Goal: Task Accomplishment & Management: Manage account settings

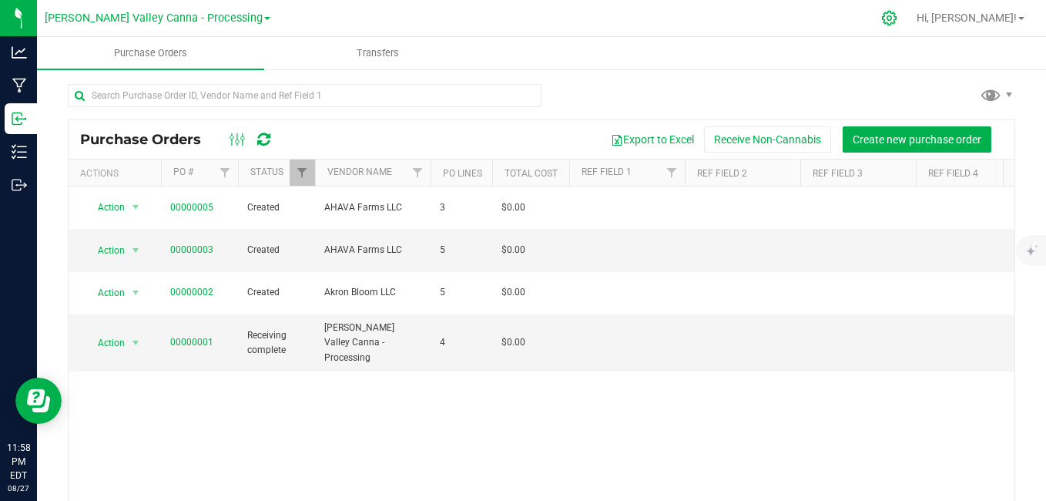
click at [897, 24] on icon at bounding box center [889, 18] width 15 height 15
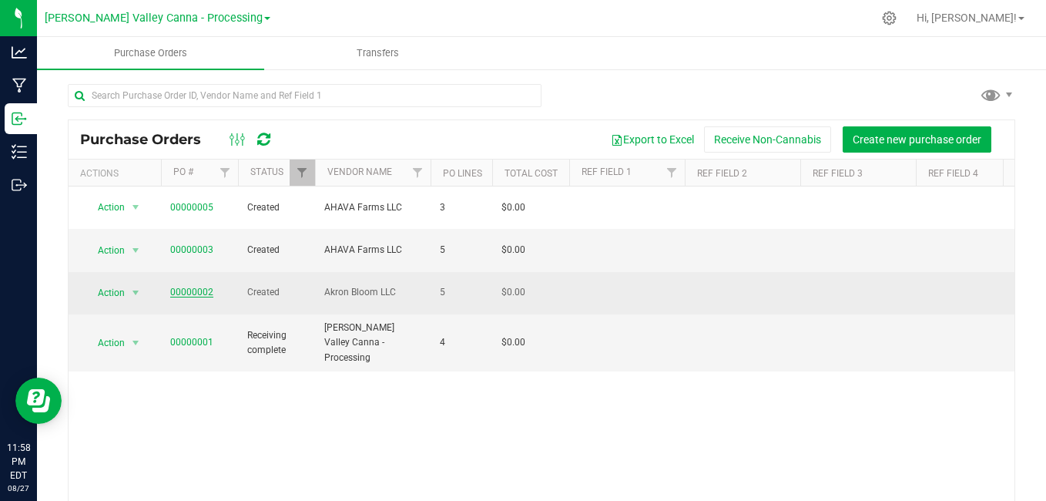
click at [196, 287] on link "00000002" at bounding box center [191, 292] width 43 height 11
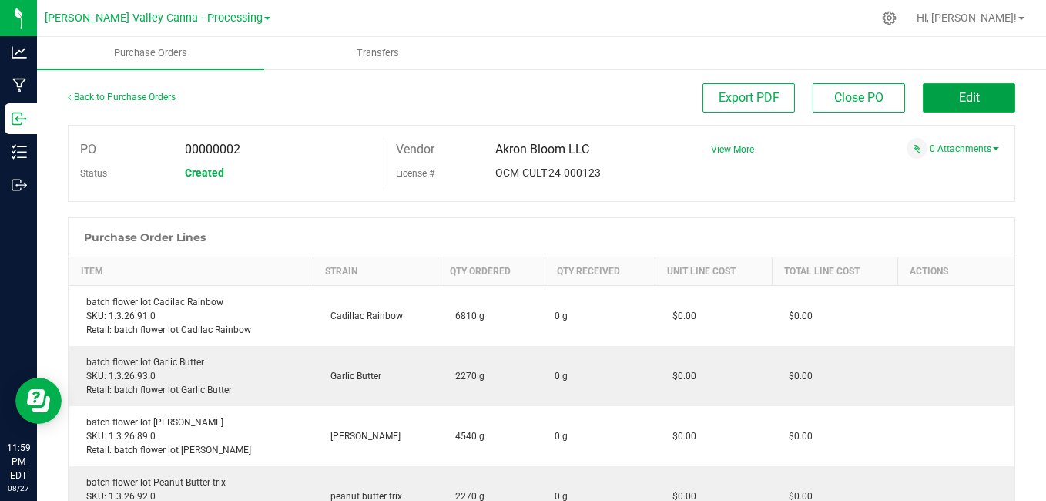
click at [939, 92] on button "Edit" at bounding box center [969, 97] width 92 height 29
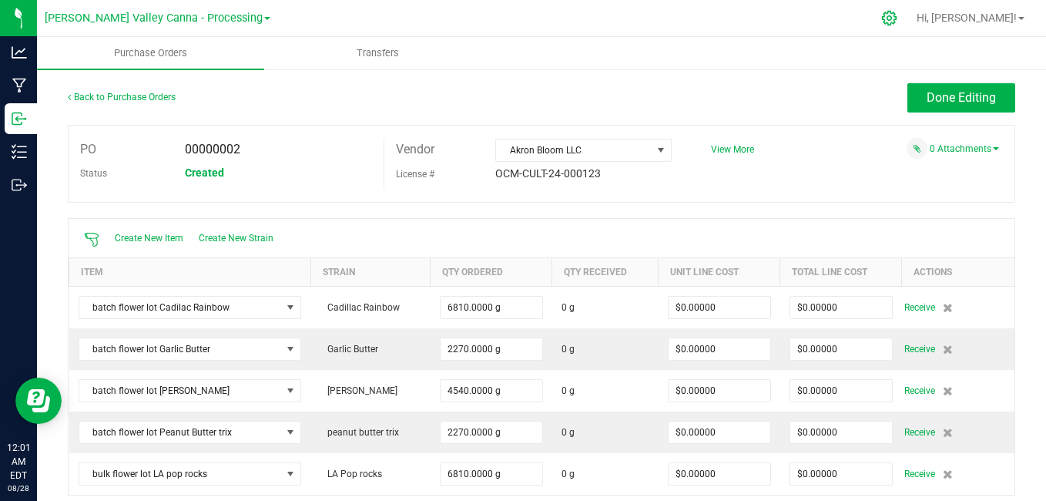
click at [897, 17] on icon at bounding box center [889, 18] width 15 height 15
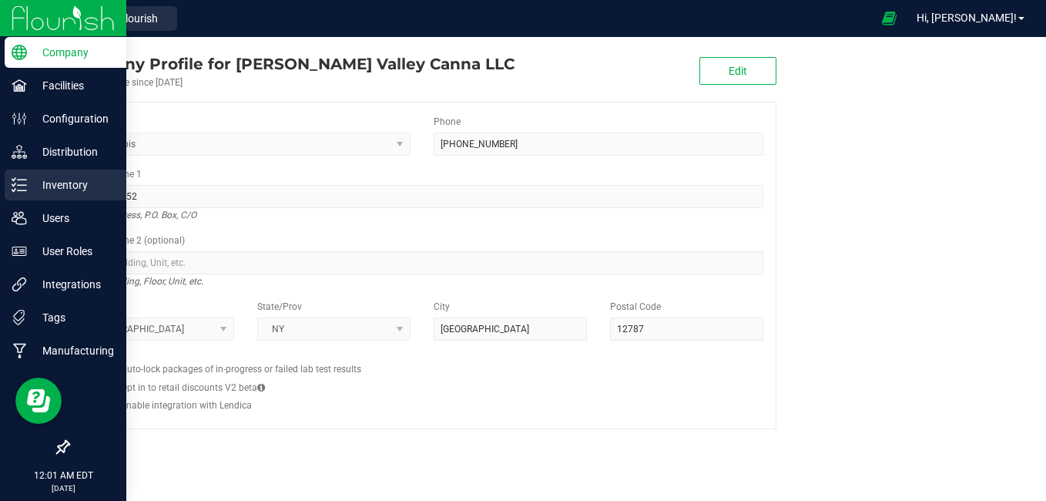
click at [29, 189] on p "Inventory" at bounding box center [73, 185] width 92 height 18
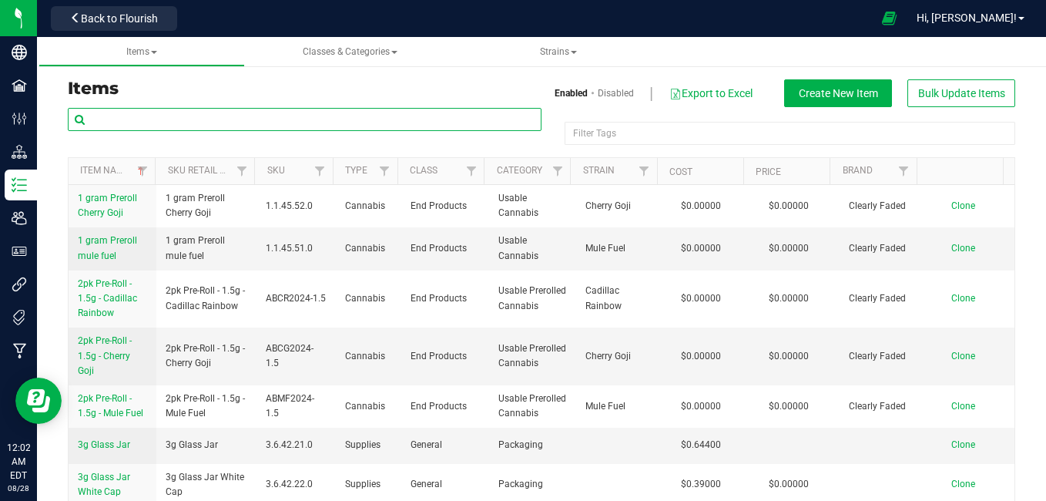
click at [233, 118] on input "text" at bounding box center [305, 119] width 474 height 23
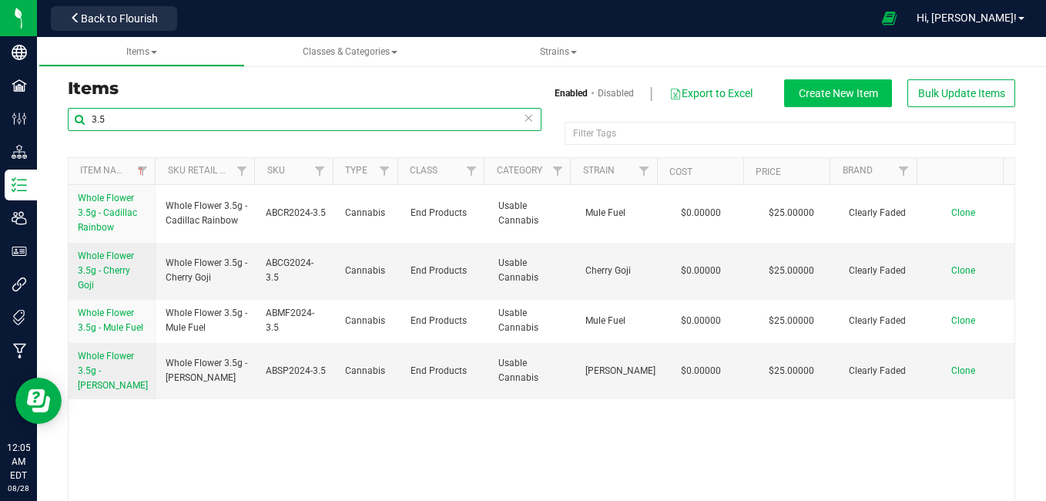
type input "3.5"
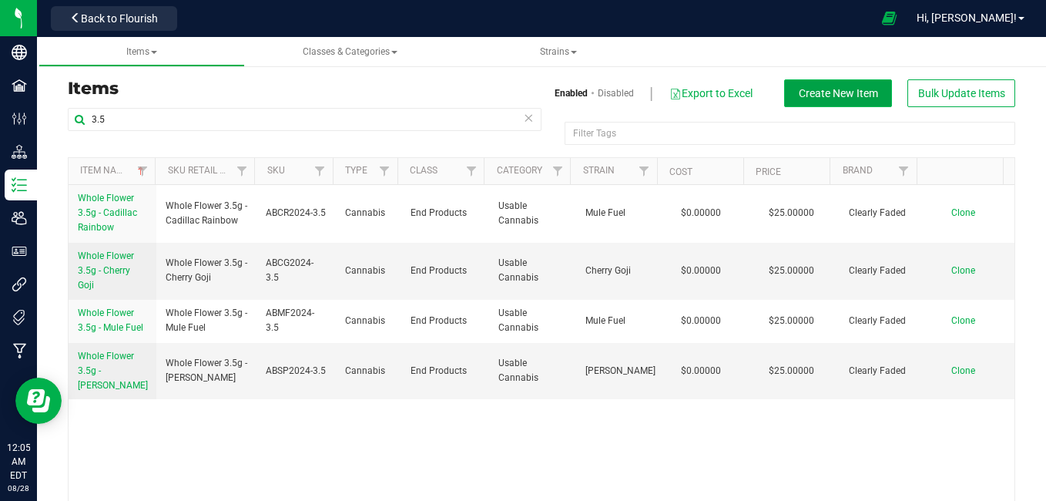
click at [839, 93] on span "Create New Item" at bounding box center [838, 93] width 79 height 12
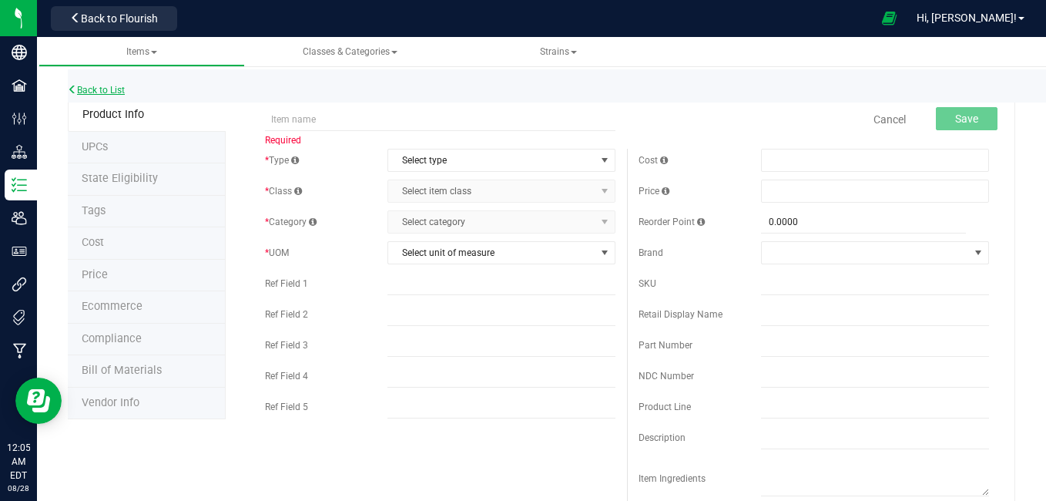
click at [112, 92] on link "Back to List" at bounding box center [96, 90] width 57 height 11
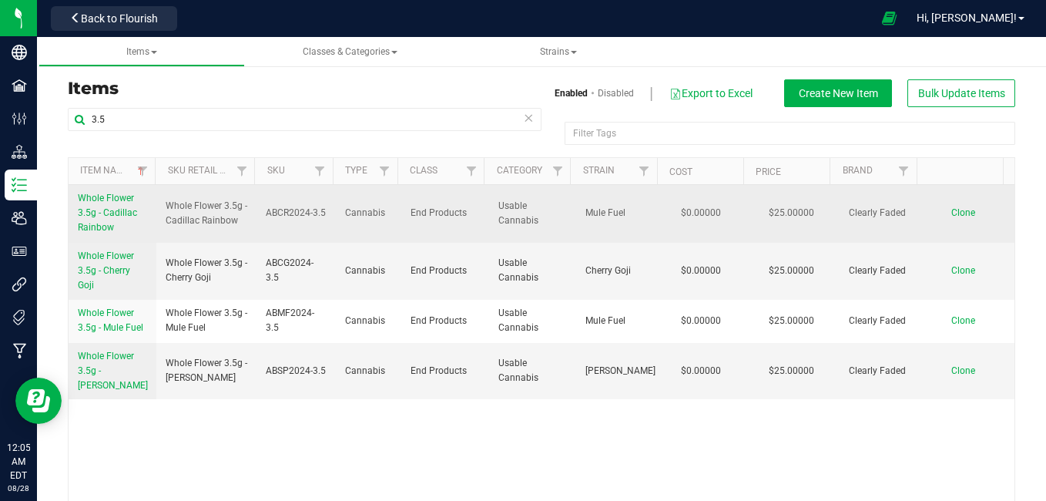
drag, startPoint x: 947, startPoint y: 216, endPoint x: 938, endPoint y: 213, distance: 9.0
click at [951, 213] on span "Clone" at bounding box center [963, 212] width 24 height 11
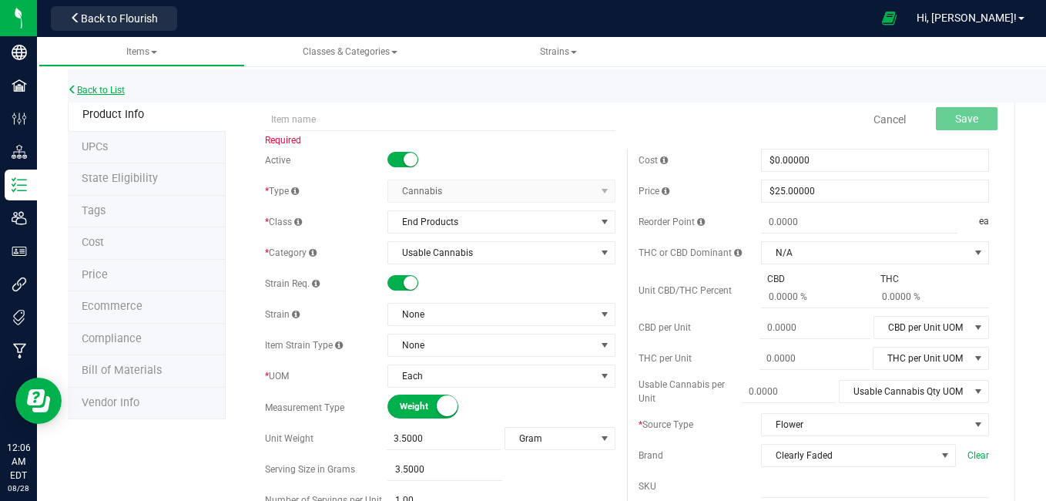
click at [112, 89] on link "Back to List" at bounding box center [96, 90] width 57 height 11
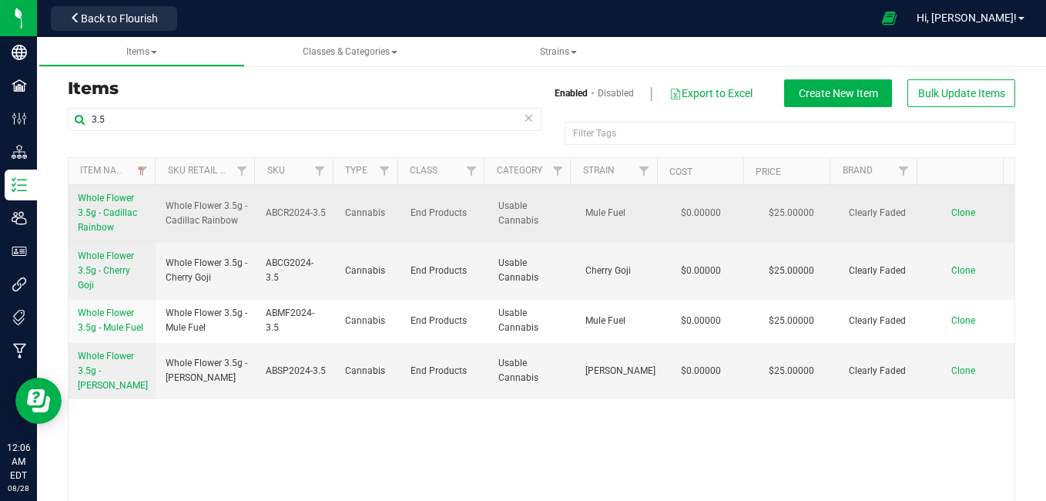
click at [951, 212] on span "Clone" at bounding box center [963, 212] width 24 height 11
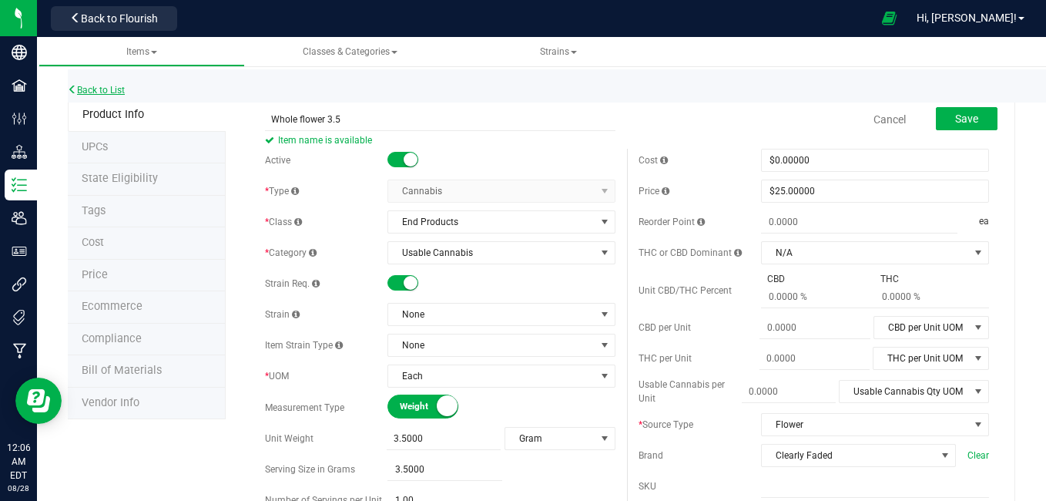
type input "Whole flower 3.5"
click at [109, 89] on link "Back to List" at bounding box center [96, 90] width 57 height 11
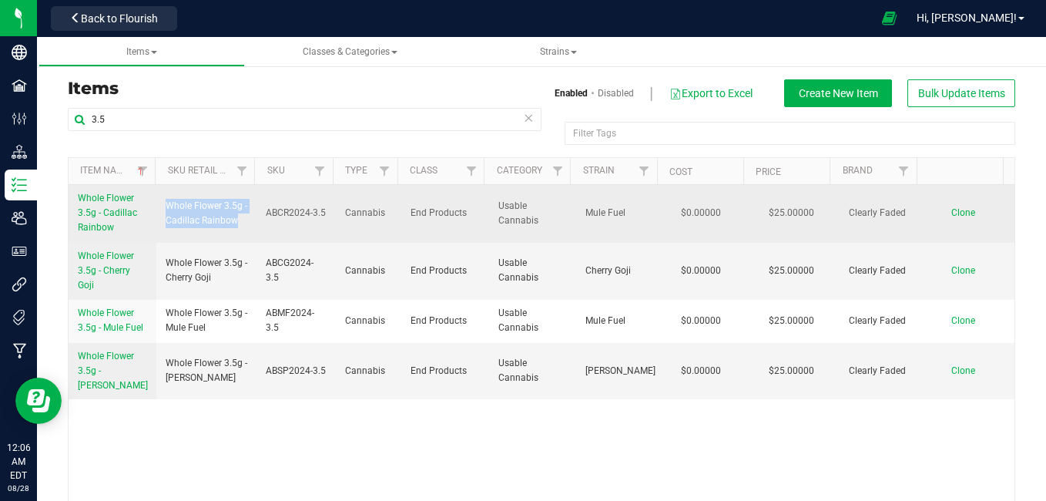
drag, startPoint x: 162, startPoint y: 204, endPoint x: 247, endPoint y: 222, distance: 86.6
click at [247, 222] on td "Whole Flower 3.5g - Cadillac Rainbow" at bounding box center [206, 214] width 101 height 58
drag, startPoint x: 247, startPoint y: 222, endPoint x: 230, endPoint y: 216, distance: 17.8
click at [230, 216] on span "Whole Flower 3.5g - Cadillac Rainbow" at bounding box center [207, 213] width 82 height 29
drag, startPoint x: 163, startPoint y: 204, endPoint x: 238, endPoint y: 216, distance: 75.6
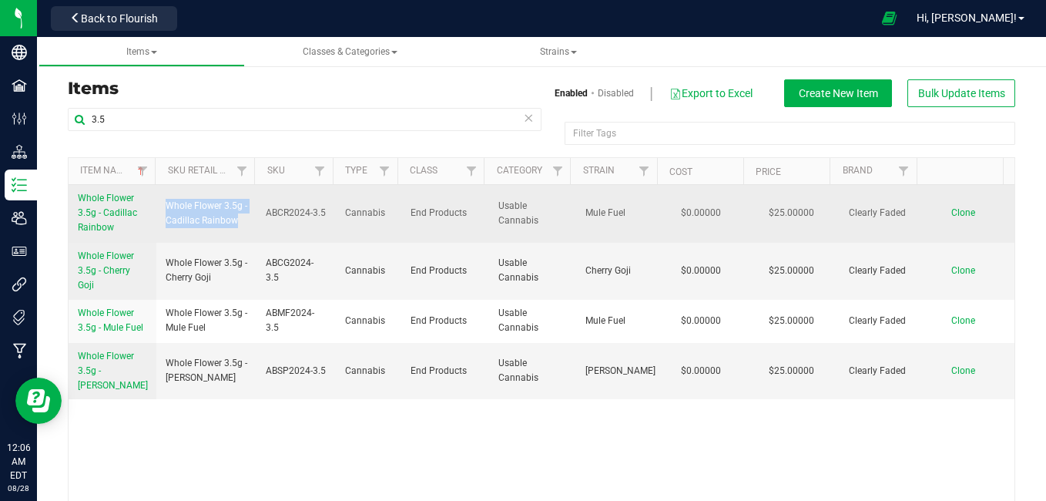
click at [238, 216] on span "Whole Flower 3.5g - Cadillac Rainbow" at bounding box center [207, 213] width 82 height 29
copy span "Whole Flower 3.5g - Cadillac Rainbow"
click at [951, 216] on span "Clone" at bounding box center [963, 212] width 24 height 11
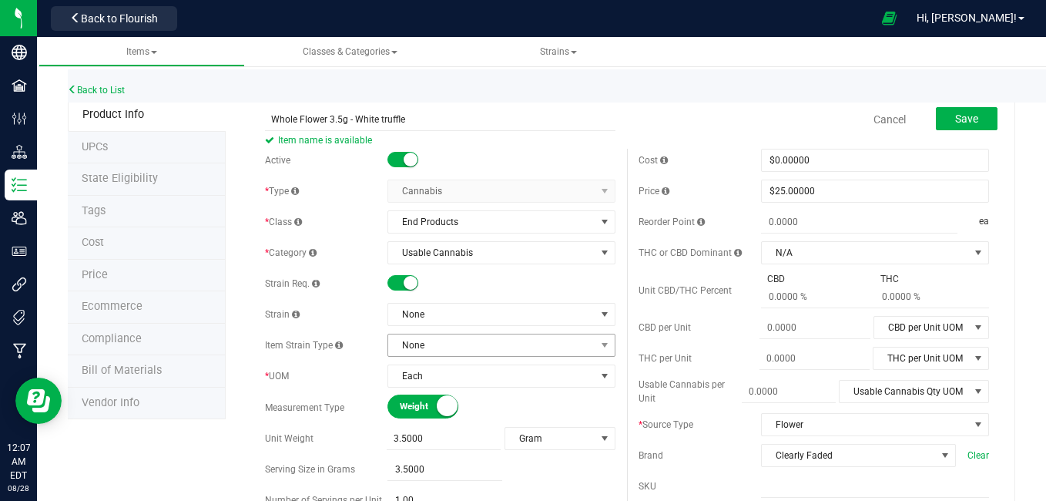
type input "Whole Flower 3.5g - White truffle"
click at [539, 349] on span "None" at bounding box center [491, 345] width 207 height 22
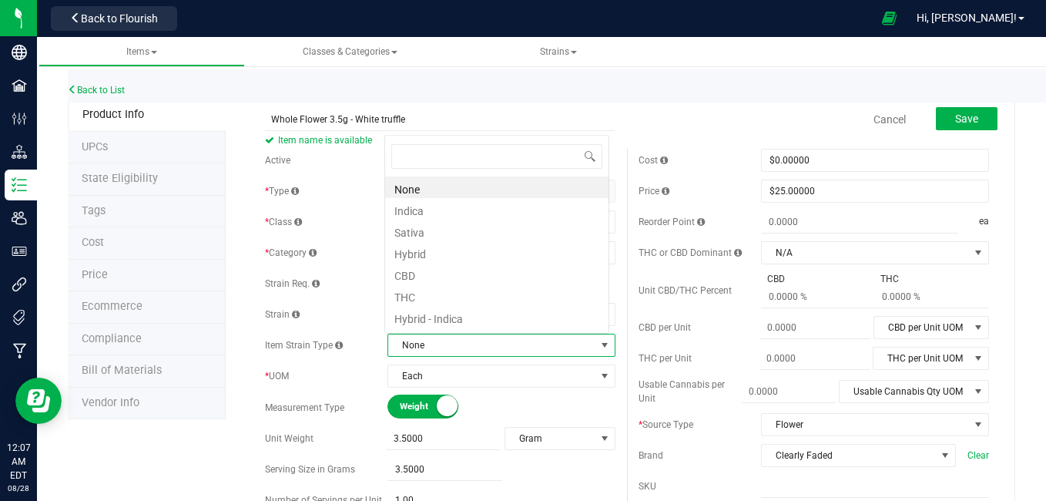
scroll to position [23, 221]
click at [467, 247] on li "Hybrid" at bounding box center [496, 252] width 223 height 22
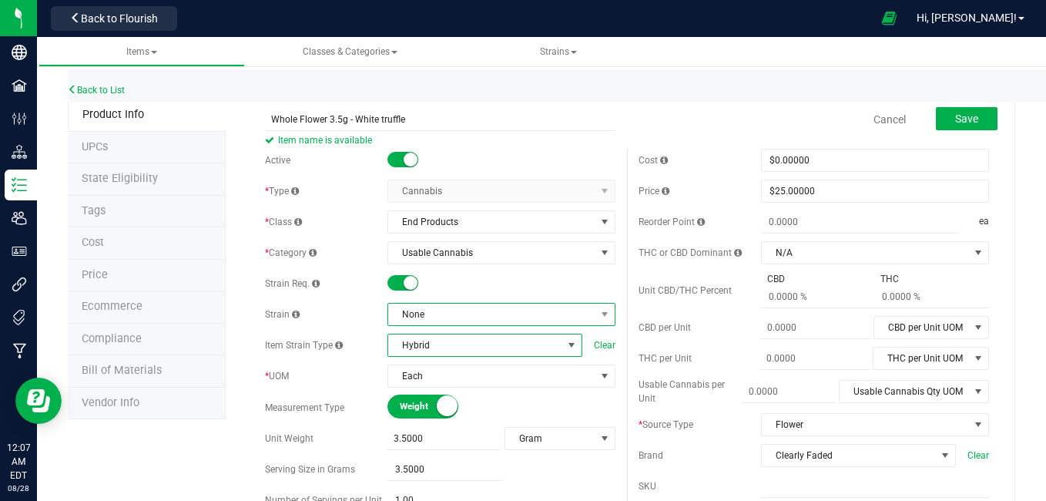
click at [449, 312] on span "None" at bounding box center [491, 315] width 207 height 22
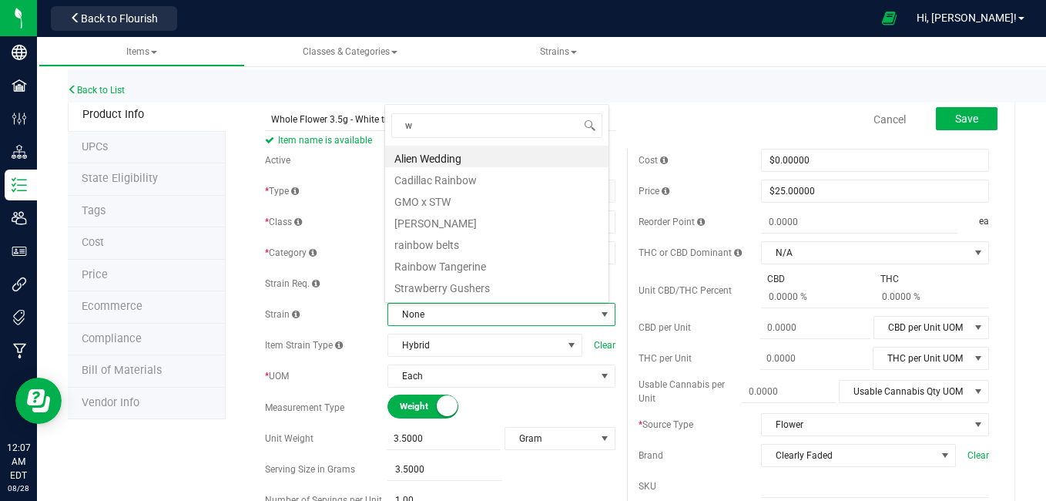
type input "wh"
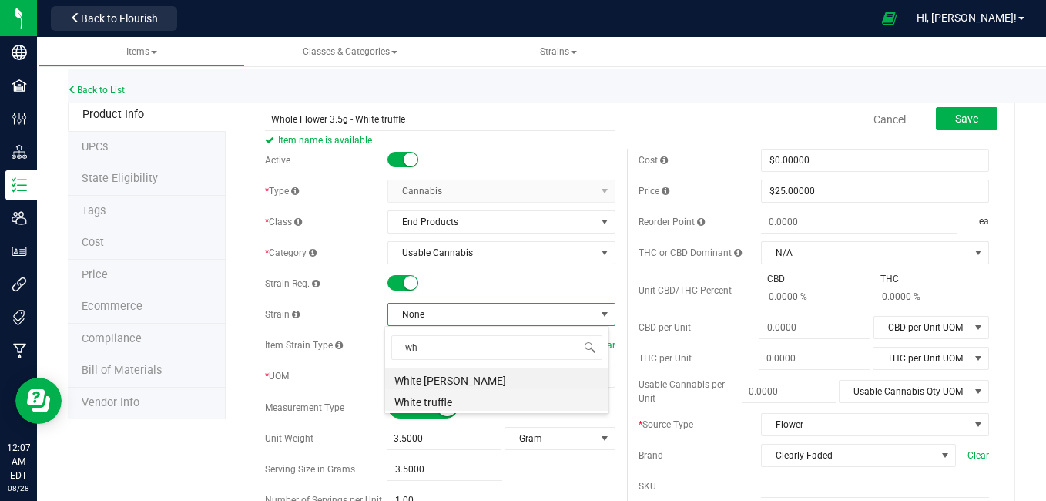
click at [433, 401] on li "White truffle" at bounding box center [496, 400] width 223 height 22
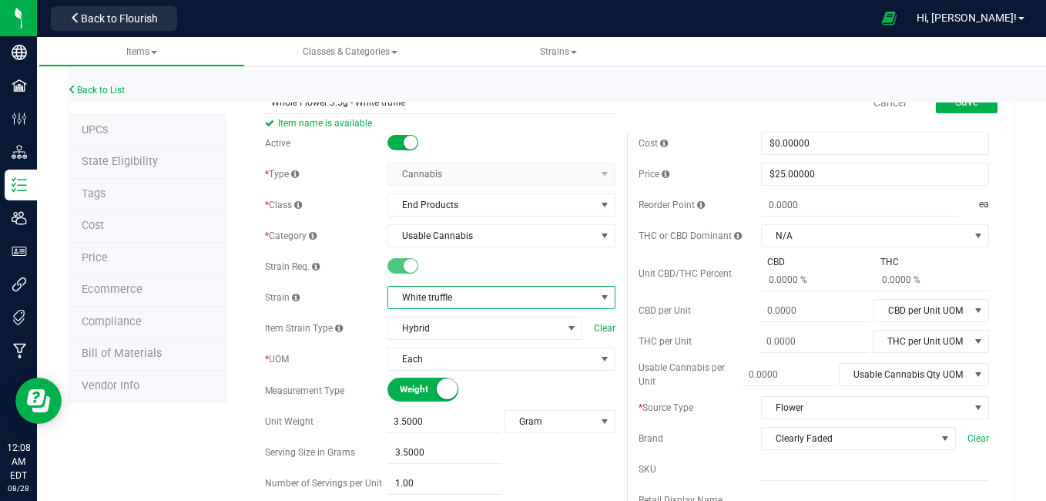
scroll to position [0, 0]
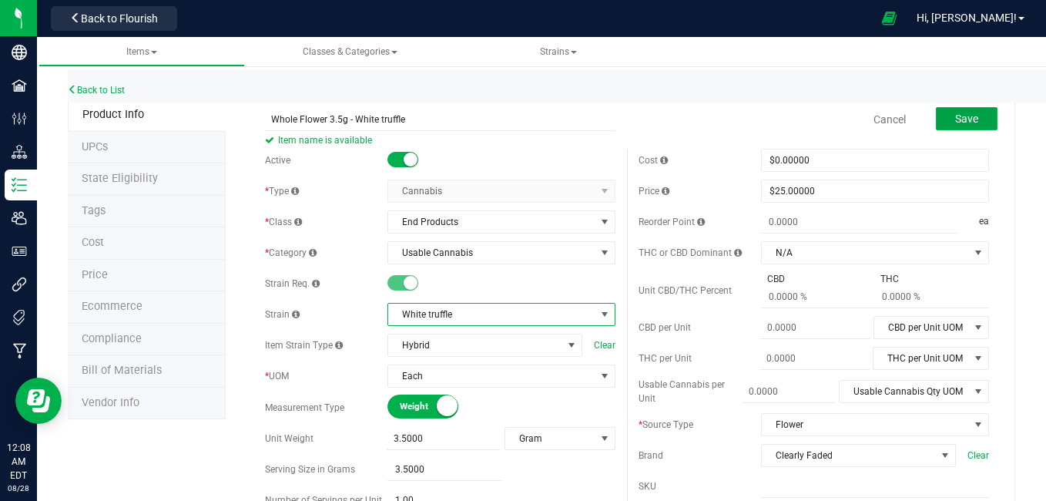
click at [955, 114] on span "Save" at bounding box center [966, 118] width 23 height 12
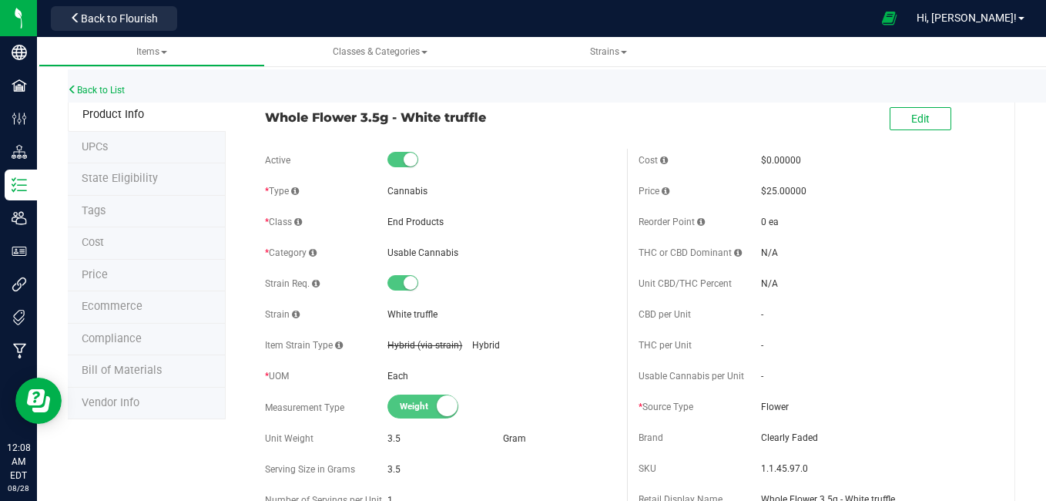
drag, startPoint x: 265, startPoint y: 115, endPoint x: 492, endPoint y: 116, distance: 226.5
click at [492, 116] on span "Whole Flower 3.5g - White truffle" at bounding box center [440, 117] width 351 height 18
copy span "Whole Flower 3.5g - White truffle"
click at [97, 91] on link "Back to List" at bounding box center [96, 90] width 57 height 11
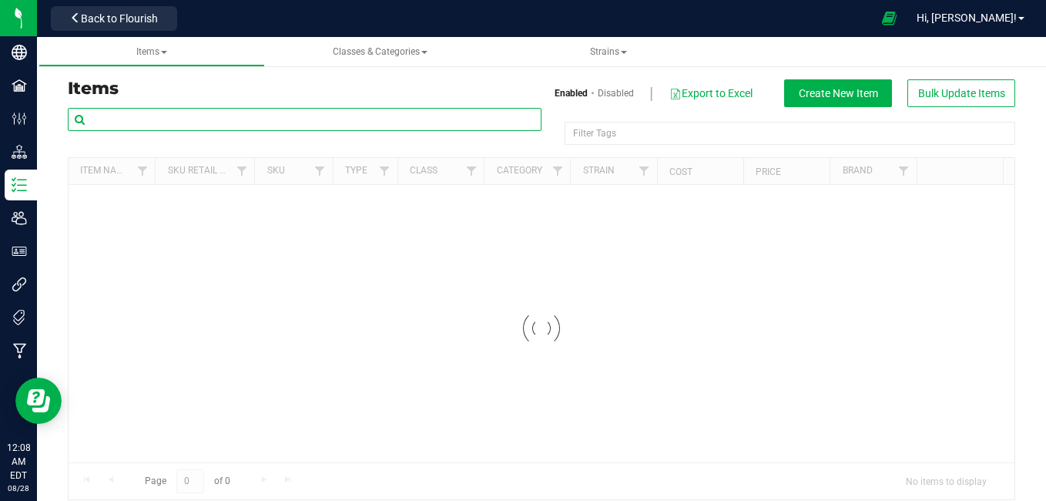
click at [154, 114] on input "text" at bounding box center [305, 119] width 474 height 23
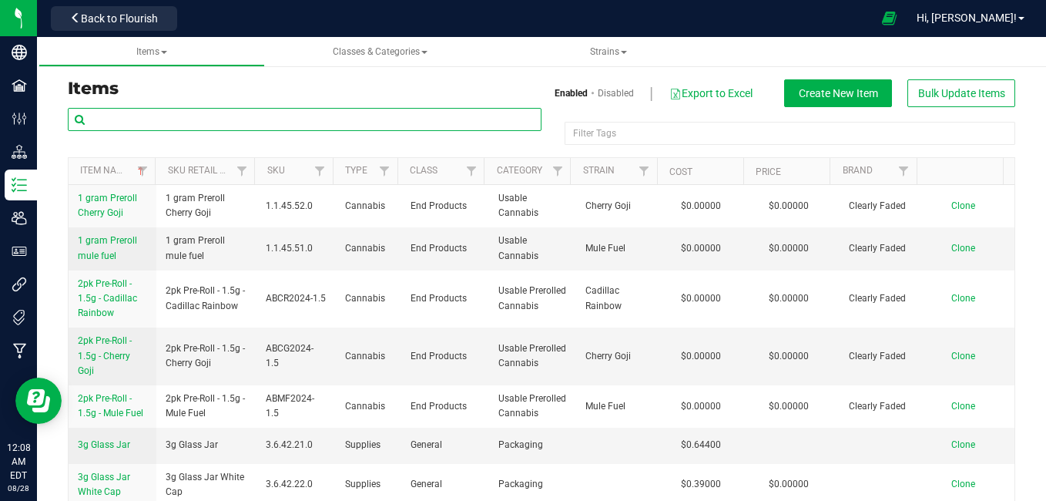
click at [154, 114] on input "text" at bounding box center [305, 119] width 474 height 23
paste input "Whole Flower 3.5g - White truffle"
type input "Whole Flower 3.5g - White truffle"
click at [187, 243] on span "1 gram Preroll mule fuel" at bounding box center [207, 247] width 82 height 29
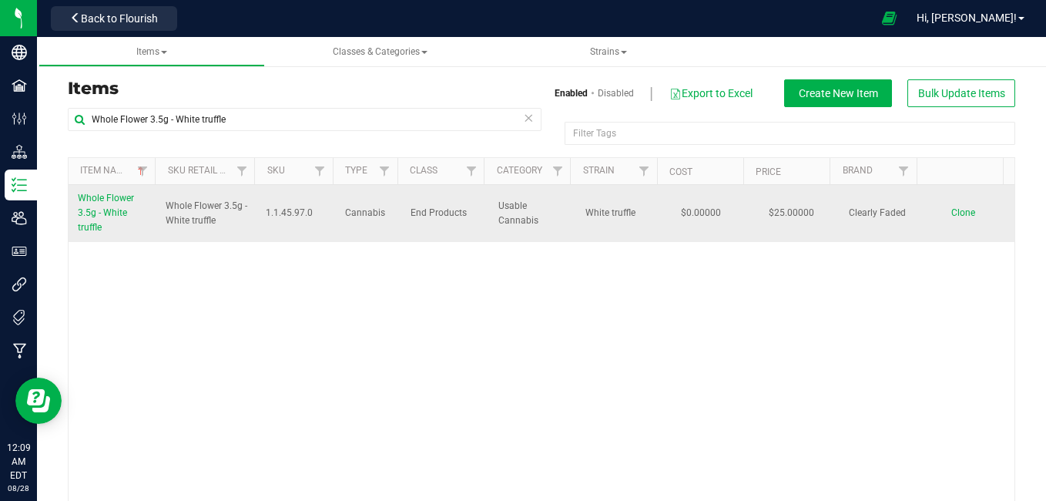
click at [951, 211] on span "Clone" at bounding box center [963, 212] width 24 height 11
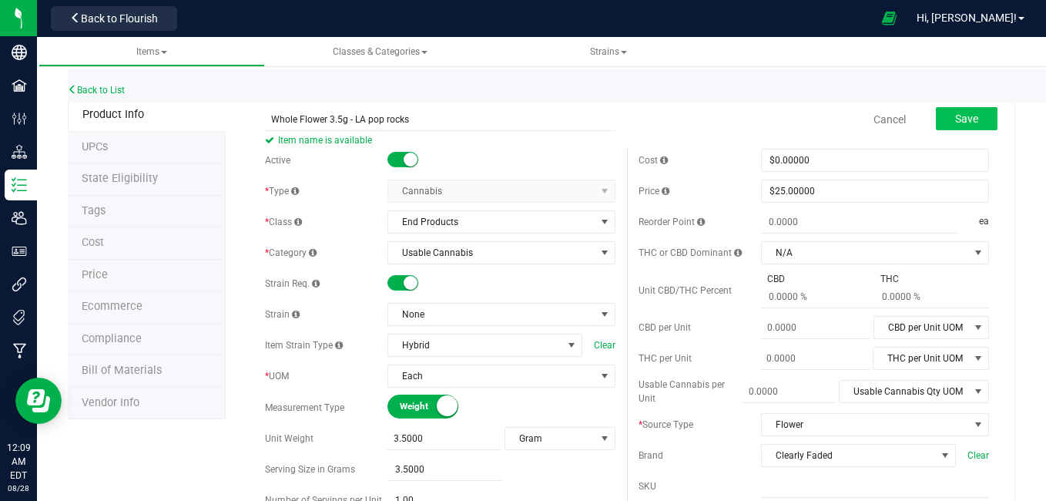
type input "Whole Flower 3.5g - LA pop rocks"
click at [961, 119] on span "Save" at bounding box center [966, 118] width 23 height 12
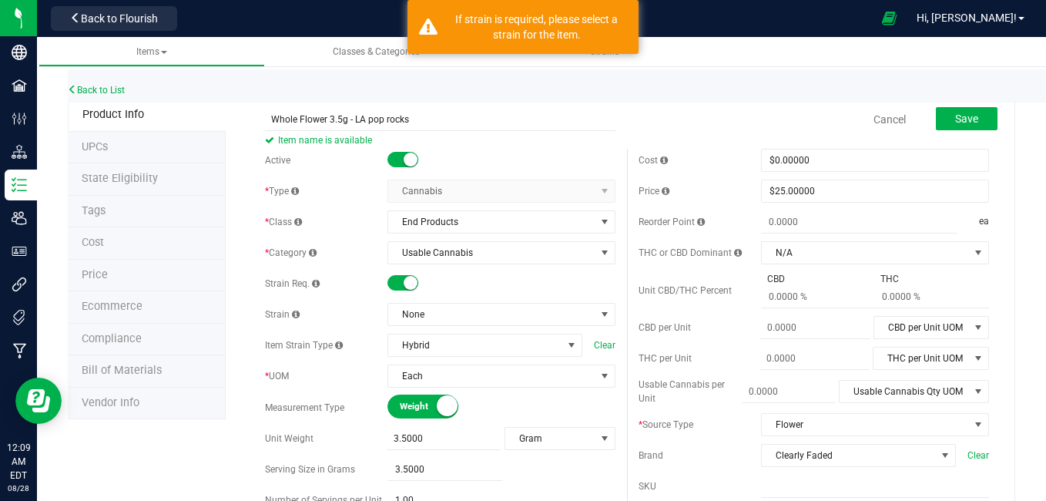
click at [734, 84] on div "Back to List" at bounding box center [591, 85] width 1046 height 33
click at [425, 316] on span "None" at bounding box center [491, 315] width 207 height 22
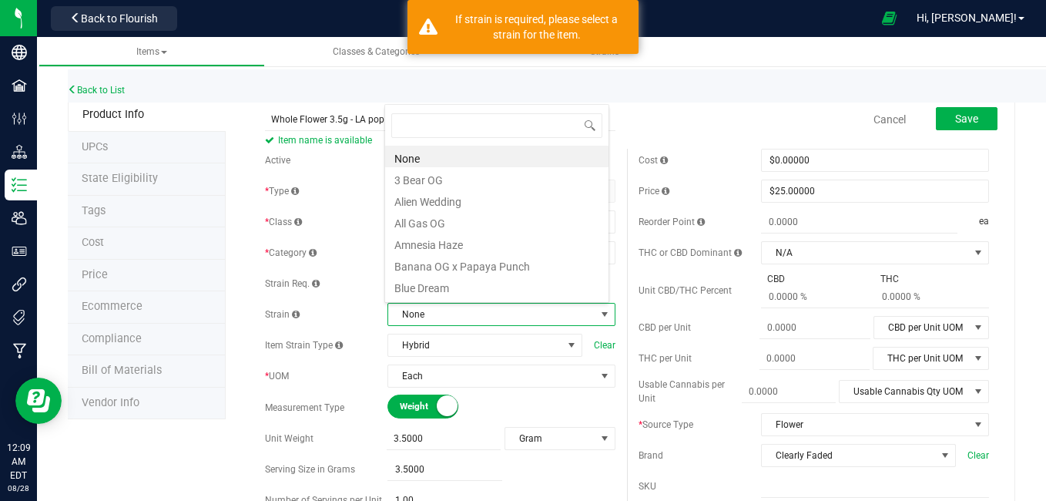
scroll to position [23, 221]
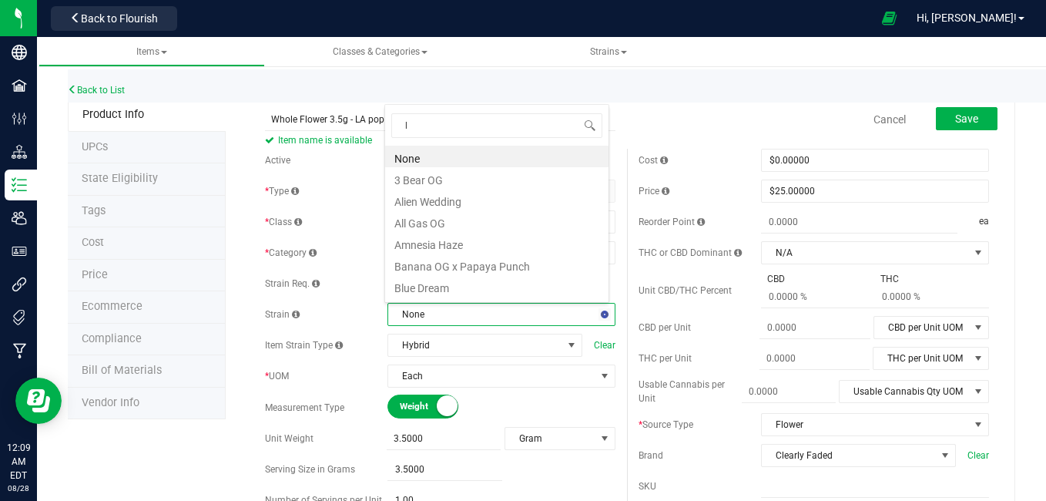
type input "la"
click at [417, 286] on li "LA Pop rocks" at bounding box center [496, 286] width 223 height 22
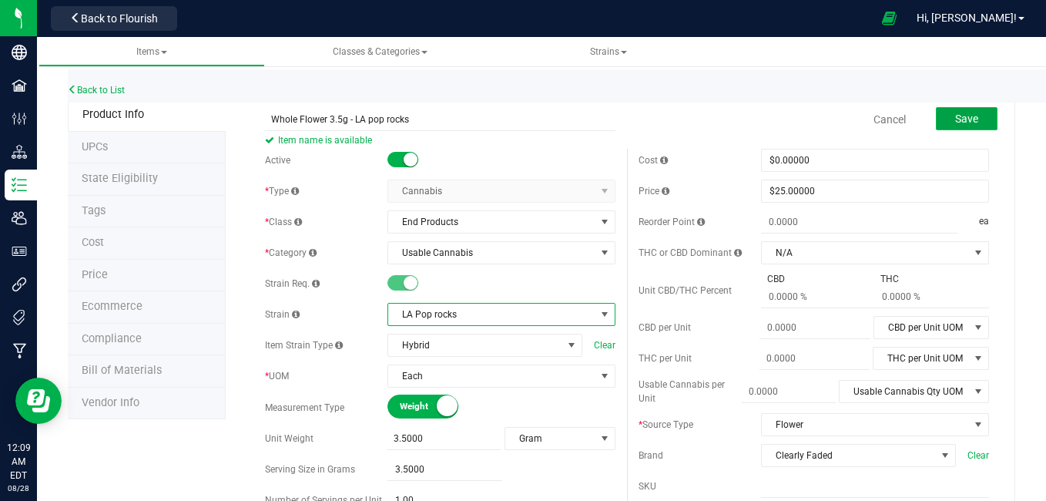
click at [953, 127] on button "Save" at bounding box center [967, 118] width 62 height 23
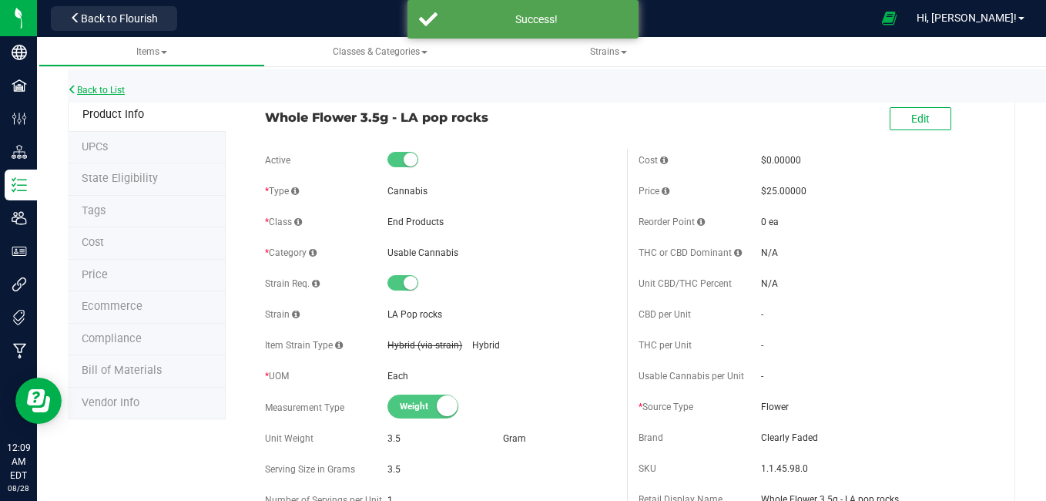
click at [116, 89] on link "Back to List" at bounding box center [96, 90] width 57 height 11
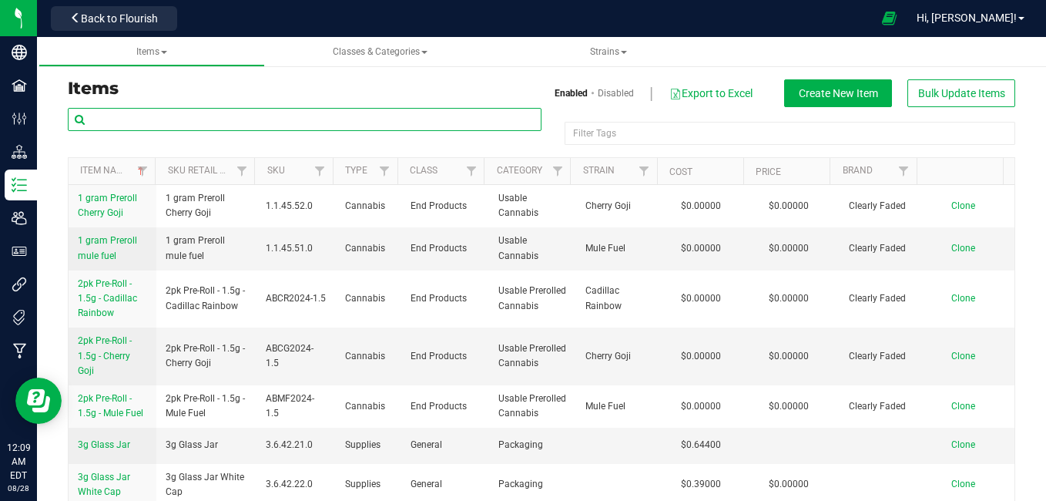
paste input "Whole Flower 3.5g - White truffle"
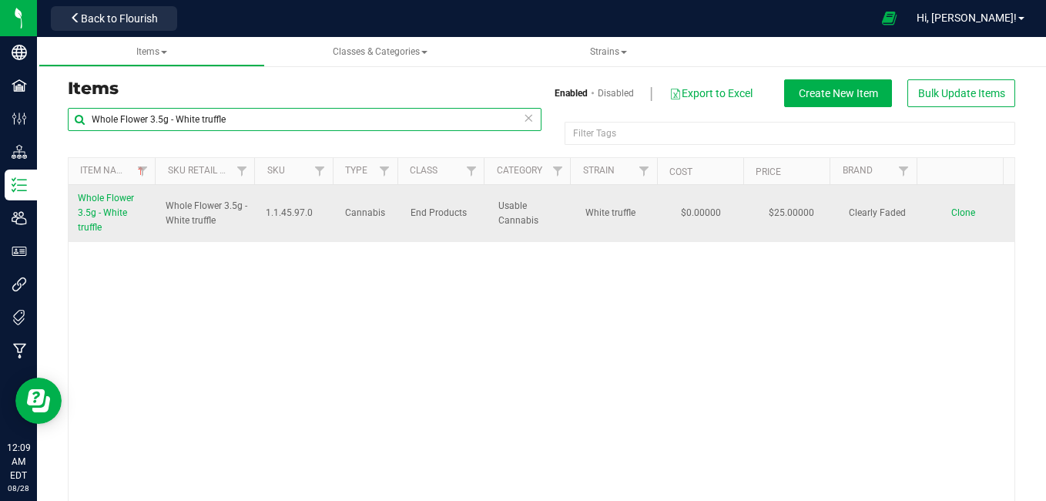
type input "Whole Flower 3.5g - White truffle"
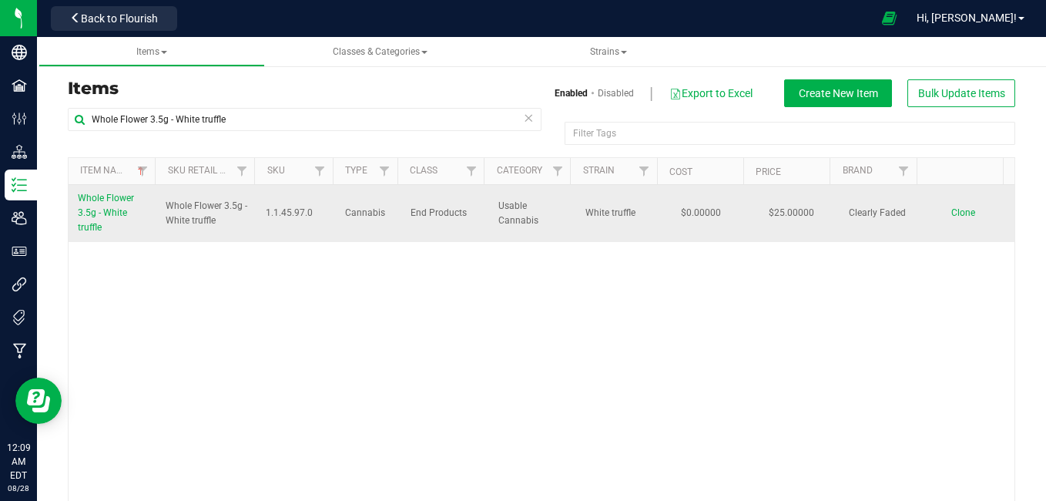
click at [951, 213] on span "Clone" at bounding box center [963, 212] width 24 height 11
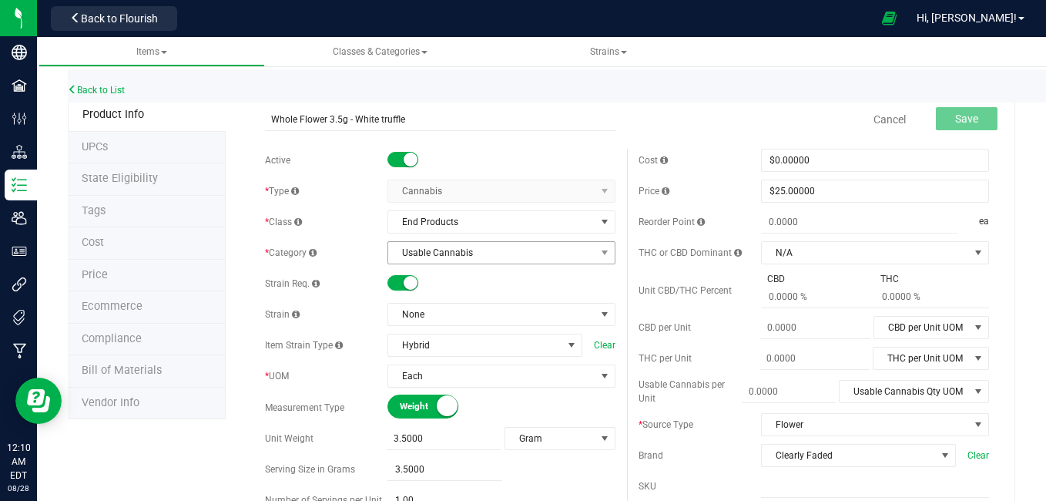
click at [388, 249] on span "Usable Cannabis" at bounding box center [491, 253] width 207 height 22
drag, startPoint x: 388, startPoint y: 249, endPoint x: 446, endPoint y: 122, distance: 139.6
click at [446, 122] on input "Whole Flower 3.5g - White truffle" at bounding box center [440, 119] width 351 height 23
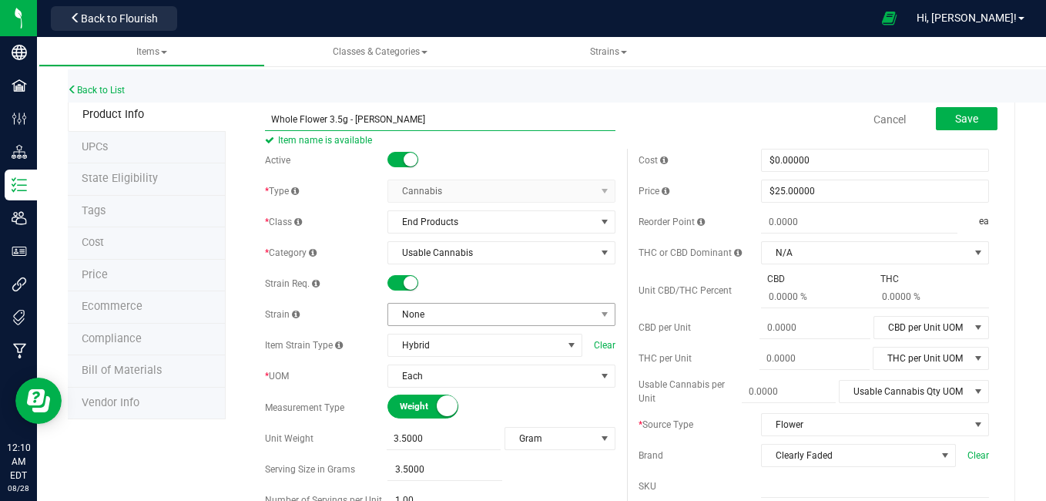
type input "Whole Flower 3.5g - [PERSON_NAME]"
click at [443, 317] on span "None" at bounding box center [491, 315] width 207 height 22
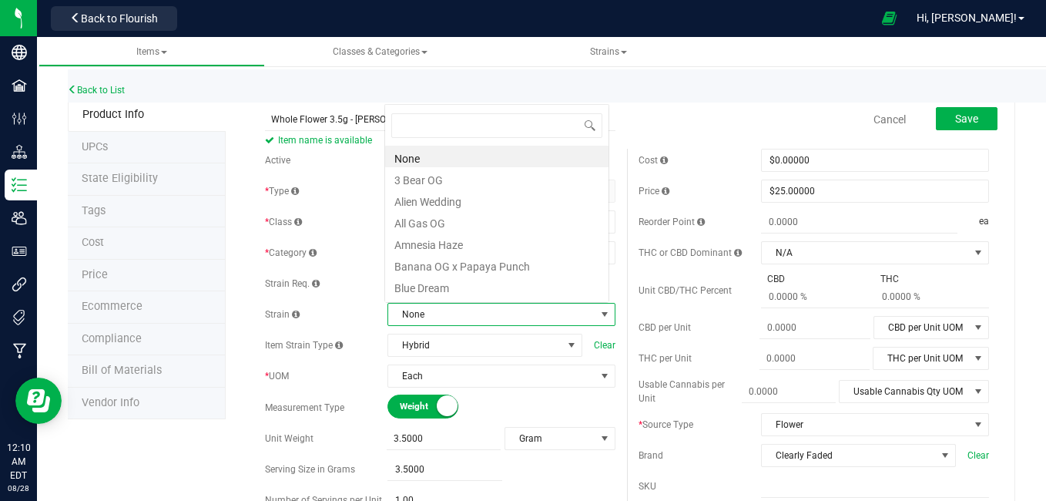
scroll to position [23, 221]
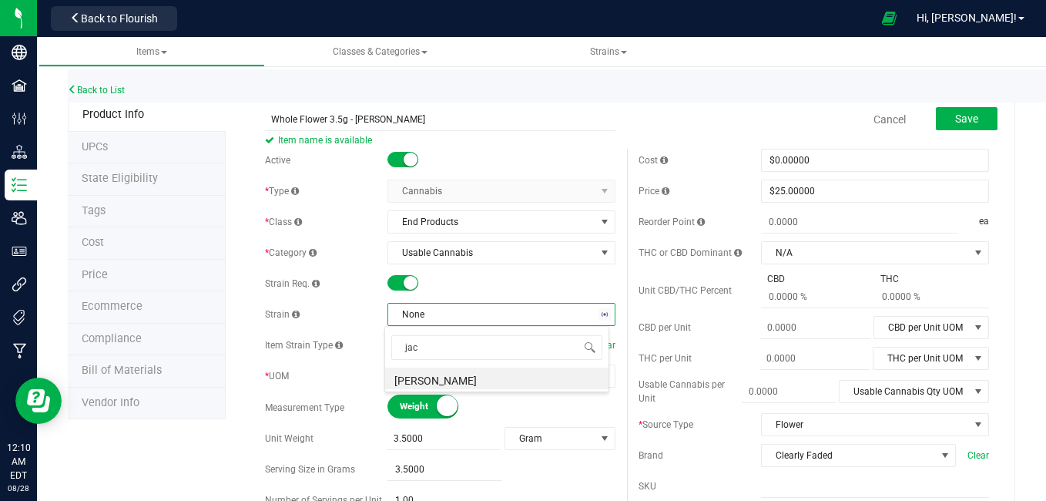
type input "jack"
click at [428, 387] on li "[PERSON_NAME]" at bounding box center [496, 379] width 223 height 22
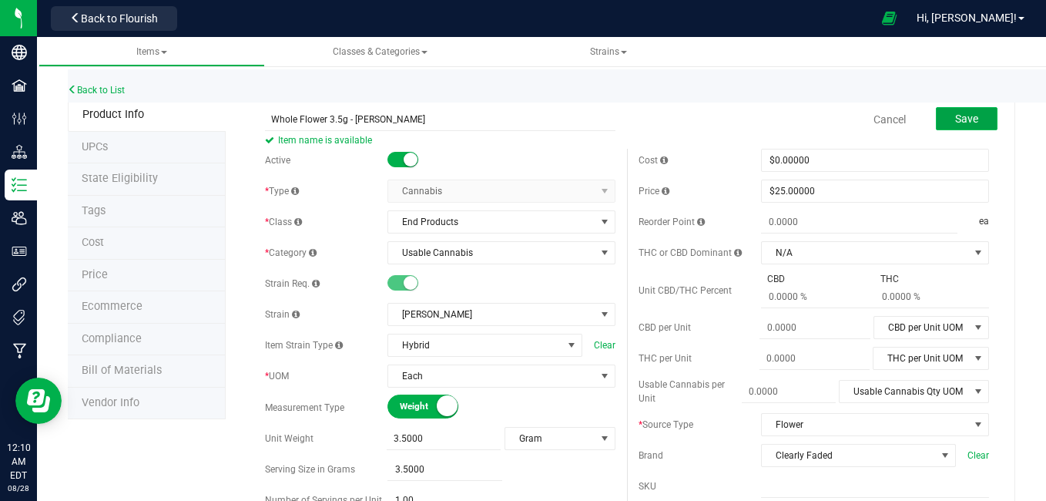
click at [962, 123] on span "Save" at bounding box center [966, 118] width 23 height 12
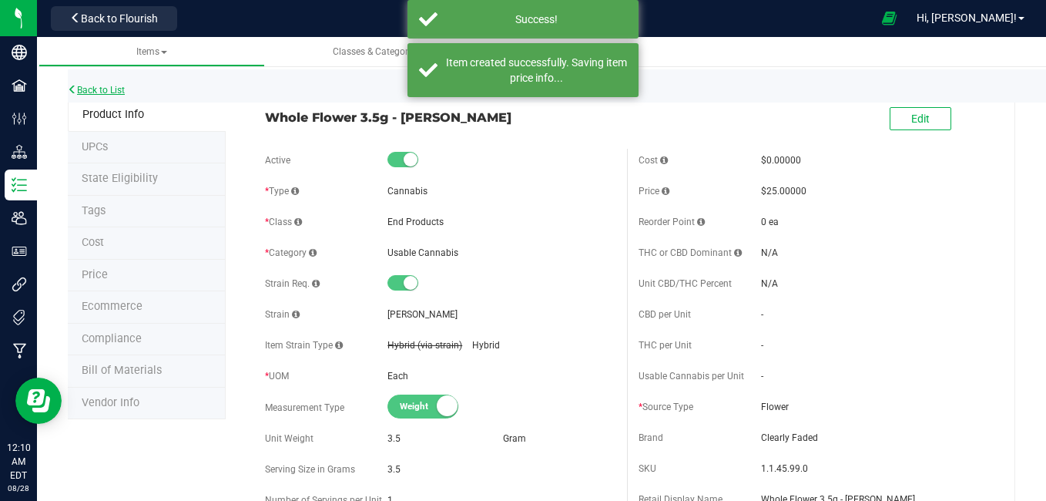
click at [116, 91] on link "Back to List" at bounding box center [96, 90] width 57 height 11
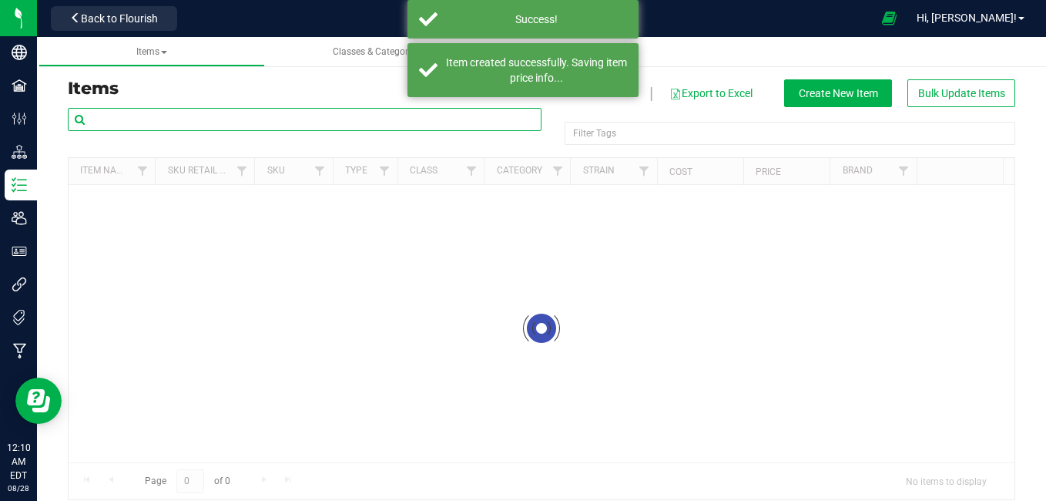
click at [307, 116] on input "text" at bounding box center [305, 119] width 474 height 23
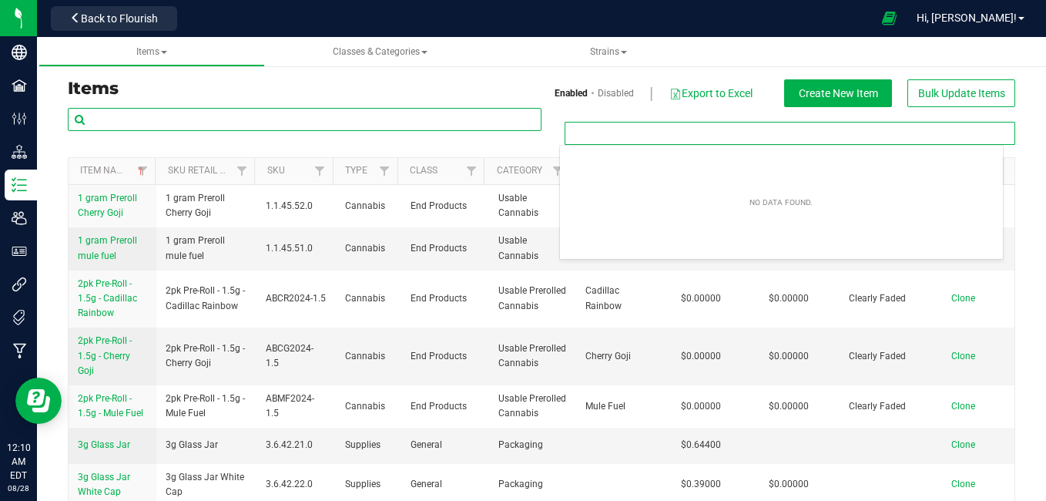
type input "Filter Tags"
drag, startPoint x: 307, startPoint y: 116, endPoint x: 254, endPoint y: 117, distance: 52.4
click at [254, 117] on input "text" at bounding box center [305, 119] width 474 height 23
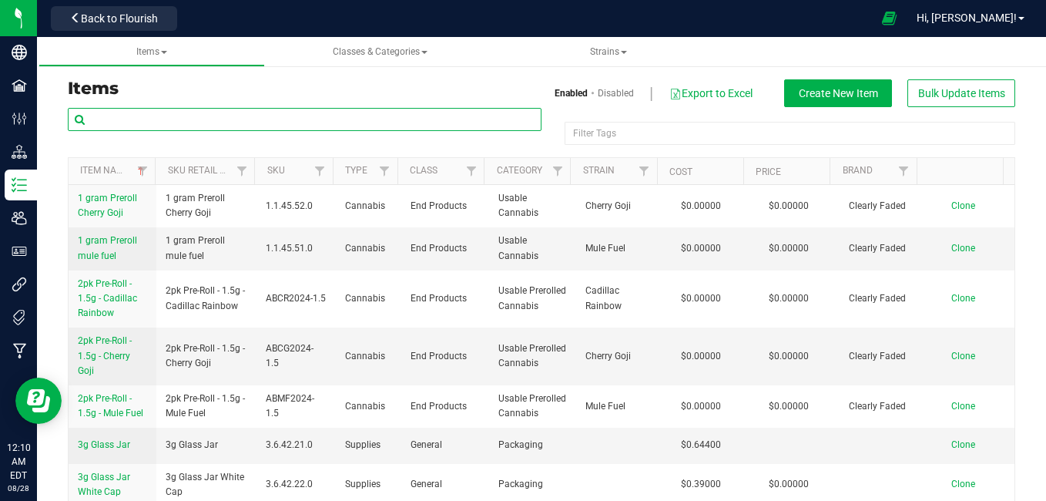
paste input "Whole Flower 3.5g - White truffle"
type input "Whole Flower 3.5g - White truffle"
click at [275, 242] on span "1.1.45.51.0" at bounding box center [296, 248] width 60 height 15
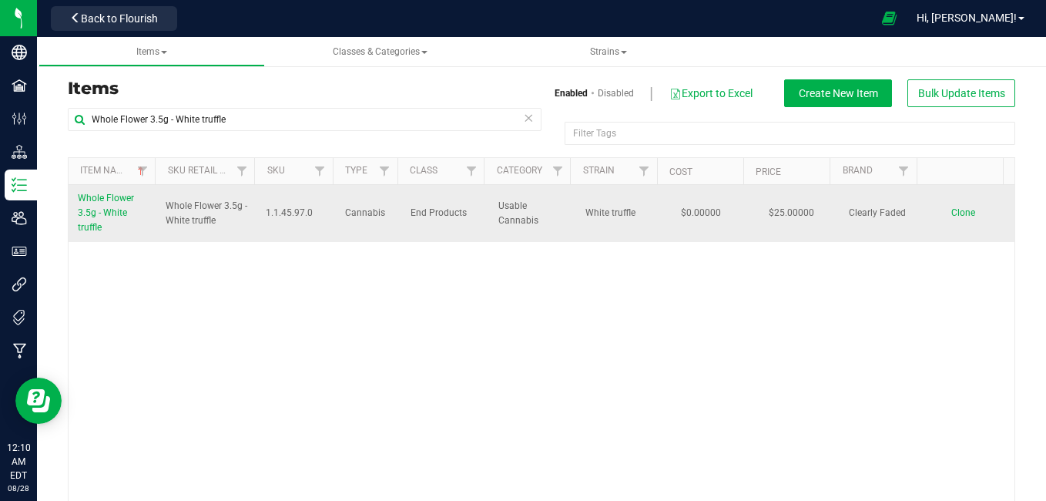
click at [951, 211] on span "Clone" at bounding box center [963, 212] width 24 height 11
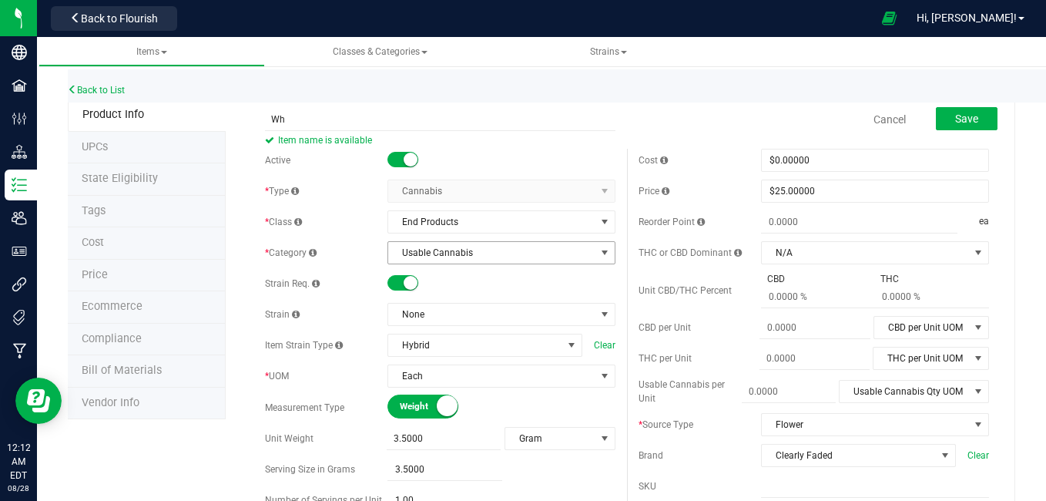
type input "W"
type input "2.5G preroll 5pack -Garlic Butter"
click at [437, 443] on input "3.5000" at bounding box center [444, 439] width 115 height 22
type input "3"
type input "2.5"
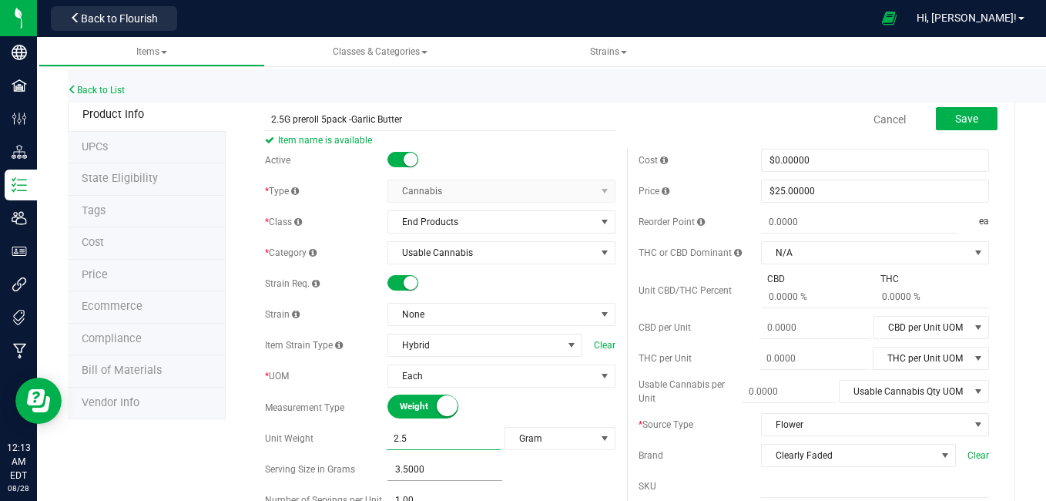
click at [429, 470] on input "3.5000" at bounding box center [445, 469] width 115 height 22
type input "2.5000"
type input "3"
type input "2.5"
click at [550, 465] on div "3.5000 2.5" at bounding box center [502, 469] width 228 height 22
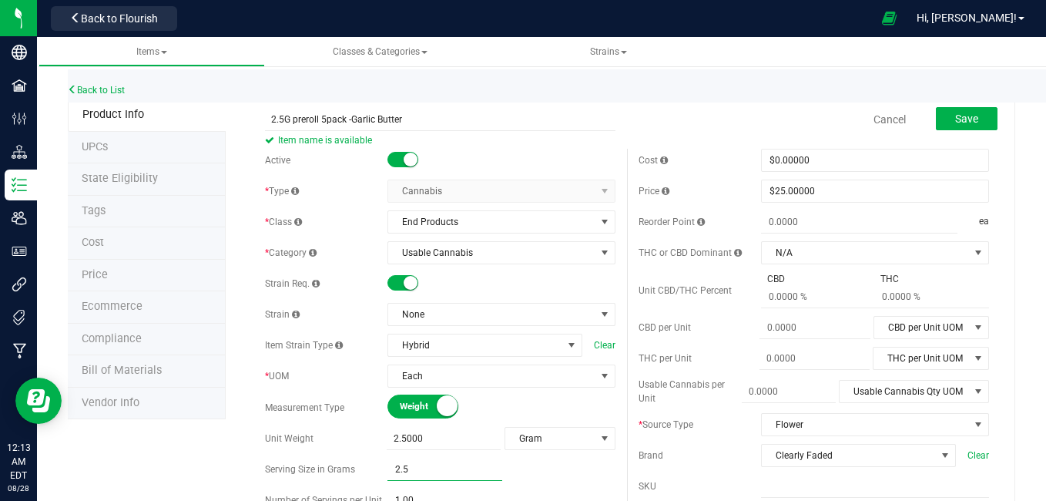
type input "2.5000"
click at [936, 118] on button "Save" at bounding box center [967, 118] width 62 height 23
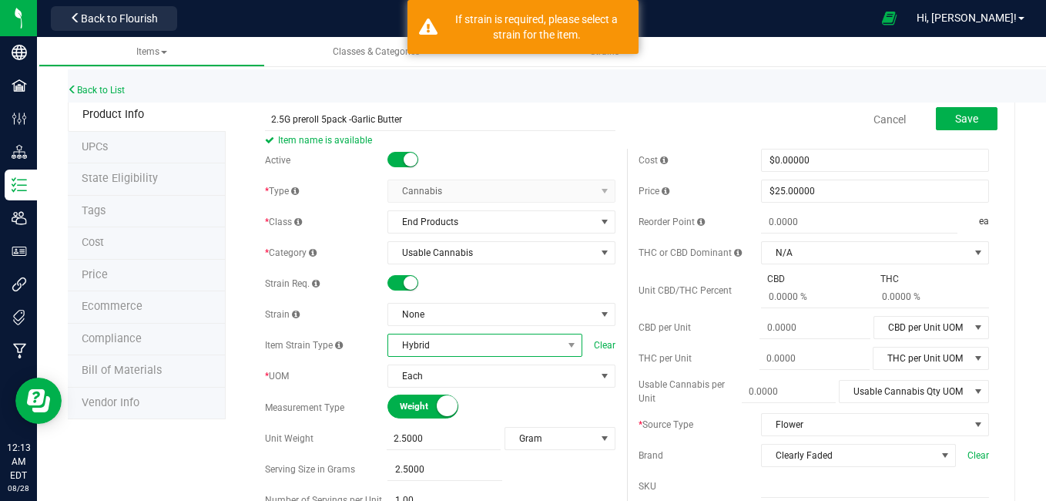
click at [434, 344] on span "Hybrid" at bounding box center [475, 345] width 174 height 22
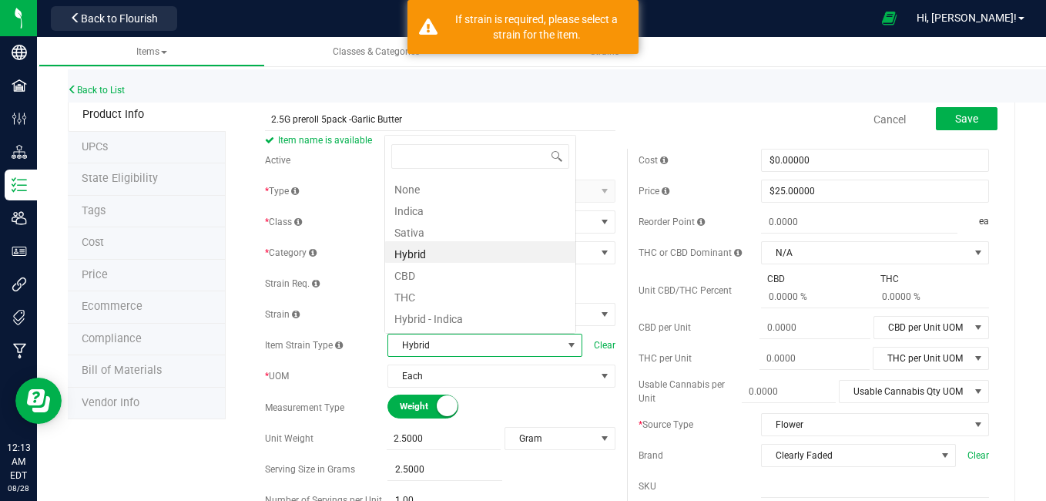
scroll to position [23, 189]
click at [366, 330] on div "Active * Type Cannabis Select type Cannabis Non-Inventory Raw Materials Supplie…" at bounding box center [440, 411] width 374 height 525
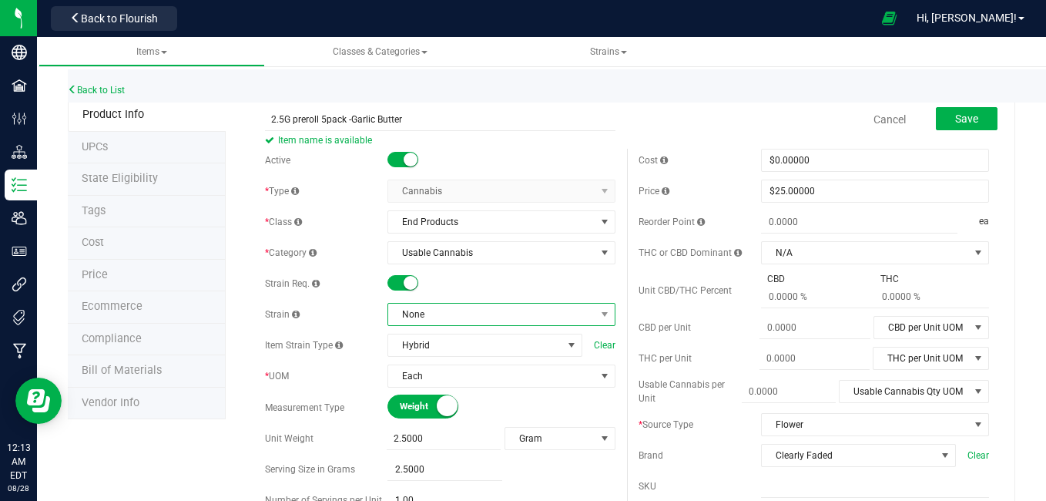
click at [405, 318] on span "None" at bounding box center [491, 315] width 207 height 22
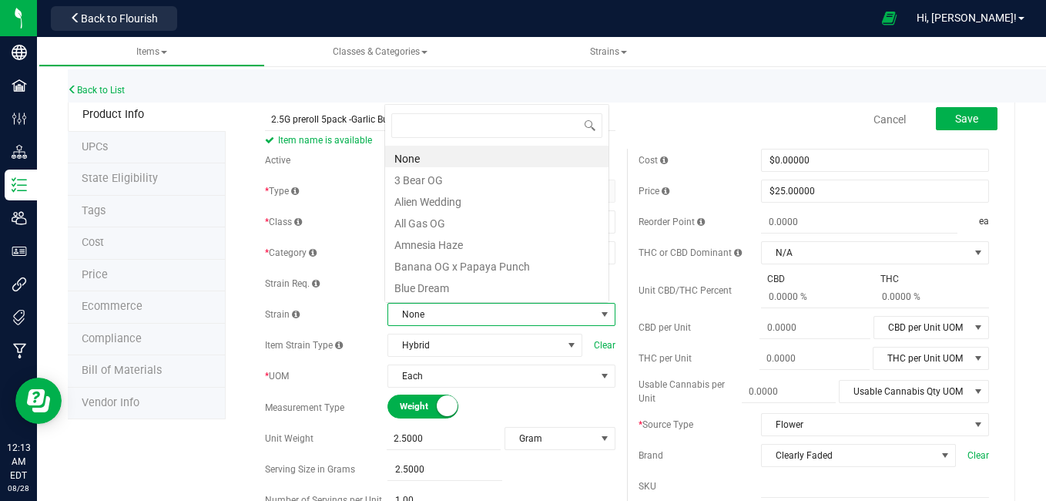
scroll to position [23, 221]
type input "gar"
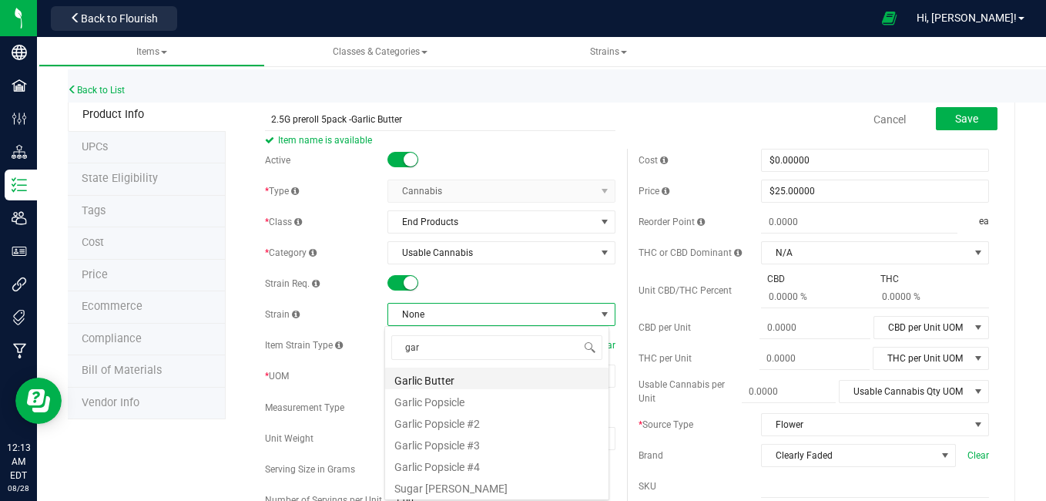
click at [414, 384] on li "Garlic Butter" at bounding box center [496, 379] width 223 height 22
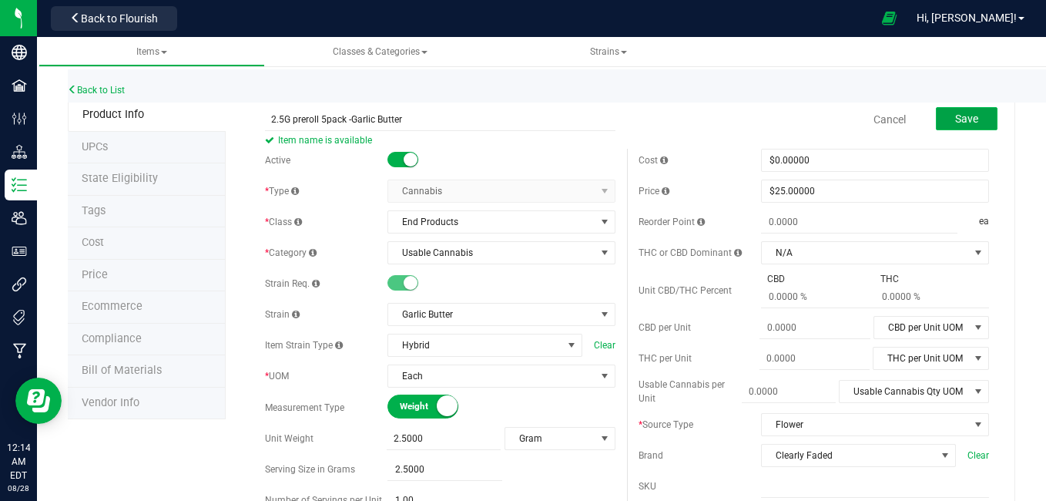
click at [962, 109] on button "Save" at bounding box center [967, 118] width 62 height 23
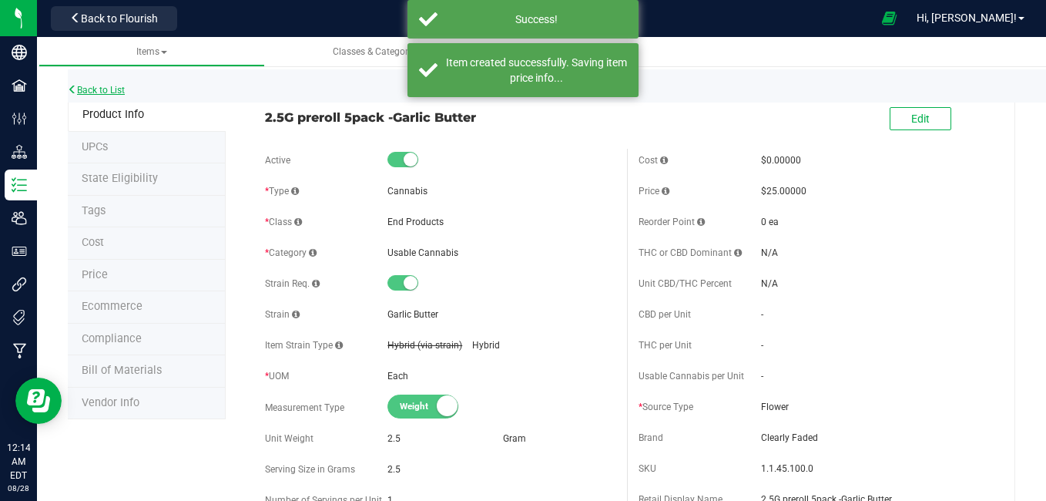
click at [108, 91] on link "Back to List" at bounding box center [96, 90] width 57 height 11
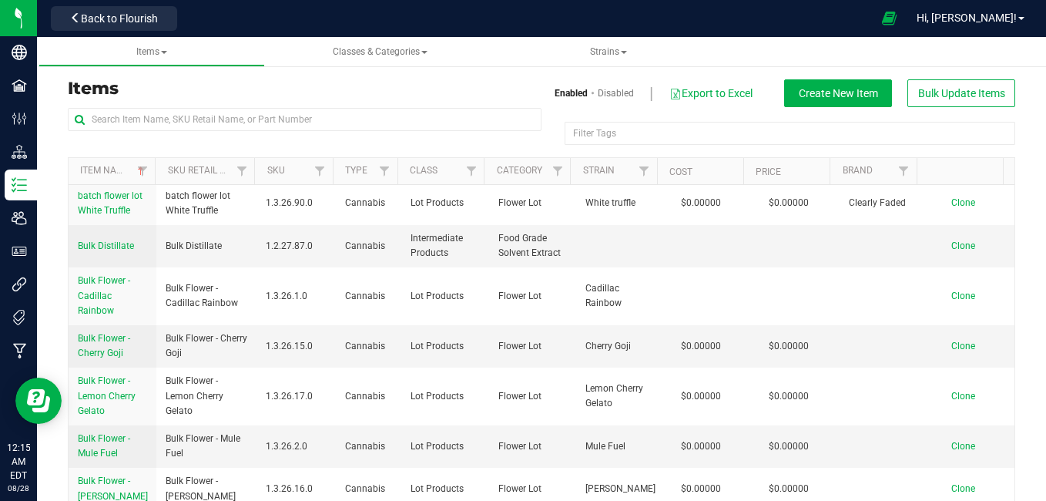
scroll to position [772, 0]
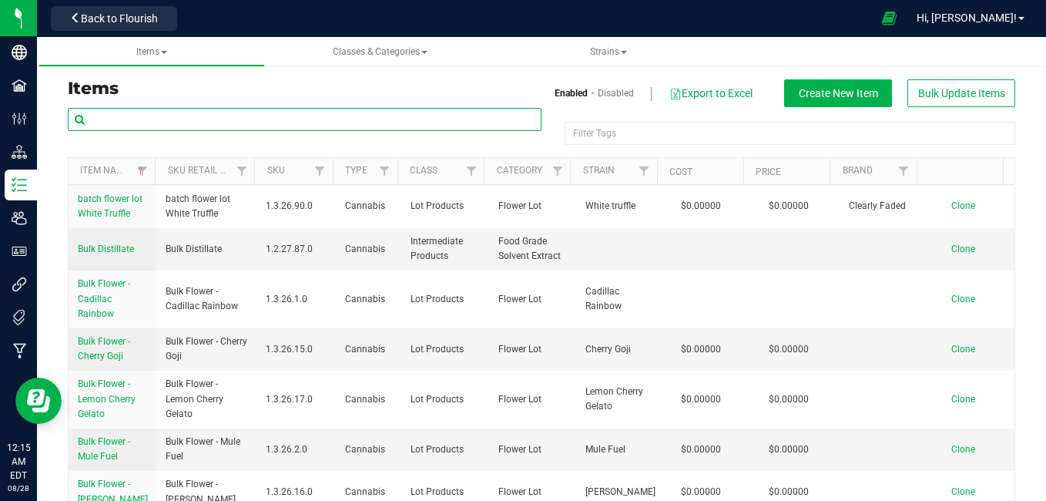
click at [169, 122] on input "text" at bounding box center [305, 119] width 474 height 23
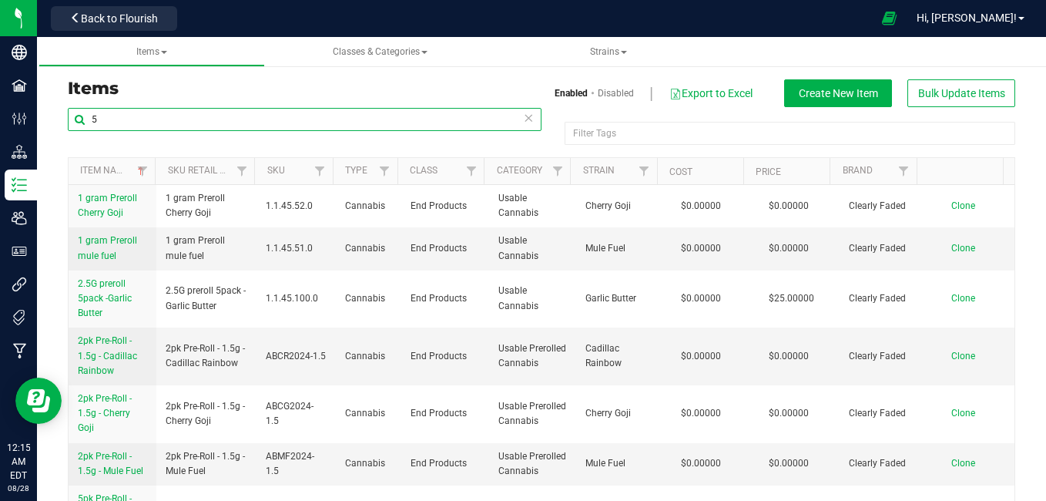
type input "5"
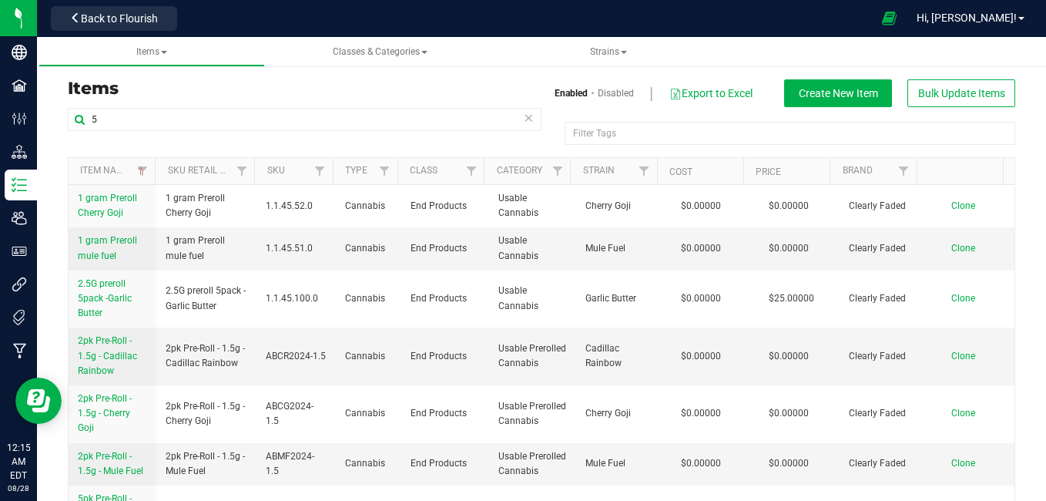
click at [483, 81] on h3 "Items" at bounding box center [299, 88] width 462 height 18
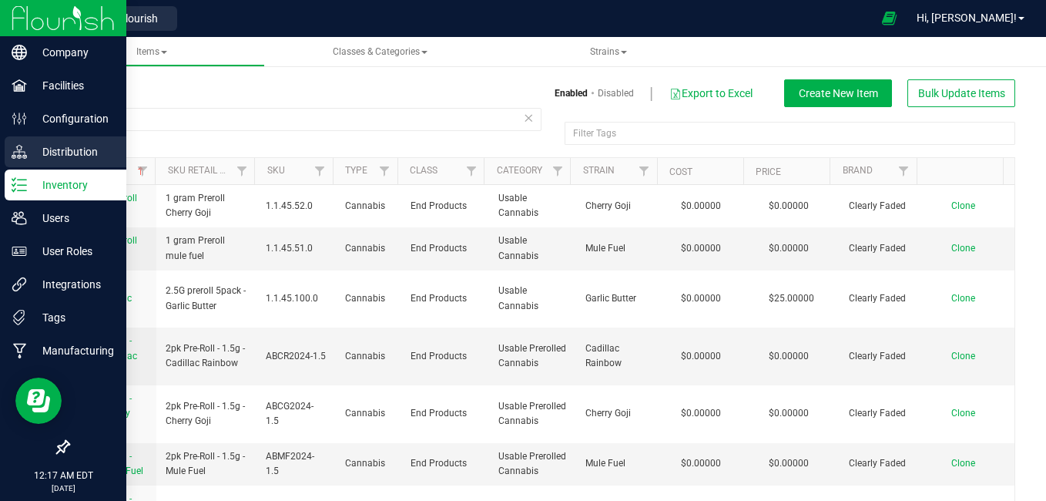
drag, startPoint x: 62, startPoint y: 144, endPoint x: 27, endPoint y: 149, distance: 35.7
click at [27, 149] on p "Distribution" at bounding box center [73, 152] width 92 height 18
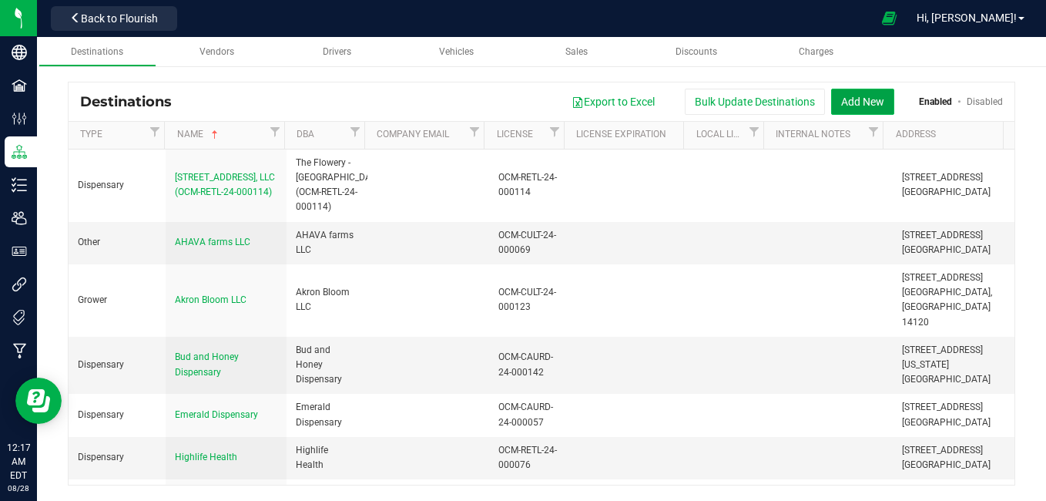
click at [865, 98] on button "Add New" at bounding box center [862, 102] width 63 height 26
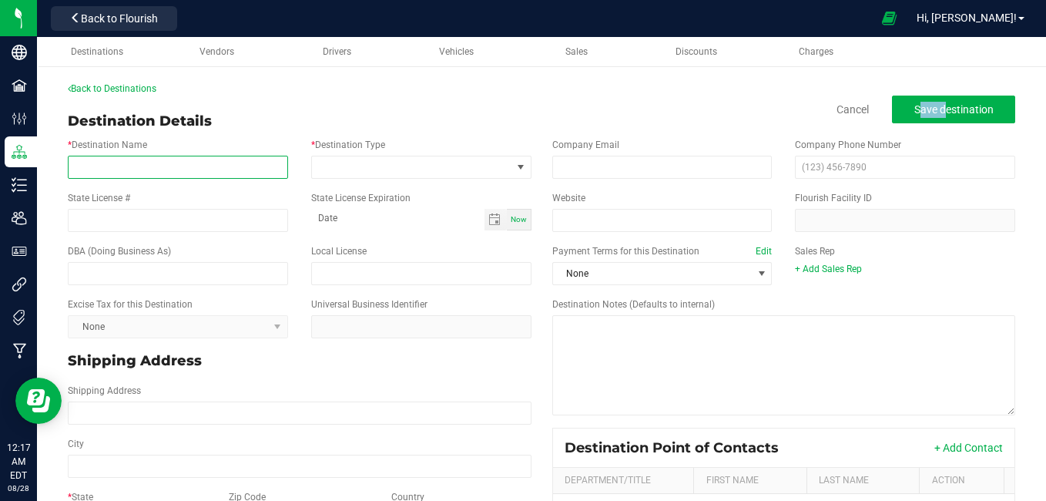
click at [179, 166] on input "* Destination Name" at bounding box center [178, 167] width 220 height 23
type input "Bedford Club"
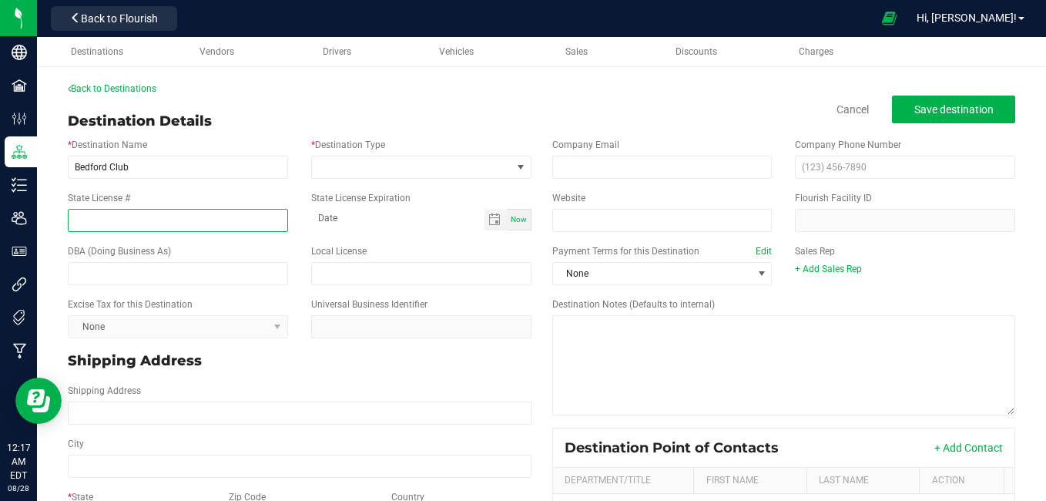
click at [146, 217] on input "State License #" at bounding box center [178, 220] width 220 height 23
type input "OCM-CAURD-24-000095"
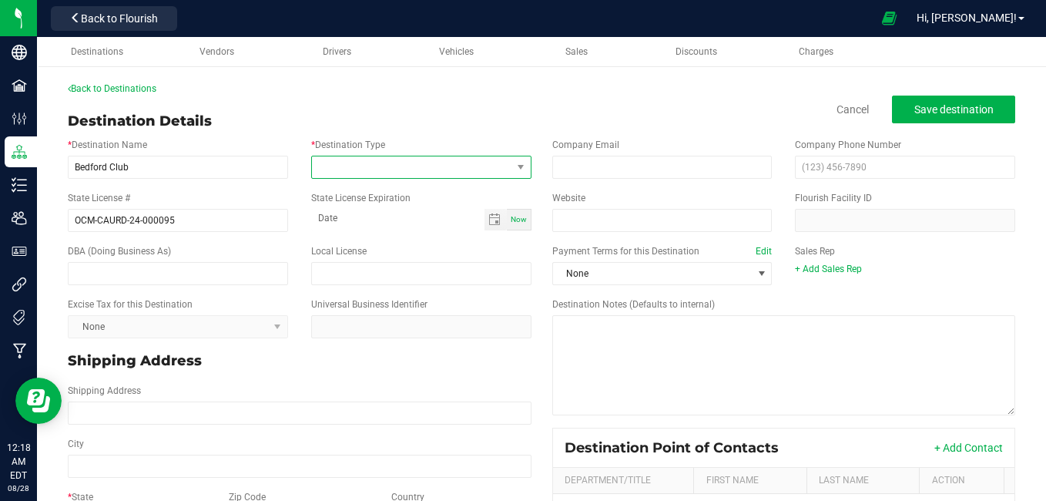
click at [424, 171] on span at bounding box center [412, 167] width 200 height 22
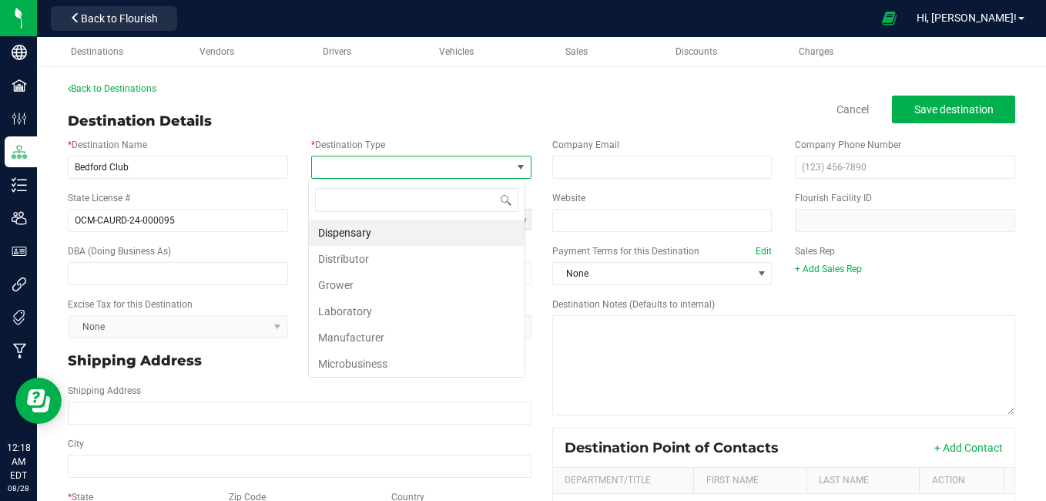
scroll to position [23, 217]
click at [374, 237] on li "Dispensary" at bounding box center [417, 233] width 216 height 26
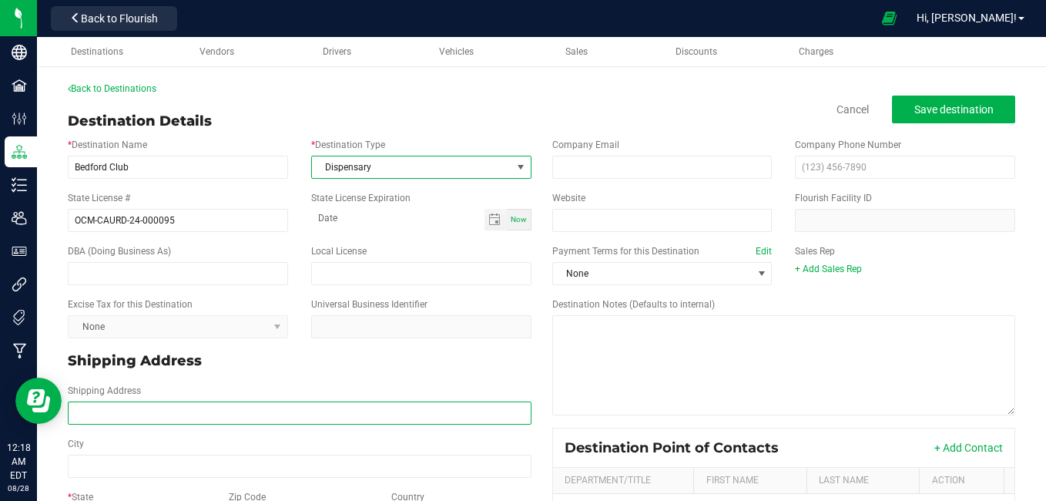
click at [214, 406] on input "Shipping Address" at bounding box center [300, 412] width 464 height 23
type input "[STREET_ADDRESS]"
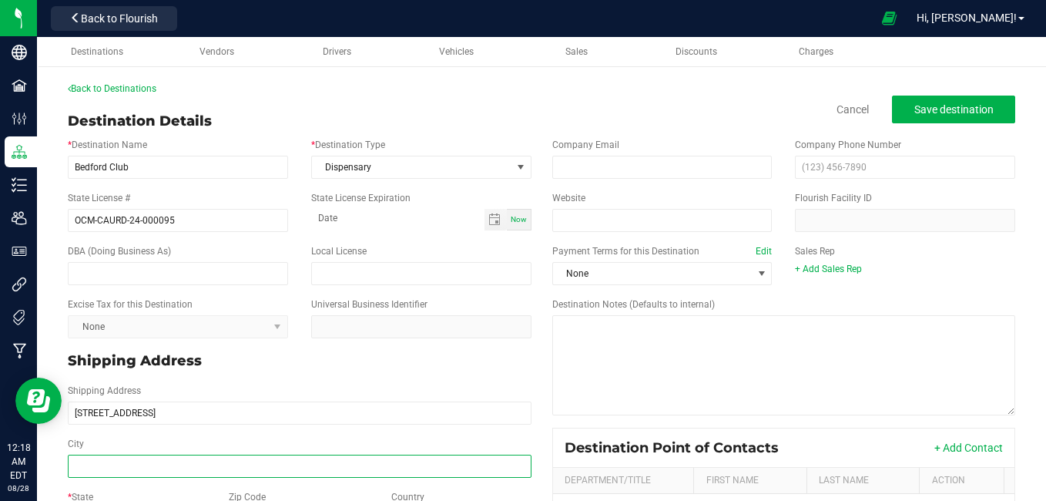
type input "[STREET_ADDRESS]"
click at [147, 461] on input "City" at bounding box center [300, 466] width 464 height 23
type input "[GEOGRAPHIC_DATA]"
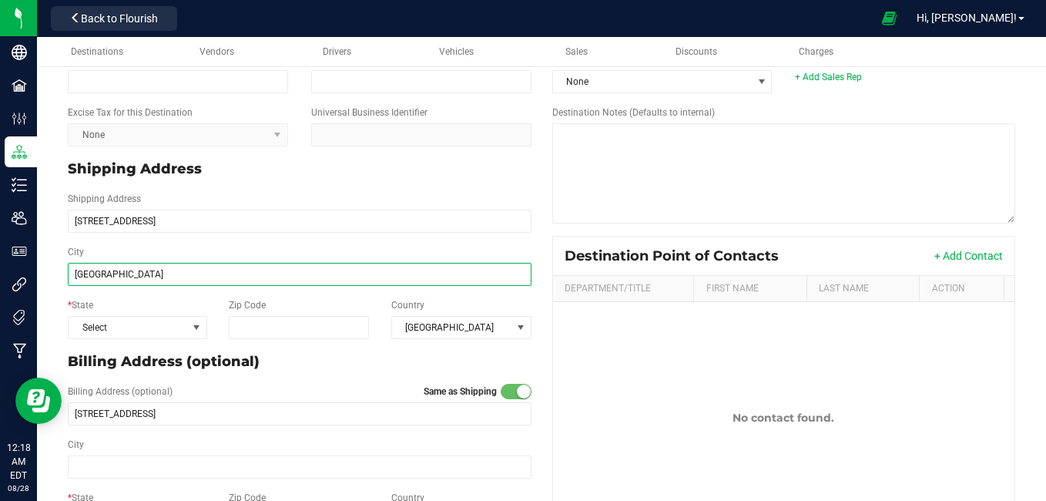
scroll to position [221, 0]
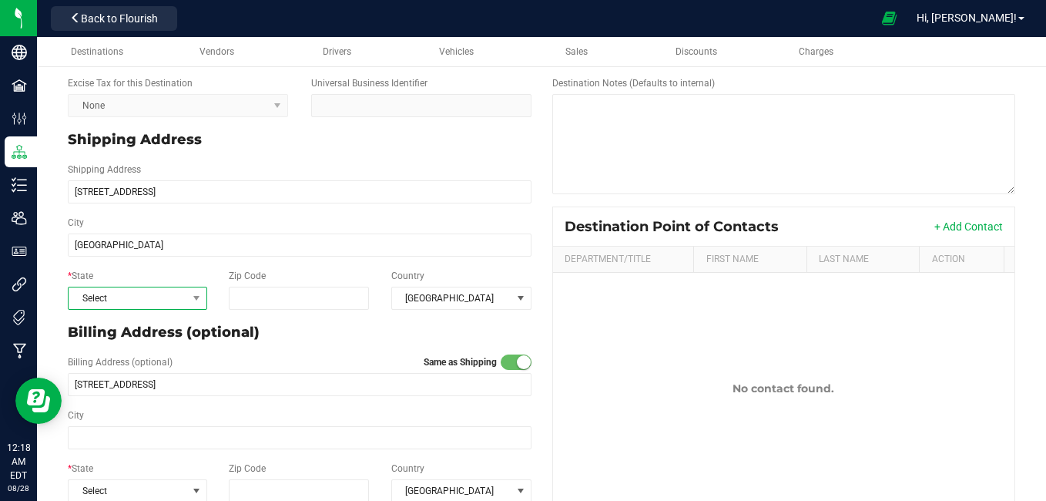
type input "[GEOGRAPHIC_DATA]"
click at [135, 304] on span "Select" at bounding box center [128, 298] width 119 height 22
click at [135, 296] on span "Select" at bounding box center [128, 298] width 119 height 22
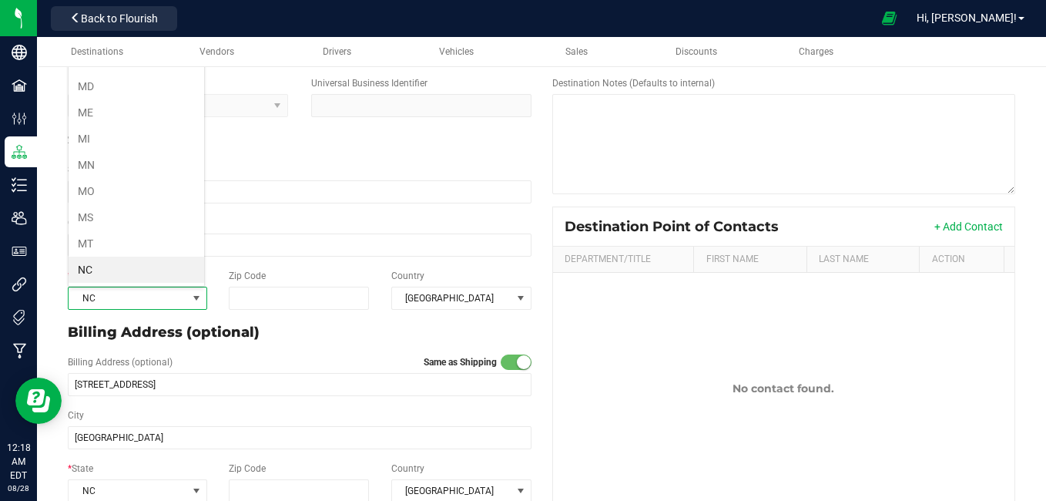
scroll to position [686, 0]
click at [259, 304] on input "Zip Code" at bounding box center [299, 298] width 140 height 23
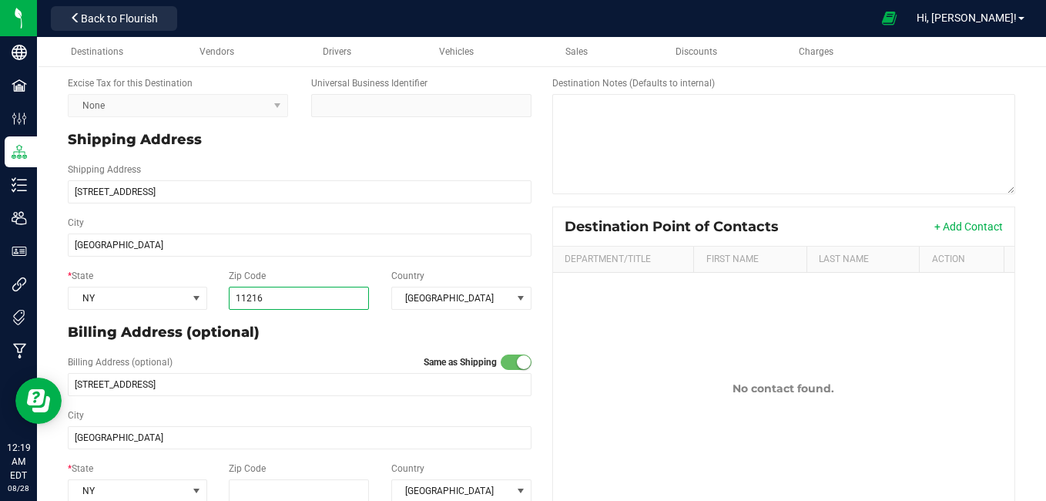
type input "11216"
click at [332, 359] on div "Billing Address (optional) Same as Shipping" at bounding box center [300, 364] width 464 height 18
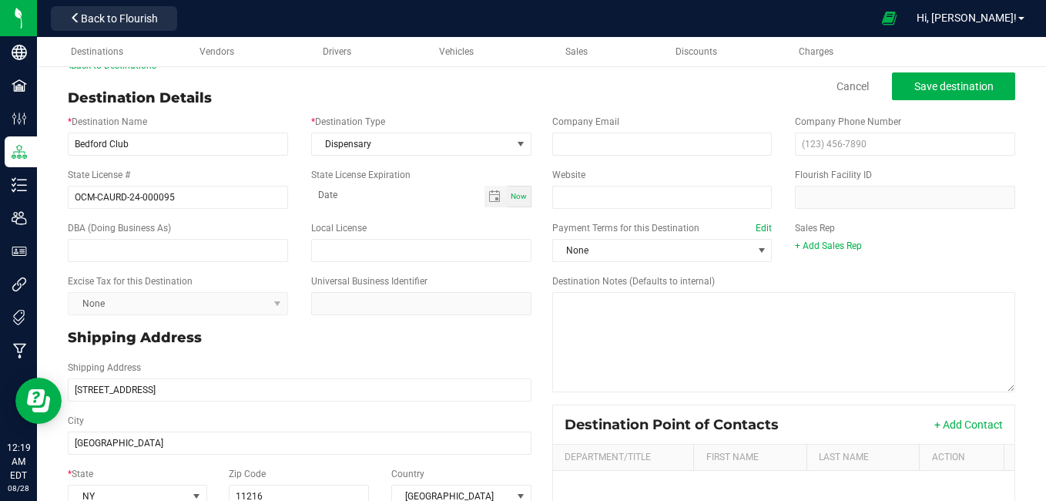
scroll to position [0, 0]
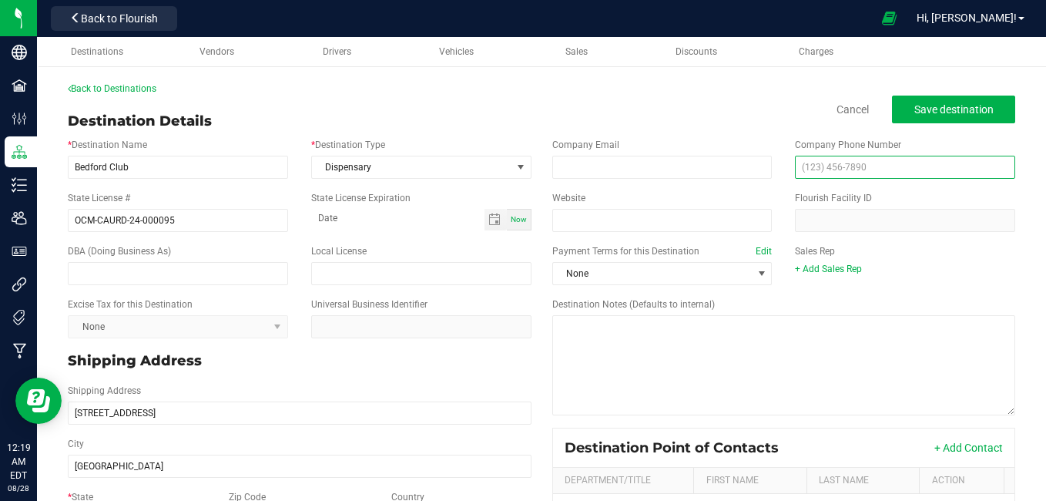
click at [795, 168] on input "text" at bounding box center [905, 167] width 220 height 23
type input "[PHONE_NUMBER]"
click at [977, 112] on span "Save destination" at bounding box center [954, 109] width 79 height 12
click at [114, 91] on link "Back to Destinations" at bounding box center [112, 88] width 89 height 11
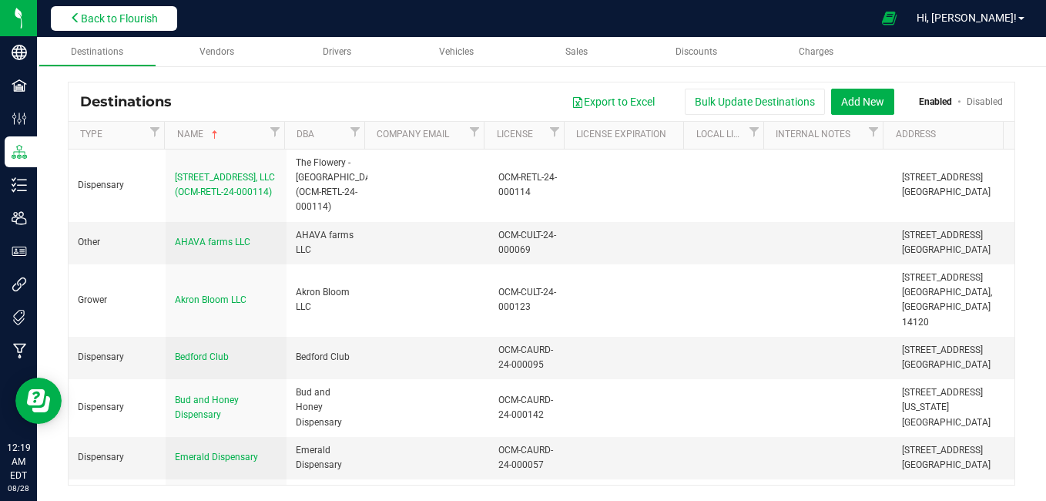
click at [140, 26] on button "Back to Flourish" at bounding box center [114, 18] width 126 height 25
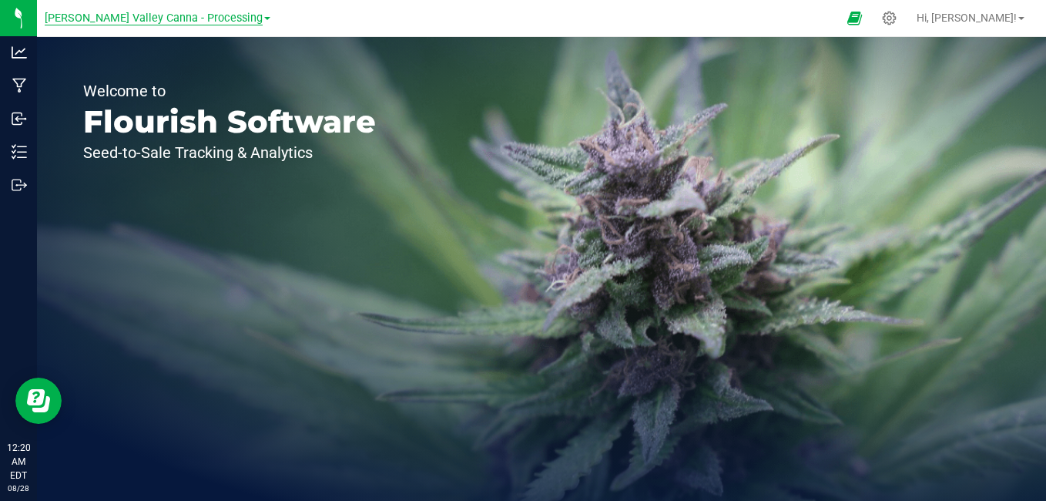
click at [150, 19] on span "[PERSON_NAME] Valley Canna - Processing" at bounding box center [154, 19] width 218 height 14
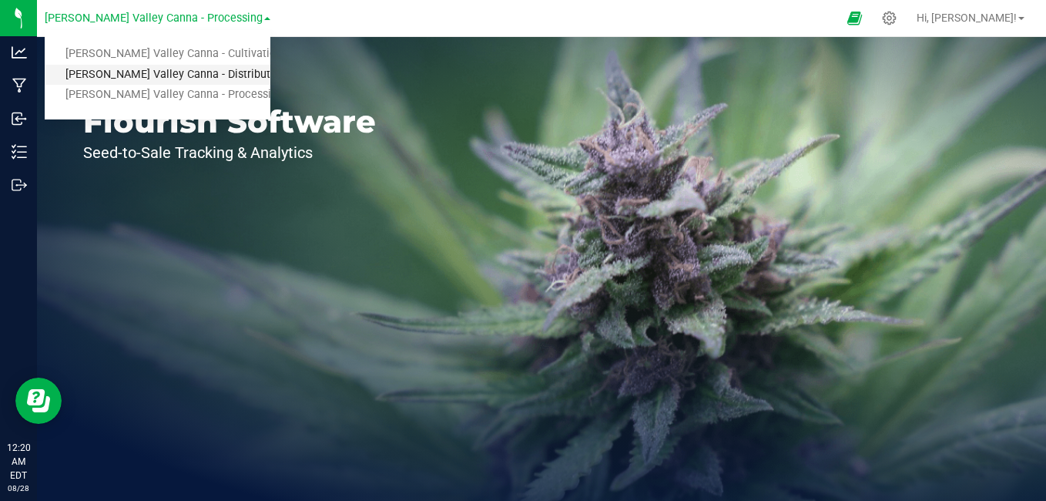
click at [153, 79] on link "[PERSON_NAME] Valley Canna - Distribution" at bounding box center [158, 75] width 226 height 21
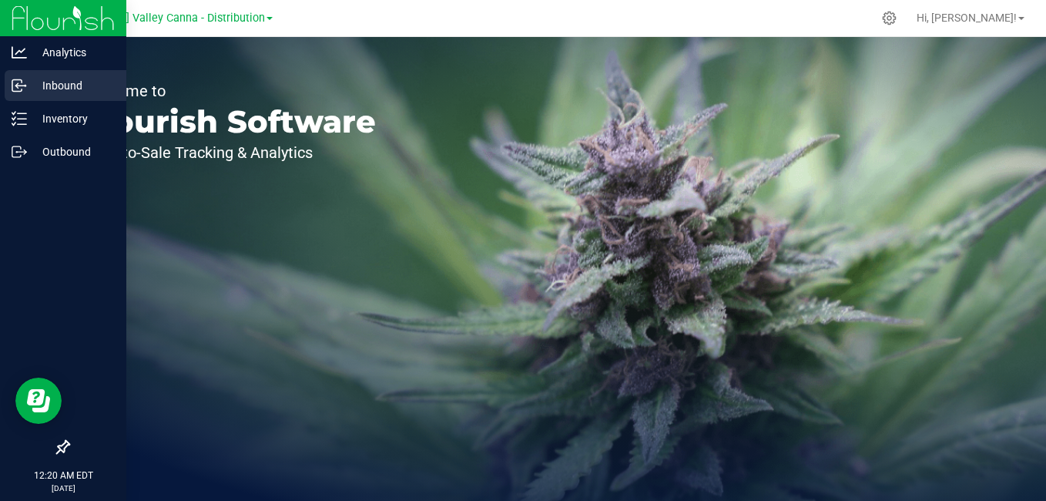
click at [30, 91] on p "Inbound" at bounding box center [73, 85] width 92 height 18
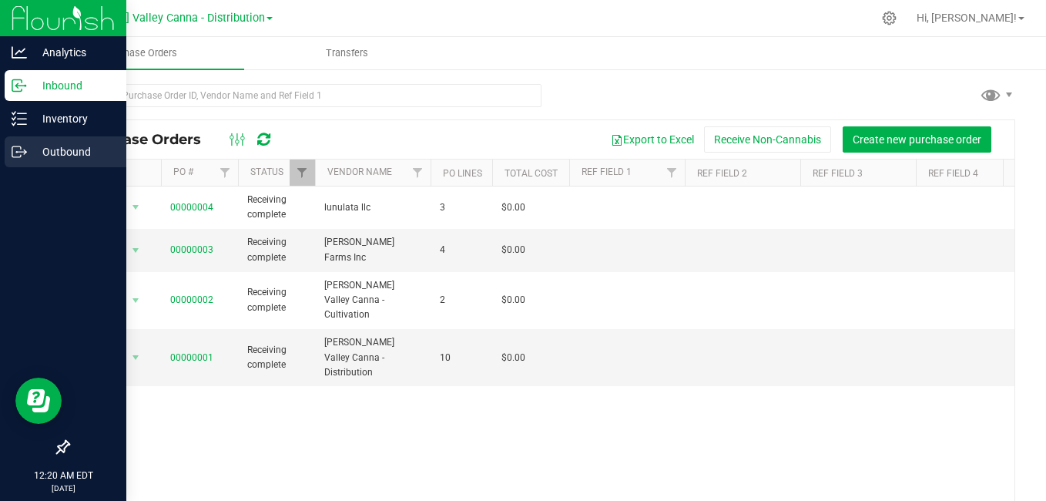
click at [33, 148] on p "Outbound" at bounding box center [73, 152] width 92 height 18
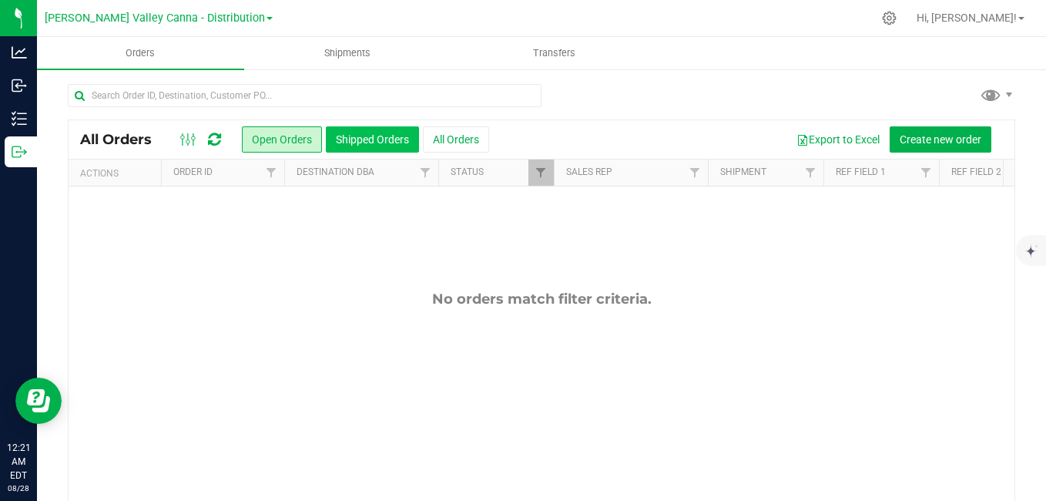
click at [381, 146] on button "Shipped Orders" at bounding box center [372, 139] width 93 height 26
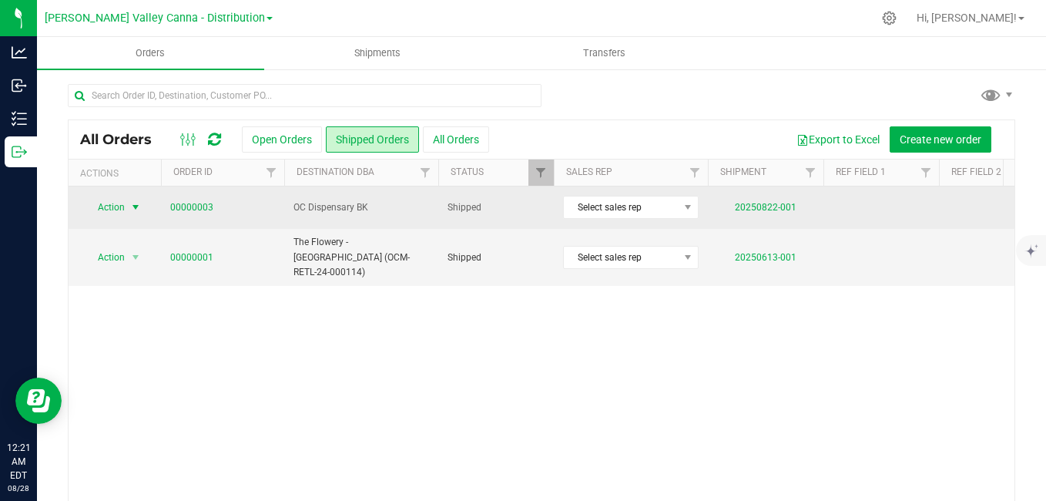
click at [136, 210] on span "select" at bounding box center [135, 207] width 12 height 12
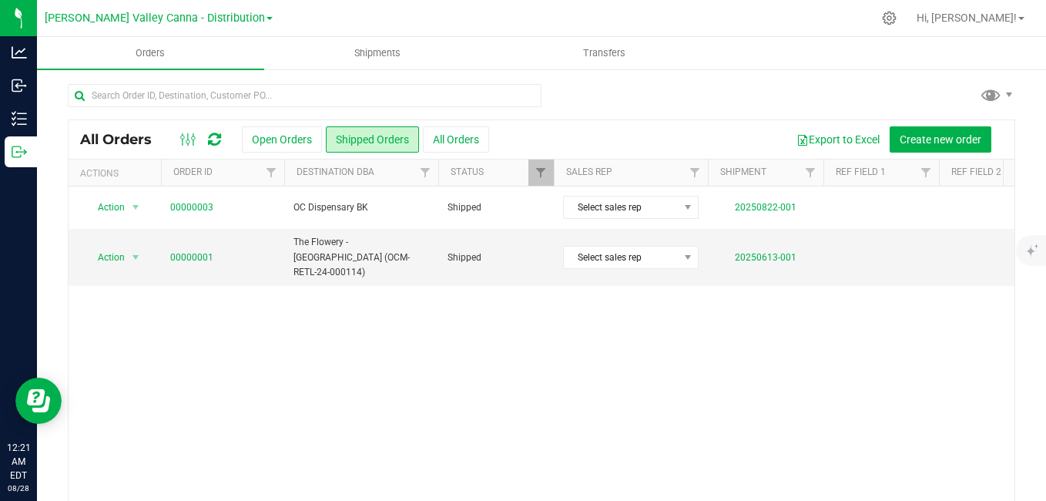
drag, startPoint x: 246, startPoint y: 348, endPoint x: 106, endPoint y: 337, distance: 140.6
click at [106, 337] on div "Action Action Clone order Mark as fully paid Order audit log Print COAs (single…" at bounding box center [542, 344] width 946 height 316
click at [935, 139] on span "Create new order" at bounding box center [941, 139] width 82 height 12
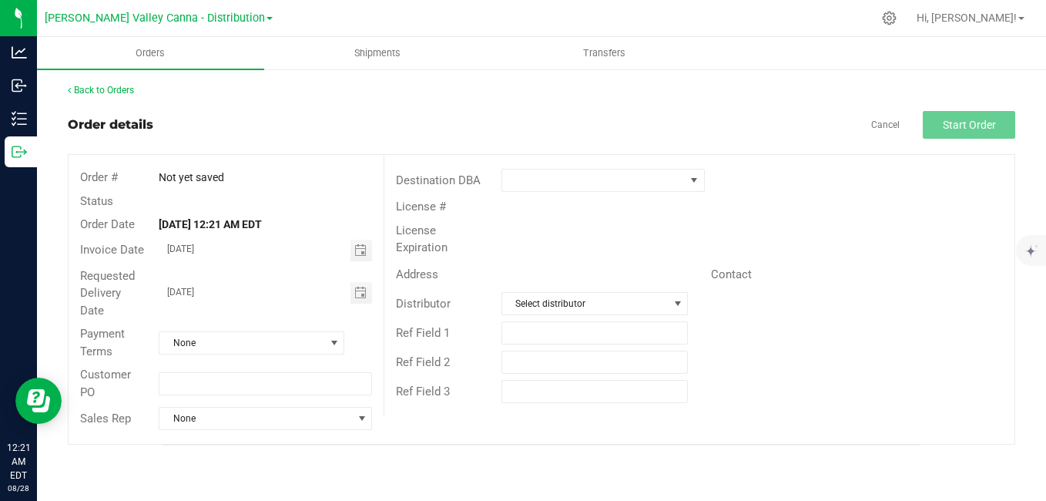
click at [201, 173] on span "Not yet saved" at bounding box center [191, 177] width 65 height 12
click at [203, 199] on div "Status" at bounding box center [226, 202] width 315 height 24
click at [361, 250] on span "Toggle calendar" at bounding box center [360, 250] width 12 height 12
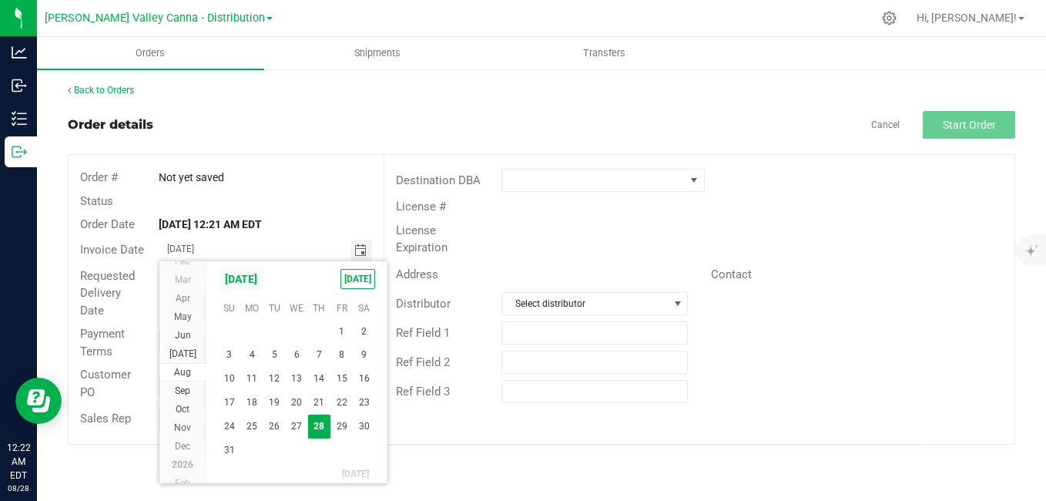
click at [223, 284] on span "[DATE]" at bounding box center [241, 278] width 46 height 23
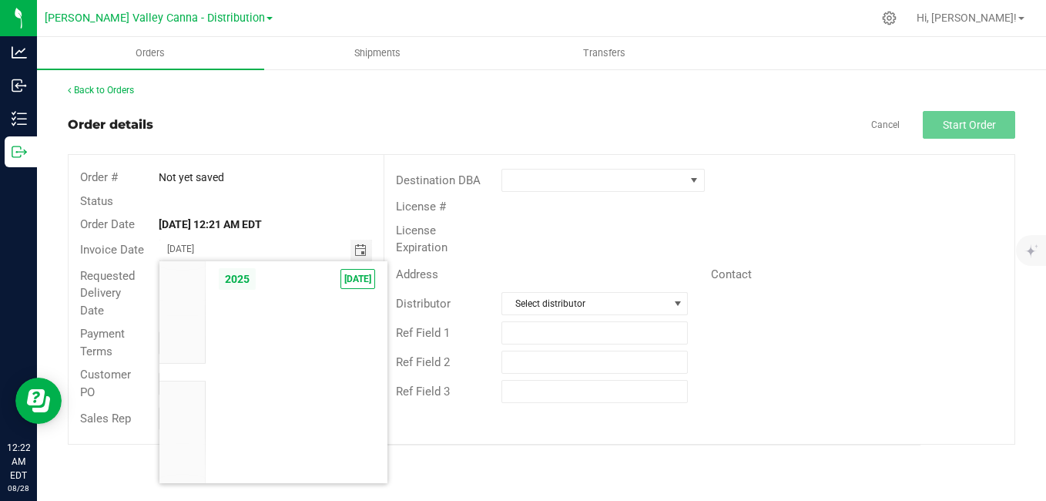
scroll to position [14676, 0]
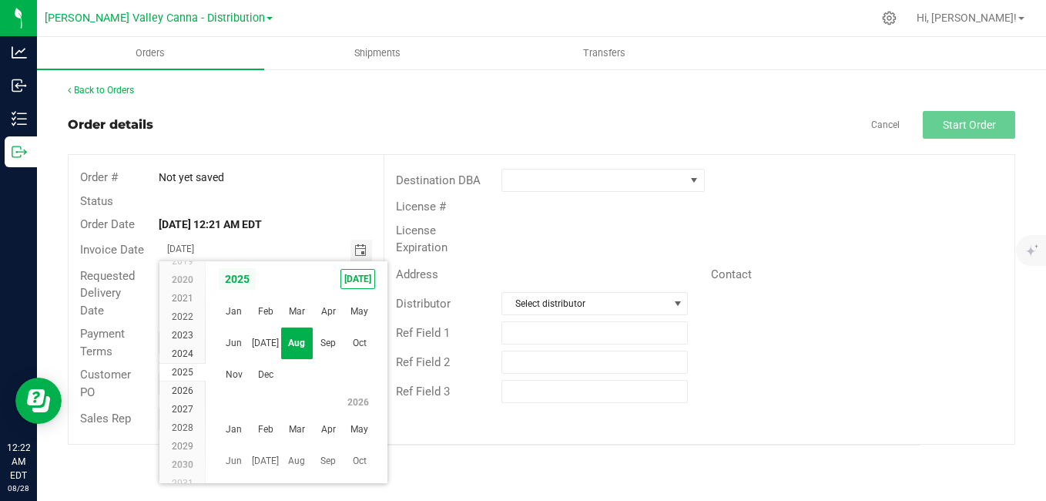
click at [233, 284] on span "2025" at bounding box center [237, 278] width 39 height 23
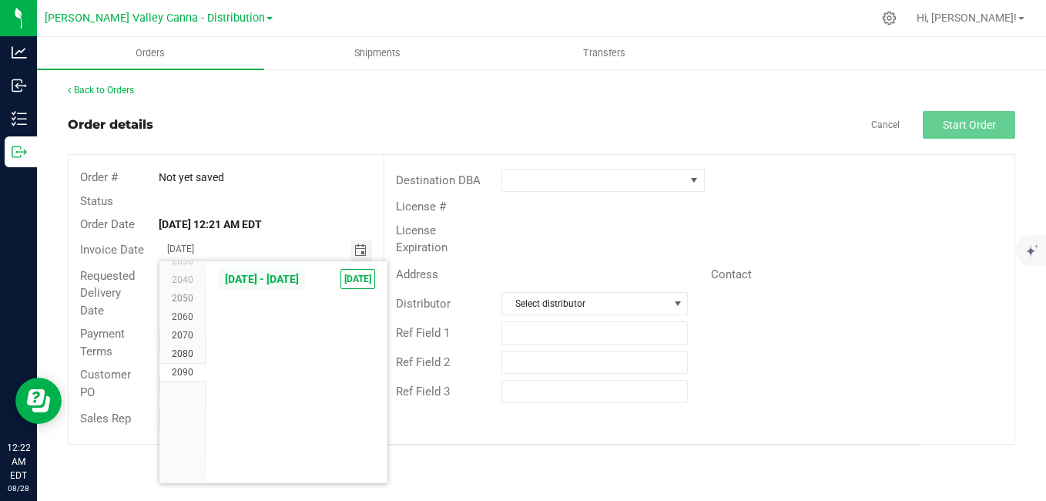
scroll to position [1032, 0]
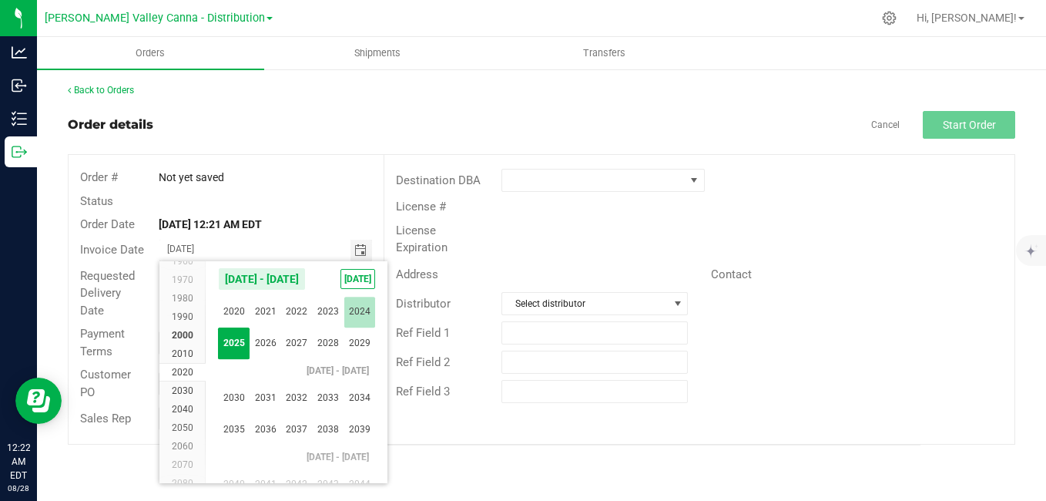
click at [356, 311] on span "2024" at bounding box center [360, 313] width 32 height 32
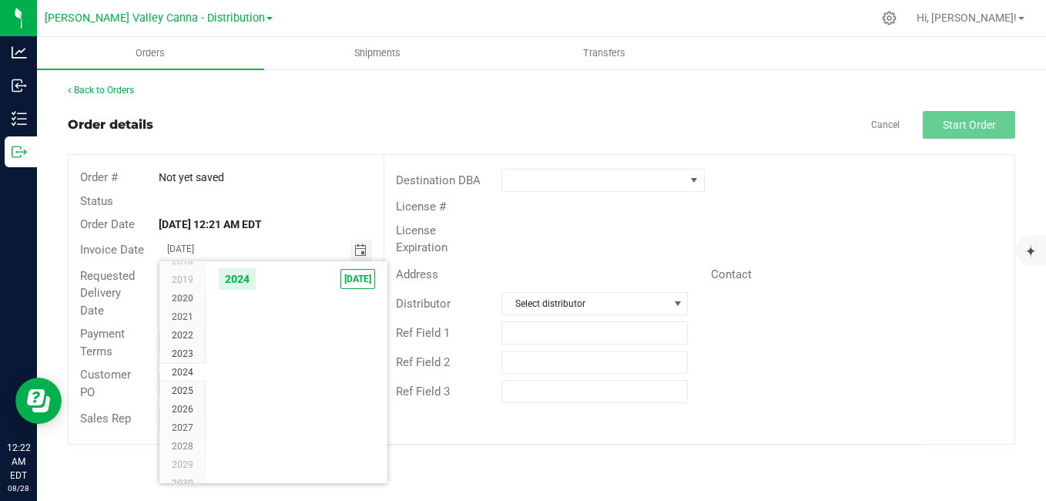
scroll to position [14558, 0]
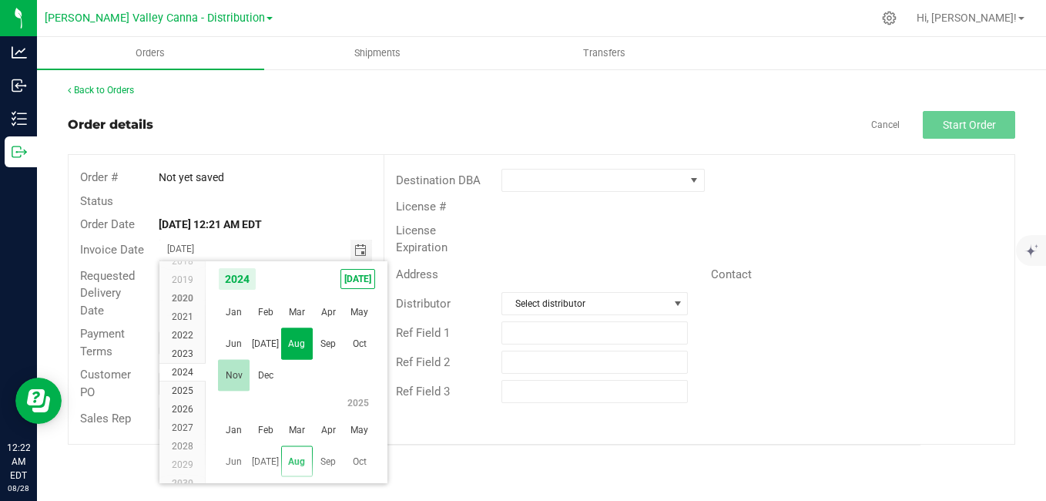
click at [239, 373] on span "Nov" at bounding box center [234, 376] width 32 height 32
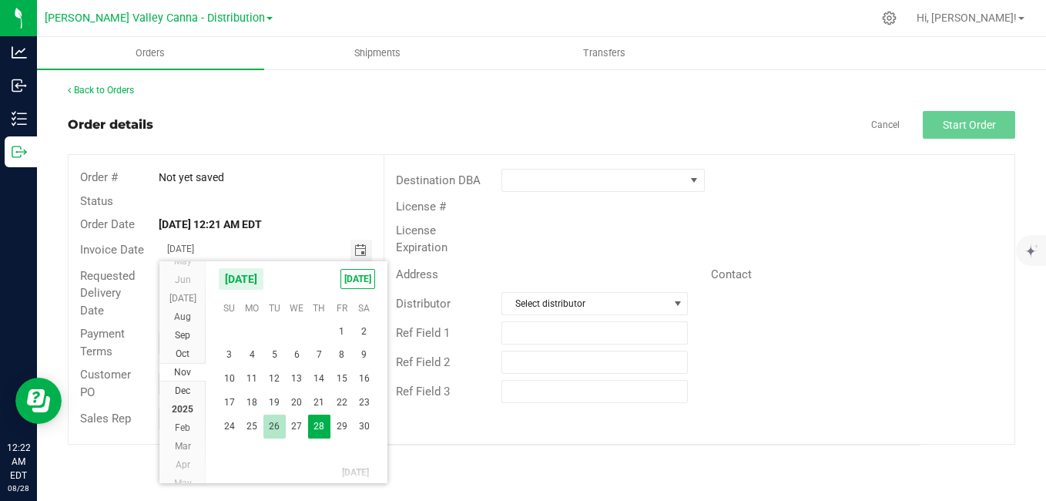
click at [273, 421] on span "26" at bounding box center [274, 426] width 22 height 24
type input "[DATE]"
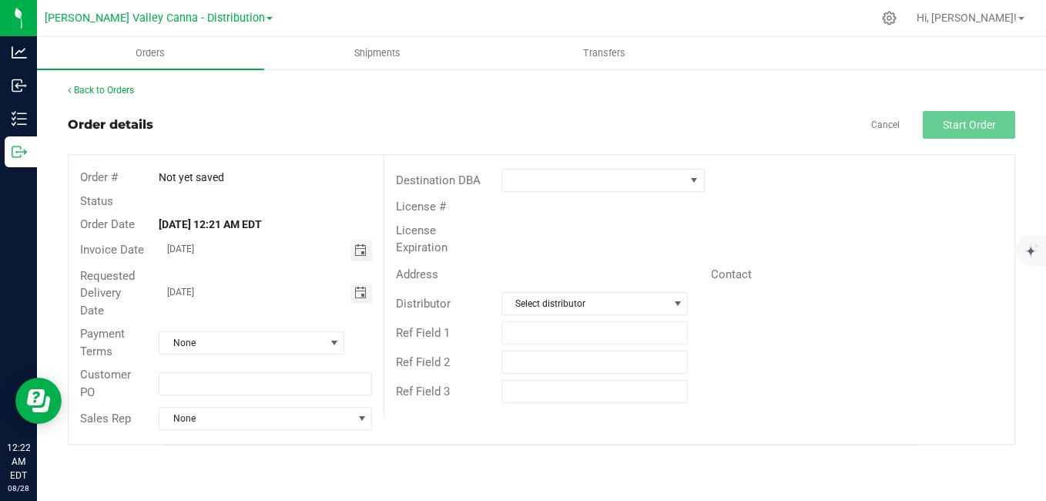
click at [359, 287] on span "Toggle calendar" at bounding box center [360, 293] width 12 height 12
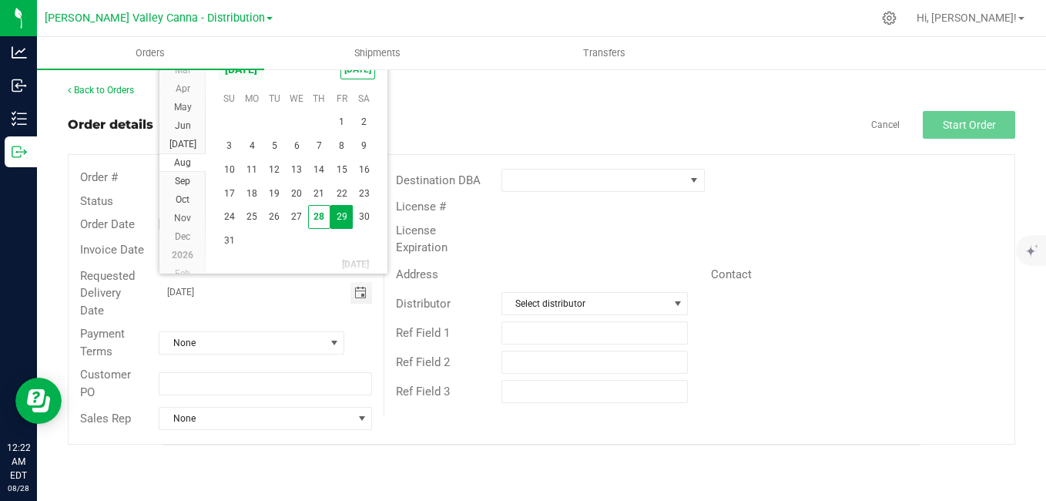
click at [241, 75] on span "[DATE]" at bounding box center [241, 69] width 46 height 23
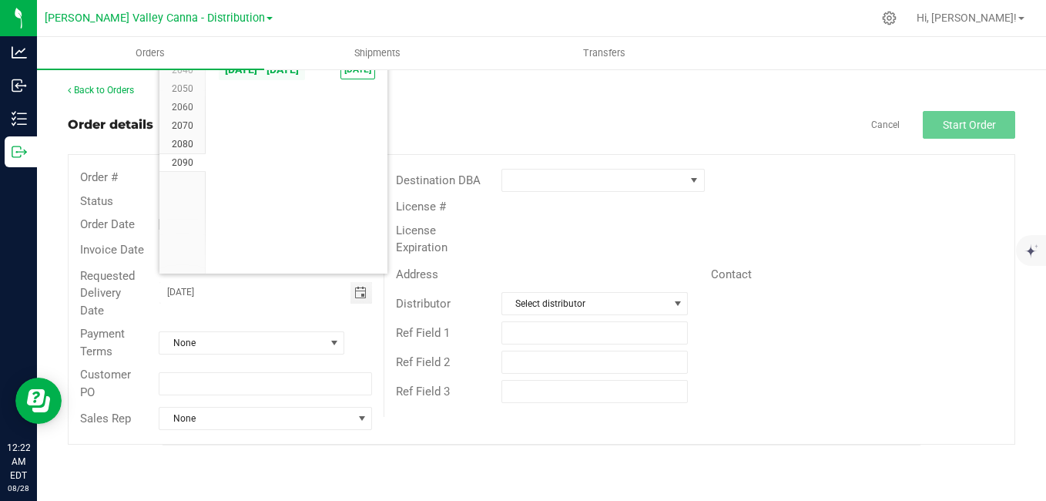
scroll to position [1032, 0]
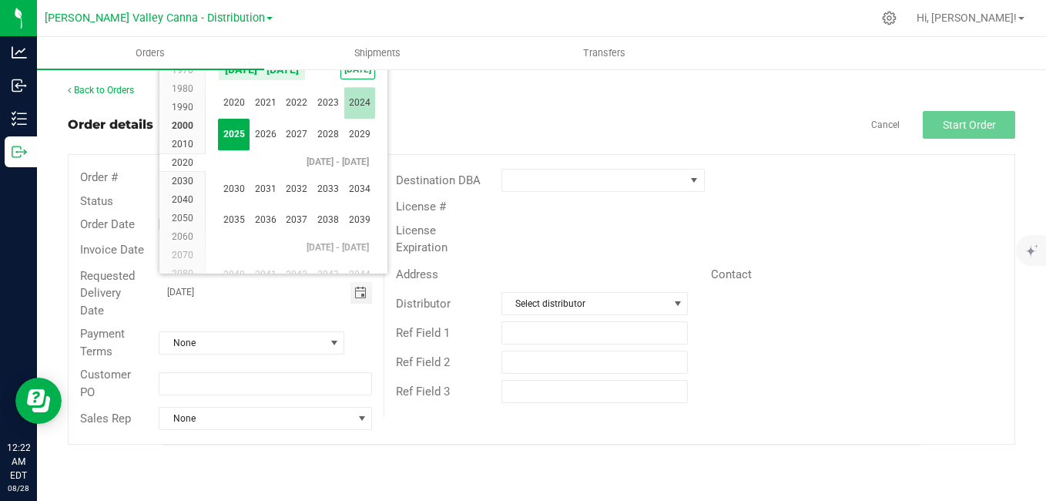
click at [364, 106] on span "2024" at bounding box center [360, 103] width 32 height 32
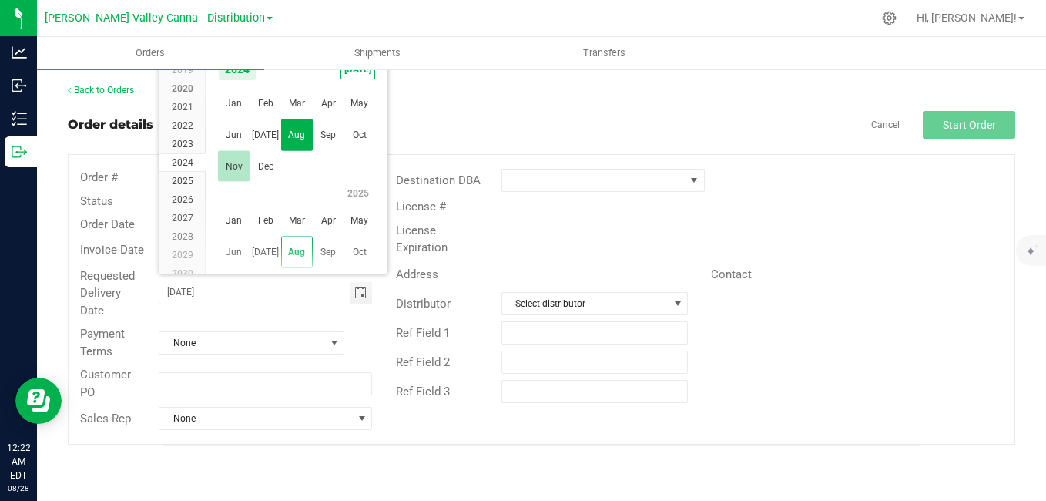
click at [233, 166] on span "Nov" at bounding box center [234, 166] width 32 height 32
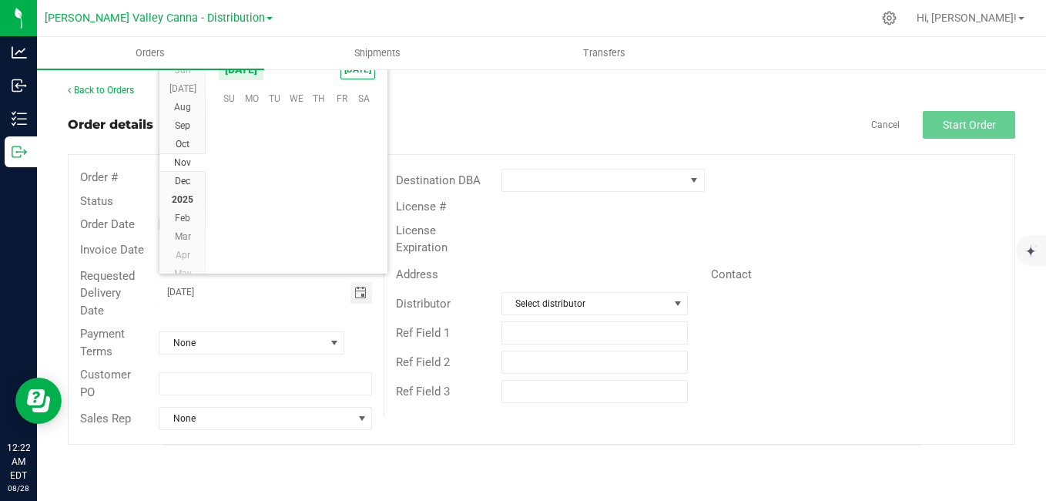
scroll to position [248208, 0]
click at [274, 218] on span "26" at bounding box center [274, 217] width 22 height 24
type input "[DATE]"
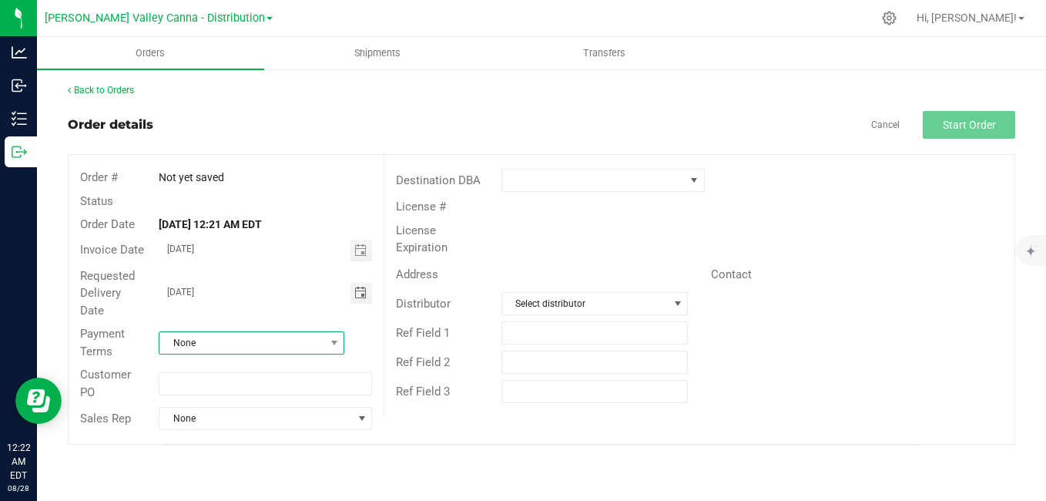
click at [250, 333] on span "None" at bounding box center [241, 343] width 165 height 22
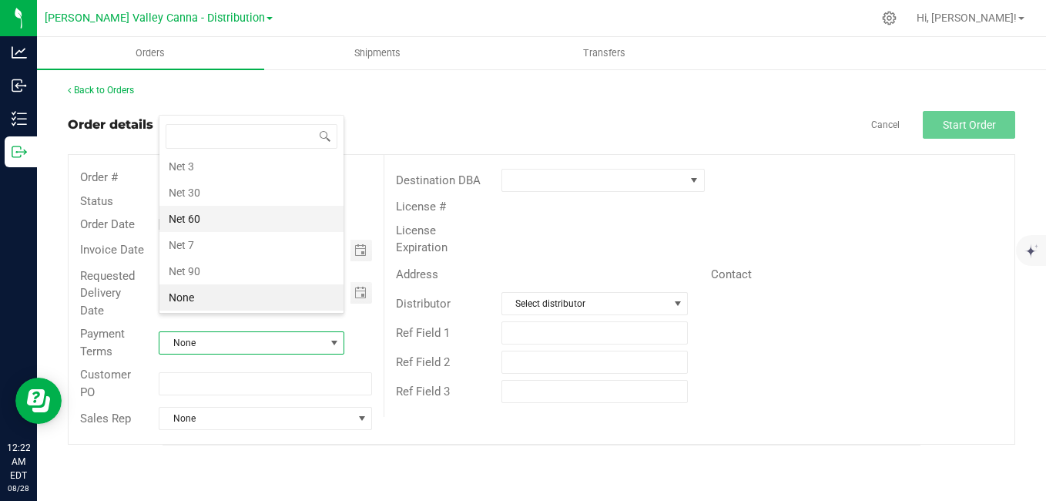
scroll to position [0, 0]
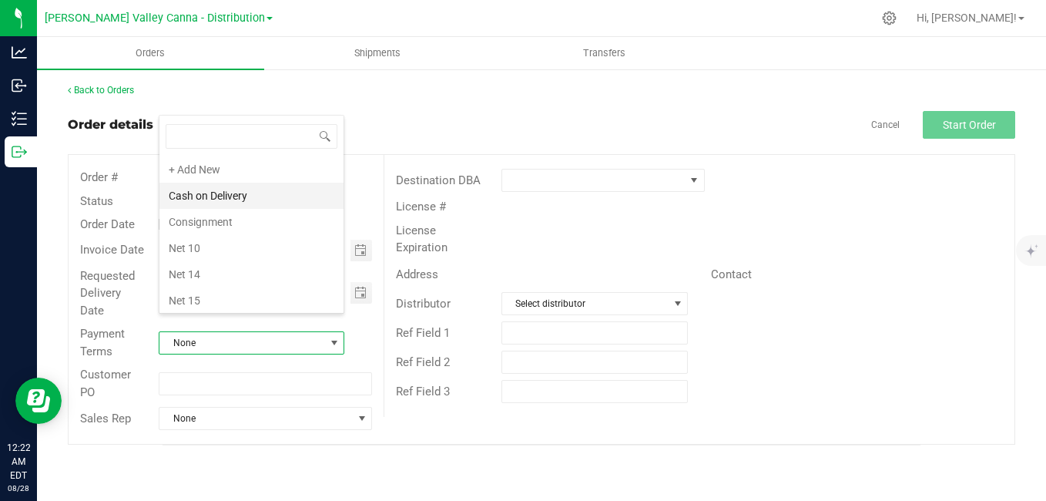
click at [206, 193] on li "Cash on Delivery" at bounding box center [251, 196] width 184 height 26
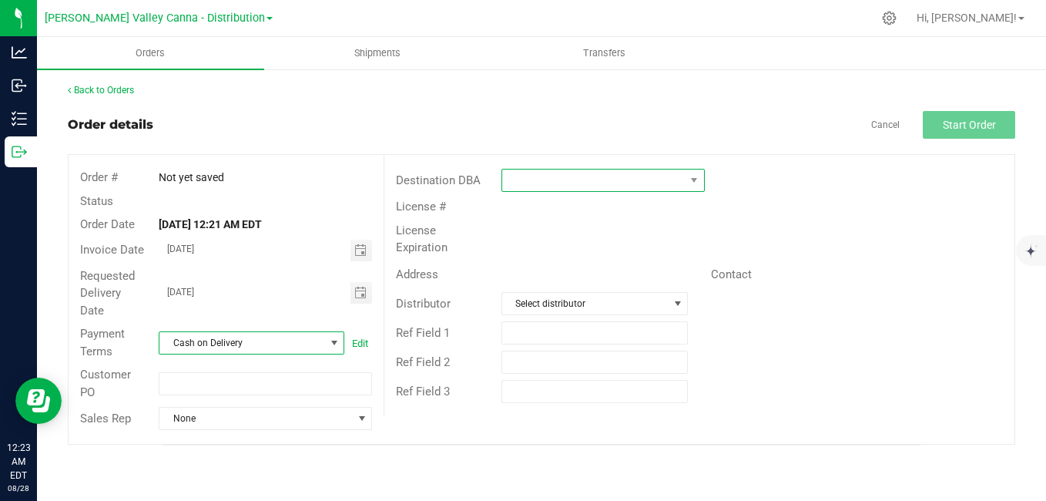
click at [538, 180] on span at bounding box center [593, 180] width 183 height 22
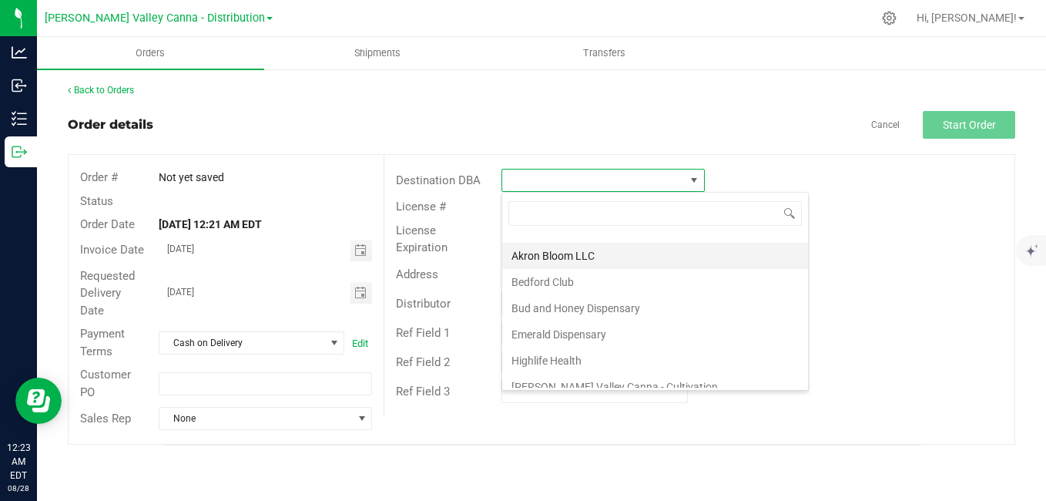
scroll to position [42, 0]
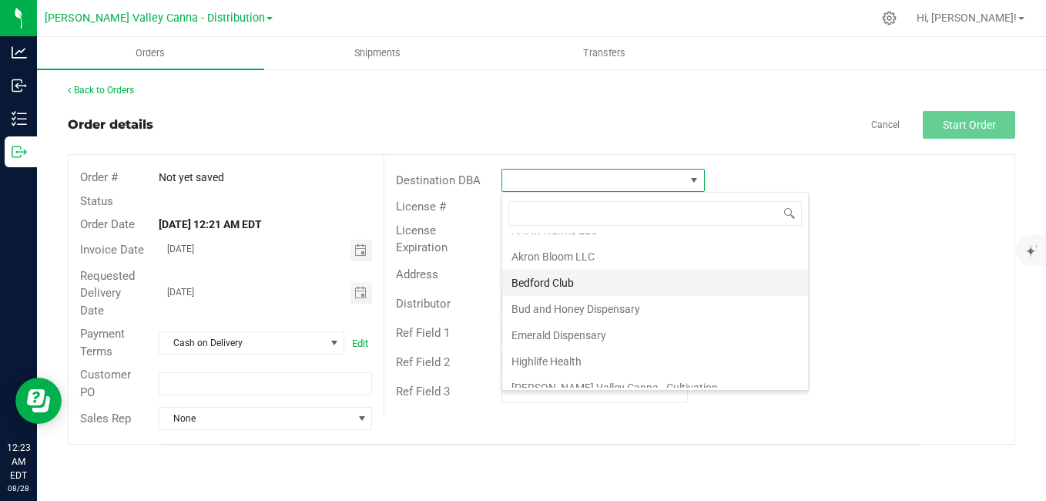
click at [550, 283] on li "Bedford Club" at bounding box center [655, 283] width 306 height 26
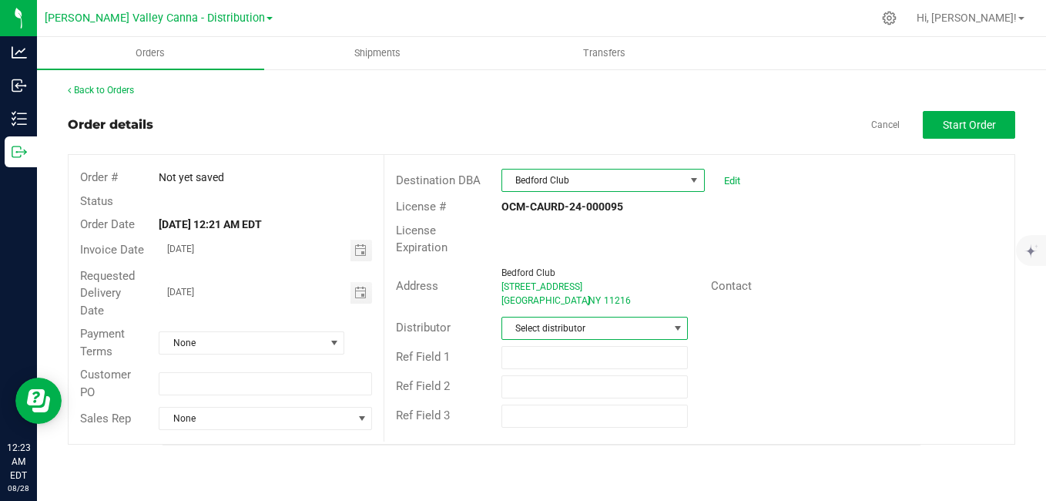
click at [683, 327] on span at bounding box center [678, 328] width 12 height 12
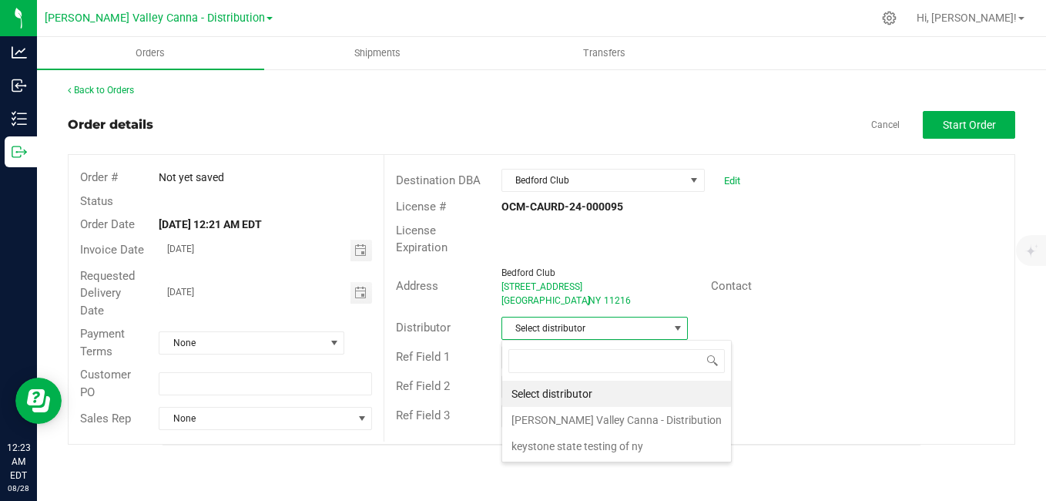
scroll to position [23, 186]
click at [629, 421] on li "[PERSON_NAME] Valley Canna - Distribution" at bounding box center [616, 420] width 229 height 26
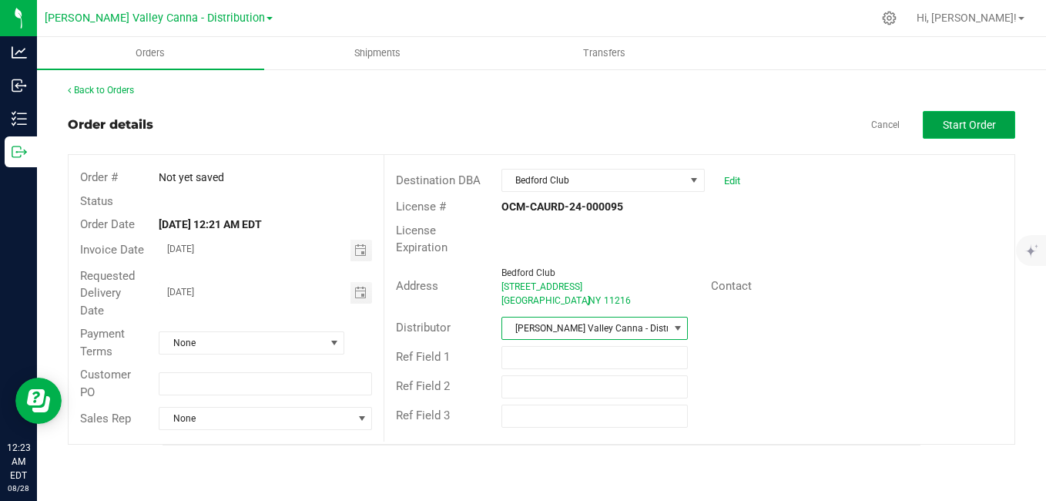
click at [940, 131] on button "Start Order" at bounding box center [969, 125] width 92 height 28
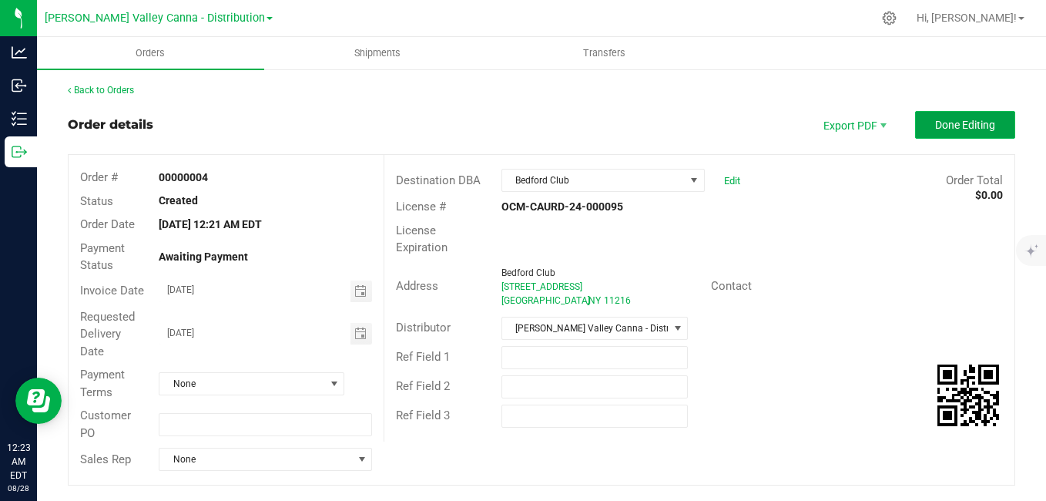
click at [918, 119] on button "Done Editing" at bounding box center [965, 125] width 100 height 28
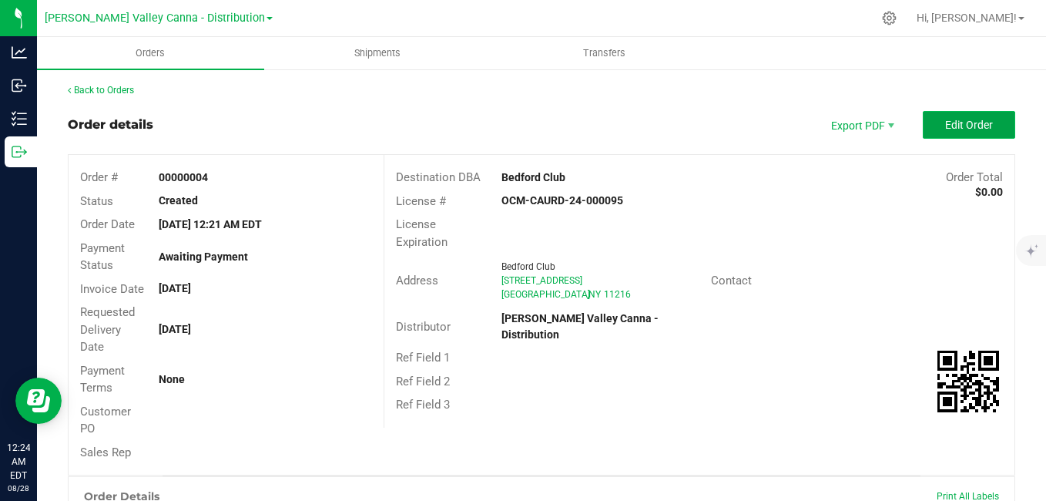
click at [930, 125] on button "Edit Order" at bounding box center [969, 125] width 92 height 28
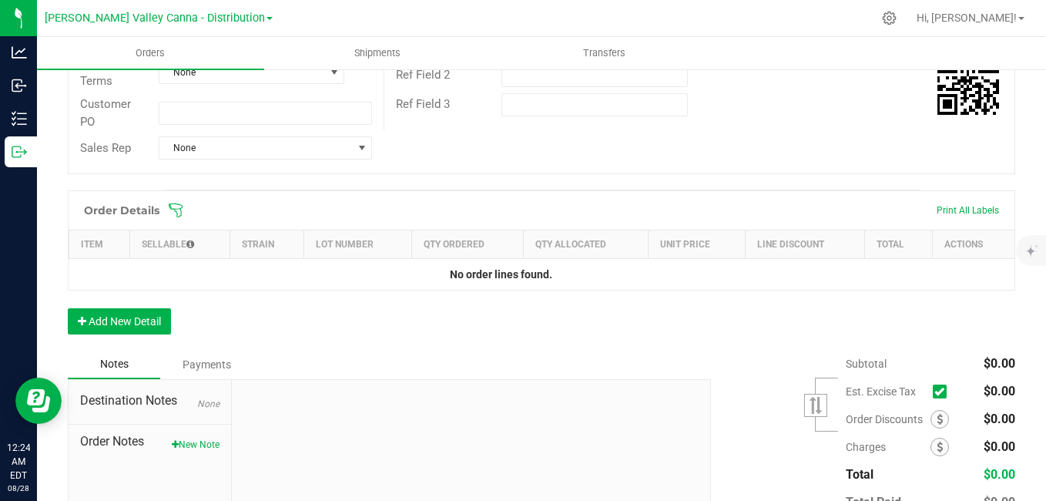
scroll to position [321, 0]
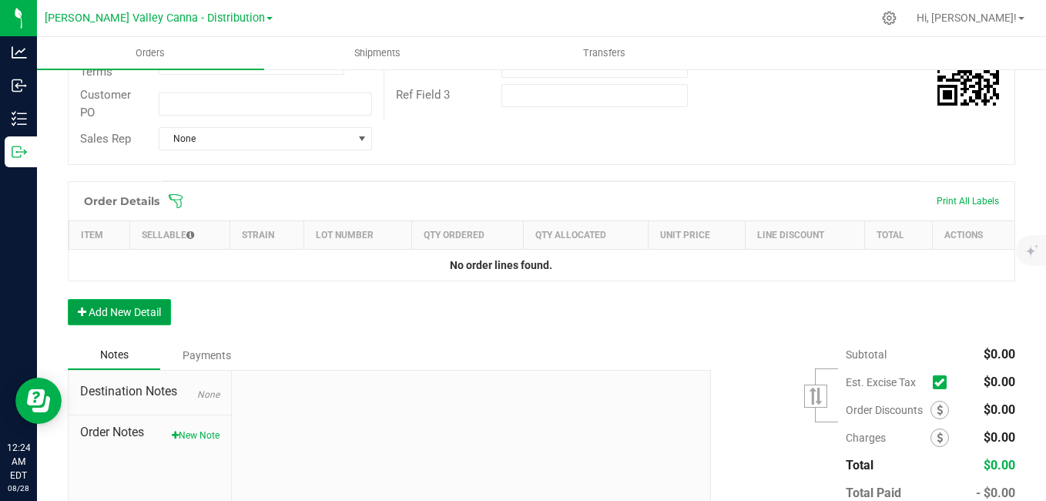
click at [119, 307] on button "Add New Detail" at bounding box center [119, 312] width 103 height 26
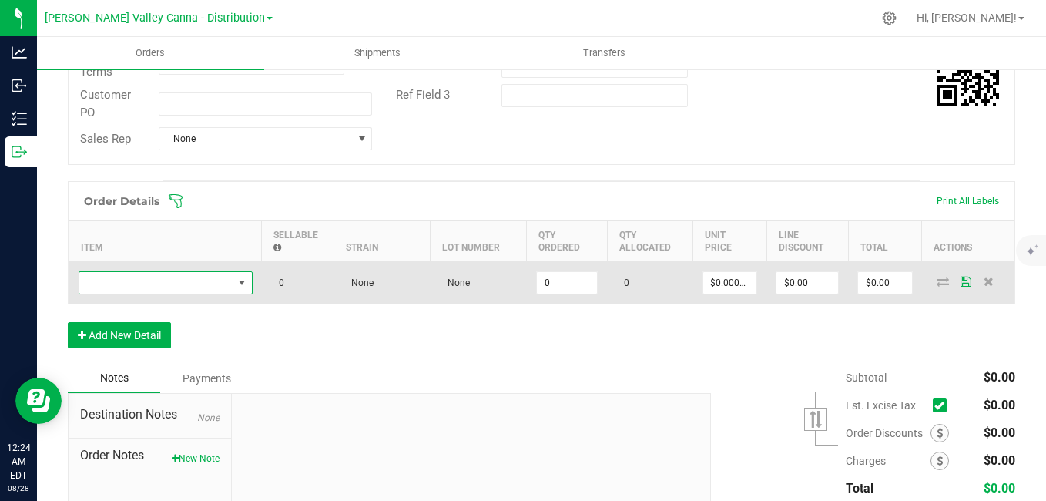
click at [247, 284] on span "NO DATA FOUND" at bounding box center [242, 283] width 12 height 12
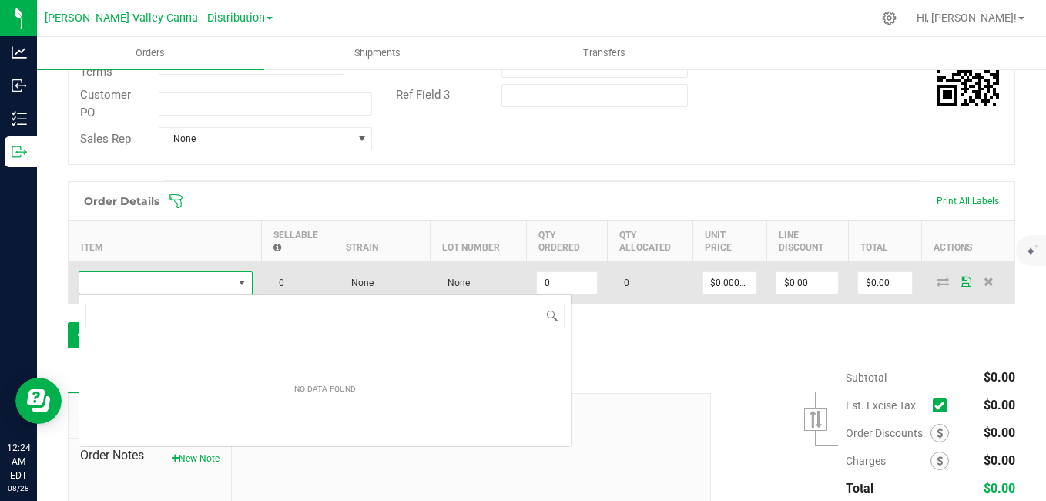
scroll to position [23, 174]
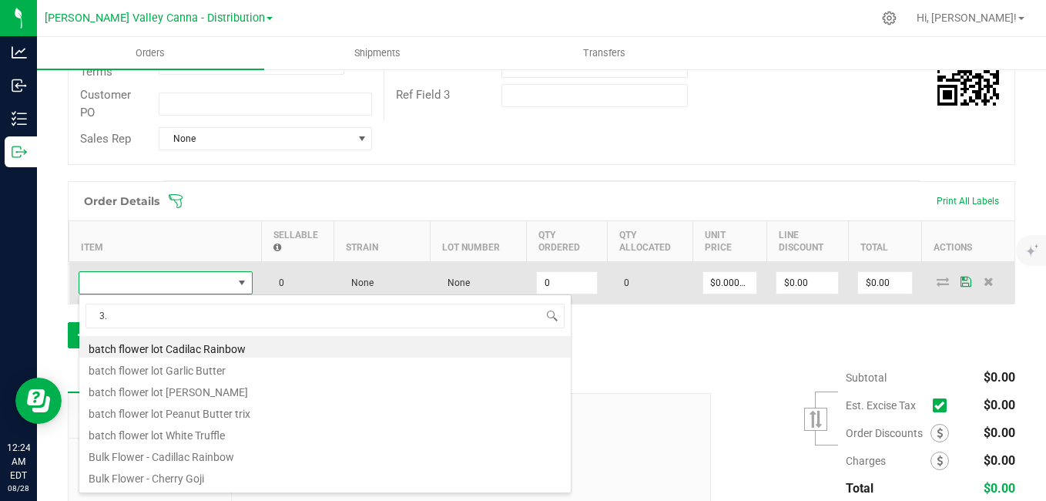
type input "3.5"
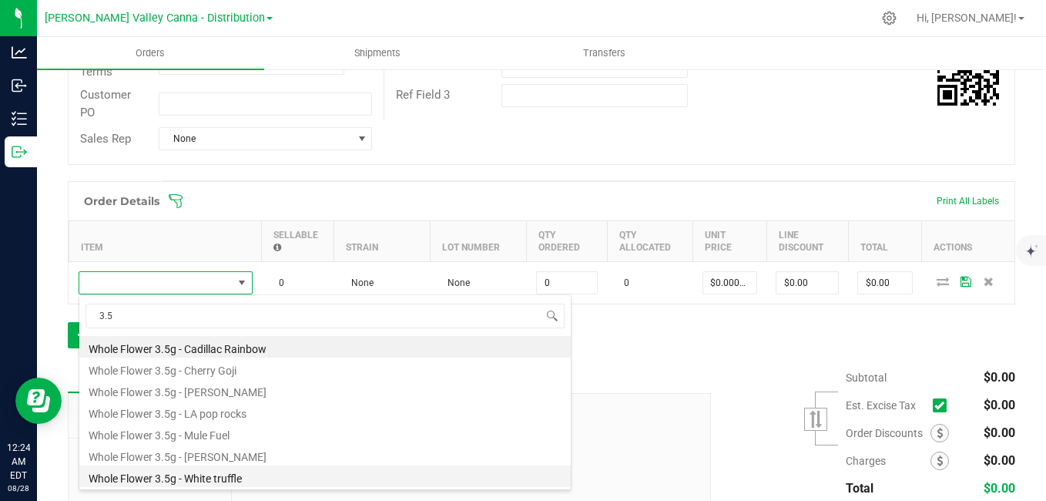
click at [207, 477] on li "Whole Flower 3.5g - White truffle" at bounding box center [325, 476] width 492 height 22
type input "0 ea"
type input "$25.00000"
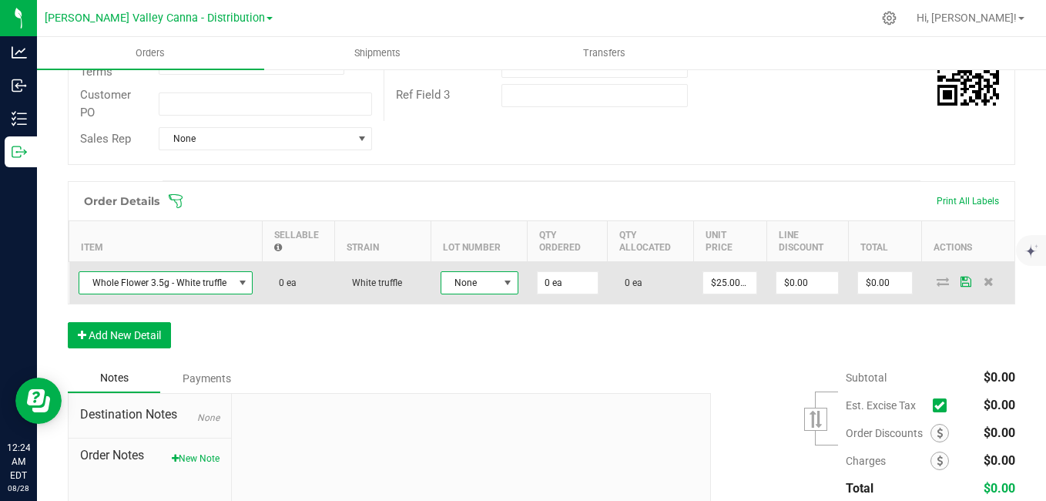
click at [509, 283] on span at bounding box center [508, 283] width 12 height 12
type input "ABWT2024-3.5"
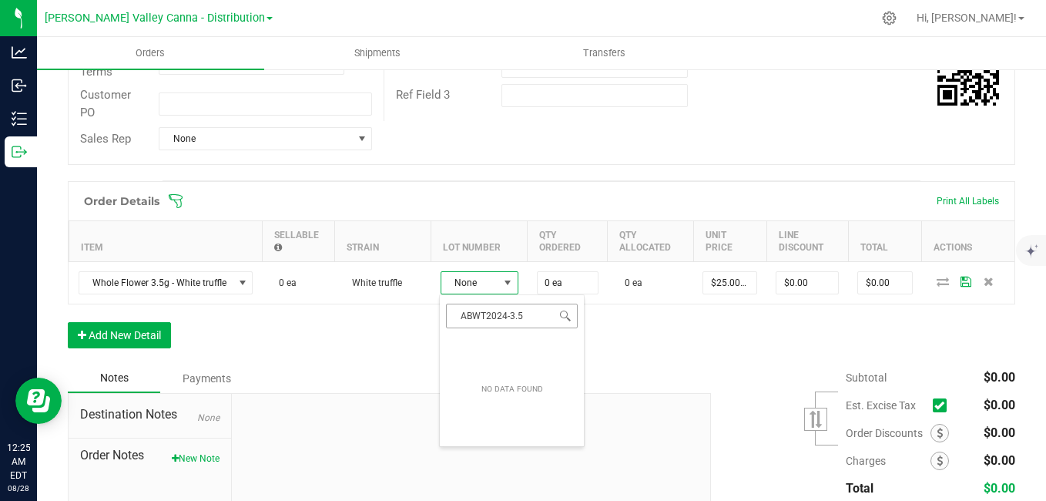
click at [542, 321] on input "ABWT2024-3.5" at bounding box center [512, 316] width 132 height 24
click at [626, 327] on div "Order Details Print All Labels Item Sellable Strain Lot Number Qty Ordered Qty …" at bounding box center [542, 272] width 948 height 183
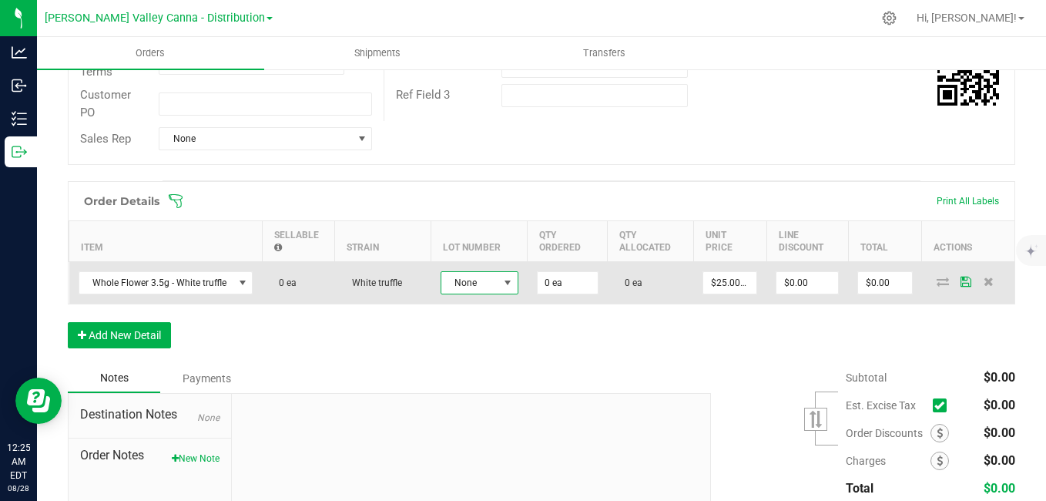
click at [512, 282] on span at bounding box center [508, 283] width 12 height 12
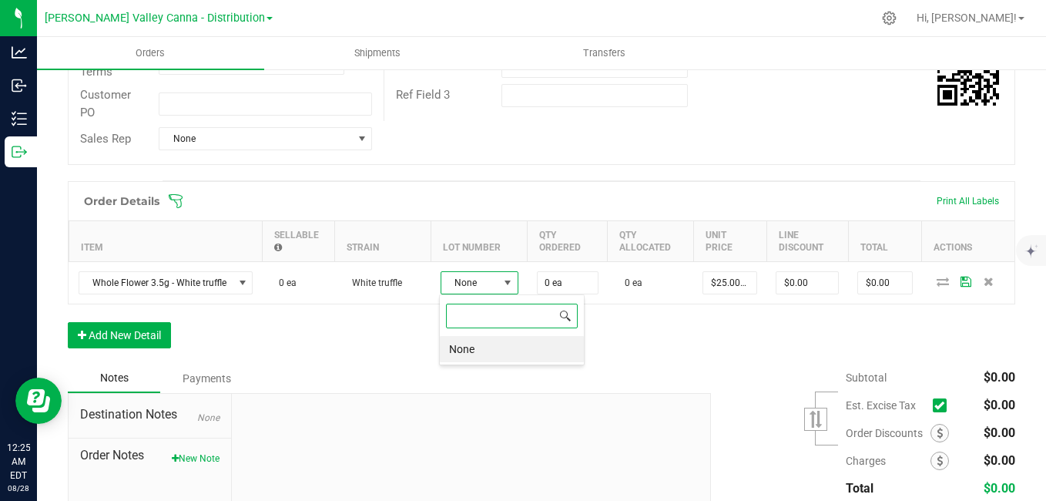
click at [562, 317] on span at bounding box center [565, 316] width 12 height 12
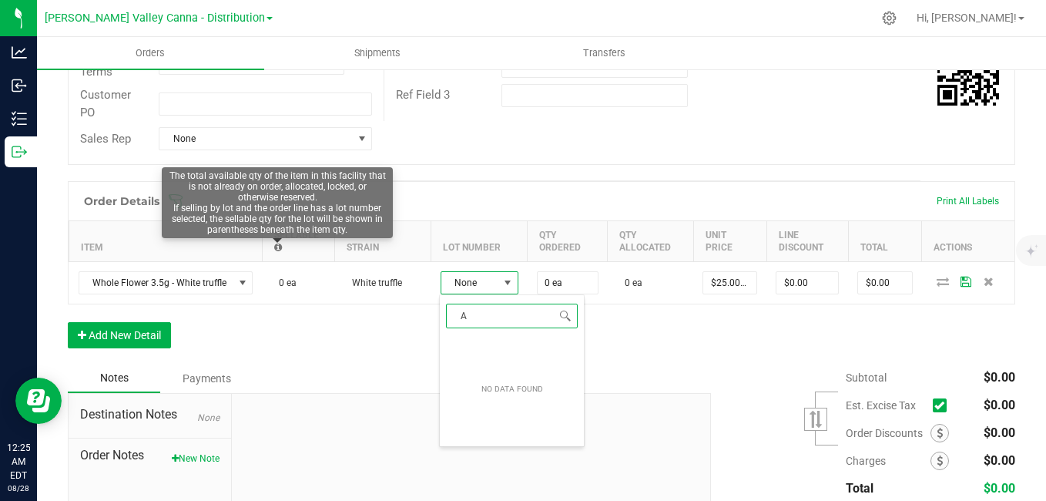
type input "A"
click at [276, 249] on icon at bounding box center [278, 247] width 8 height 9
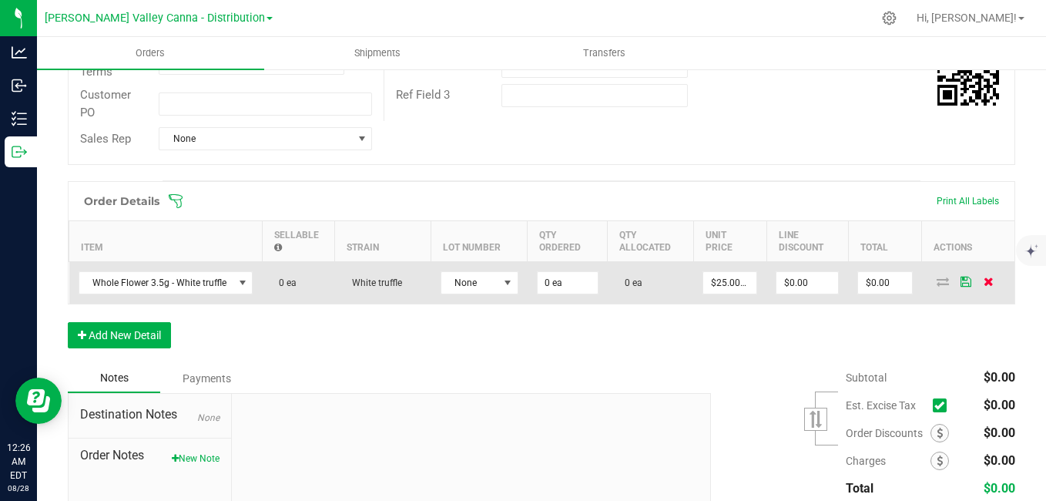
click at [984, 280] on icon at bounding box center [989, 281] width 10 height 9
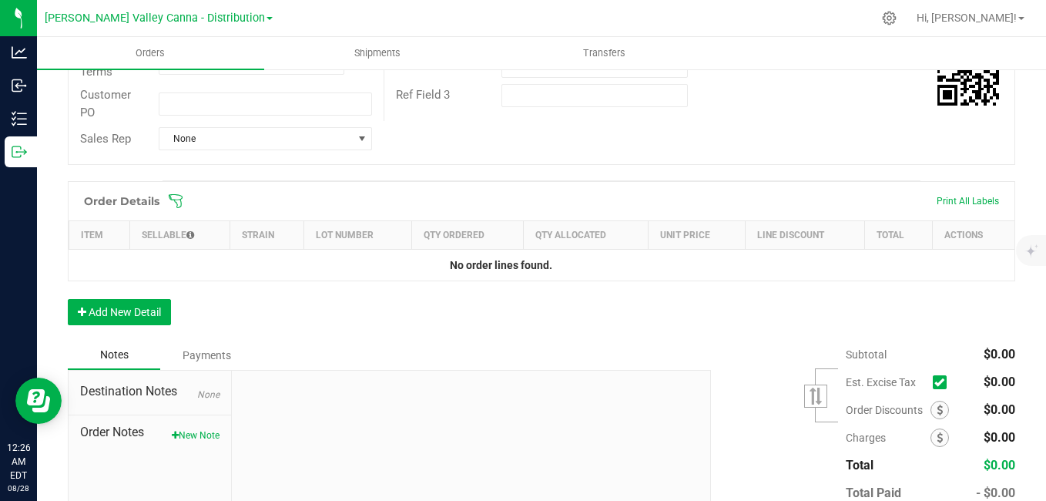
scroll to position [0, 0]
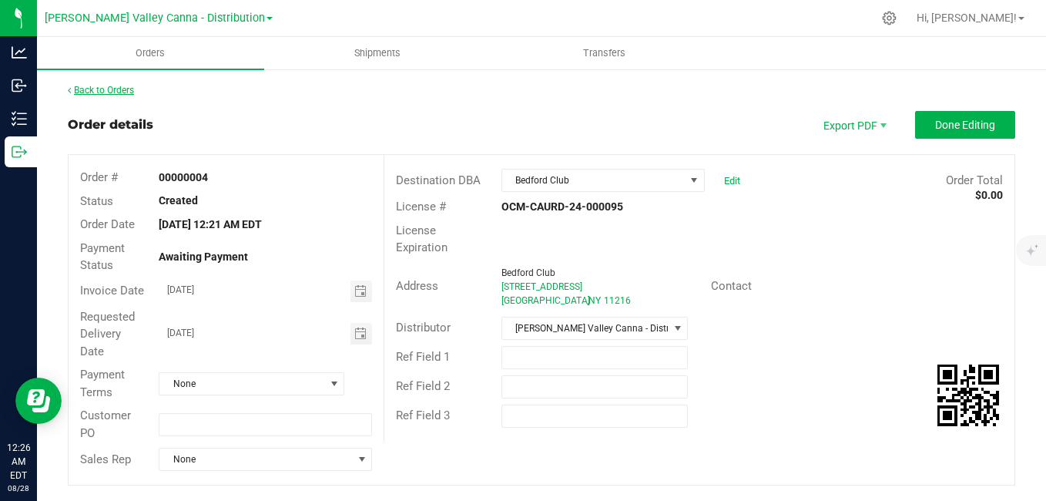
click at [109, 85] on link "Back to Orders" at bounding box center [101, 90] width 66 height 11
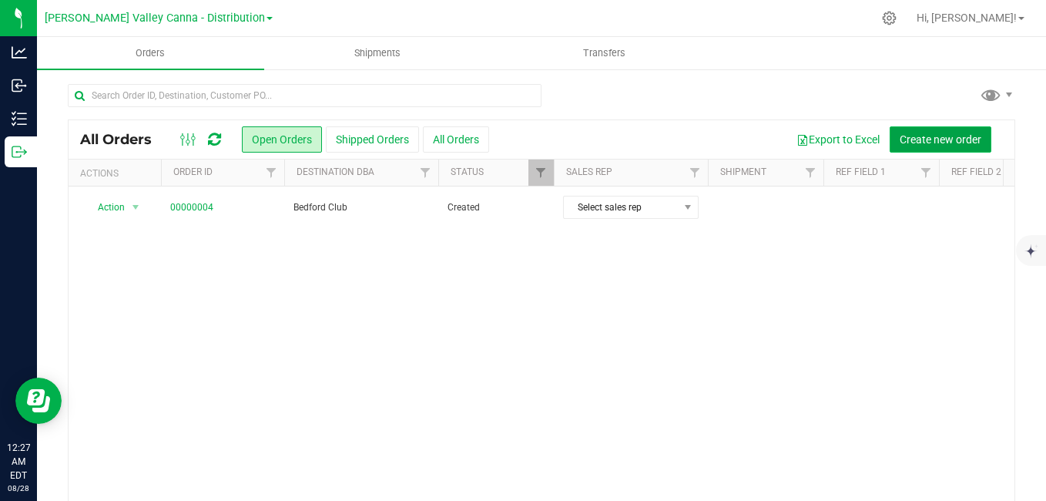
click at [900, 139] on span "Create new order" at bounding box center [941, 139] width 82 height 12
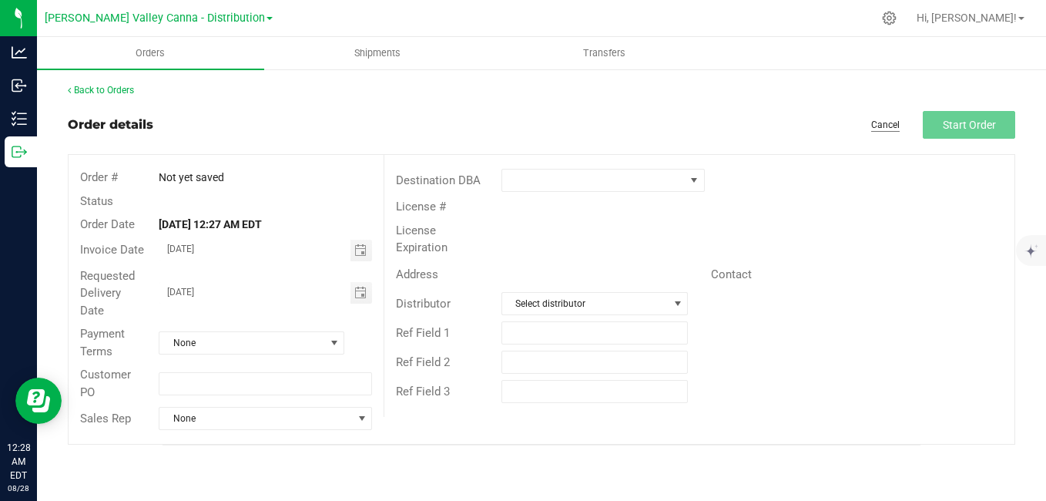
click at [881, 124] on link "Cancel" at bounding box center [885, 125] width 29 height 13
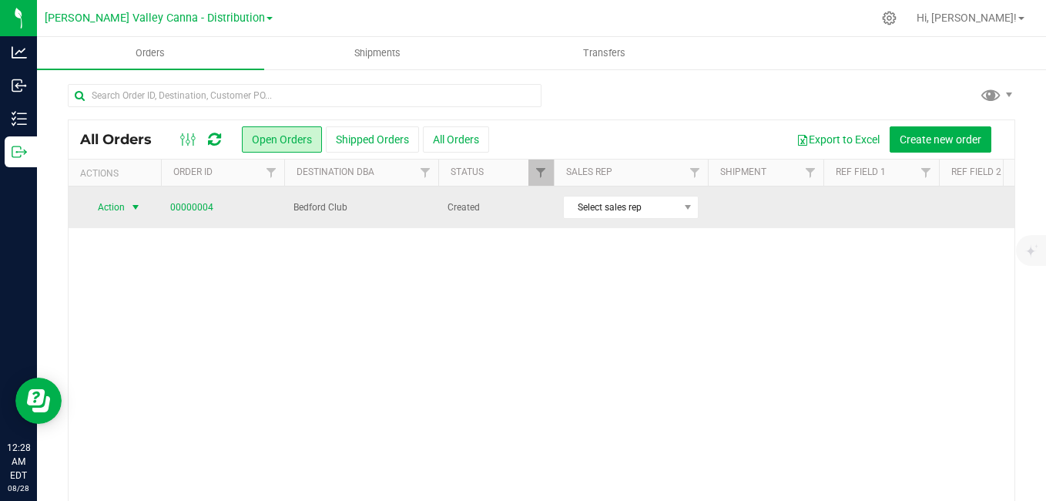
click at [136, 208] on span "select" at bounding box center [135, 207] width 12 height 12
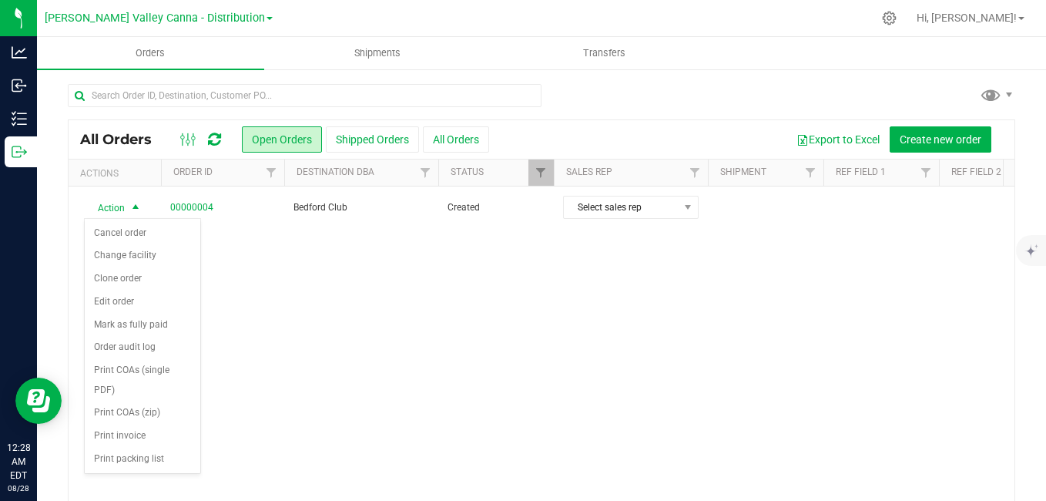
click at [311, 286] on div "Action Action Cancel order Change facility Clone order Edit order Mark as fully…" at bounding box center [542, 344] width 946 height 316
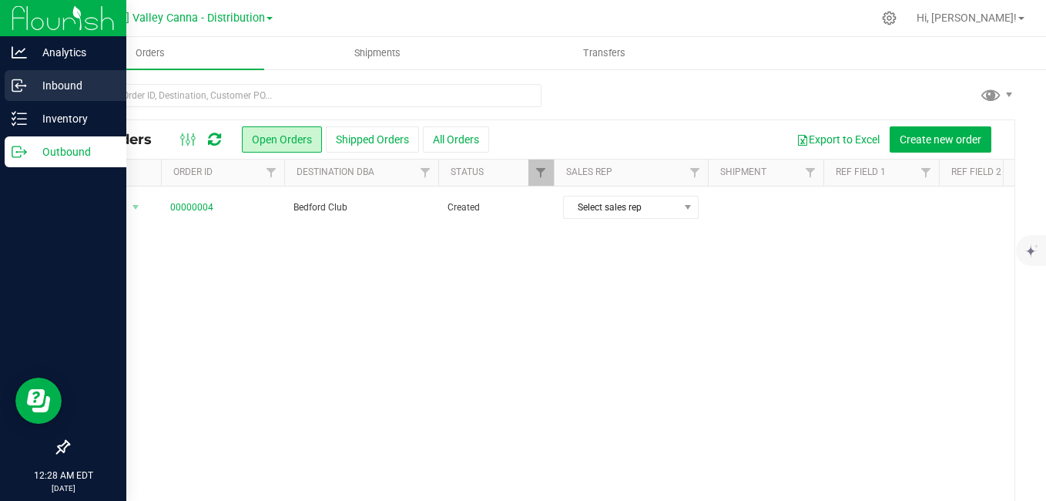
click at [52, 76] on p "Inbound" at bounding box center [73, 85] width 92 height 18
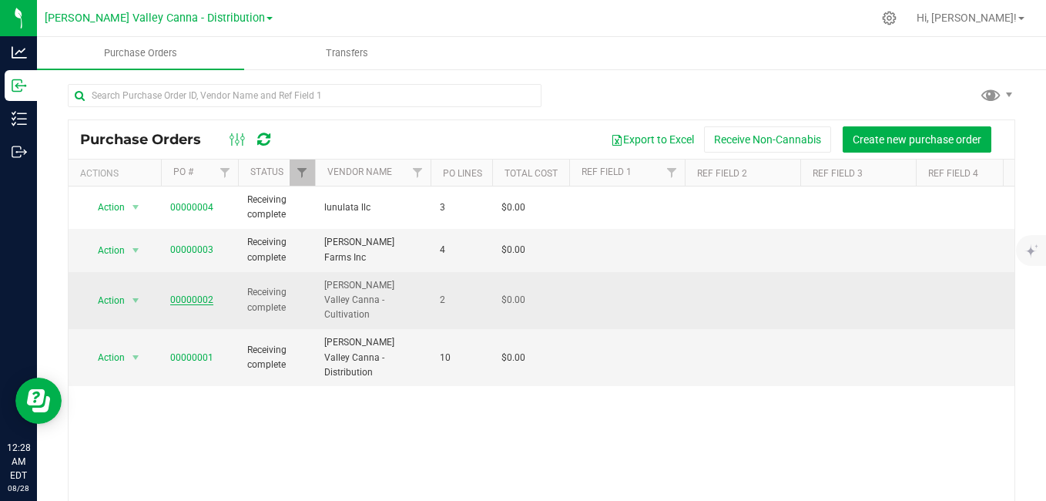
click at [203, 294] on link "00000002" at bounding box center [191, 299] width 43 height 11
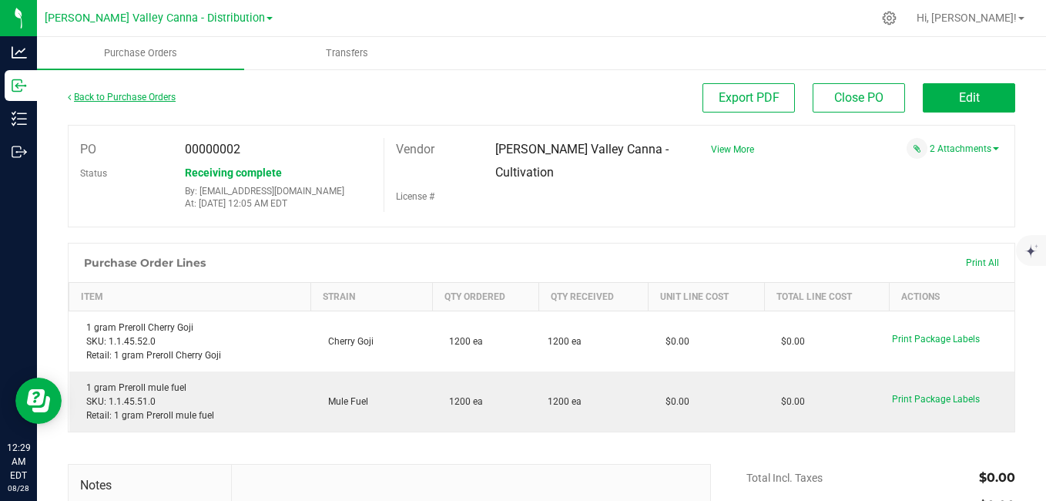
click at [115, 96] on link "Back to Purchase Orders" at bounding box center [122, 97] width 108 height 11
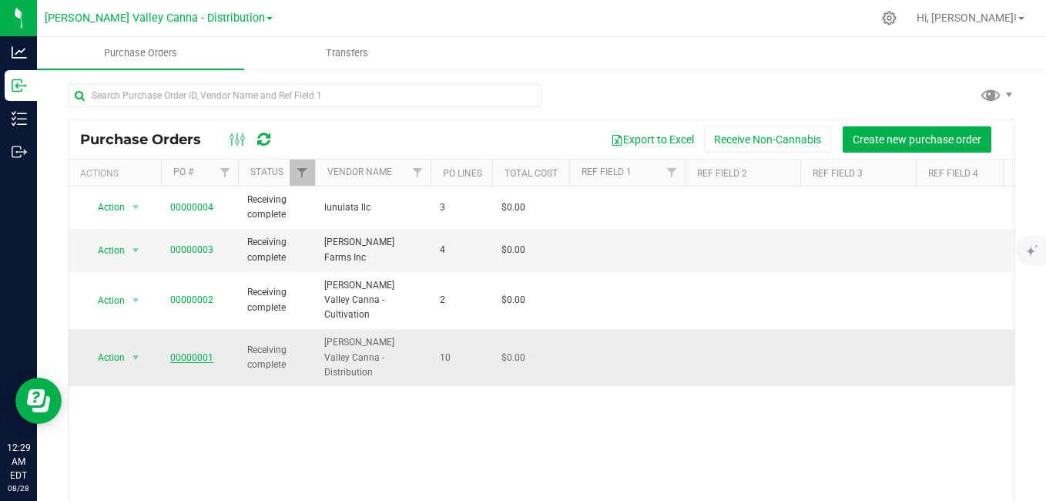
click at [196, 352] on link "00000001" at bounding box center [191, 357] width 43 height 11
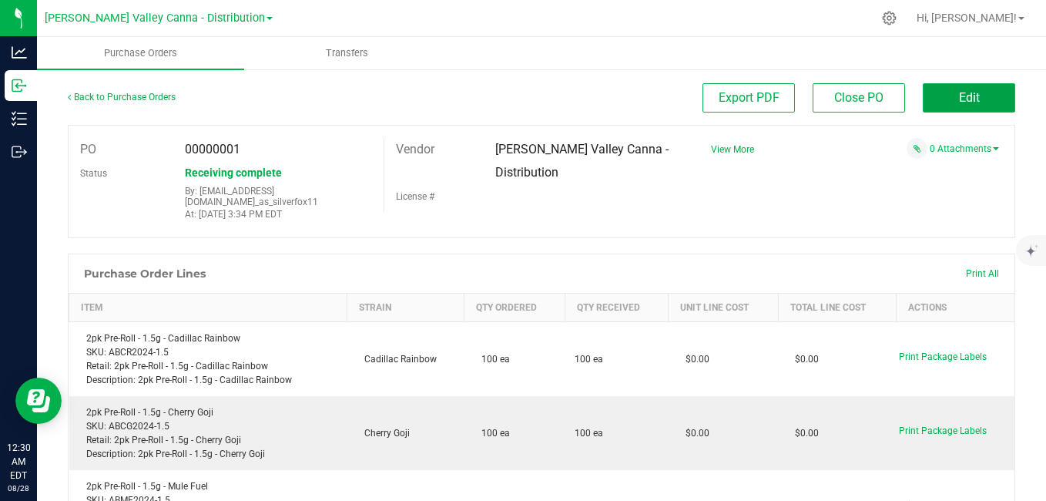
click at [951, 89] on button "Edit" at bounding box center [969, 97] width 92 height 29
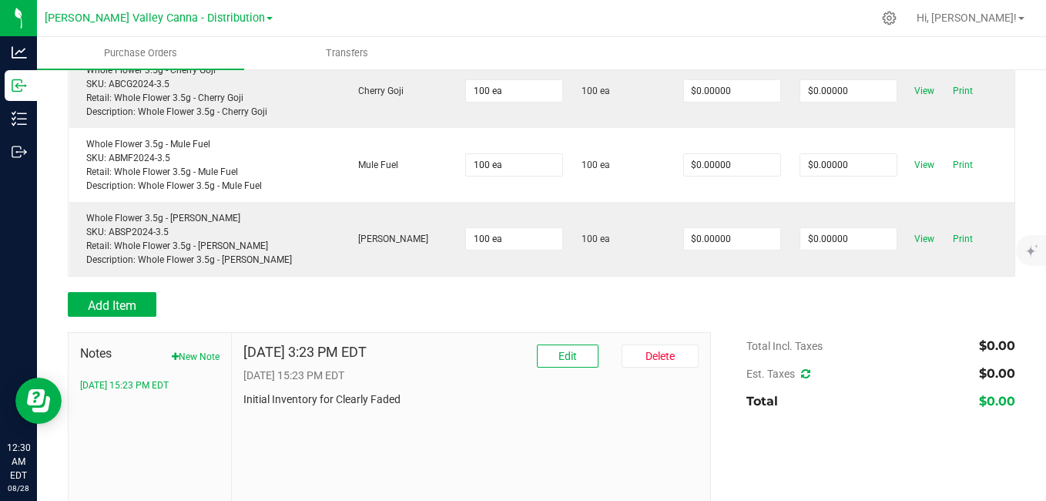
scroll to position [787, 0]
click at [131, 300] on span "Add Item" at bounding box center [112, 304] width 49 height 15
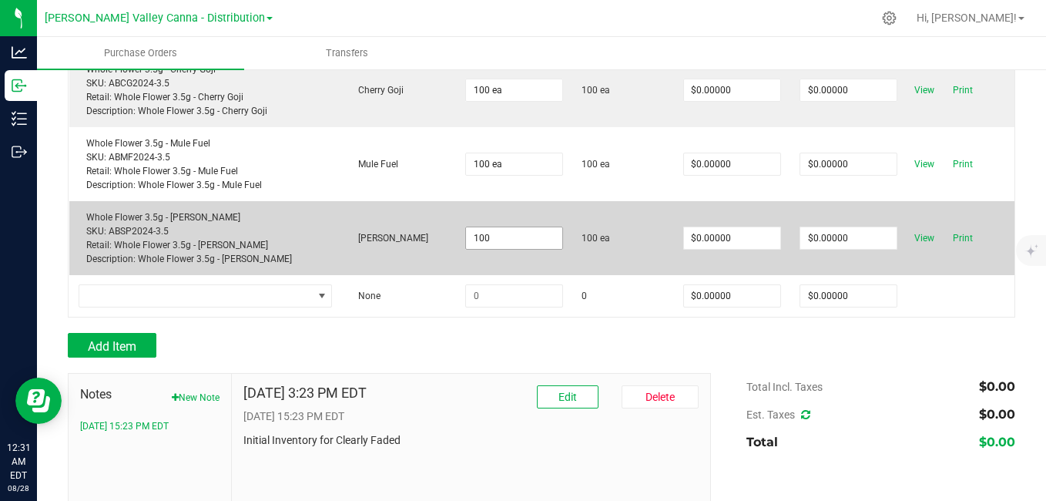
click at [508, 227] on input "100" at bounding box center [514, 238] width 96 height 22
type input "100 ea"
click at [918, 229] on span "View" at bounding box center [924, 238] width 31 height 18
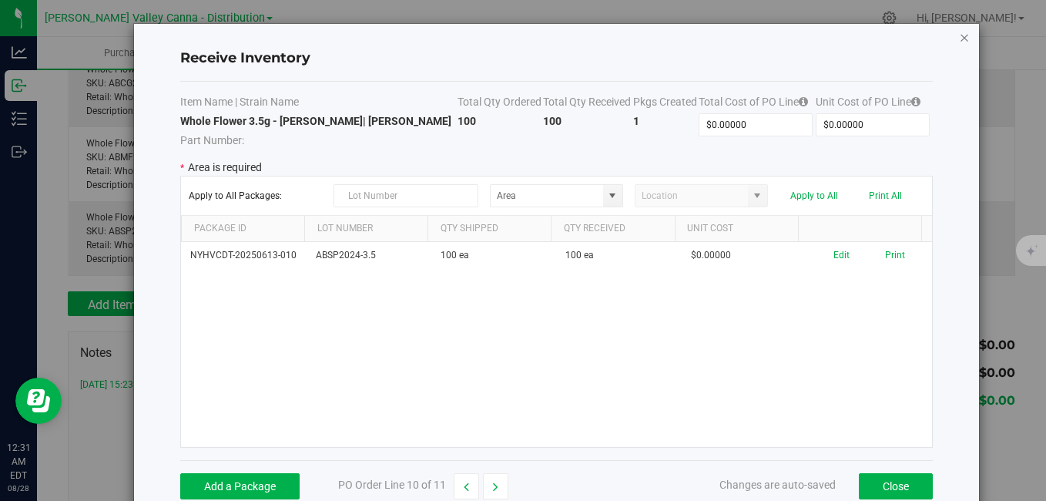
click at [959, 32] on icon "Close modal" at bounding box center [964, 37] width 11 height 18
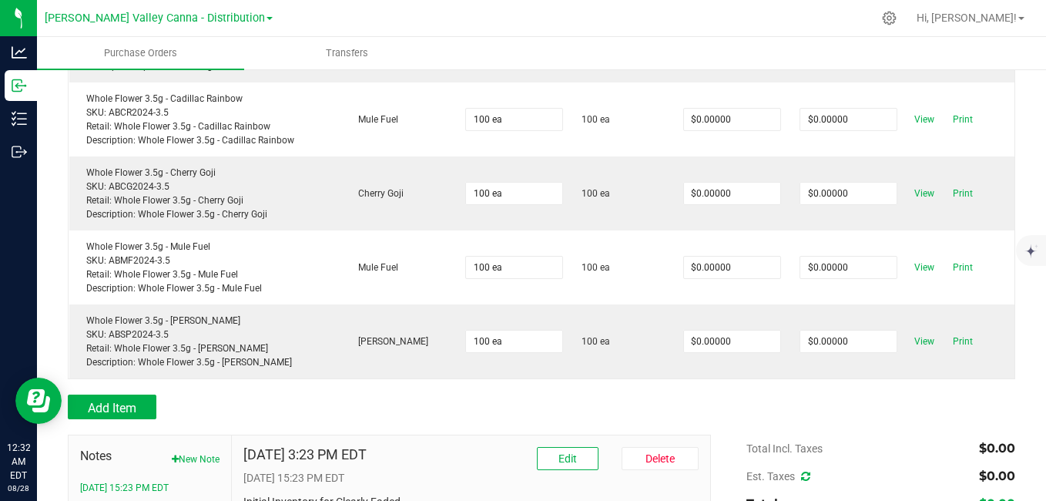
scroll to position [683, 0]
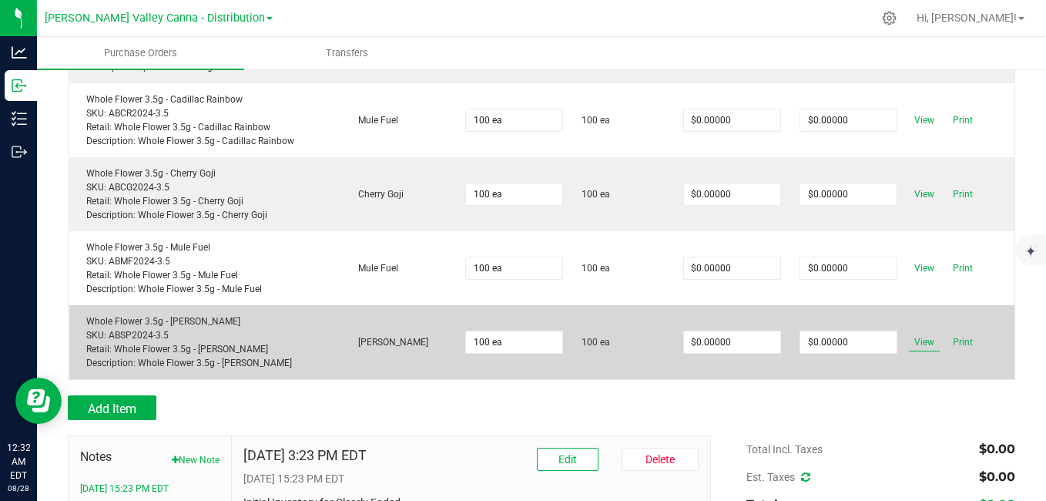
click at [911, 333] on span "View" at bounding box center [924, 342] width 31 height 18
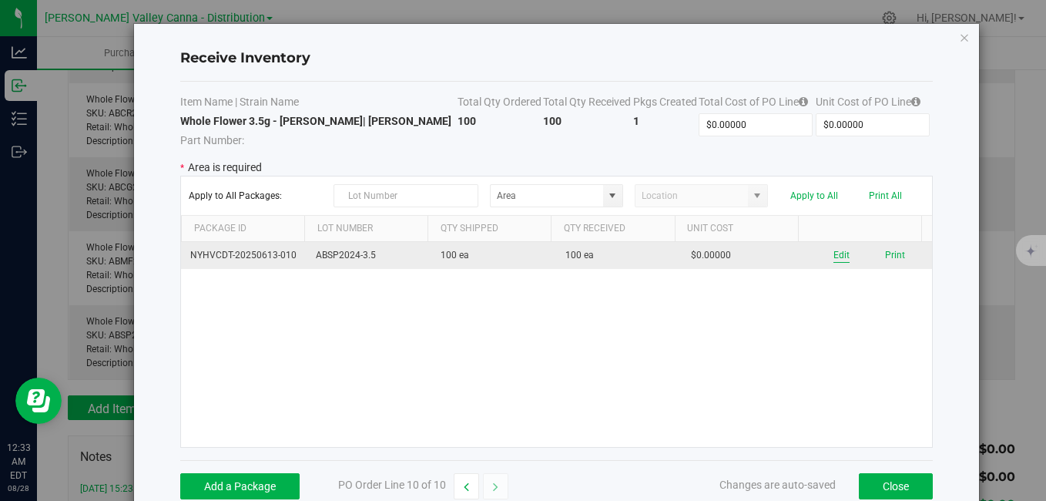
click at [834, 257] on button "Edit" at bounding box center [842, 255] width 16 height 15
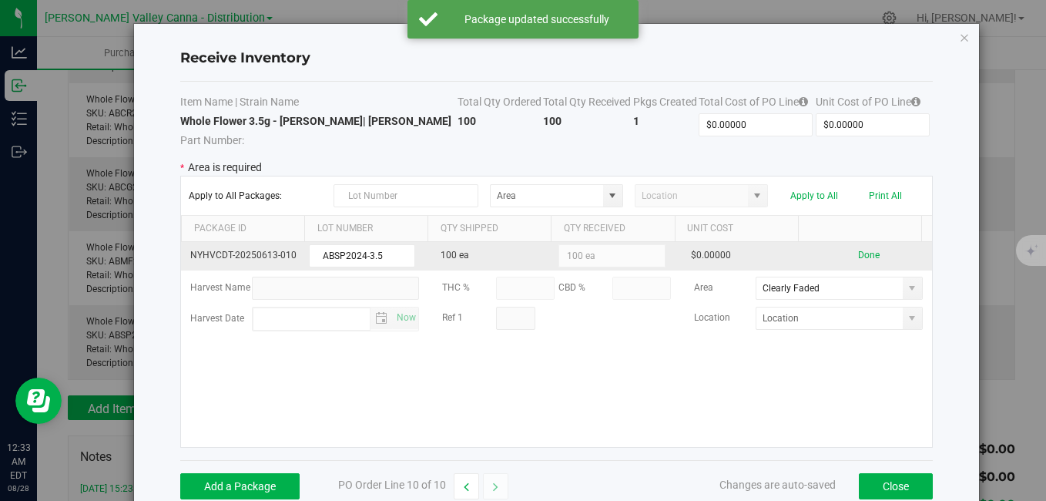
click at [612, 254] on kendo-numerictextbox "100 ea" at bounding box center [612, 255] width 106 height 23
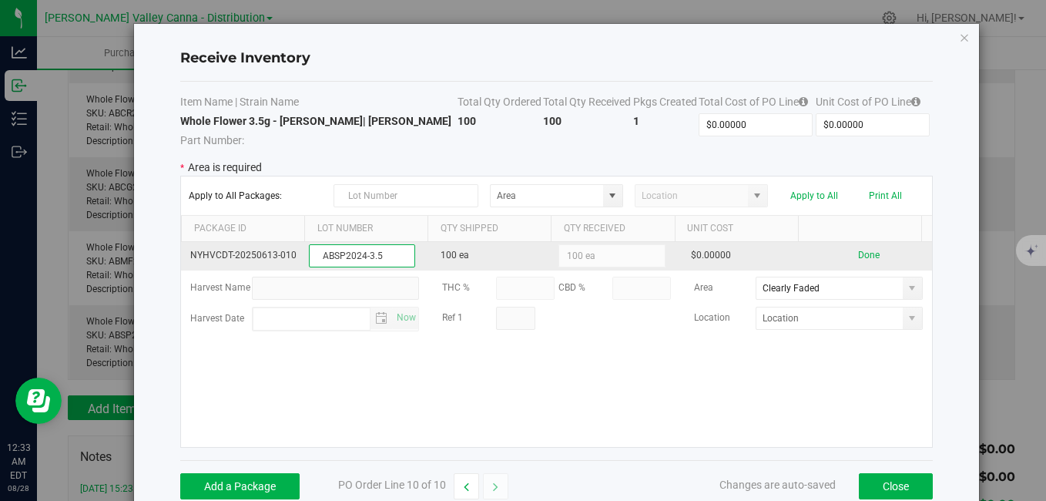
click at [391, 262] on input "ABSP2024-3.5" at bounding box center [362, 255] width 106 height 23
click at [441, 260] on td "100 ea" at bounding box center [493, 256] width 125 height 29
click at [858, 257] on button "Done" at bounding box center [869, 255] width 22 height 15
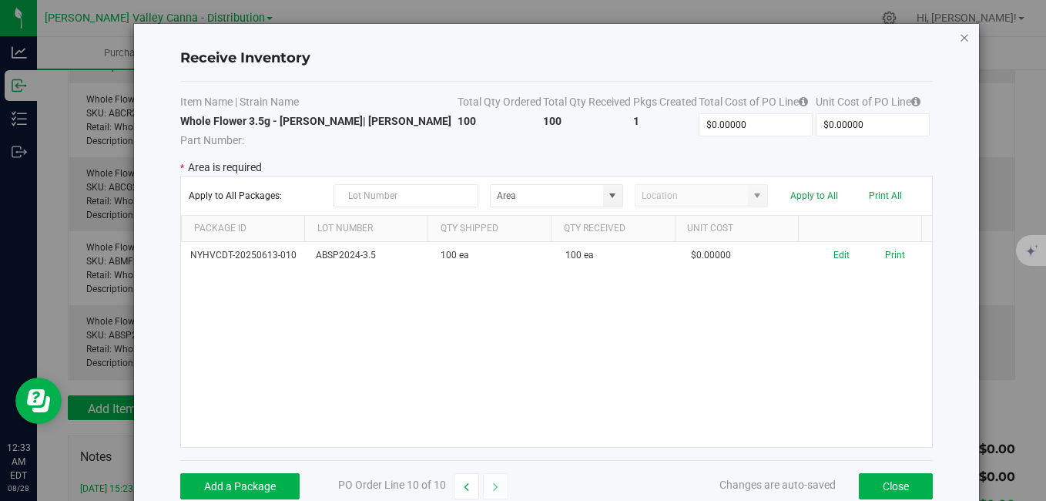
click at [959, 38] on icon "Close modal" at bounding box center [964, 37] width 11 height 18
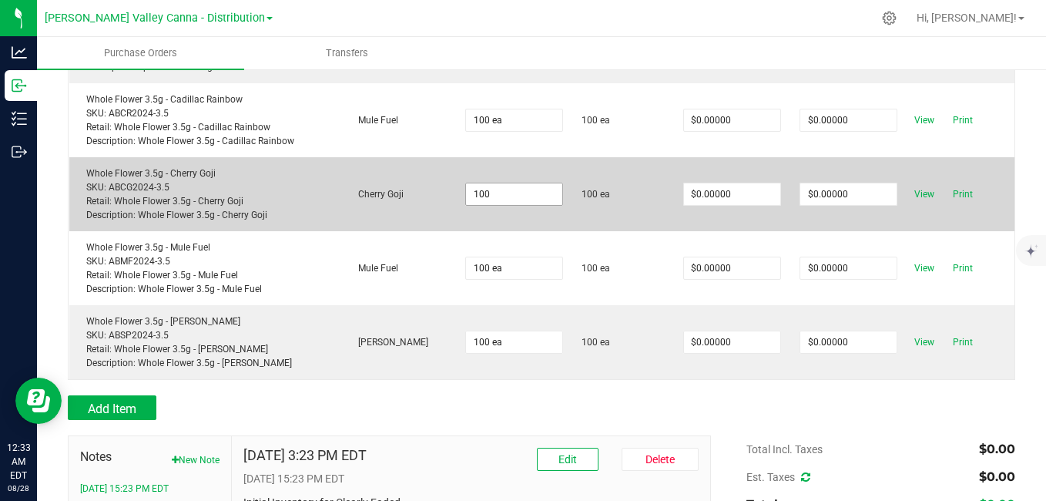
click at [484, 184] on input "100" at bounding box center [514, 194] width 96 height 22
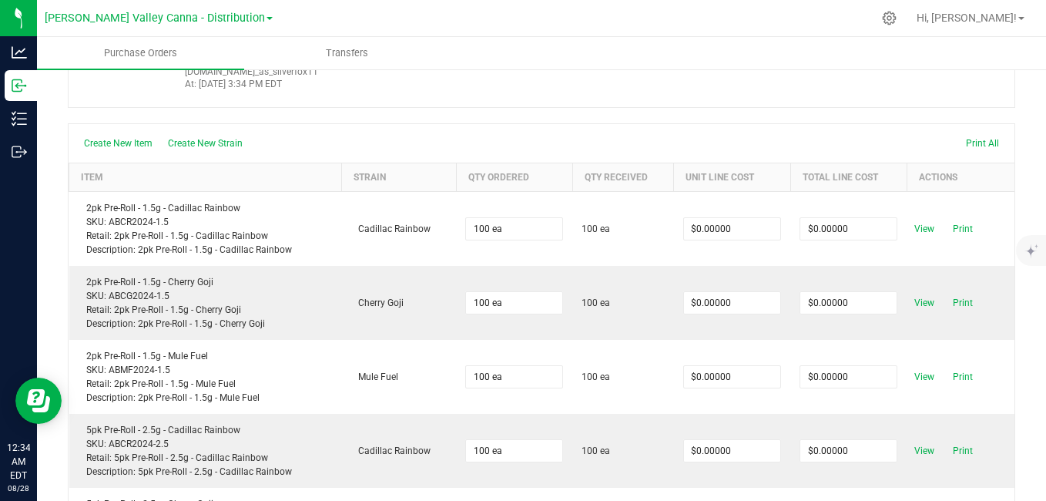
scroll to position [0, 0]
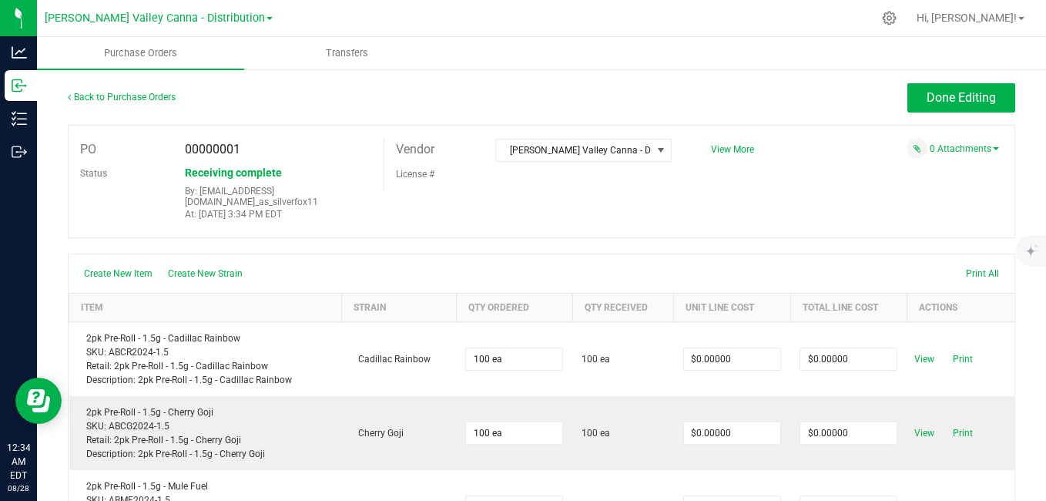
type input "100 ea"
click at [159, 122] on div "Back to Purchase Orders Done Editing" at bounding box center [542, 104] width 948 height 42
click at [312, 115] on div "Back to Purchase Orders Done Editing" at bounding box center [542, 104] width 948 height 42
click at [950, 105] on button "Done Editing" at bounding box center [962, 97] width 108 height 29
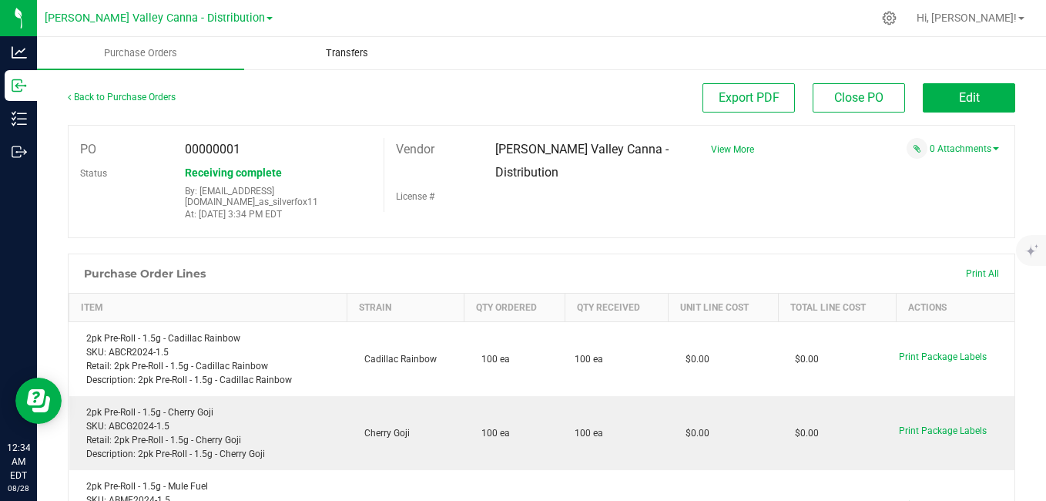
click at [333, 52] on span "Transfers" at bounding box center [347, 53] width 84 height 14
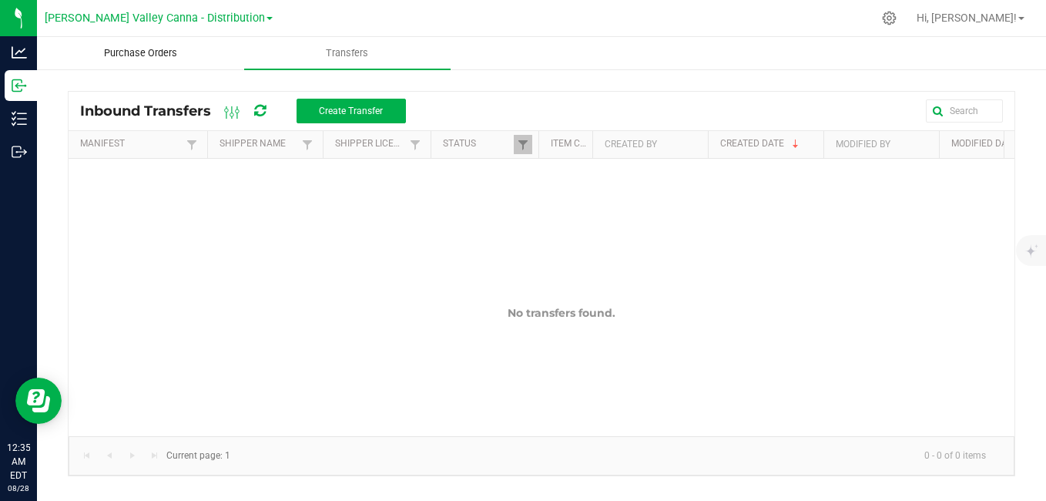
click at [155, 52] on span "Purchase Orders" at bounding box center [140, 53] width 115 height 14
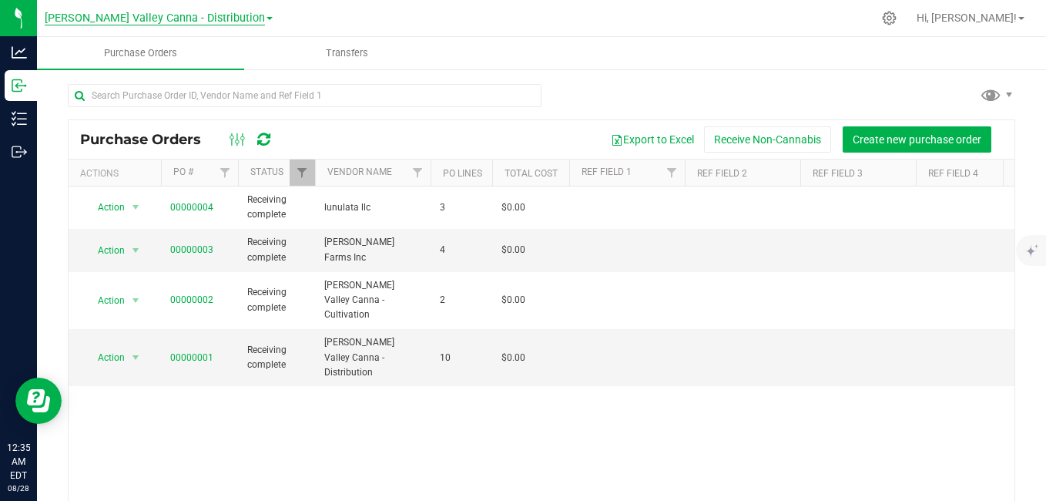
click at [174, 12] on span "[PERSON_NAME] Valley Canna - Distribution" at bounding box center [155, 19] width 220 height 14
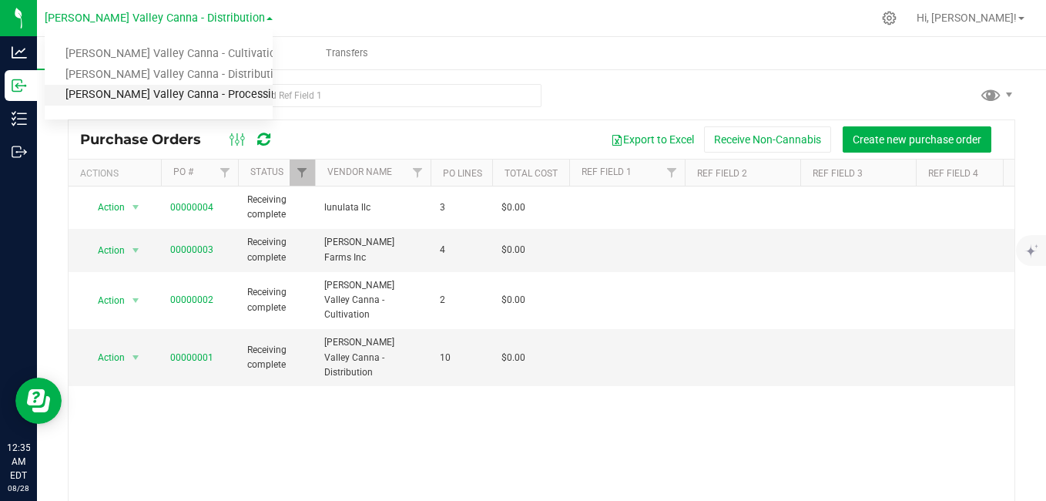
click at [190, 94] on link "[PERSON_NAME] Valley Canna - Processing" at bounding box center [159, 95] width 228 height 21
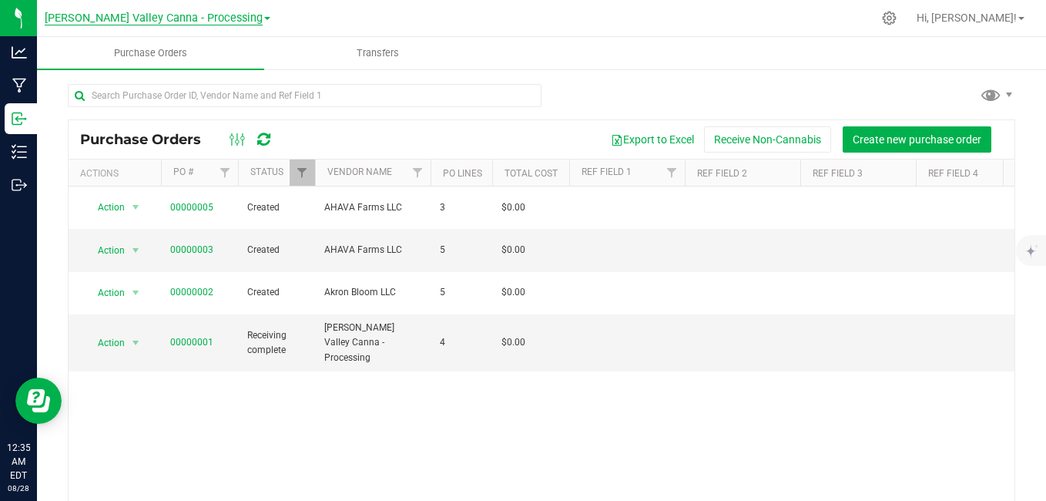
click at [165, 19] on span "[PERSON_NAME] Valley Canna - Processing" at bounding box center [154, 19] width 218 height 14
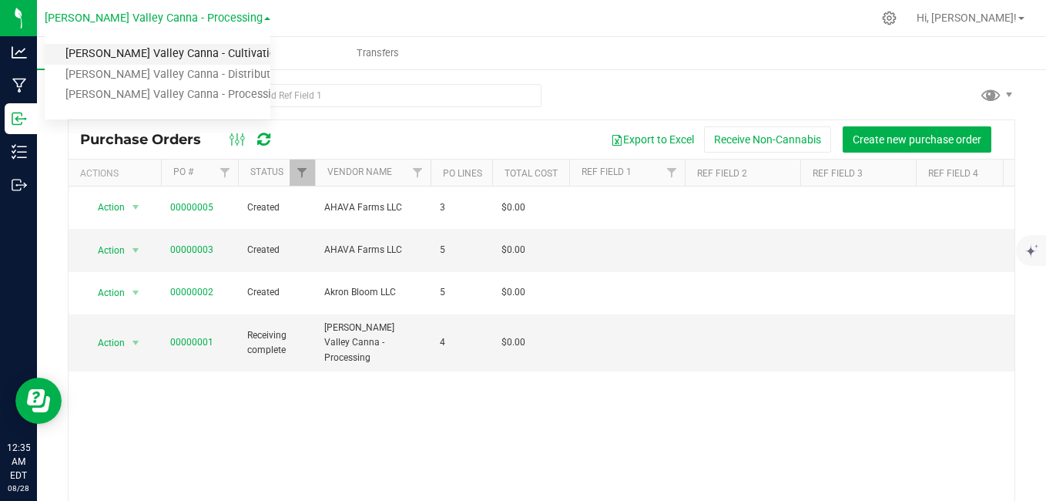
click at [175, 60] on link "[PERSON_NAME] Valley Canna - Cultivation" at bounding box center [158, 54] width 226 height 21
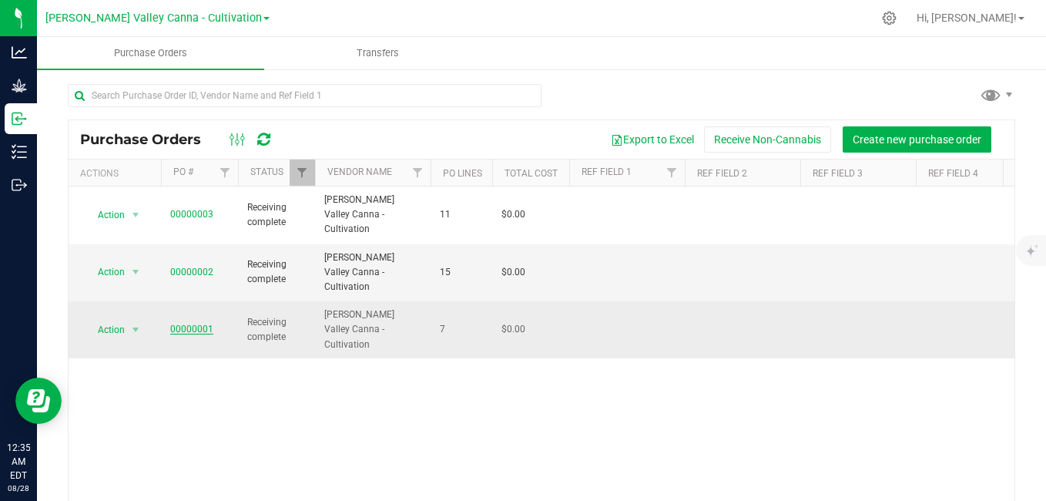
click at [198, 324] on link "00000001" at bounding box center [191, 329] width 43 height 11
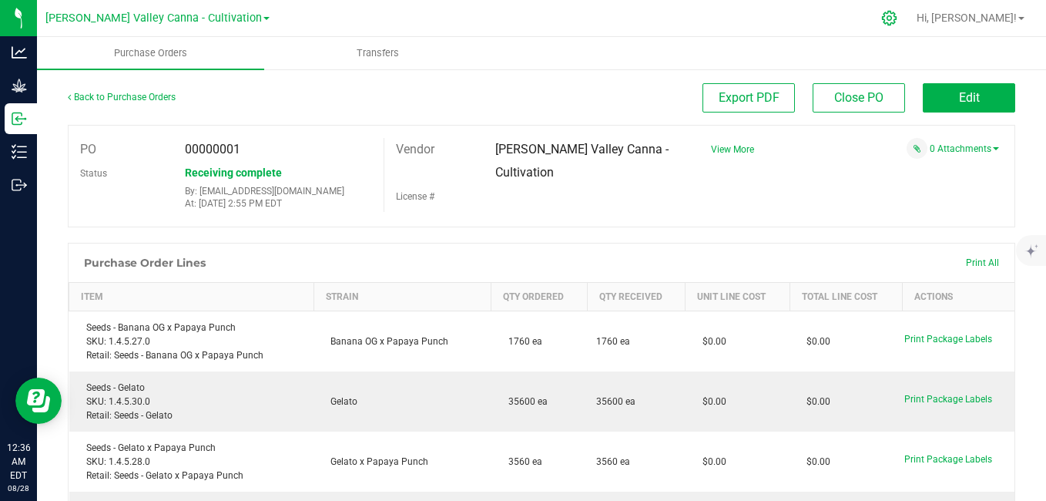
click at [897, 18] on icon at bounding box center [889, 18] width 15 height 15
click at [898, 23] on icon at bounding box center [889, 18] width 16 height 16
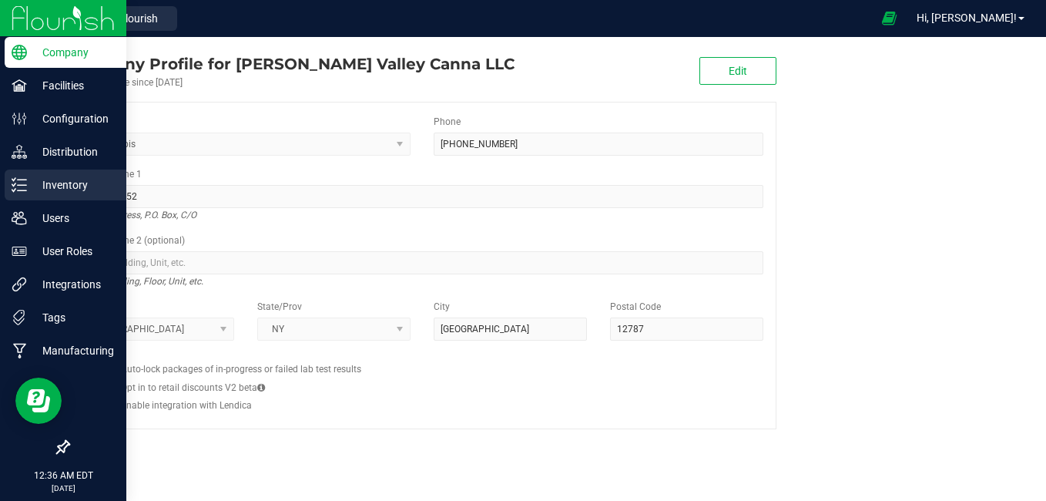
click at [26, 188] on icon at bounding box center [19, 184] width 15 height 15
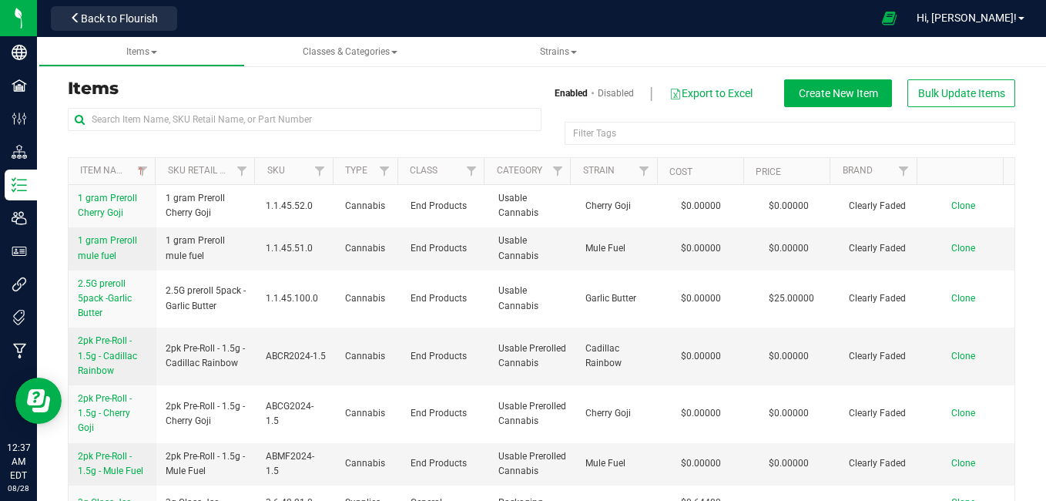
click at [196, 81] on h3 "Items" at bounding box center [299, 88] width 462 height 18
click at [93, 15] on span "Back to Flourish" at bounding box center [119, 18] width 77 height 12
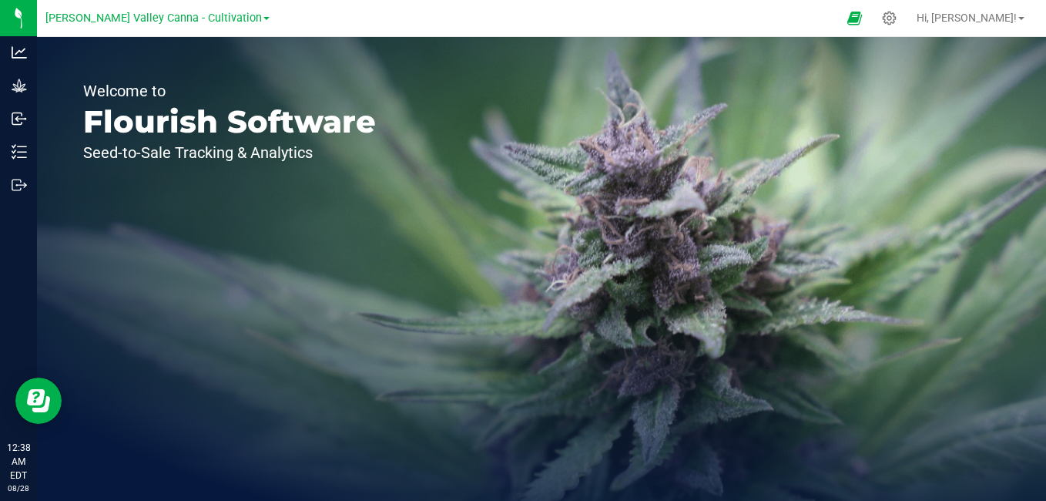
click at [115, 6] on div "[PERSON_NAME] Valley Canna - Cultivation" at bounding box center [157, 18] width 225 height 24
click at [114, 15] on span "[PERSON_NAME] Valley Canna - Cultivation" at bounding box center [153, 19] width 216 height 14
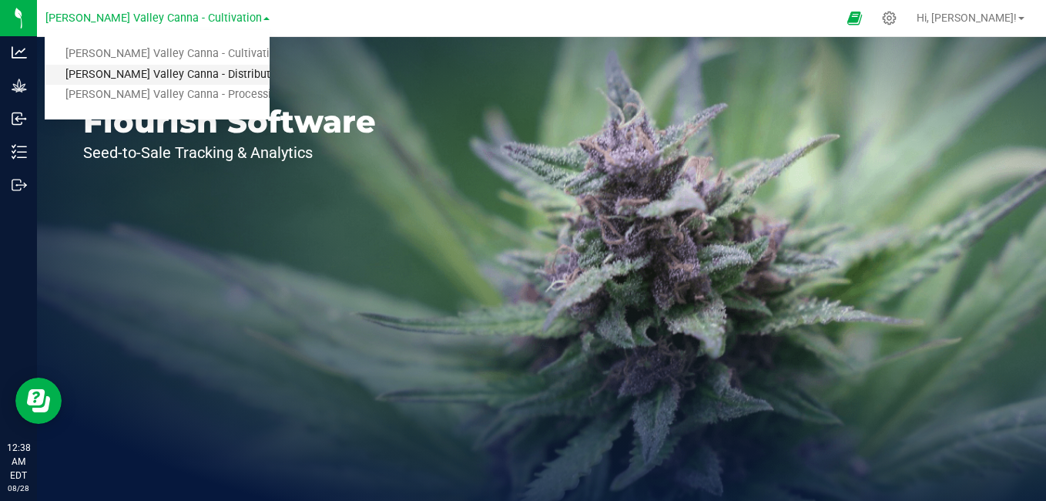
click at [117, 74] on link "[PERSON_NAME] Valley Canna - Distribution" at bounding box center [157, 75] width 225 height 21
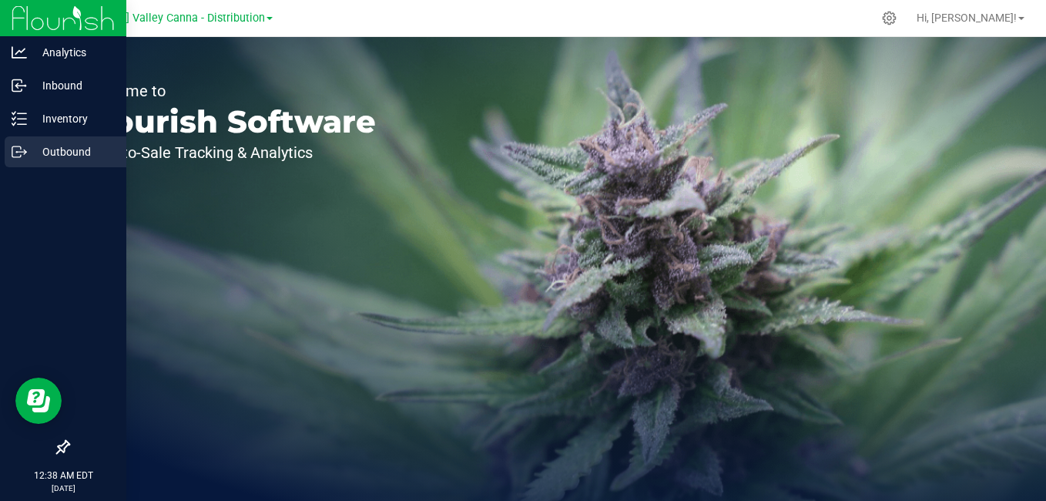
click at [18, 143] on div "Outbound" at bounding box center [66, 151] width 122 height 31
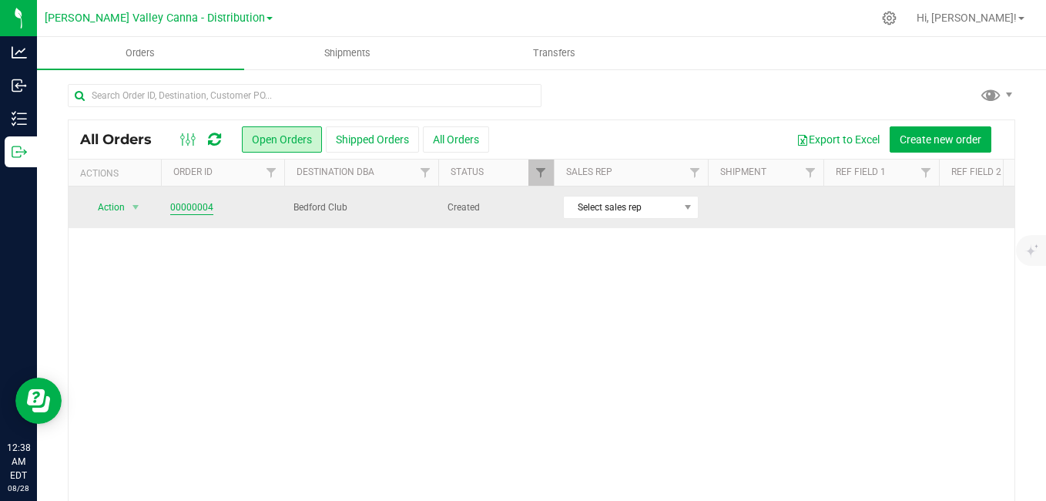
click at [197, 206] on link "00000004" at bounding box center [191, 207] width 43 height 15
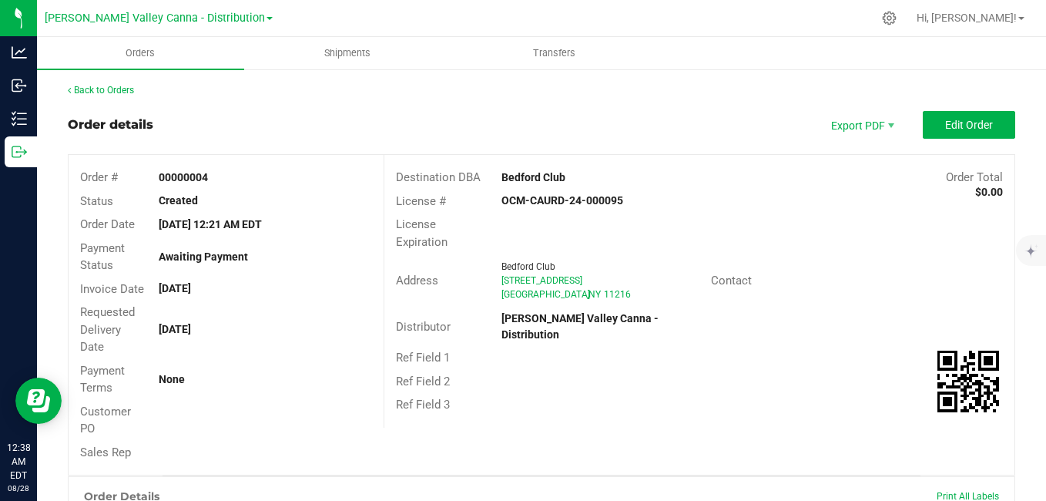
click at [935, 110] on div "Back to Orders Order details Export PDF Edit Order Order # 00000004 Status Crea…" at bounding box center [542, 456] width 948 height 746
click at [935, 115] on button "Edit Order" at bounding box center [969, 125] width 92 height 28
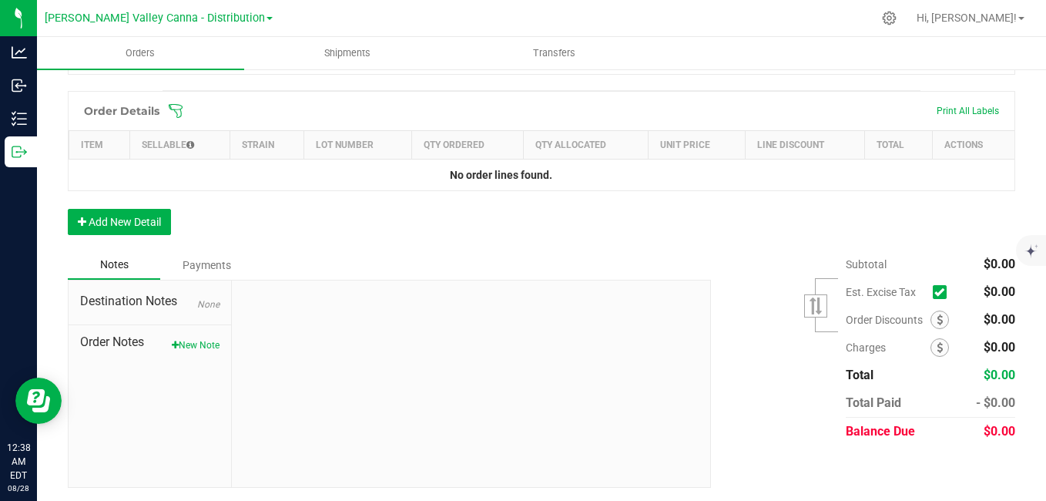
scroll to position [413, 0]
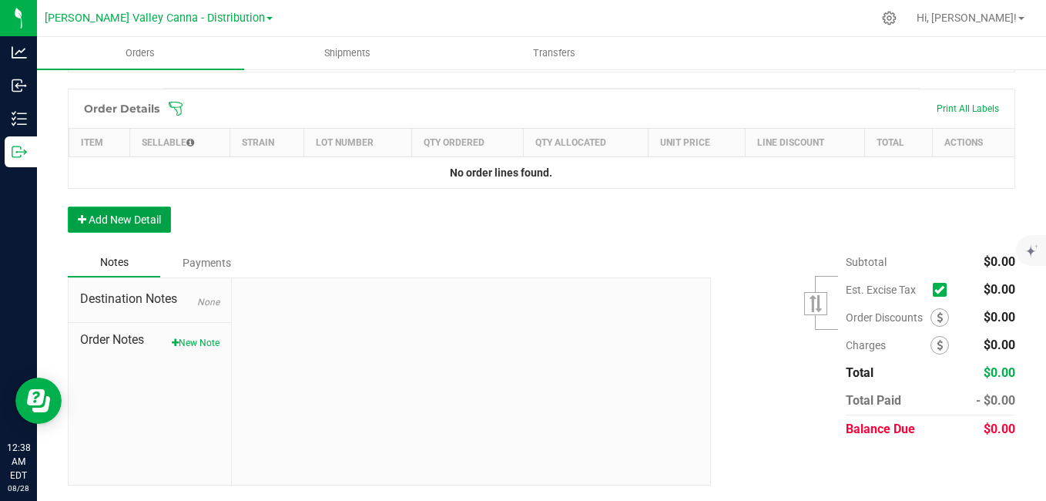
click at [134, 223] on button "Add New Detail" at bounding box center [119, 219] width 103 height 26
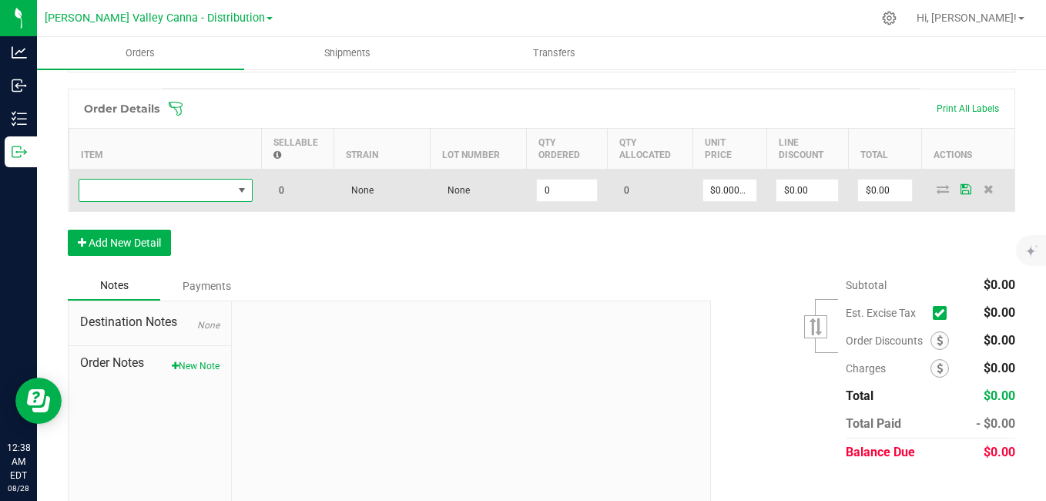
click at [243, 190] on span "NO DATA FOUND" at bounding box center [242, 190] width 12 height 12
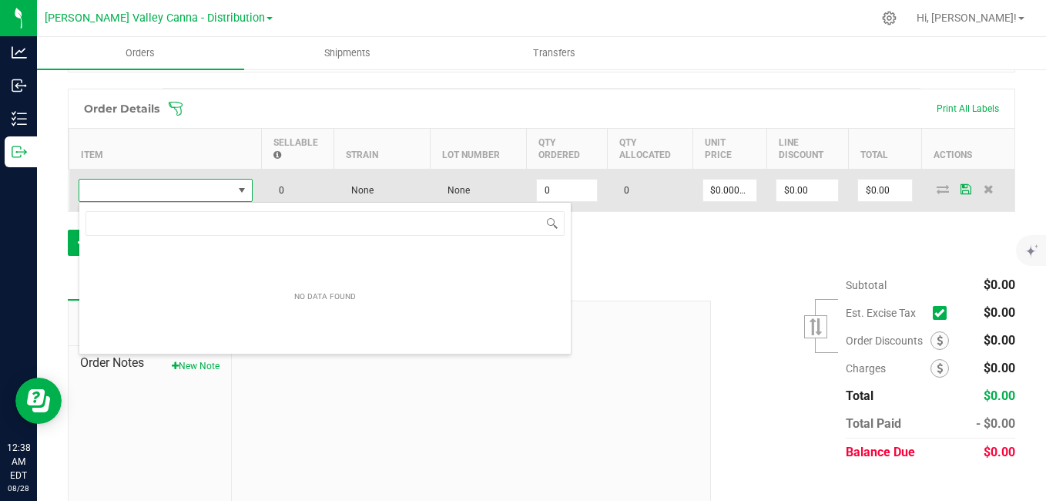
scroll to position [23, 174]
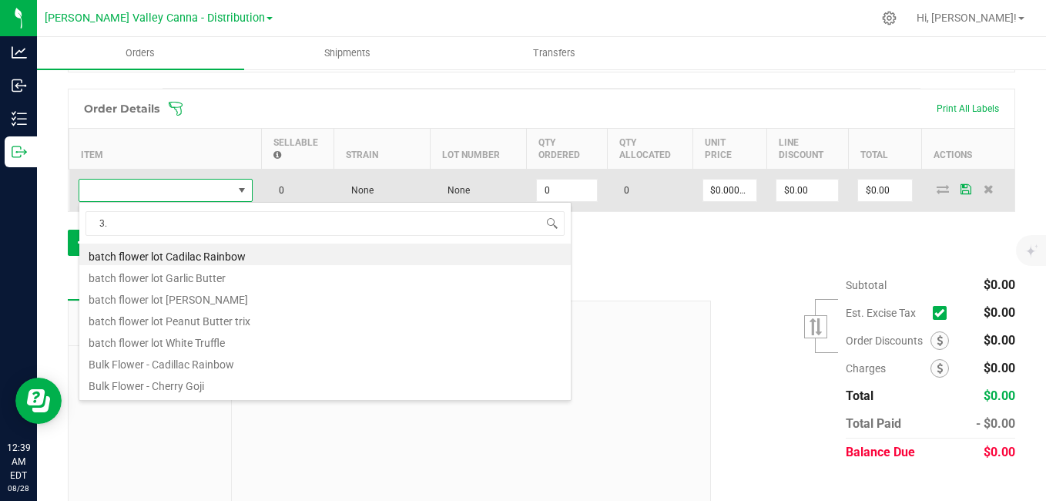
type input "3.5"
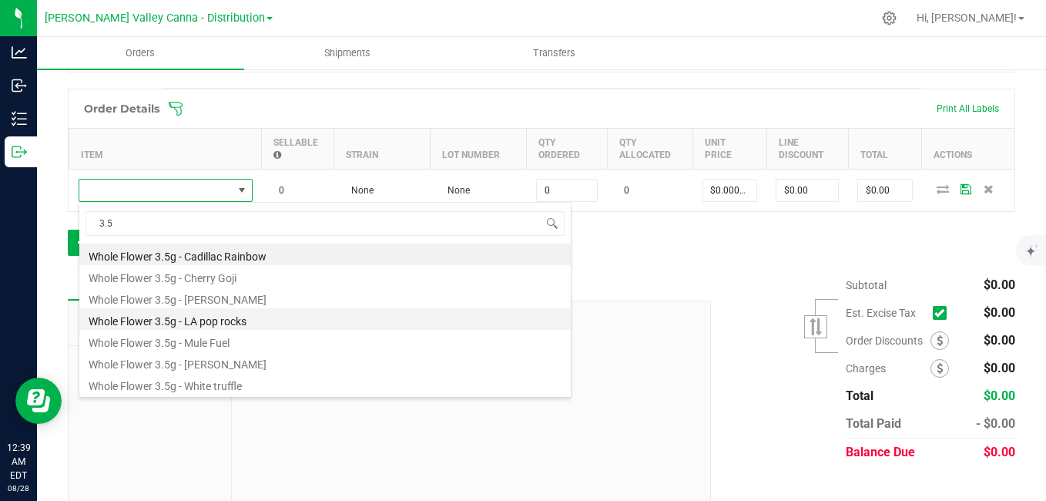
click at [220, 324] on li "Whole Flower 3.5g - LA pop rocks" at bounding box center [325, 319] width 492 height 22
type input "0 ea"
type input "$25.00000"
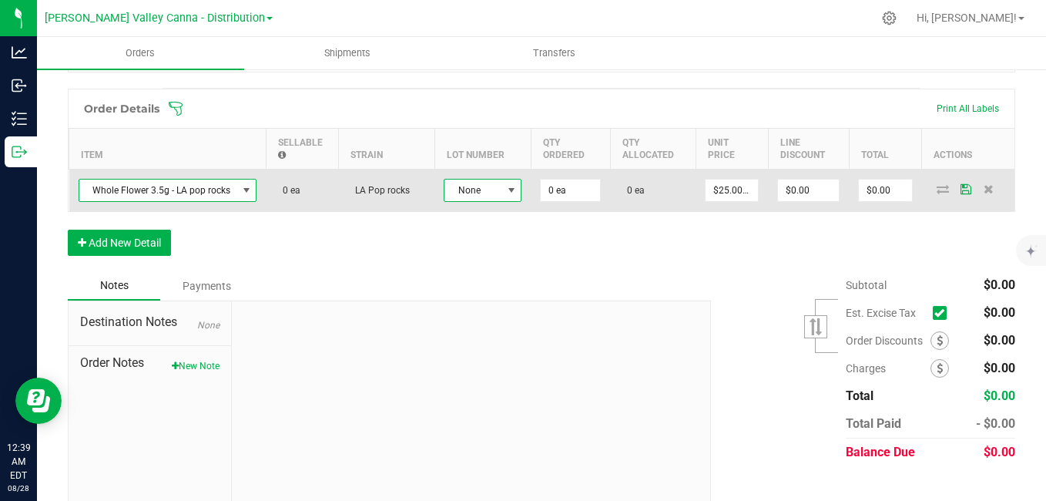
click at [511, 187] on span at bounding box center [511, 190] width 12 height 12
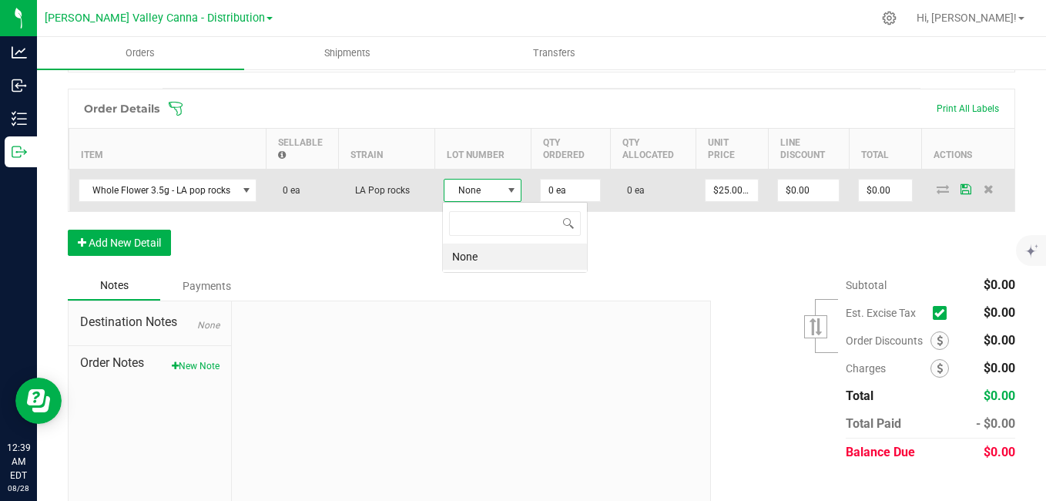
scroll to position [23, 78]
click at [511, 187] on span at bounding box center [511, 190] width 12 height 12
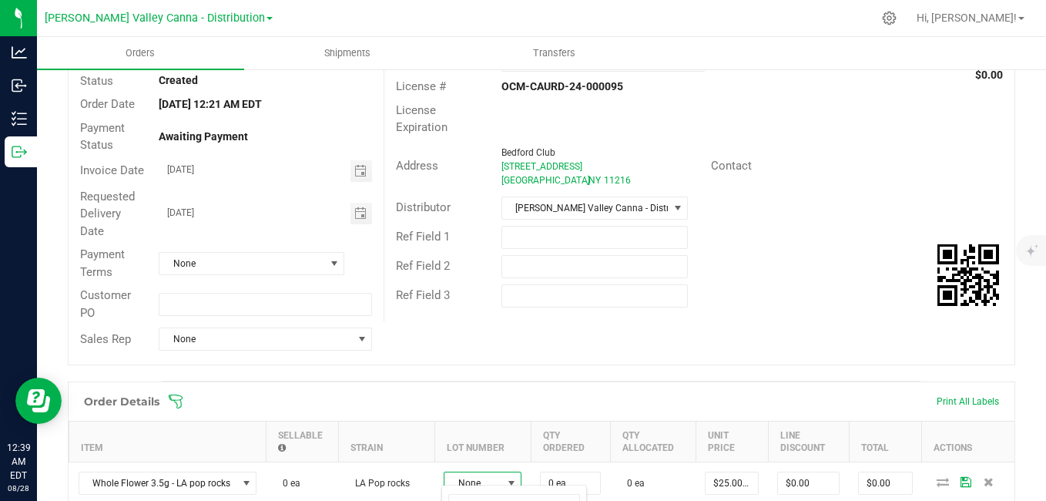
scroll to position [0, 0]
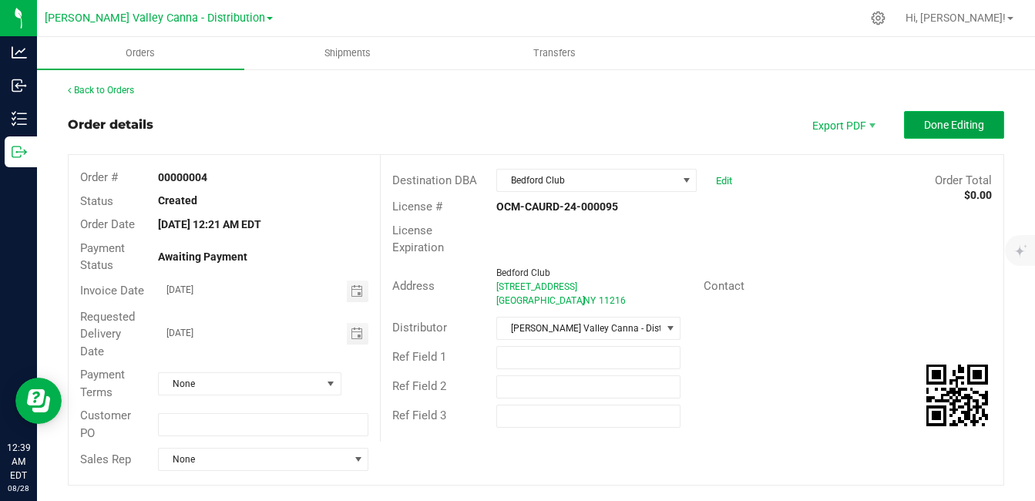
click at [958, 116] on button "Done Editing" at bounding box center [954, 125] width 100 height 28
click at [107, 94] on link "Back to Orders" at bounding box center [101, 90] width 66 height 11
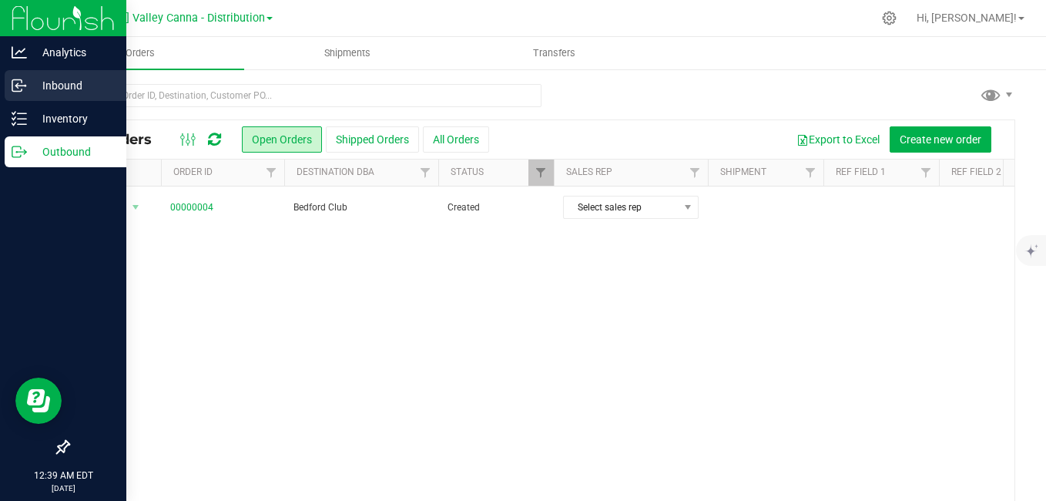
click at [44, 85] on p "Inbound" at bounding box center [73, 85] width 92 height 18
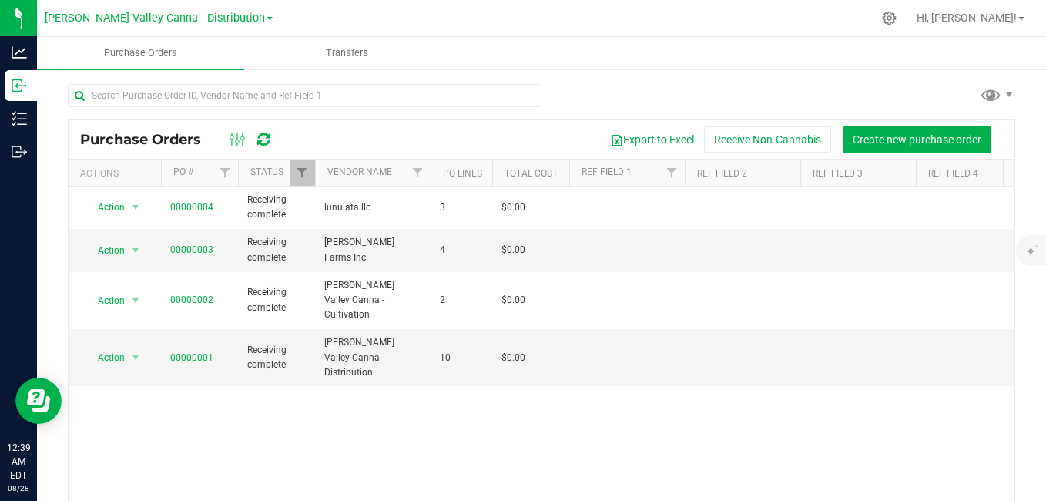
click at [236, 22] on span "[PERSON_NAME] Valley Canna - Distribution" at bounding box center [155, 19] width 220 height 14
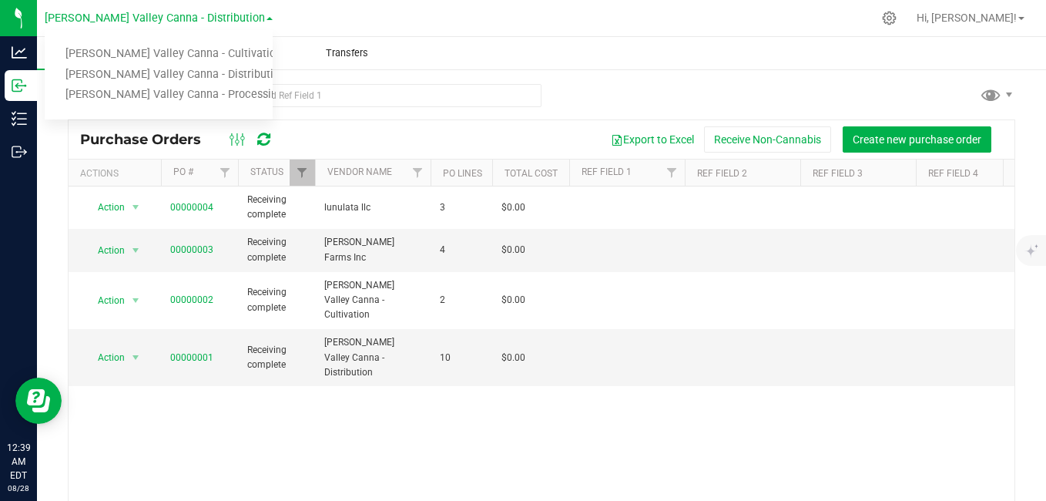
click at [304, 55] on uib-tab-heading "Transfers" at bounding box center [348, 53] width 206 height 31
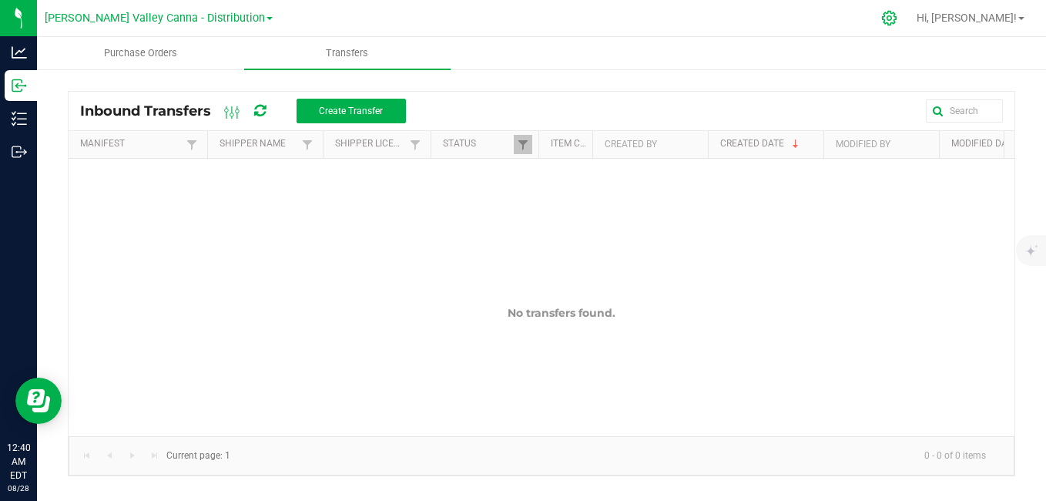
click at [898, 15] on icon at bounding box center [889, 18] width 16 height 16
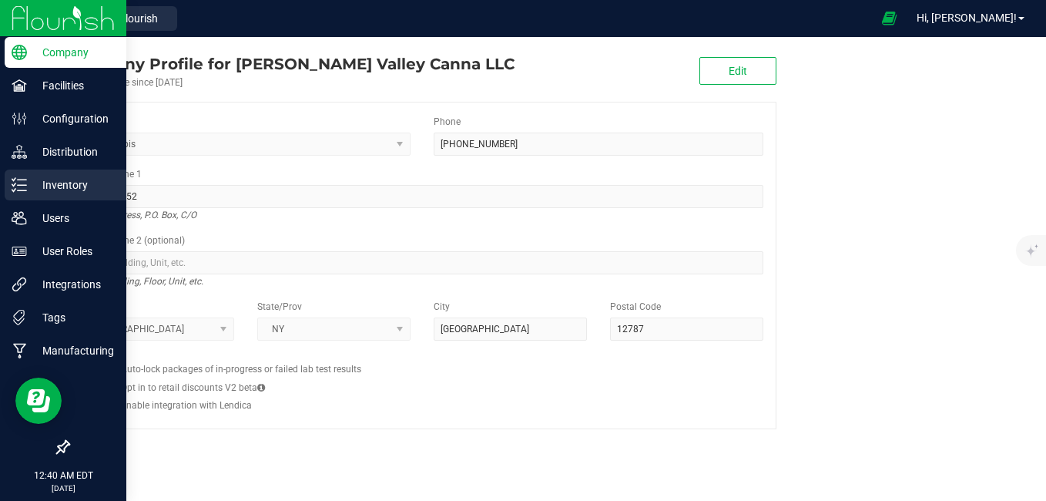
click at [26, 180] on line at bounding box center [22, 180] width 8 height 0
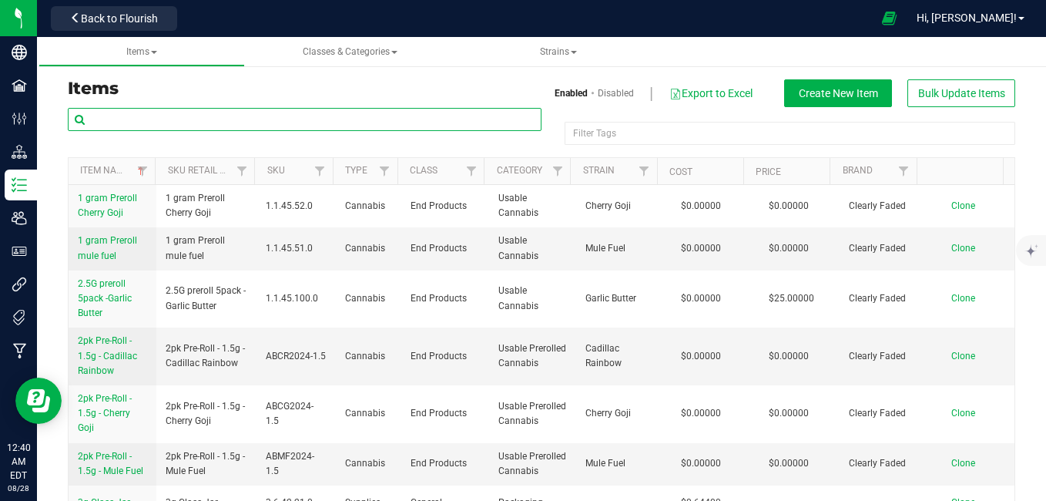
click at [300, 118] on input "text" at bounding box center [305, 119] width 474 height 23
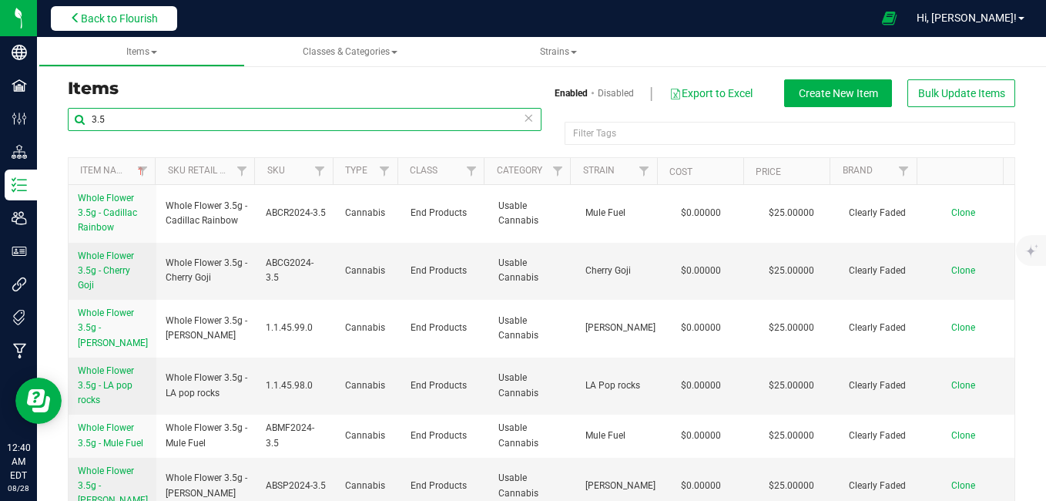
type input "3.5"
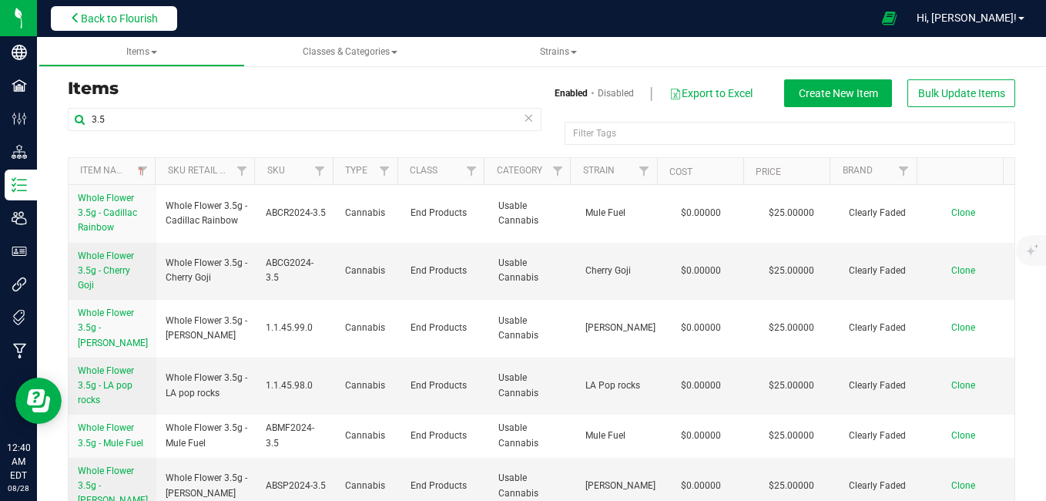
click at [123, 21] on span "Back to Flourish" at bounding box center [119, 18] width 77 height 12
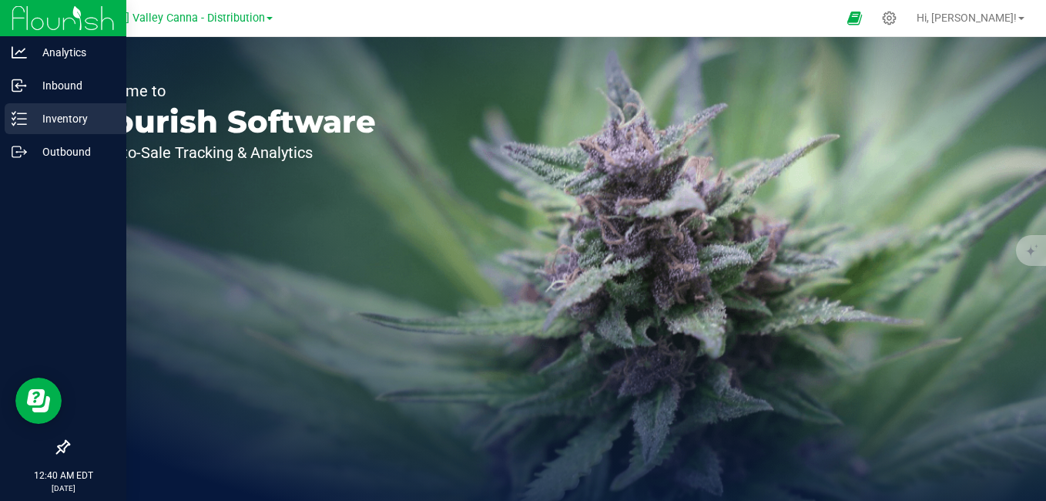
click at [57, 116] on p "Inventory" at bounding box center [73, 118] width 92 height 18
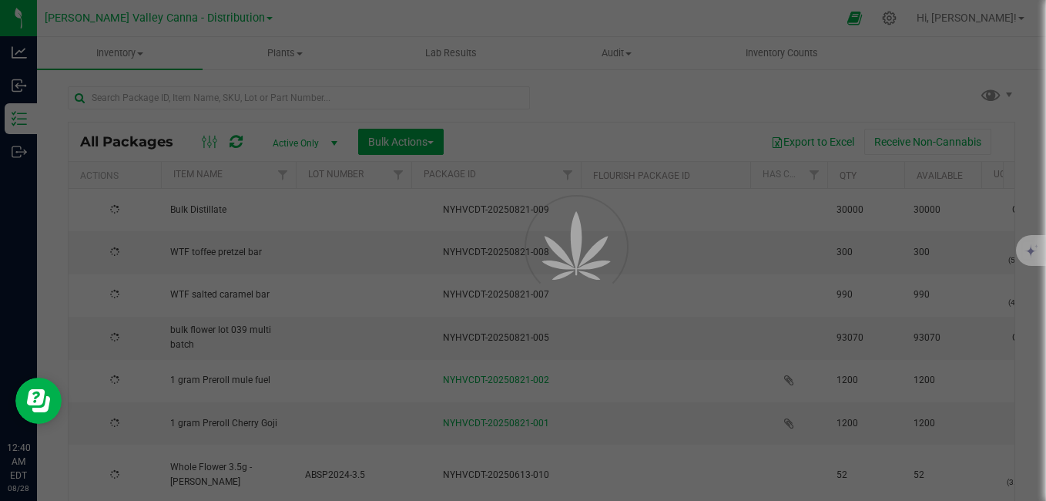
click at [224, 15] on span "[PERSON_NAME] Valley Canna - Distribution" at bounding box center [155, 18] width 220 height 13
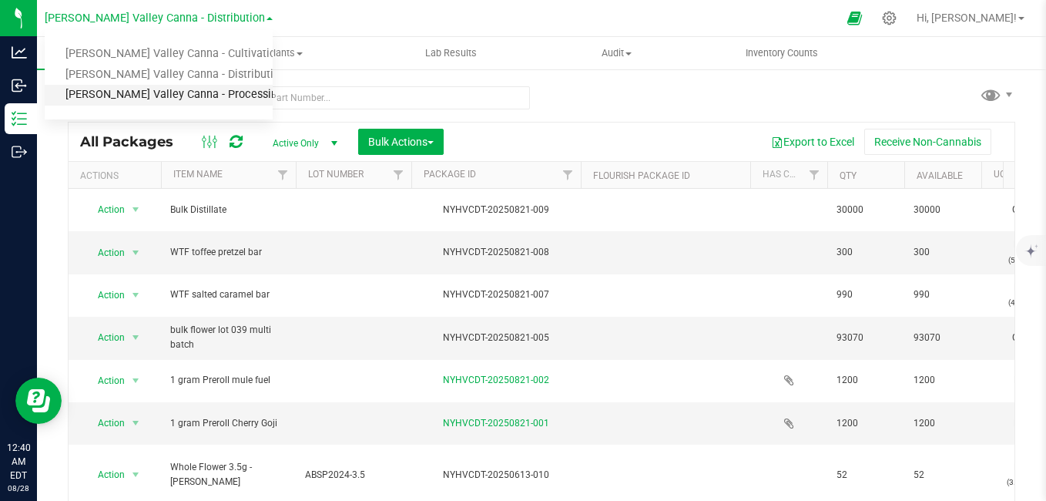
click at [216, 89] on link "[PERSON_NAME] Valley Canna - Processing" at bounding box center [159, 95] width 228 height 21
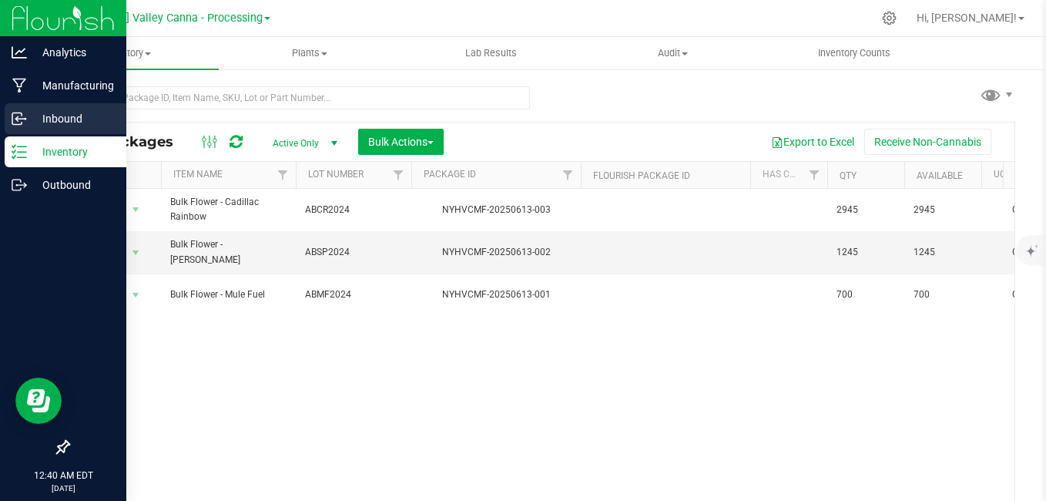
click at [29, 116] on p "Inbound" at bounding box center [73, 118] width 92 height 18
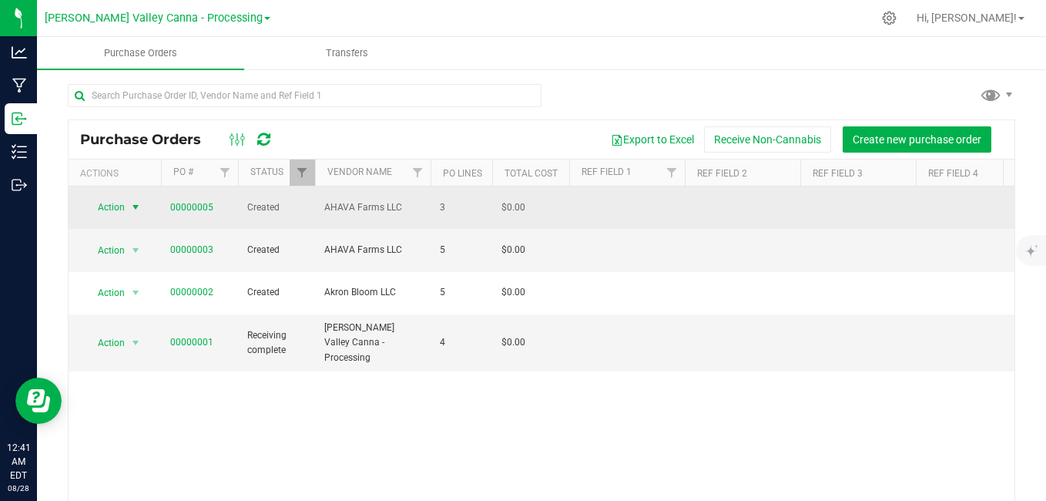
click at [129, 203] on span "select" at bounding box center [135, 207] width 19 height 22
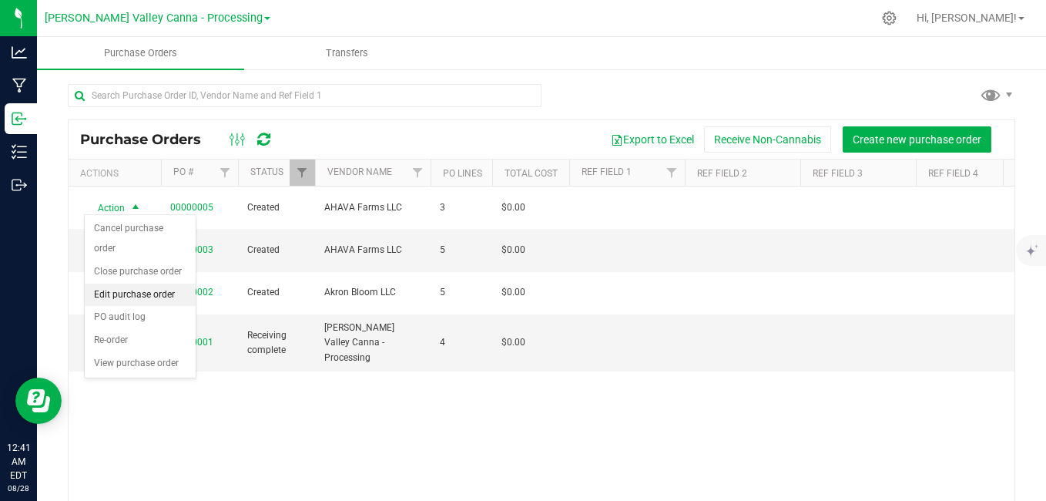
click at [134, 284] on li "Edit purchase order" at bounding box center [140, 295] width 111 height 23
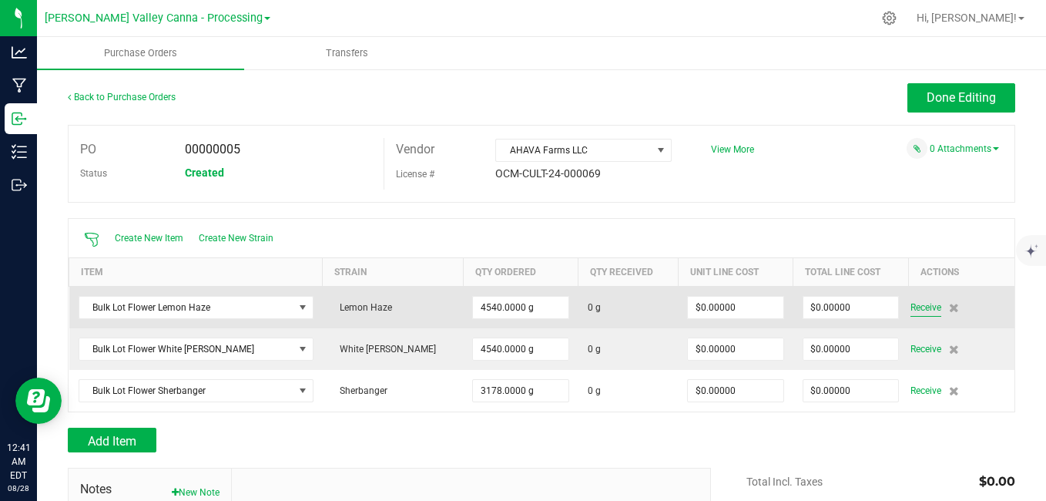
click at [911, 307] on span "Receive" at bounding box center [926, 307] width 31 height 18
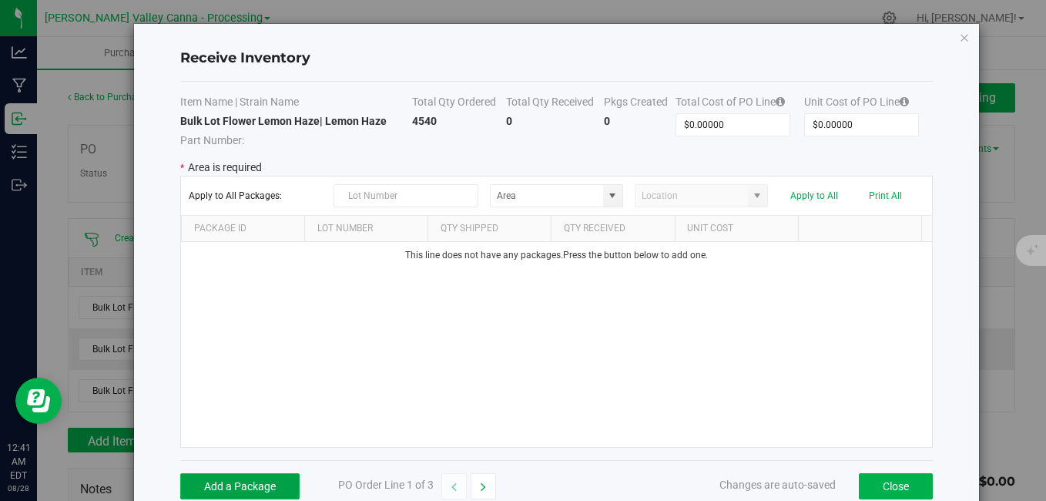
click at [250, 492] on button "Add a Package" at bounding box center [239, 486] width 119 height 26
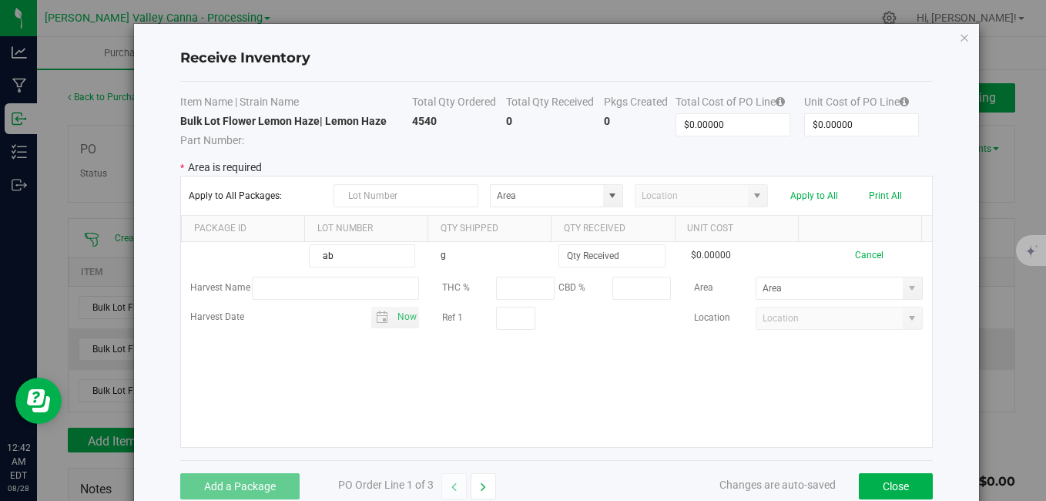
type input "a"
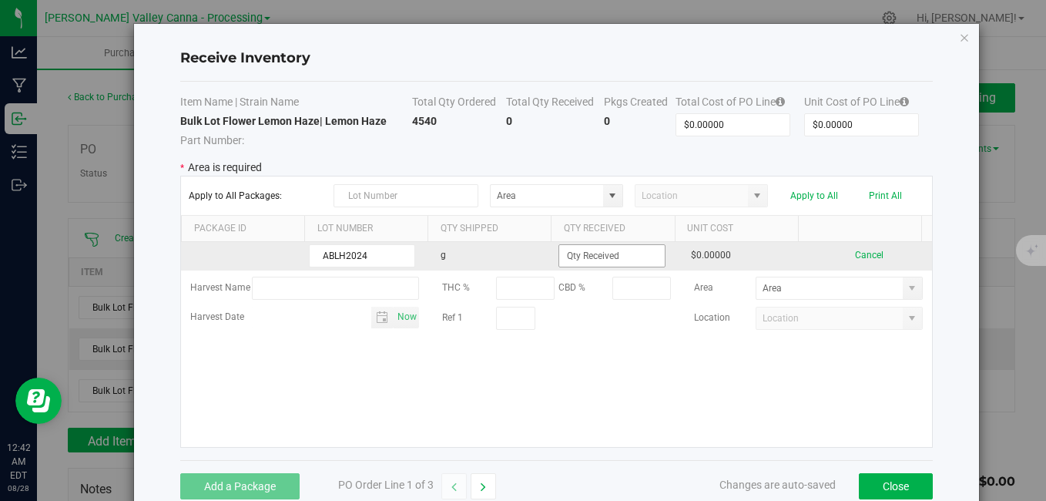
type input "ABLH2024"
click at [579, 257] on input at bounding box center [611, 256] width 105 height 22
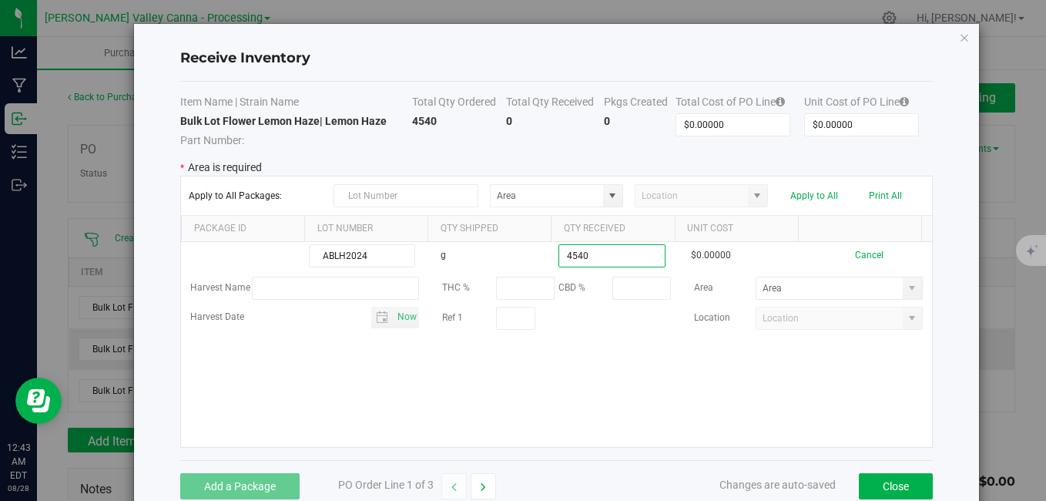
type input "4540.0000 g"
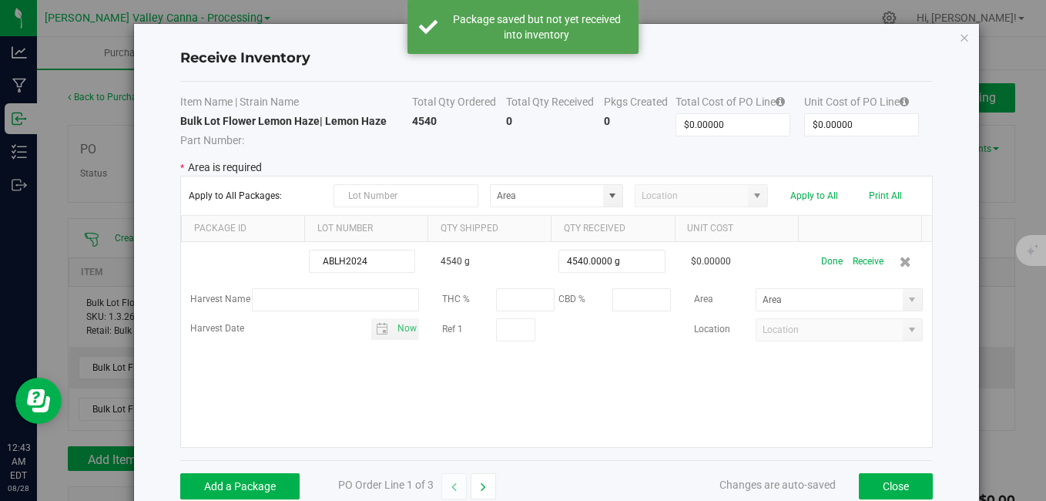
drag, startPoint x: 726, startPoint y: 398, endPoint x: 595, endPoint y: 404, distance: 131.1
click at [595, 404] on div "ABLH2024 4540 g 4540.0000 g $0.00000 Done Receive Harvest Name THC % CBD % Area…" at bounding box center [556, 344] width 750 height 205
click at [590, 402] on div "ABLH2024 4540 g 4540.0000 g $0.00000 Done Receive Harvest Name THC % CBD % Area…" at bounding box center [556, 344] width 750 height 205
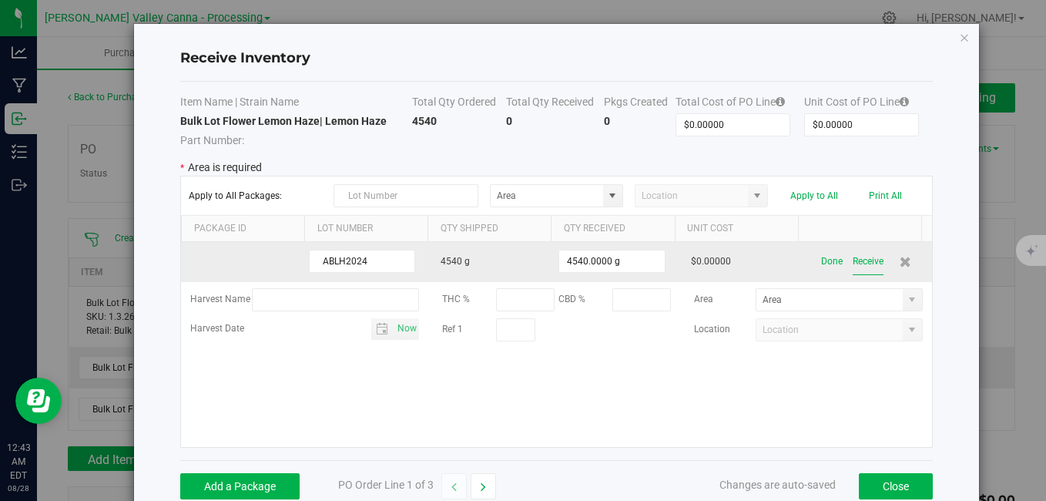
click at [853, 264] on button "Receive" at bounding box center [868, 261] width 31 height 27
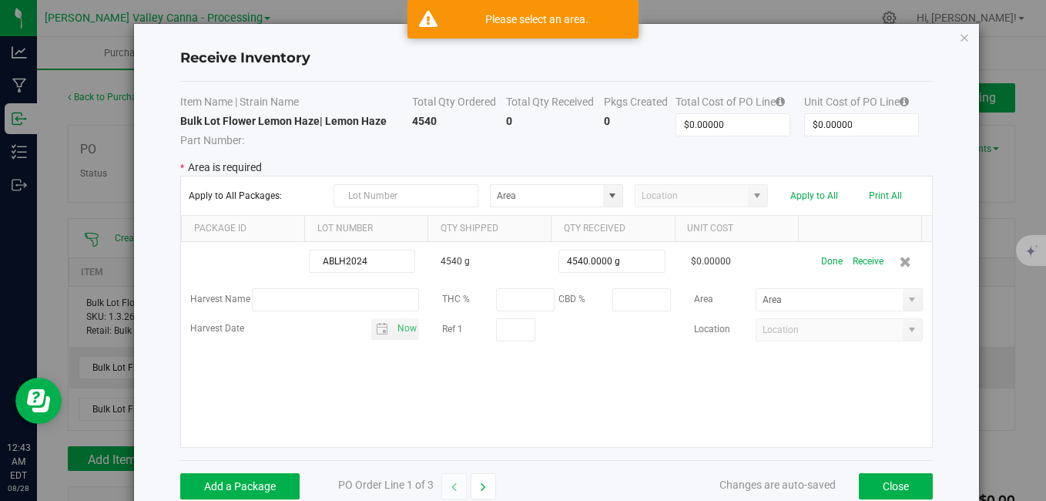
click at [563, 401] on div "ABLH2024 4540 g 4540.0000 g $0.00000 Done Receive Harvest Name THC % CBD % Area…" at bounding box center [556, 344] width 750 height 205
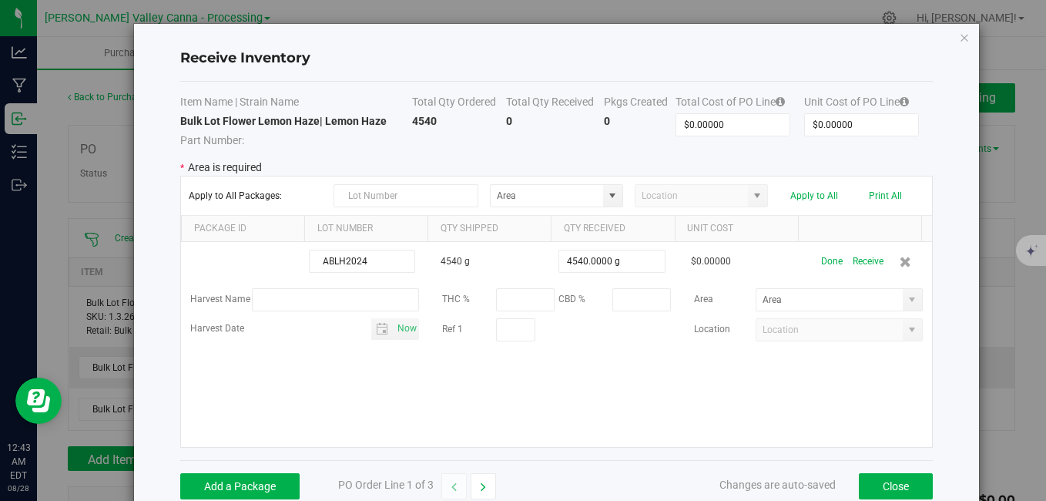
click at [363, 363] on div "ABLH2024 4540 g 4540.0000 g $0.00000 Done Receive Harvest Name THC % CBD % Area…" at bounding box center [556, 344] width 750 height 205
click at [797, 399] on div "ABLH2024 4540 g 4540.0000 g $0.00000 Done Receive Harvest Name THC % CBD % Area…" at bounding box center [556, 344] width 750 height 205
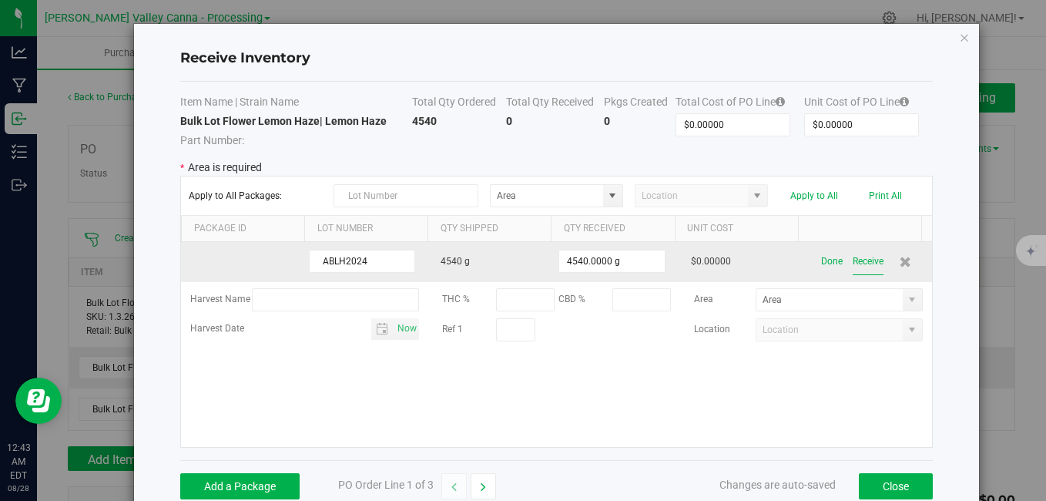
click at [853, 260] on button "Receive" at bounding box center [868, 261] width 31 height 27
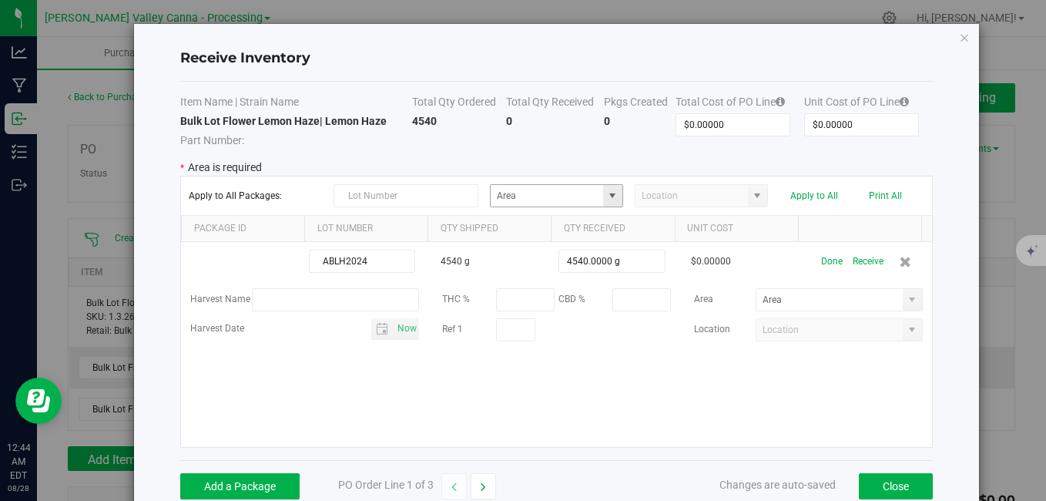
click at [607, 195] on span at bounding box center [612, 196] width 12 height 12
click at [538, 223] on span "White Label" at bounding box center [519, 223] width 49 height 23
type input "White Label"
click at [581, 374] on div "ABLH2024 4540 g 4540.0000 g $0.00000 Done Receive Harvest Name THC % CBD % Area…" at bounding box center [556, 344] width 750 height 205
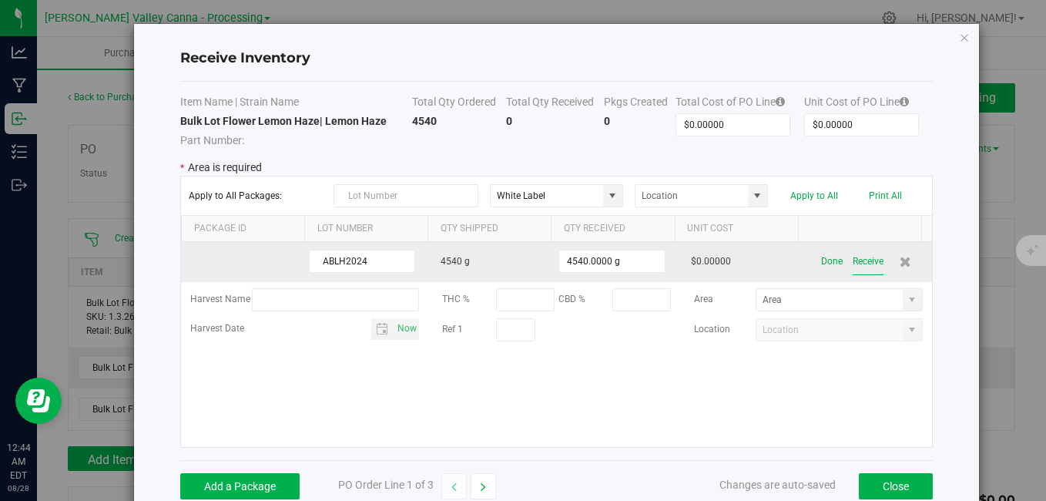
click at [853, 256] on button "Receive" at bounding box center [868, 261] width 31 height 27
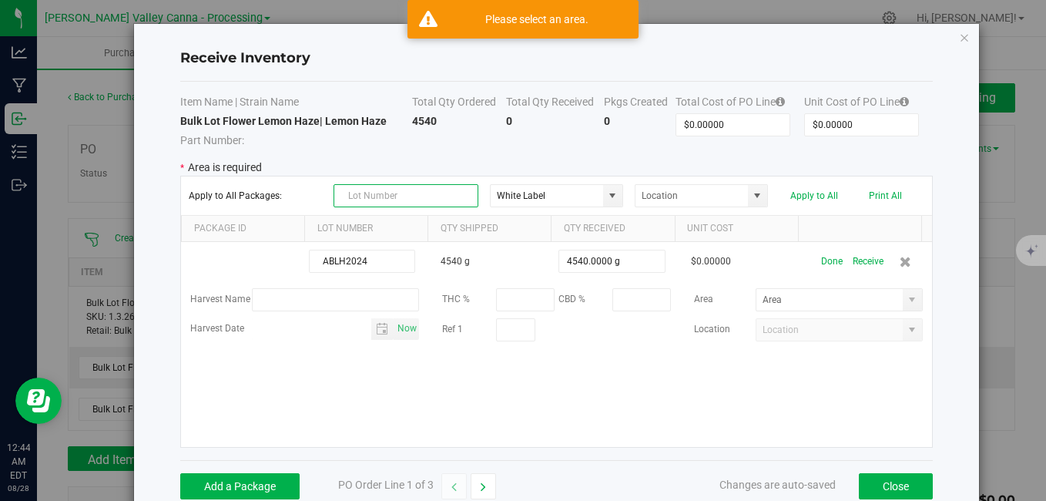
click at [436, 195] on input "text" at bounding box center [406, 195] width 145 height 23
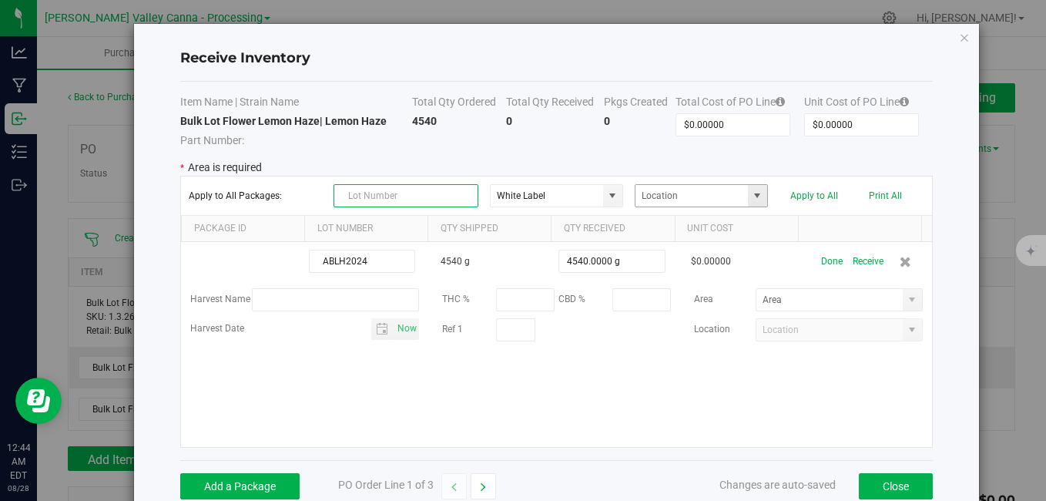
click at [751, 201] on span at bounding box center [757, 196] width 12 height 12
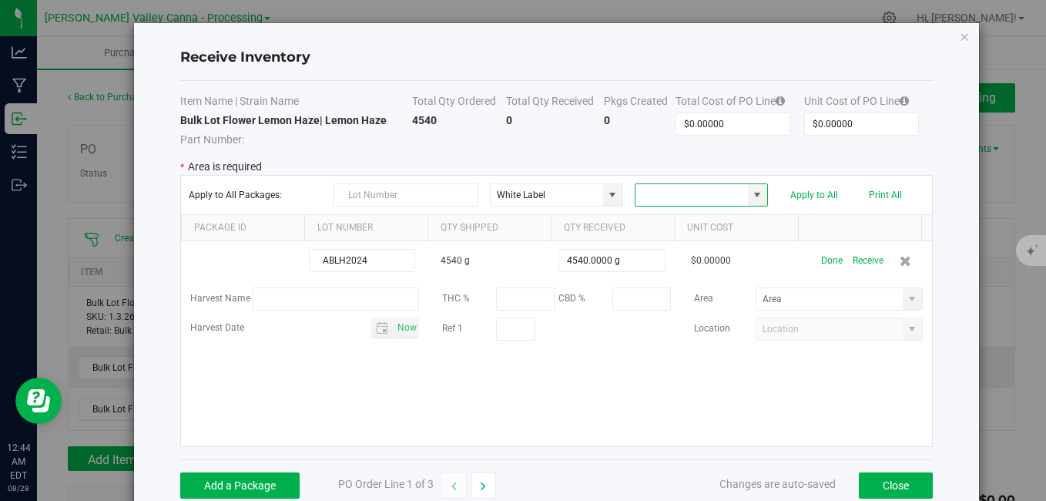
scroll to position [0, 0]
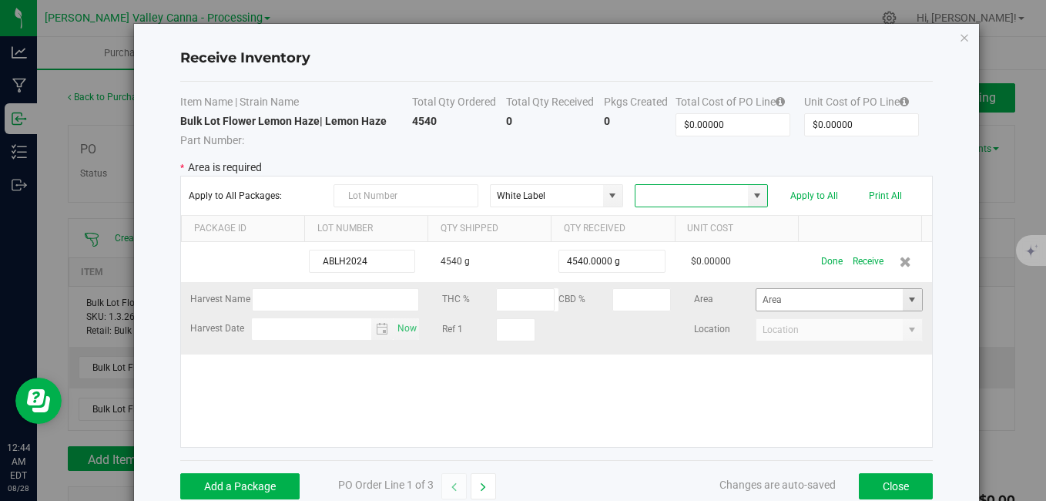
click at [906, 301] on span at bounding box center [912, 300] width 12 height 12
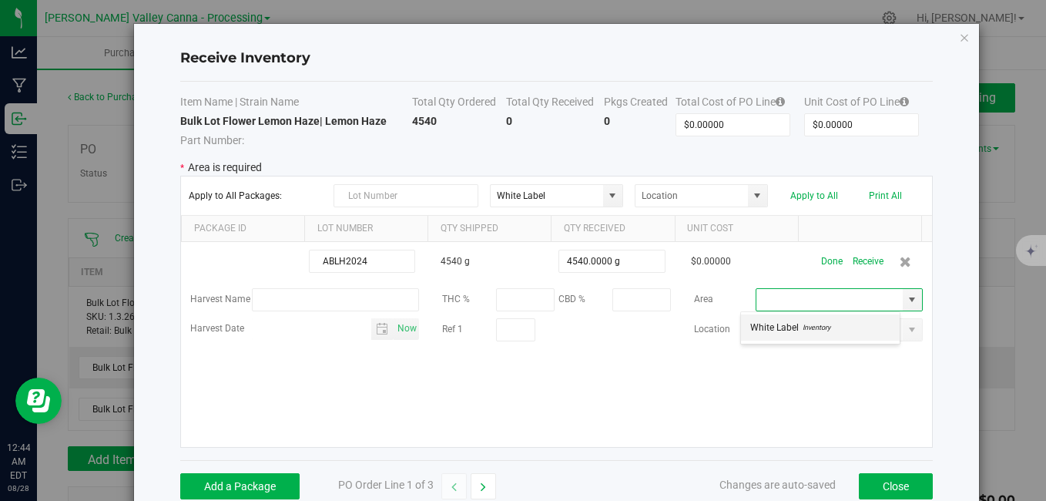
click at [824, 328] on span "Inventory" at bounding box center [815, 327] width 32 height 23
type input "White Label"
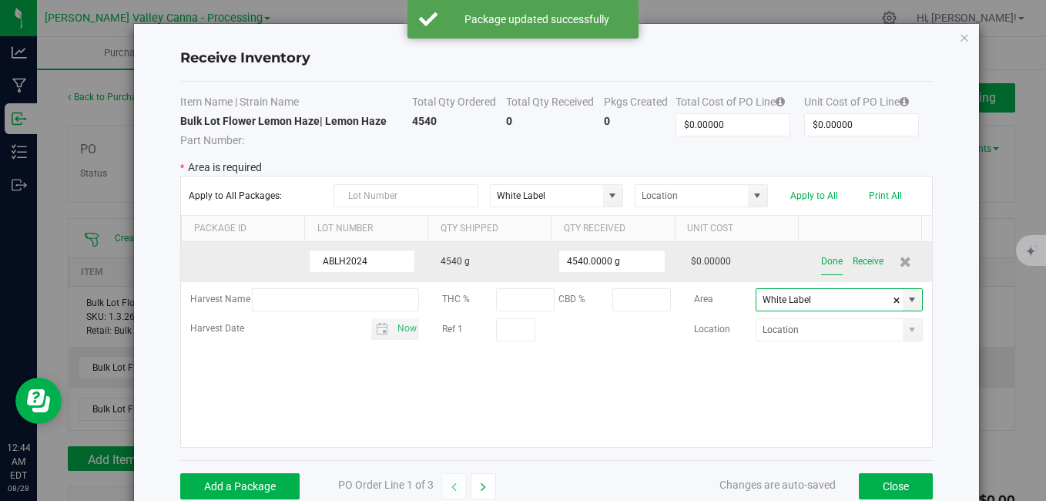
click at [821, 260] on button "Done" at bounding box center [832, 261] width 22 height 27
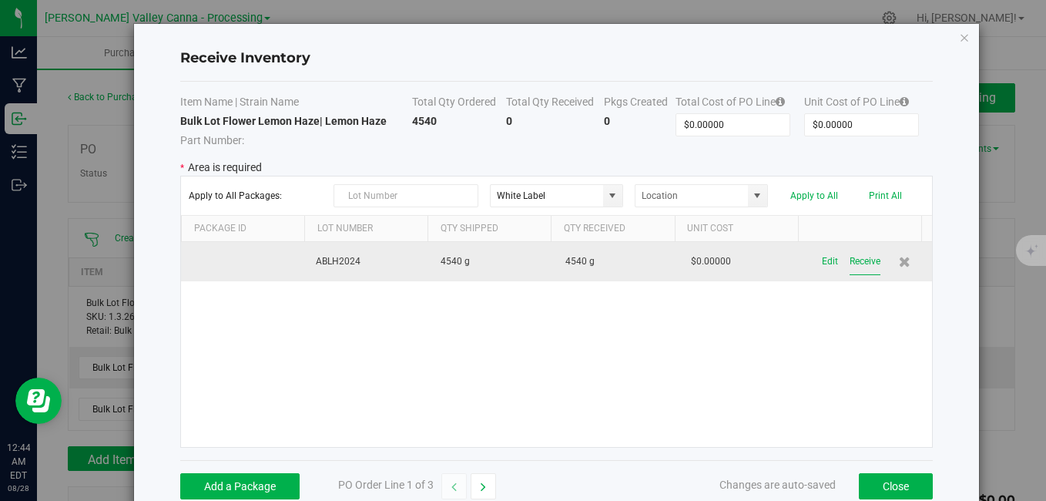
click at [850, 260] on button "Receive" at bounding box center [865, 261] width 31 height 27
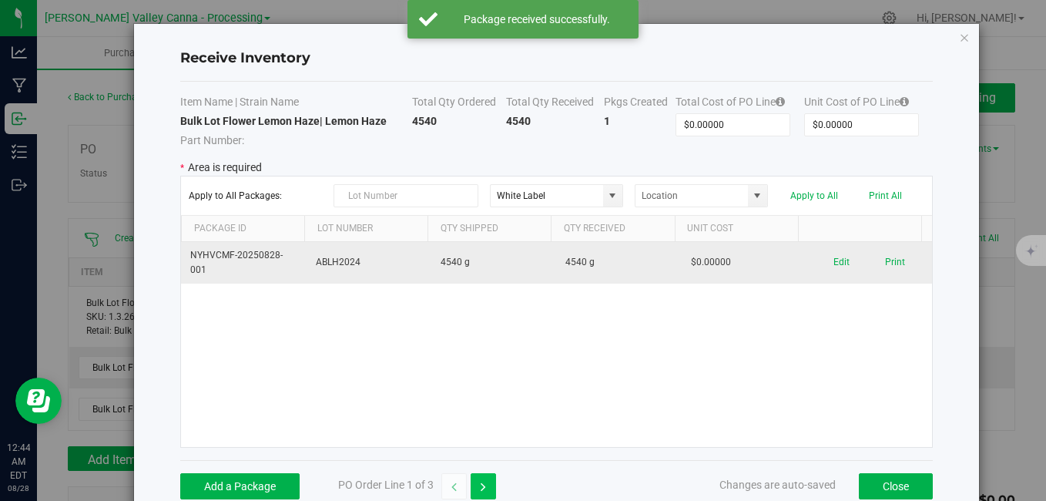
click at [485, 488] on icon "button" at bounding box center [483, 487] width 5 height 11
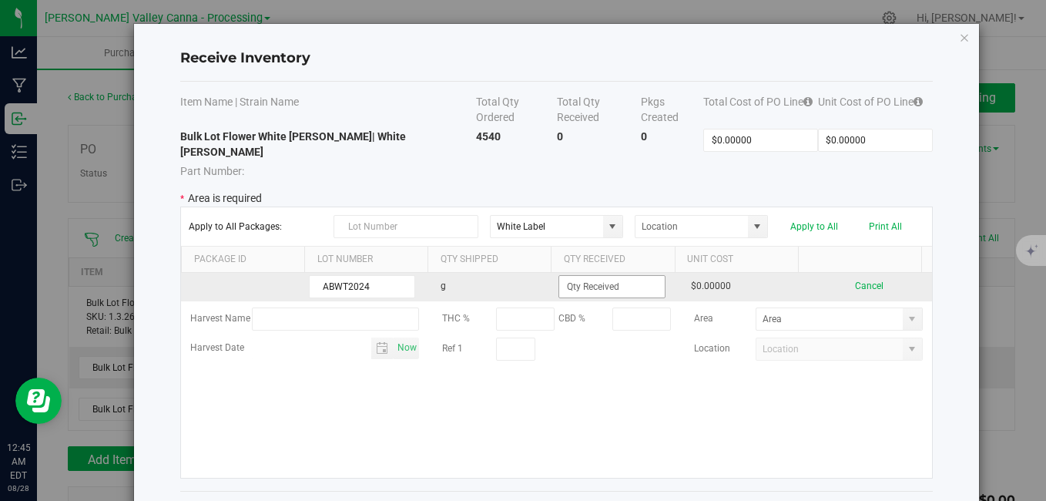
type input "ABWT2024"
click at [595, 276] on input at bounding box center [611, 287] width 105 height 22
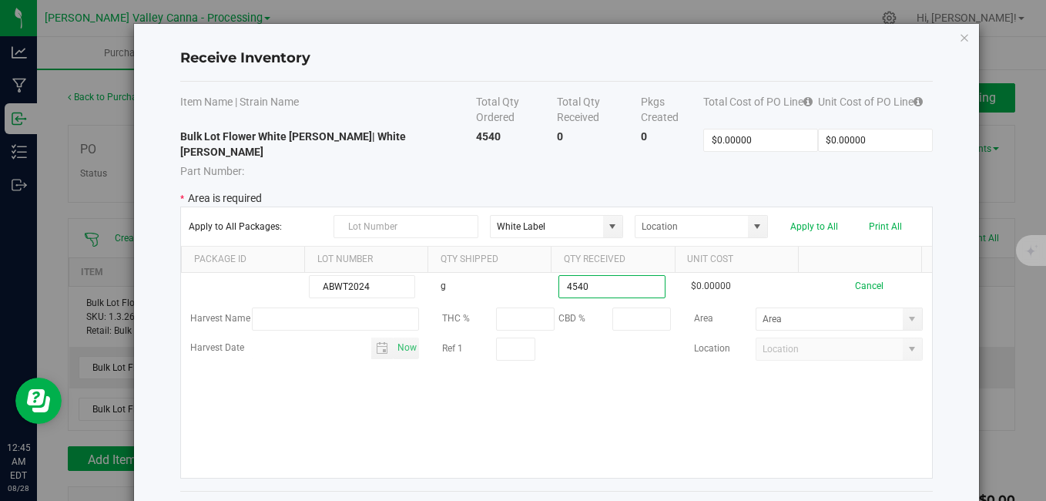
click at [663, 369] on kendo-grid-list "ABWT2024 g 4540 $0.00000 Cancel Harvest Name THC % CBD % Area Harvest Date Now …" at bounding box center [556, 375] width 750 height 205
type input "4540.0000 g"
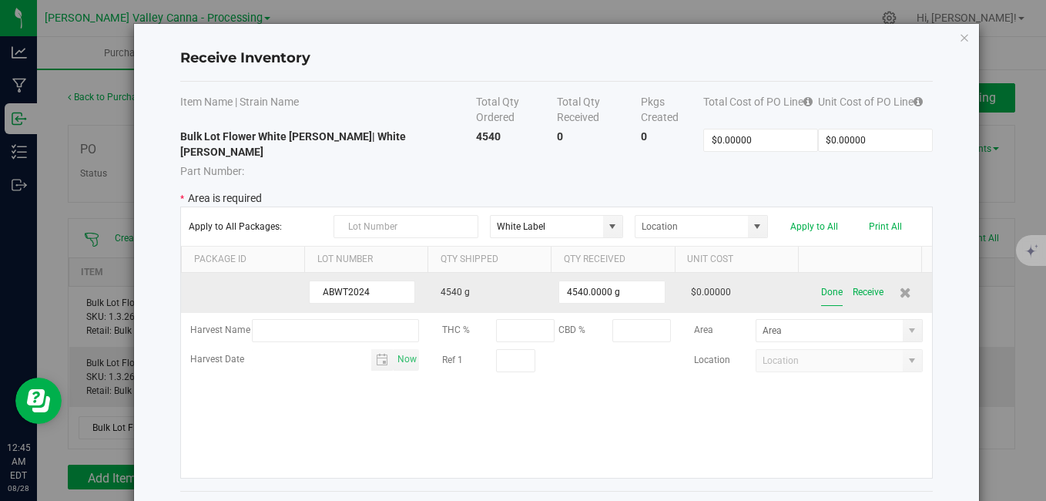
click at [821, 279] on button "Done" at bounding box center [832, 292] width 22 height 27
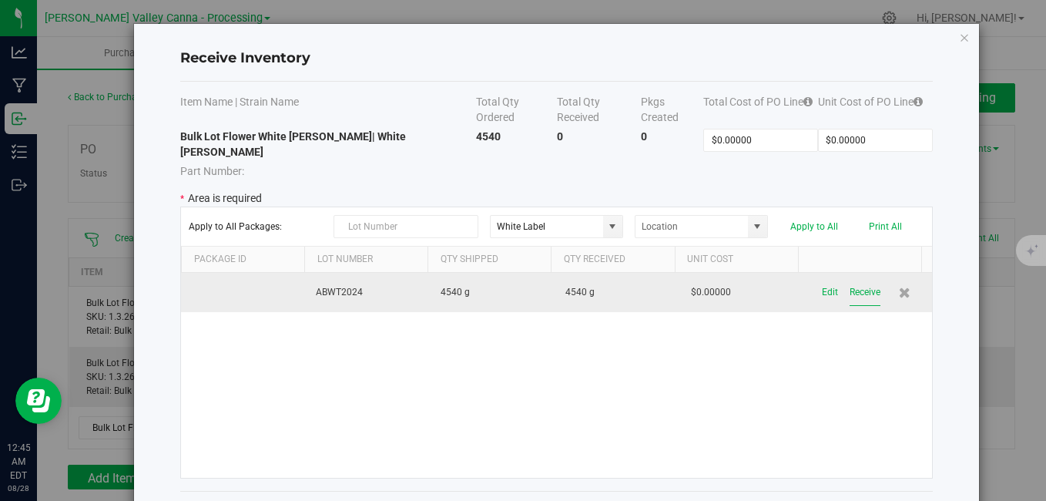
click at [850, 279] on button "Receive" at bounding box center [865, 292] width 31 height 27
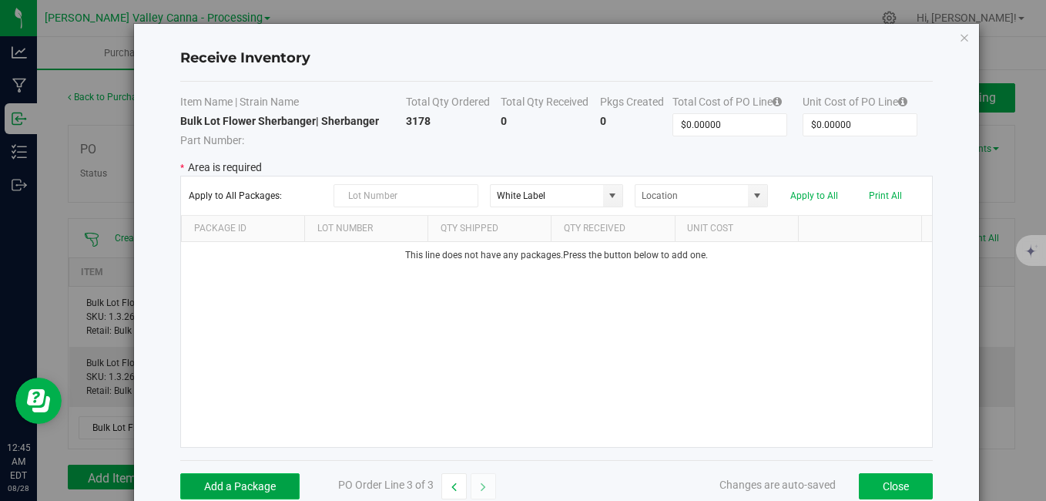
click at [236, 478] on button "Add a Package" at bounding box center [239, 486] width 119 height 26
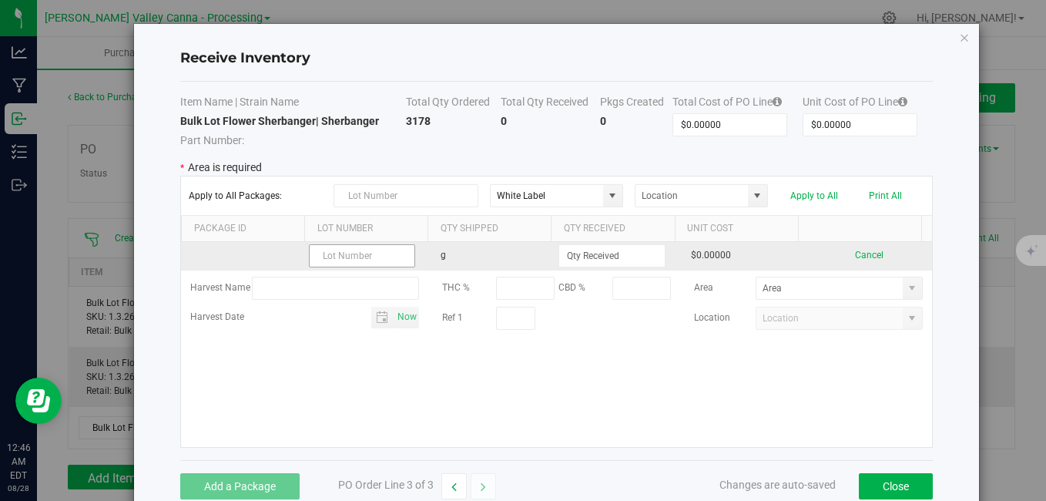
click at [357, 253] on input "text" at bounding box center [362, 255] width 106 height 23
type input "ABSHERB2024"
click at [566, 260] on input at bounding box center [611, 256] width 105 height 22
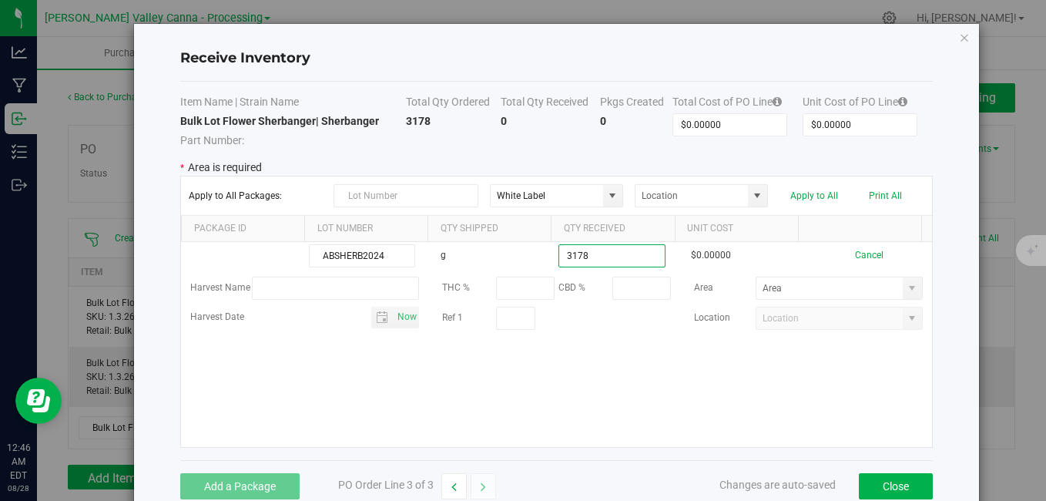
click at [564, 400] on kendo-grid-list "ABSHERB2024 g 3178 $0.00000 Cancel Harvest Name THC % CBD % Area Harvest Date N…" at bounding box center [556, 344] width 750 height 205
type input "3178.0000 g"
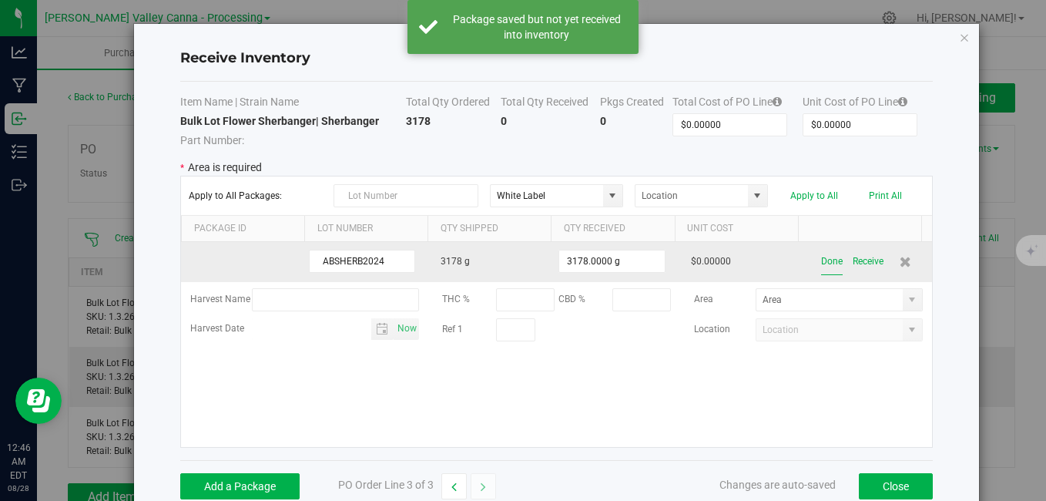
click at [821, 262] on button "Done" at bounding box center [832, 261] width 22 height 27
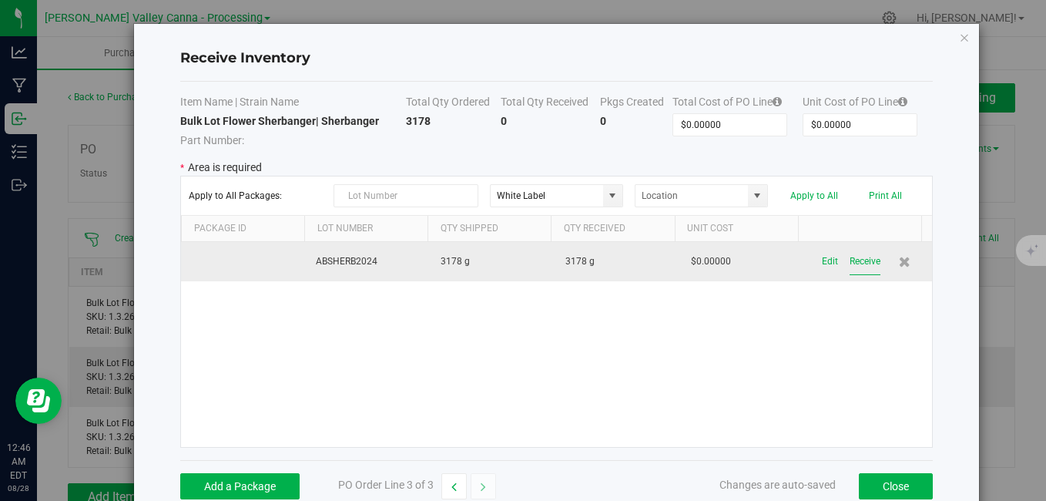
click at [850, 262] on button "Receive" at bounding box center [865, 261] width 31 height 27
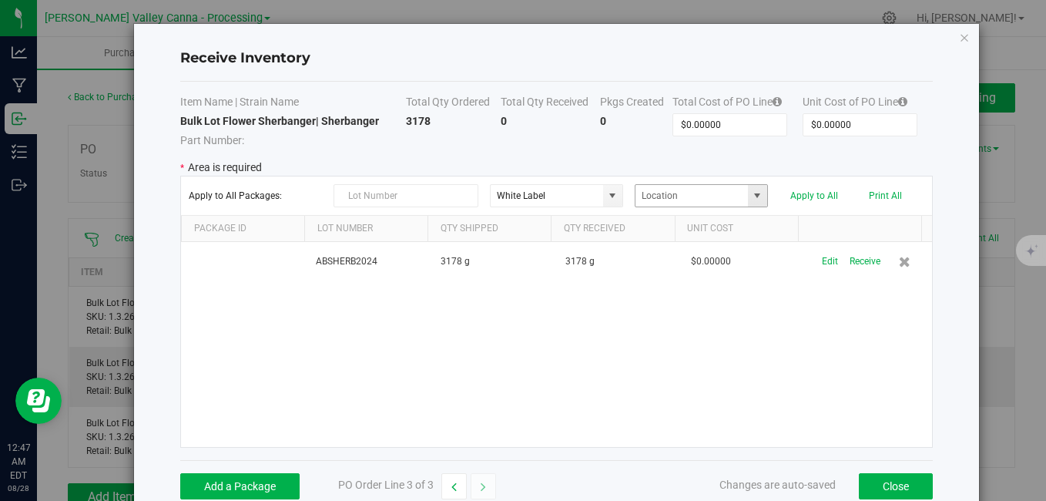
click at [753, 193] on span at bounding box center [757, 196] width 12 height 12
click at [604, 203] on span at bounding box center [612, 196] width 19 height 22
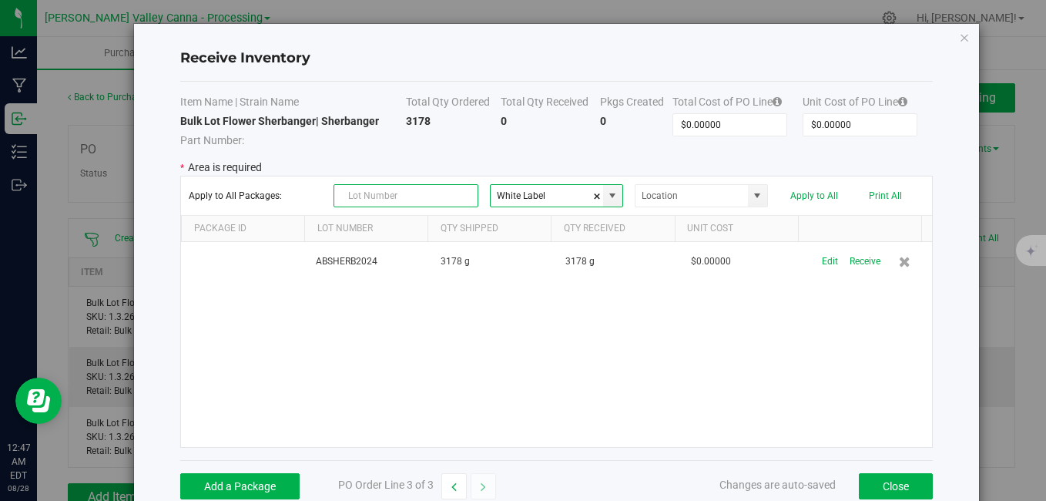
click at [393, 196] on input "text" at bounding box center [406, 195] width 145 height 23
click at [411, 361] on div "ABSHERB2024 3178 g 3178 g $0.00000 Edit Receive" at bounding box center [556, 344] width 750 height 205
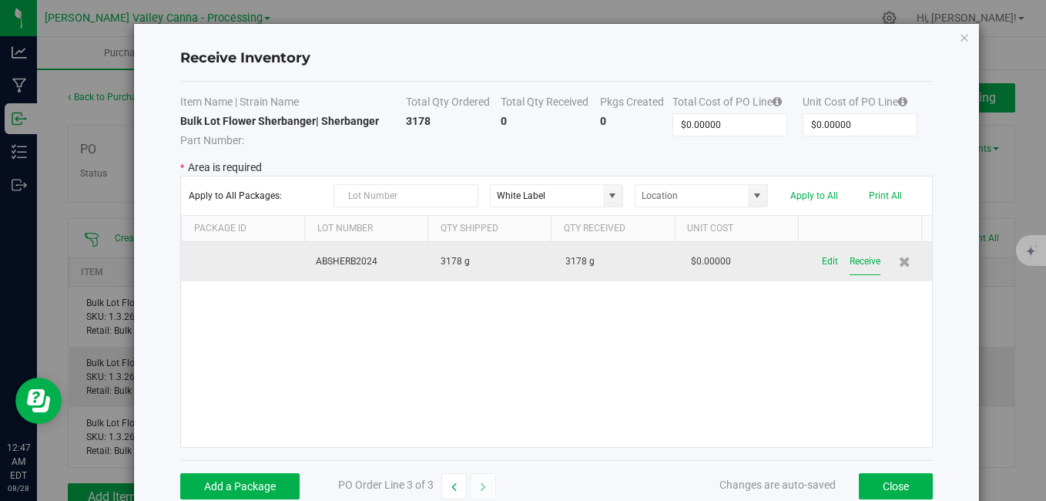
click at [850, 265] on button "Receive" at bounding box center [865, 261] width 31 height 27
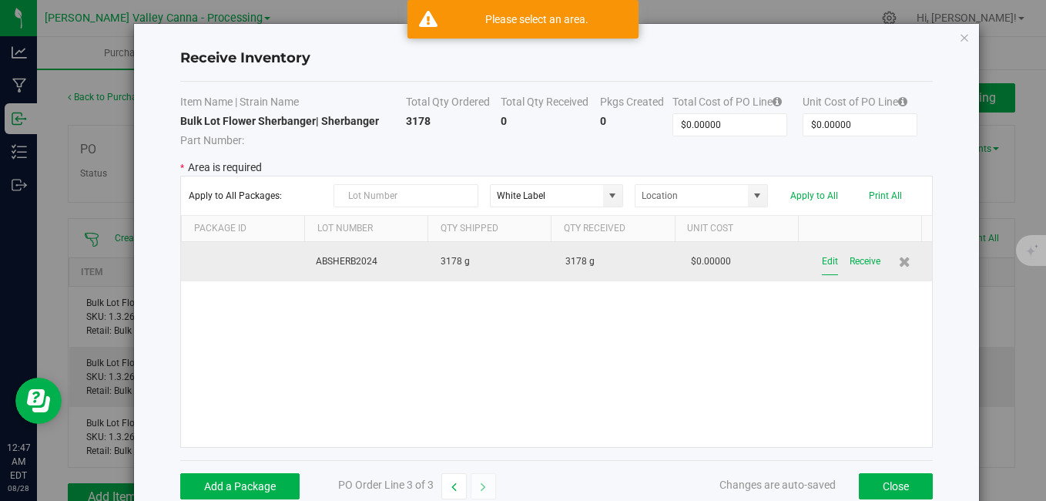
click at [822, 264] on button "Edit" at bounding box center [830, 261] width 16 height 27
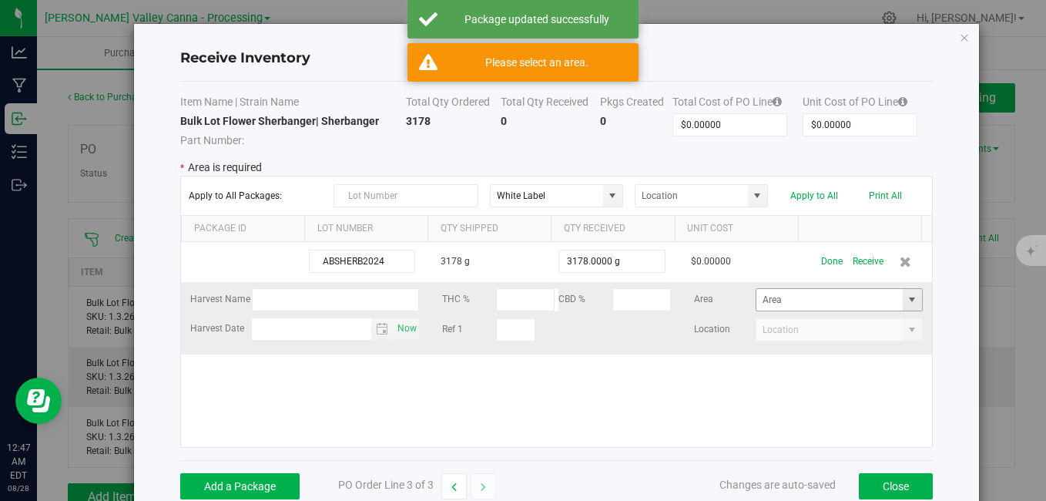
click at [906, 305] on span at bounding box center [912, 300] width 12 height 12
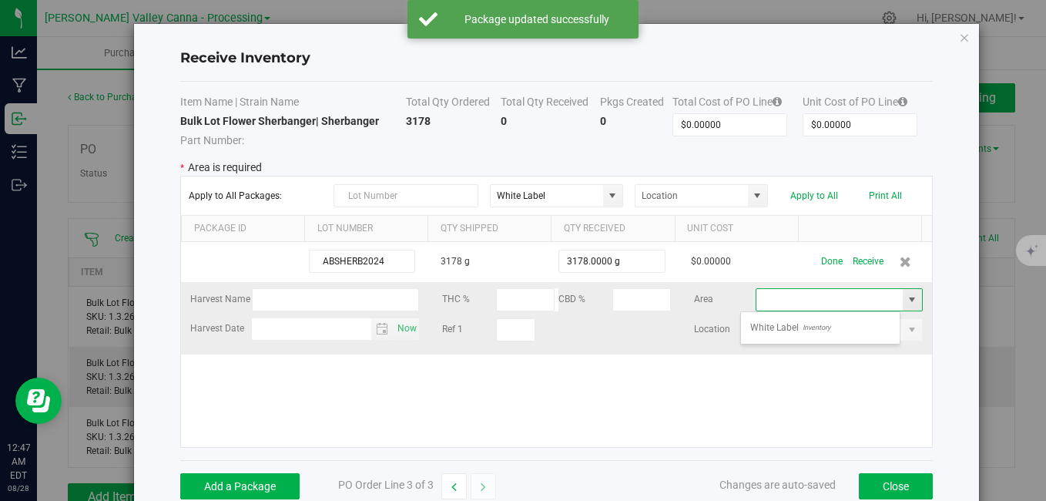
scroll to position [23, 160]
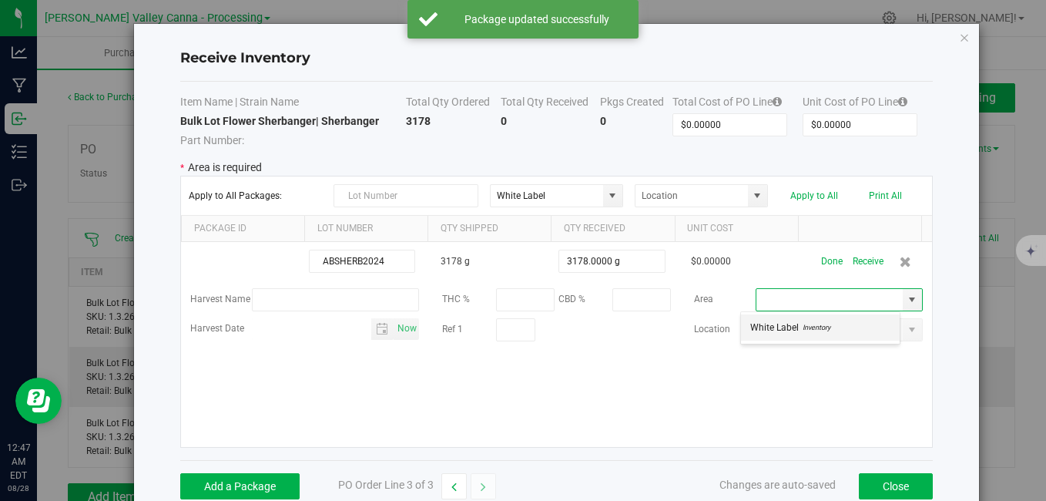
click at [838, 322] on li "White Label Inventory" at bounding box center [820, 327] width 159 height 26
type input "White Label"
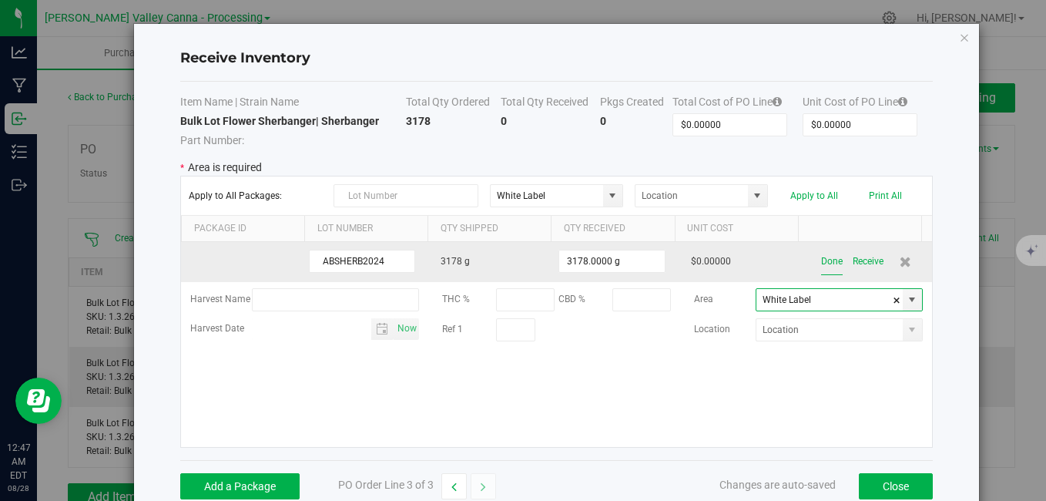
click at [821, 257] on button "Done" at bounding box center [832, 261] width 22 height 27
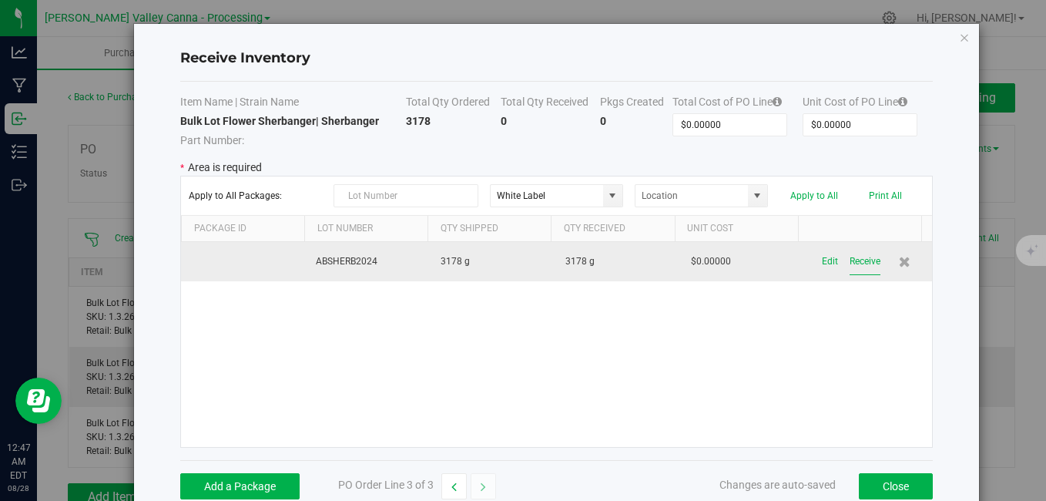
click at [850, 259] on button "Receive" at bounding box center [865, 261] width 31 height 27
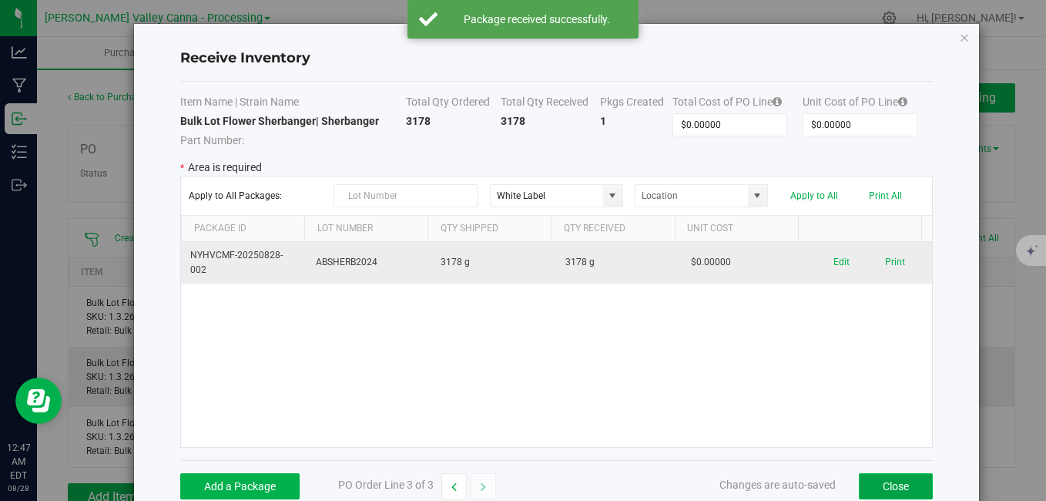
click at [866, 480] on button "Close" at bounding box center [896, 486] width 74 height 26
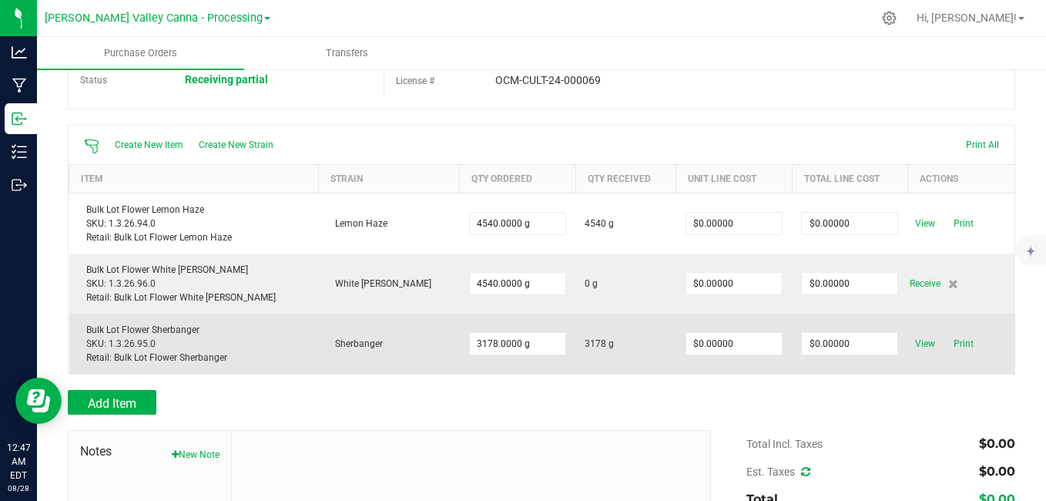
scroll to position [109, 0]
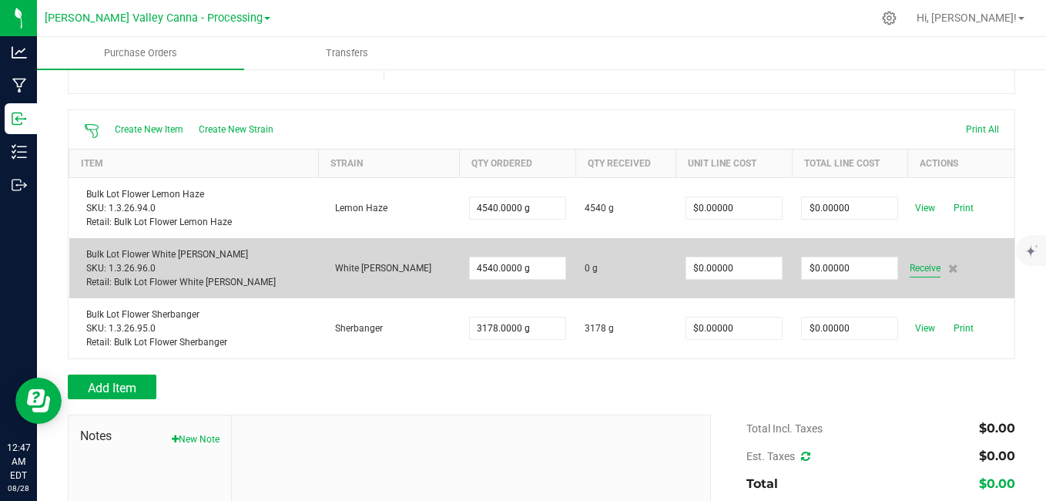
click at [910, 266] on span "Receive" at bounding box center [925, 268] width 31 height 18
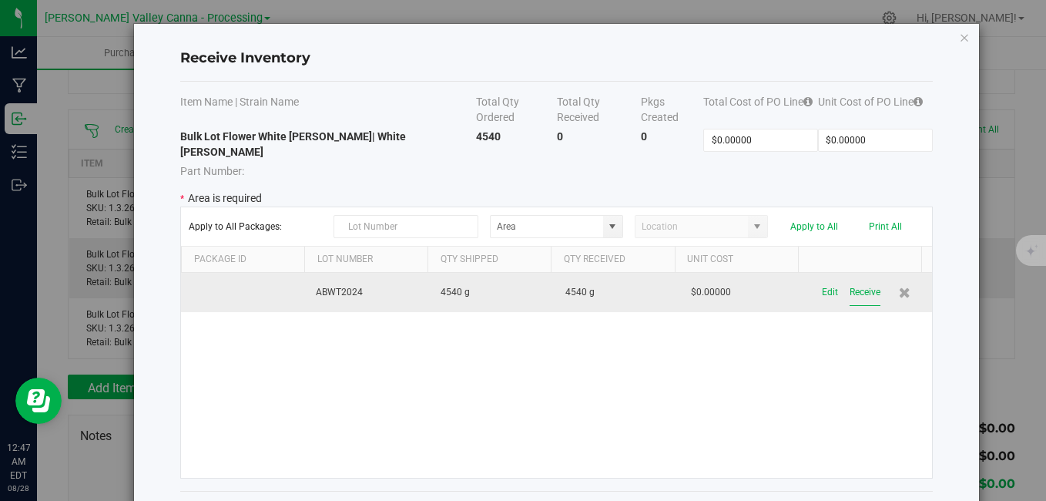
click at [850, 279] on button "Receive" at bounding box center [865, 292] width 31 height 27
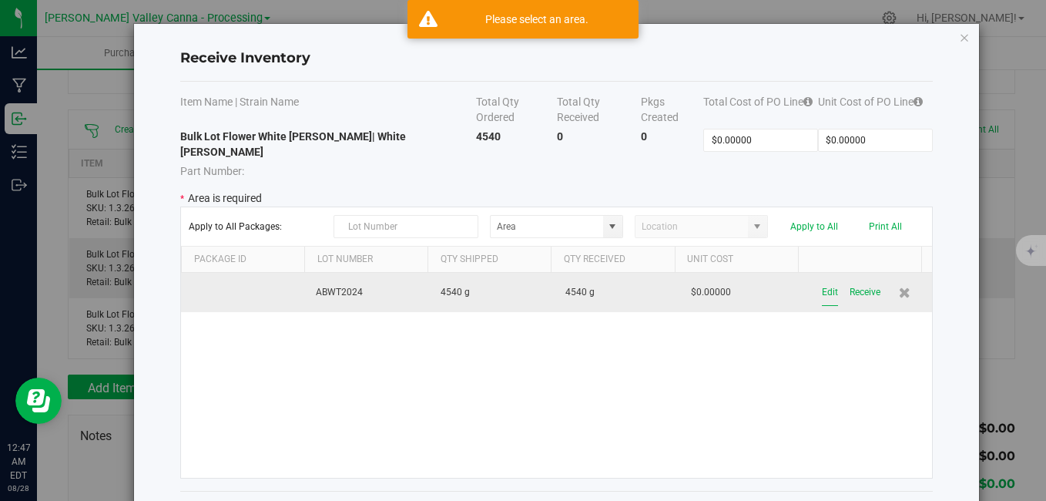
click at [822, 279] on button "Edit" at bounding box center [830, 292] width 16 height 27
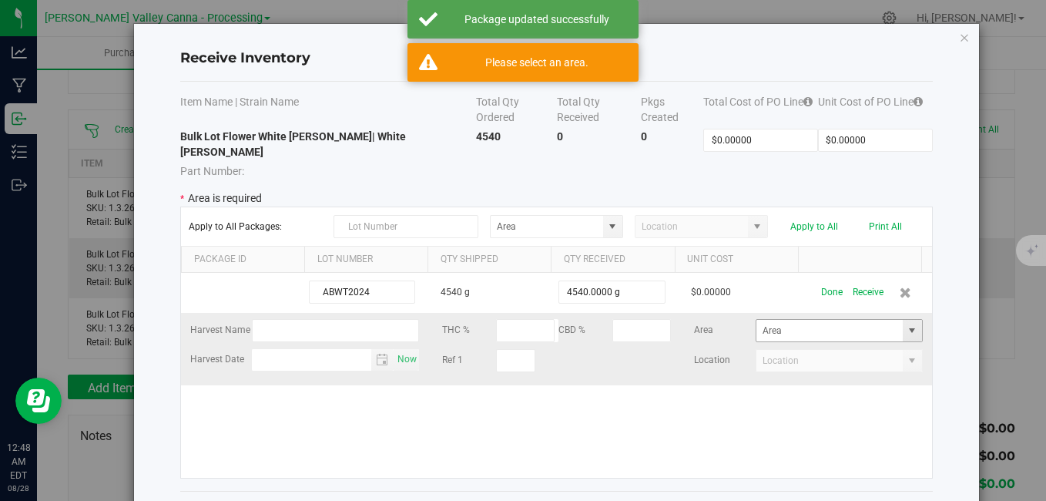
click at [906, 324] on span at bounding box center [912, 330] width 12 height 12
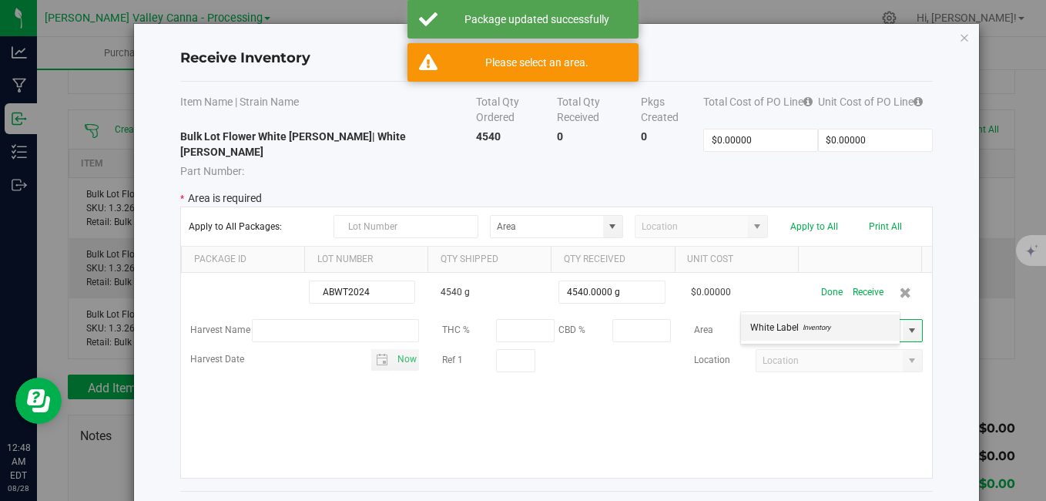
click at [839, 332] on li "White Label Inventory" at bounding box center [820, 327] width 159 height 26
type input "White Label"
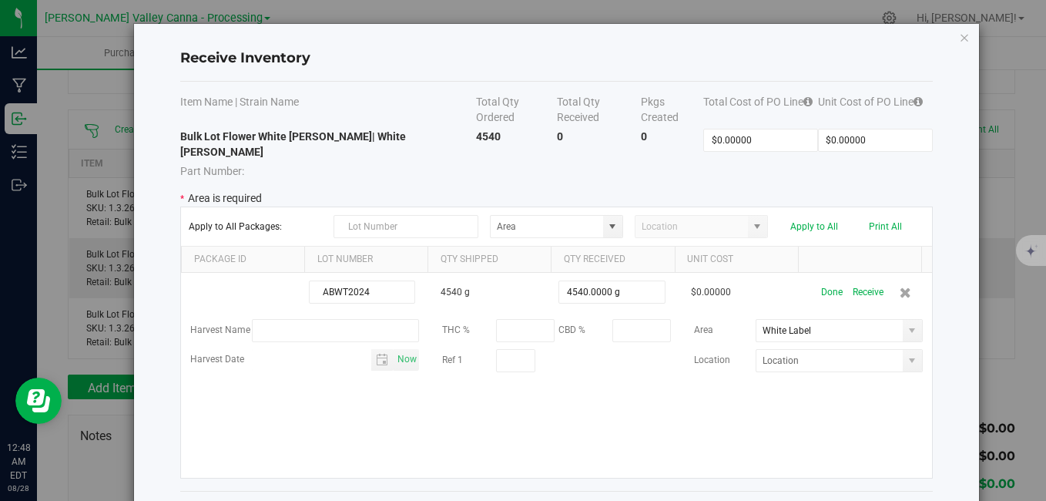
click at [602, 208] on kendo-grid-toolbar "Apply to All Packages: Apply to All Print All" at bounding box center [556, 226] width 750 height 39
click at [603, 216] on span at bounding box center [612, 227] width 19 height 22
click at [580, 223] on li "White Label Inventory" at bounding box center [551, 223] width 130 height 26
type input "White Label"
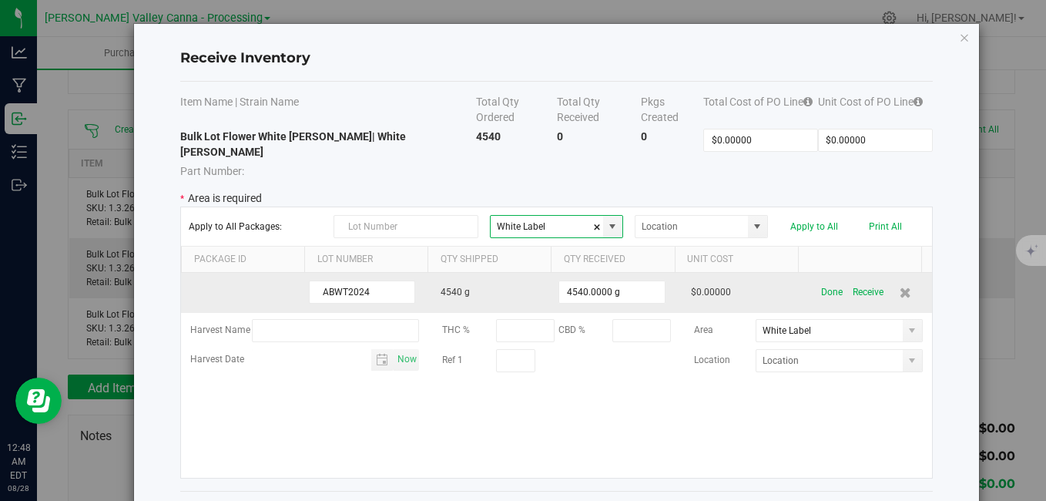
click at [816, 279] on div "Done Receive" at bounding box center [869, 292] width 106 height 27
click at [821, 279] on button "Done" at bounding box center [832, 292] width 22 height 27
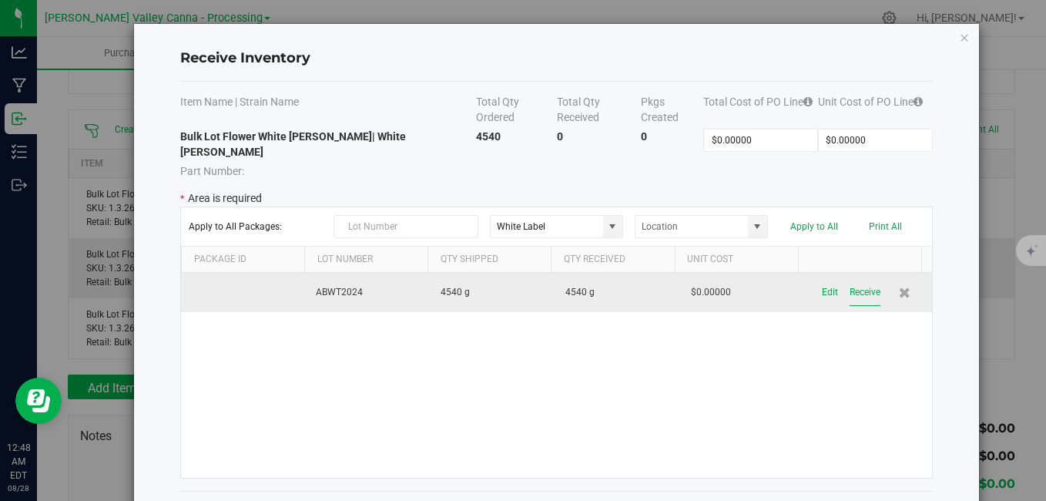
click at [850, 279] on button "Receive" at bounding box center [865, 292] width 31 height 27
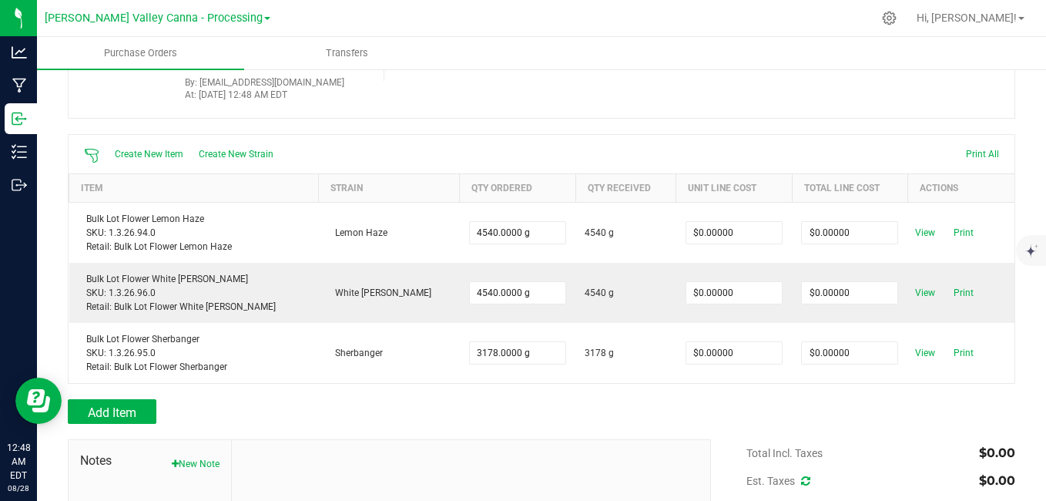
scroll to position [0, 0]
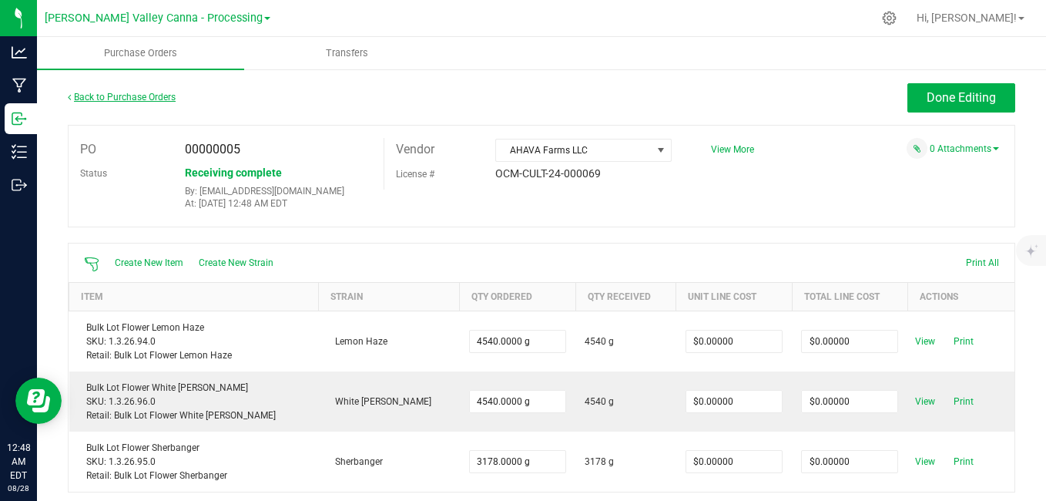
click at [115, 92] on link "Back to Purchase Orders" at bounding box center [122, 97] width 108 height 11
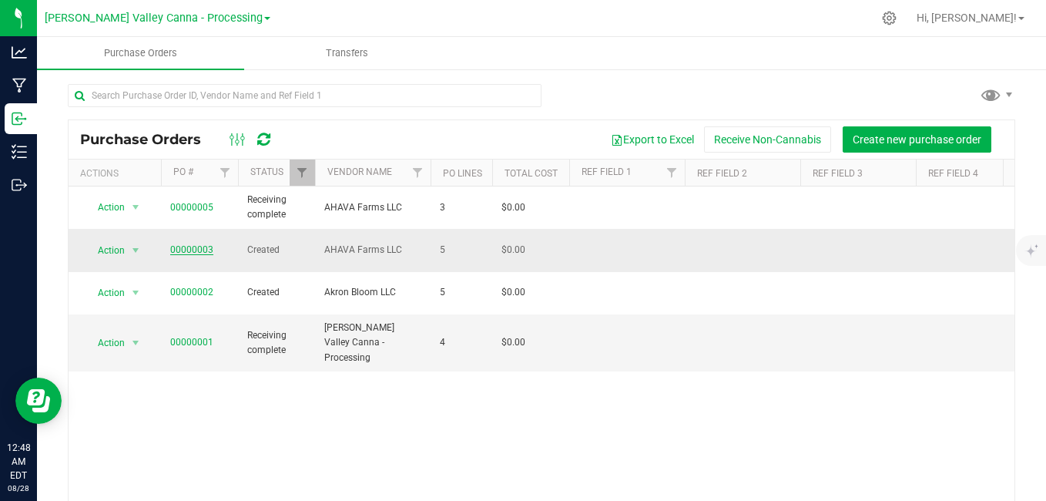
click at [209, 244] on link "00000003" at bounding box center [191, 249] width 43 height 11
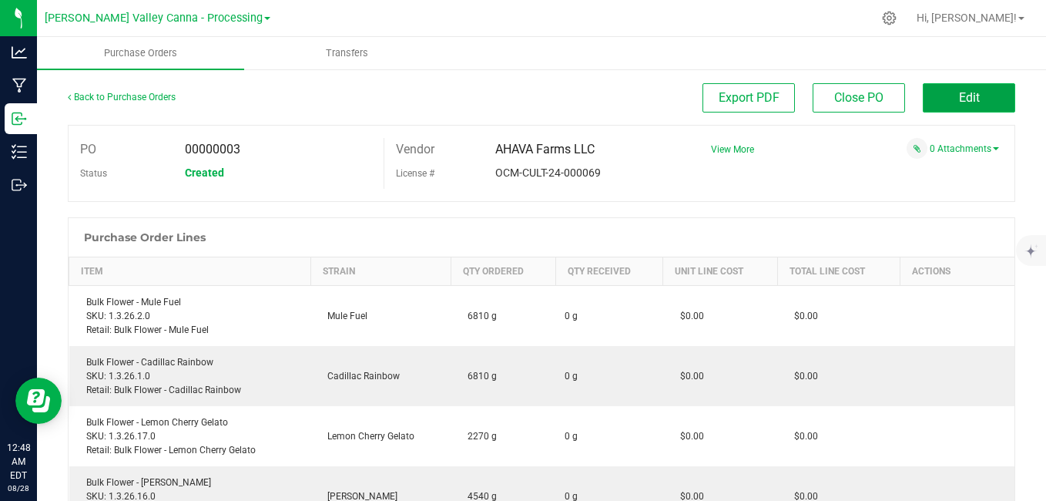
click at [949, 89] on button "Edit" at bounding box center [969, 97] width 92 height 29
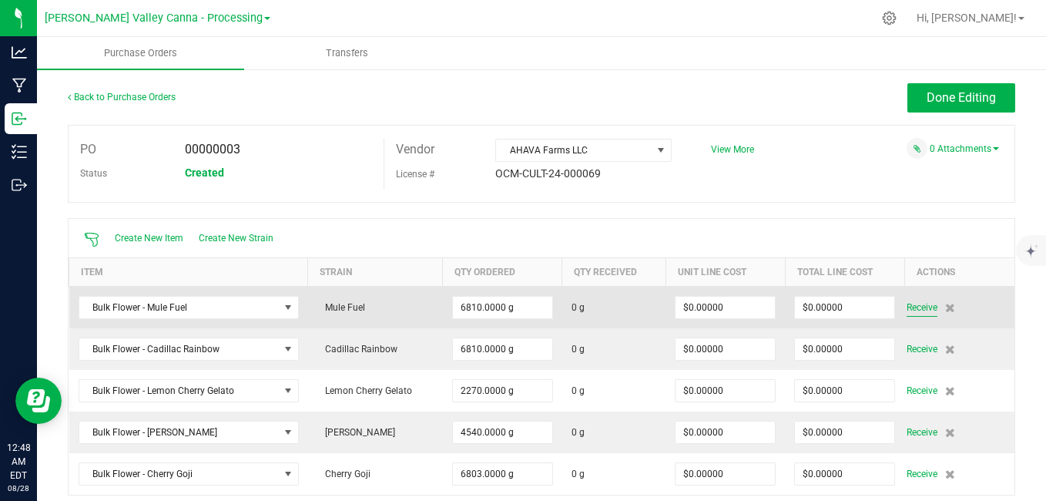
click at [913, 304] on span "Receive" at bounding box center [922, 307] width 31 height 18
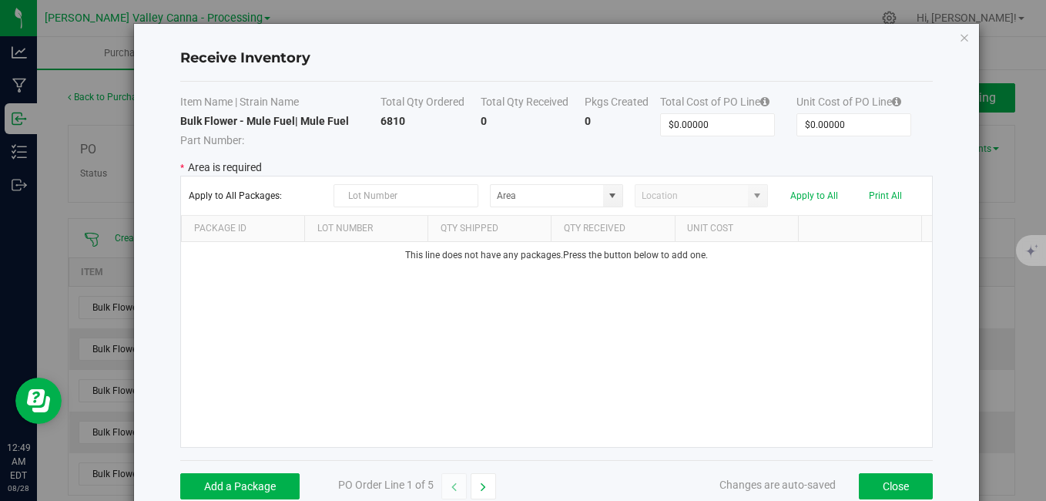
scroll to position [35, 0]
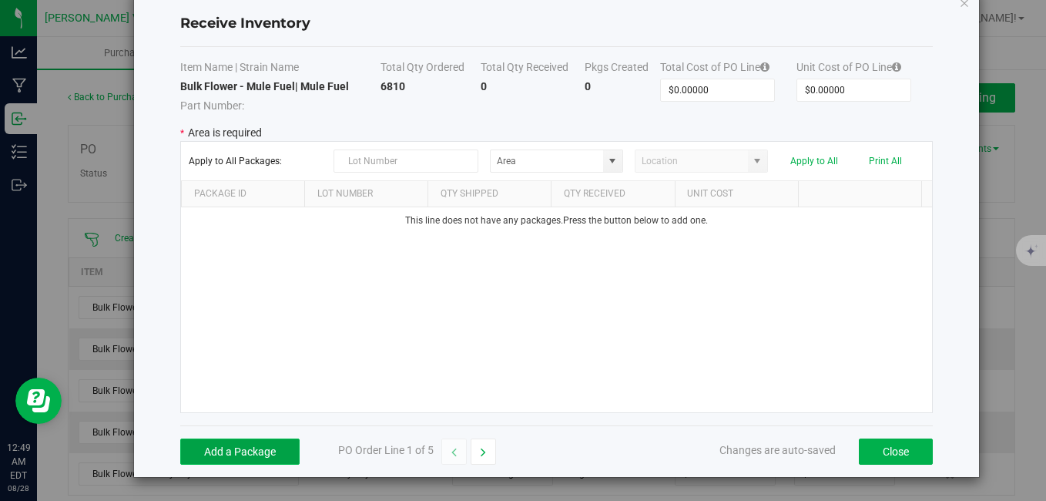
click at [270, 441] on button "Add a Package" at bounding box center [239, 451] width 119 height 26
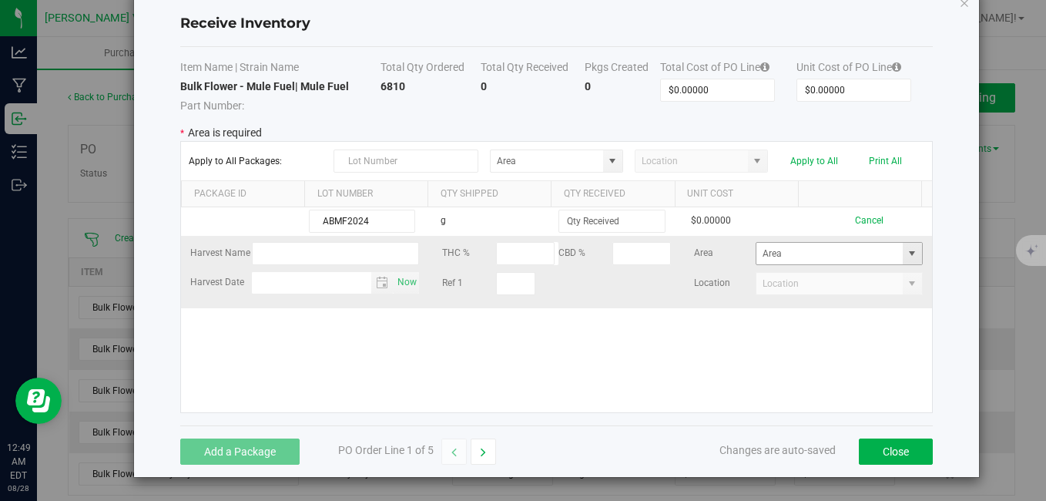
click at [906, 256] on span at bounding box center [912, 253] width 12 height 12
type input "ABMF2024"
click at [806, 285] on span "Inventory" at bounding box center [815, 281] width 32 height 23
click at [806, 285] on input "NO DATA FOUND" at bounding box center [830, 284] width 146 height 22
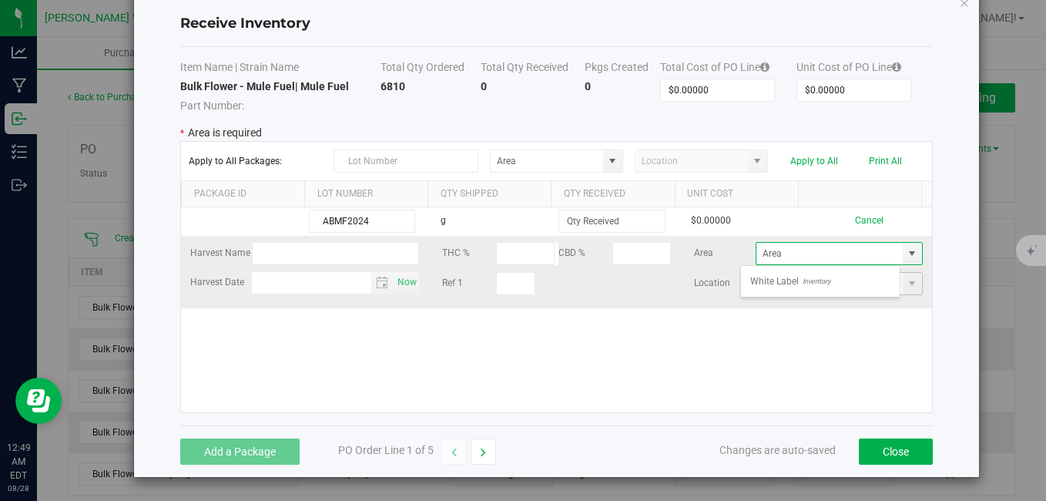
type input "White Label"
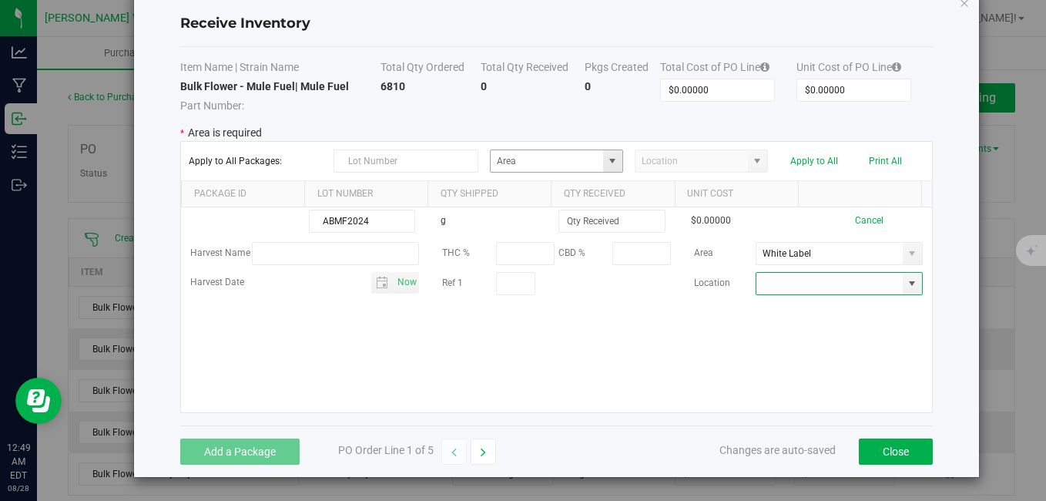
click at [606, 165] on span at bounding box center [612, 161] width 12 height 12
click at [517, 186] on span "White Label" at bounding box center [519, 188] width 49 height 23
type input "White Label"
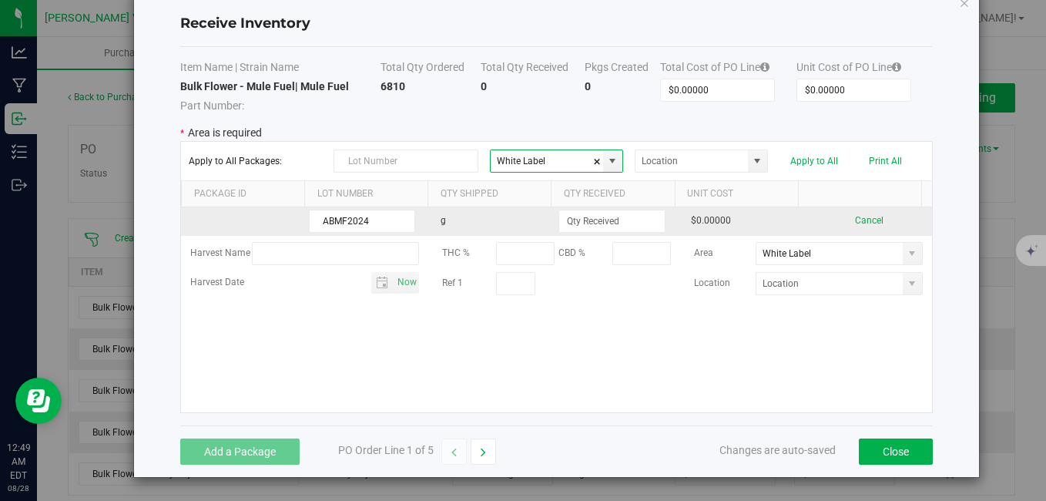
click at [471, 214] on td "g" at bounding box center [493, 221] width 125 height 29
click at [575, 216] on input at bounding box center [611, 221] width 105 height 22
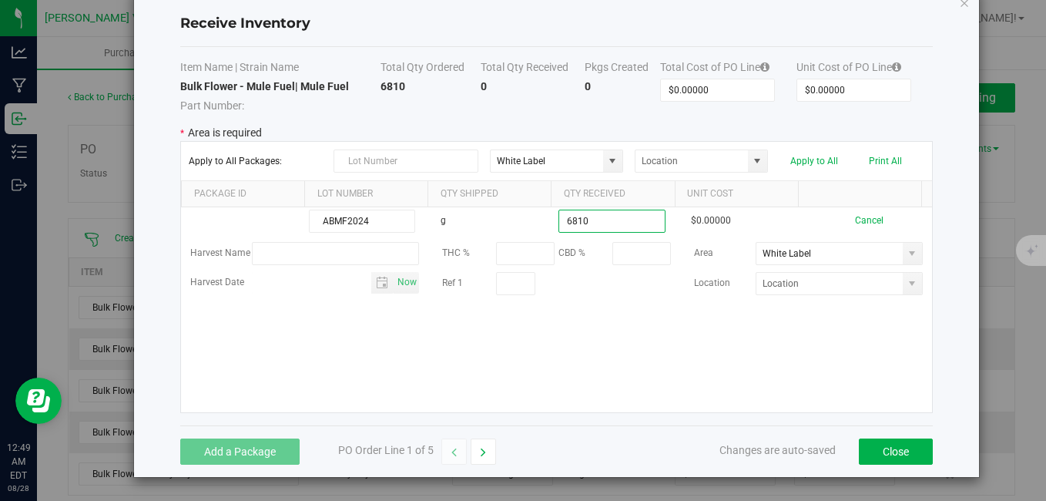
click at [579, 342] on kendo-grid-list "ABMF2024 g 6810 $0.00000 Cancel Harvest Name THC % CBD % Area White Label Harve…" at bounding box center [556, 309] width 750 height 205
type input "6810.0000 g"
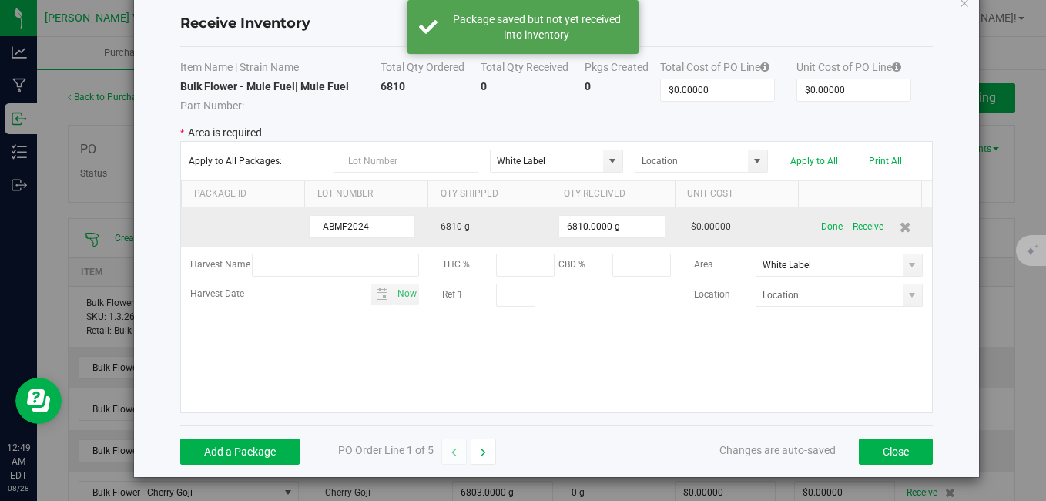
click at [853, 227] on button "Receive" at bounding box center [868, 226] width 31 height 27
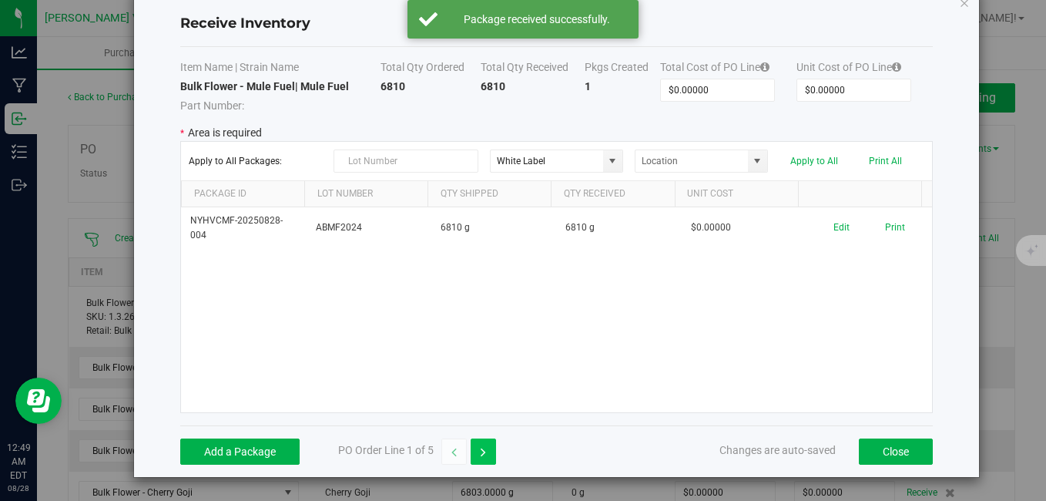
click at [486, 449] on button "button" at bounding box center [483, 451] width 25 height 26
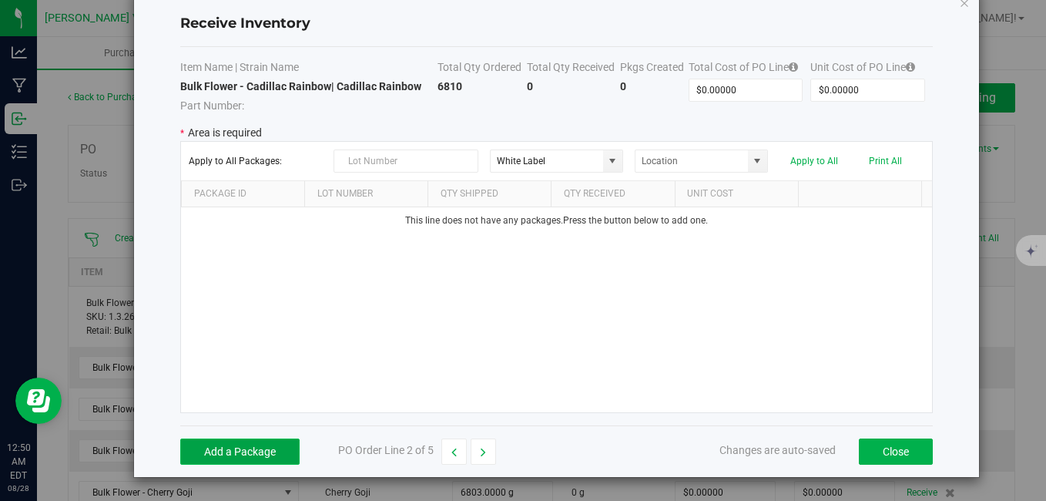
click at [207, 450] on button "Add a Package" at bounding box center [239, 451] width 119 height 26
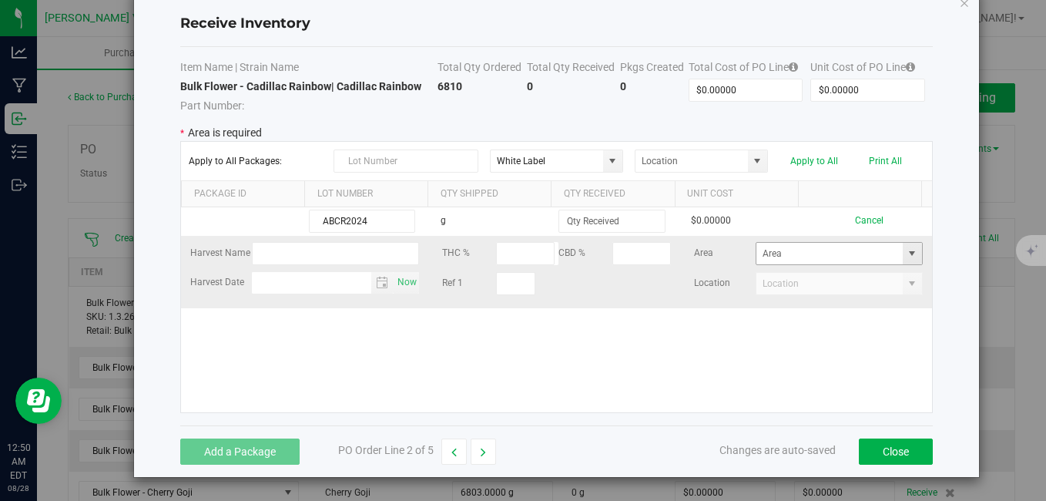
click at [906, 248] on span at bounding box center [912, 253] width 12 height 12
type input "ABCR2024"
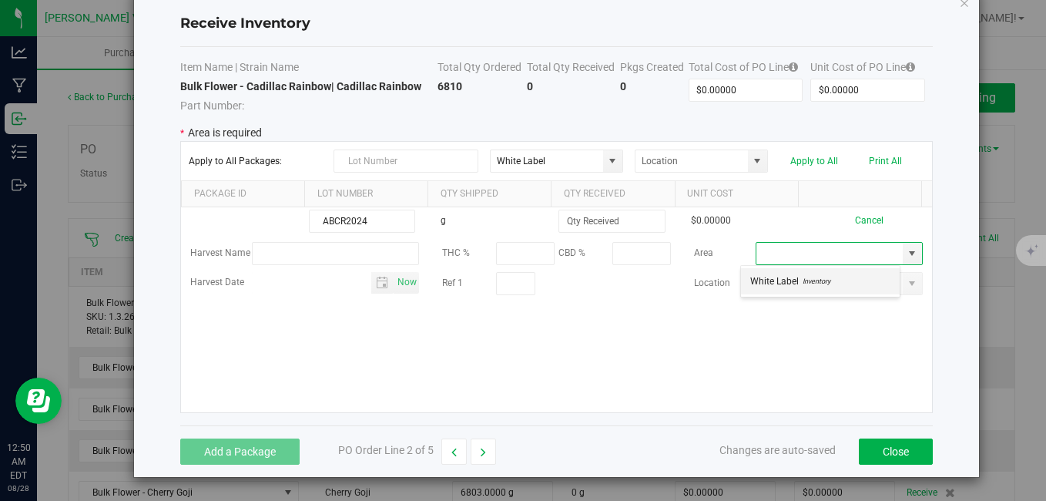
click at [825, 279] on span "Inventory" at bounding box center [815, 281] width 32 height 23
type input "White Label"
click at [812, 357] on div "ABCR2024 g $0.00000 Cancel Harvest Name THC % CBD % Area White Label Harvest Da…" at bounding box center [556, 309] width 750 height 205
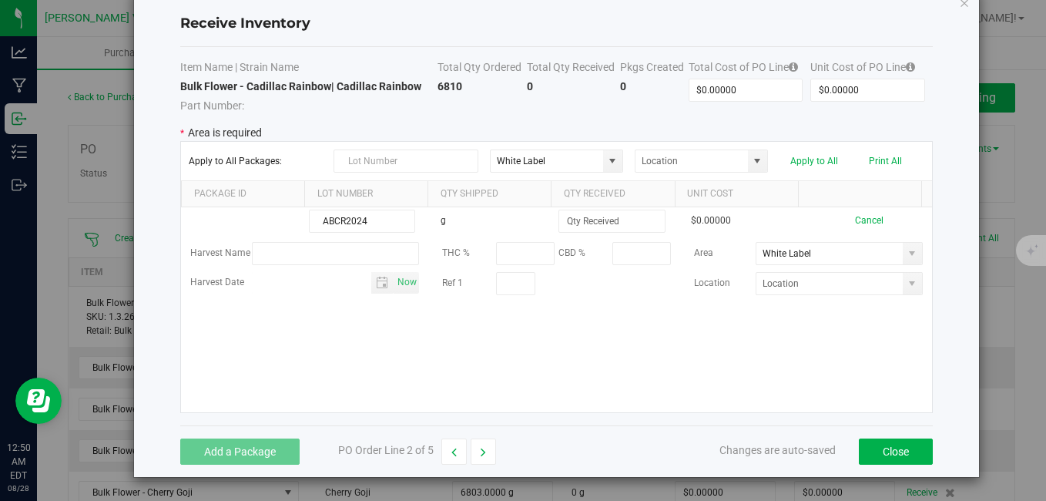
click at [812, 357] on div "ABCR2024 g $0.00000 Cancel Harvest Name THC % CBD % Area White Label Harvest Da…" at bounding box center [556, 309] width 750 height 205
click at [589, 336] on div "ABCR2024 g $0.00000 Cancel Harvest Name THC % CBD % Area White Label Harvest Da…" at bounding box center [556, 309] width 750 height 205
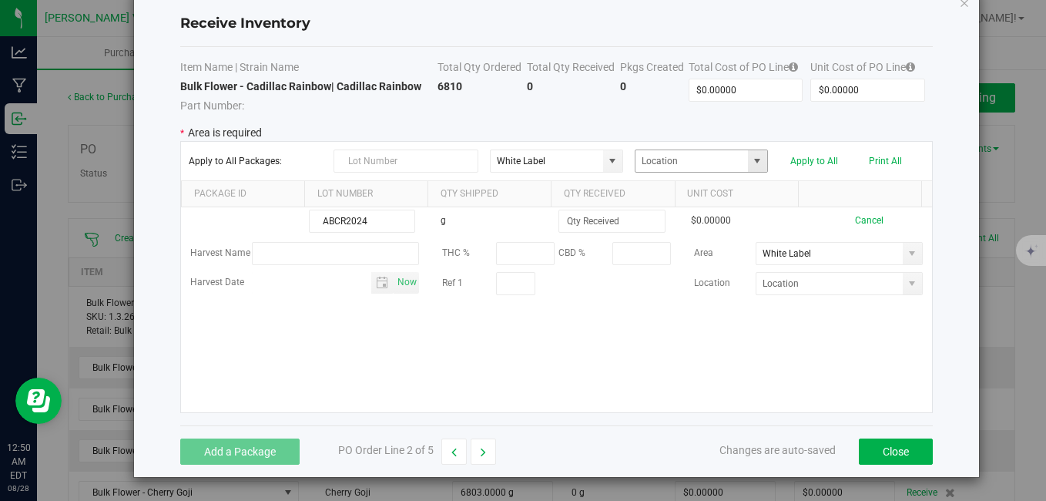
click at [751, 163] on span at bounding box center [757, 161] width 12 height 12
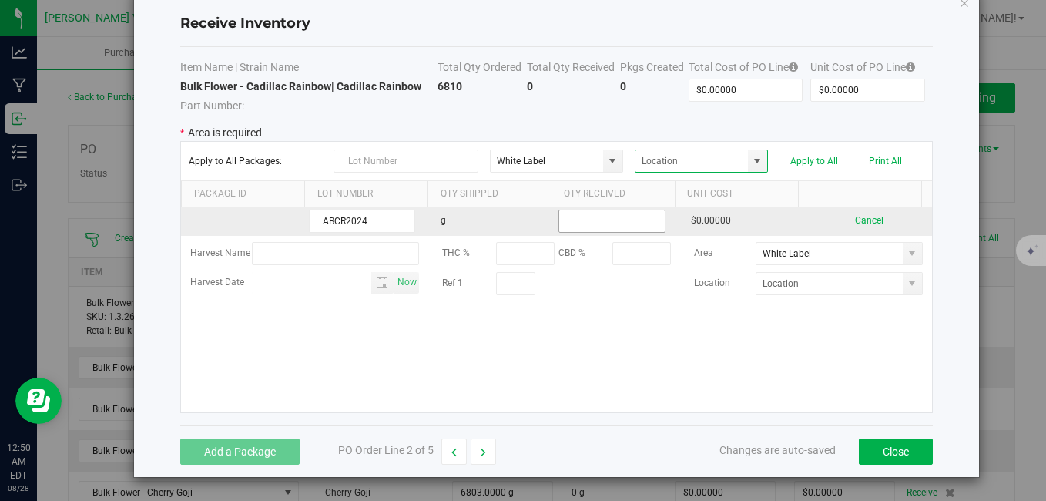
click at [575, 221] on input at bounding box center [611, 221] width 105 height 22
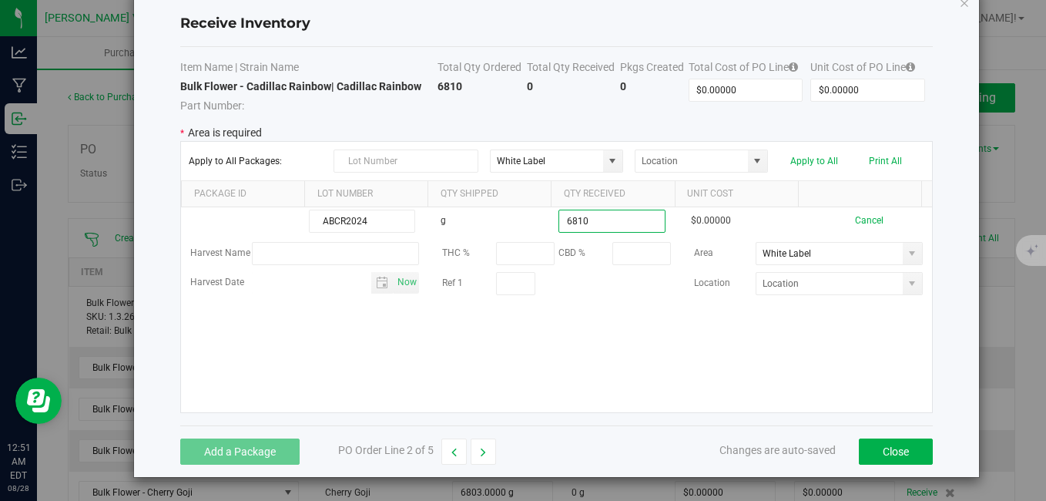
click at [805, 370] on kendo-grid-list "ABCR2024 g 6810 $0.00000 Cancel Harvest Name THC % CBD % Area White Label Harve…" at bounding box center [556, 309] width 750 height 205
type input "6810.0000 g"
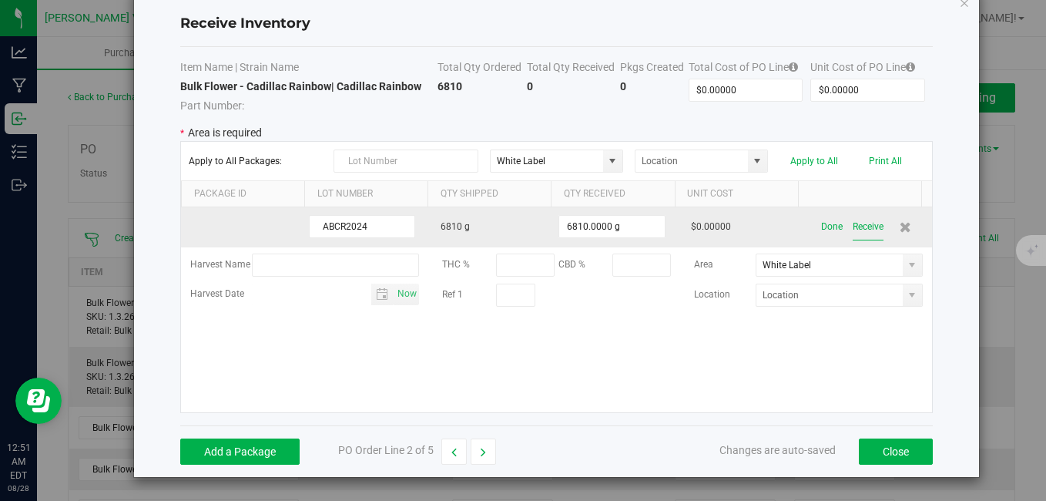
click at [853, 227] on button "Receive" at bounding box center [868, 226] width 31 height 27
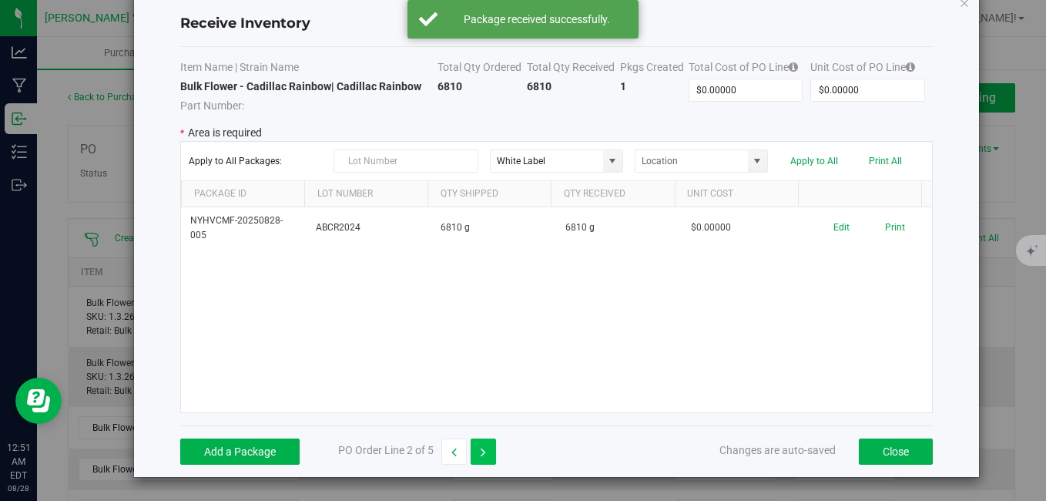
click at [485, 453] on icon "button" at bounding box center [483, 452] width 5 height 11
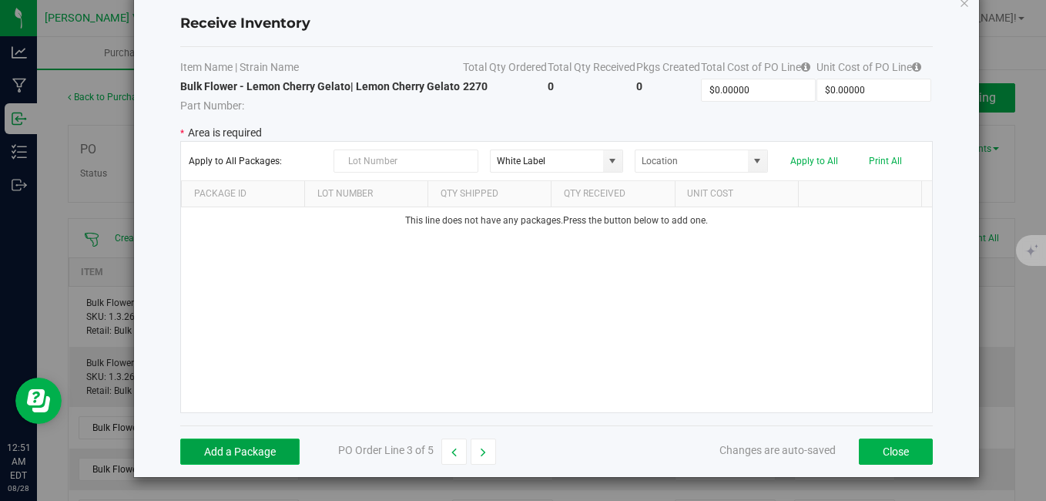
click at [253, 465] on button "Add a Package" at bounding box center [239, 451] width 119 height 26
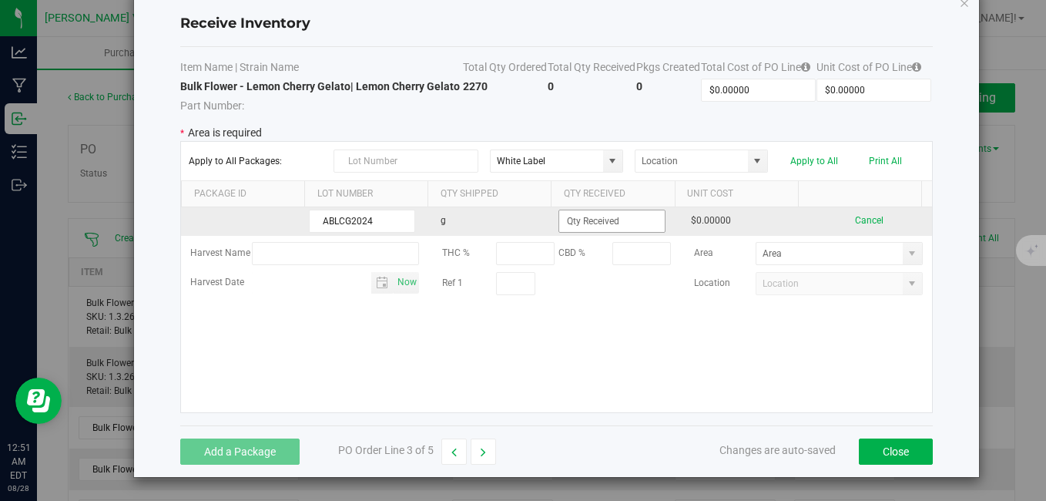
type input "ABLCG2024"
click at [589, 232] on input at bounding box center [611, 221] width 105 height 22
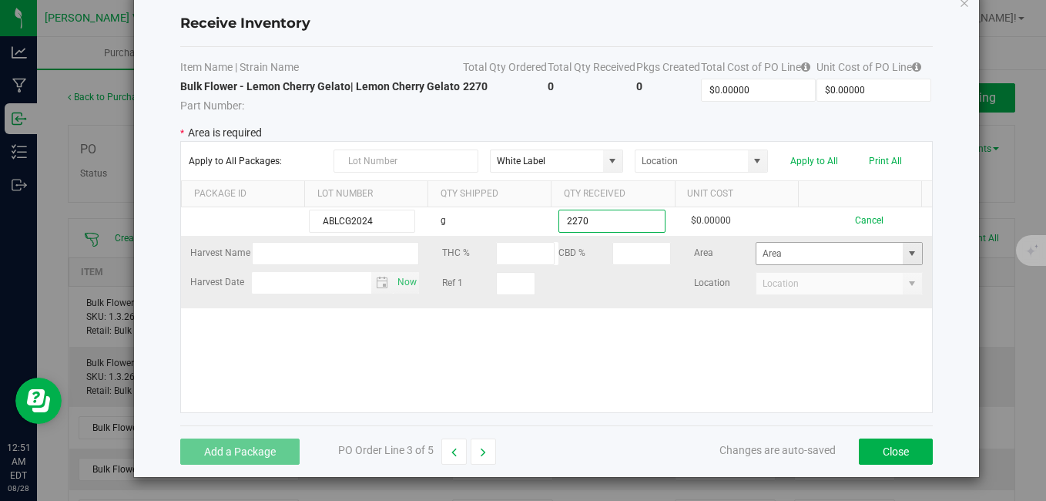
click at [906, 260] on span at bounding box center [912, 253] width 12 height 12
type input "2270.0000 g"
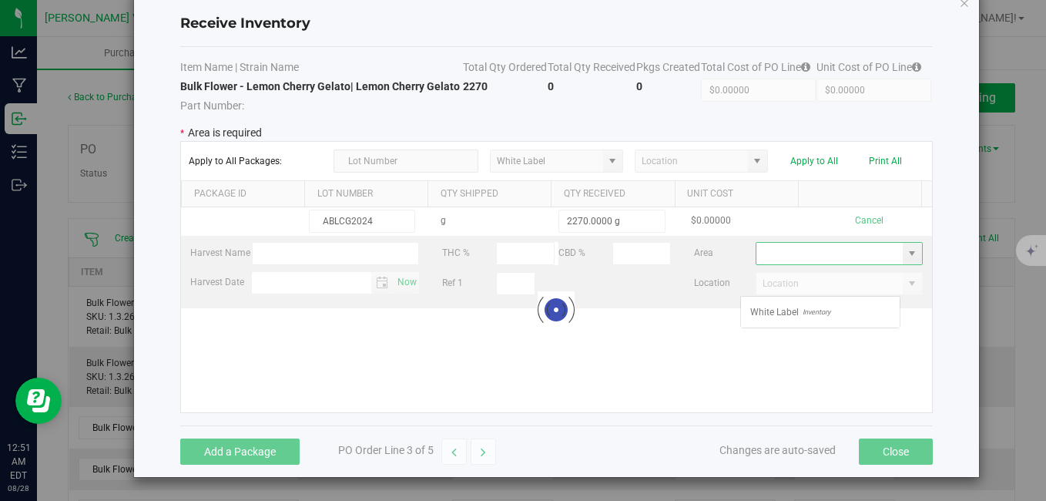
scroll to position [23, 160]
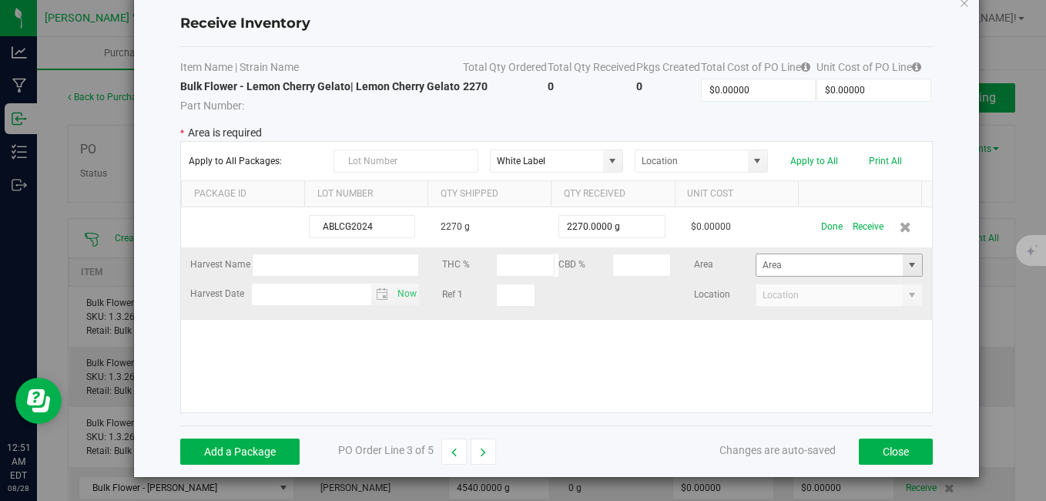
click at [906, 271] on span at bounding box center [912, 265] width 12 height 12
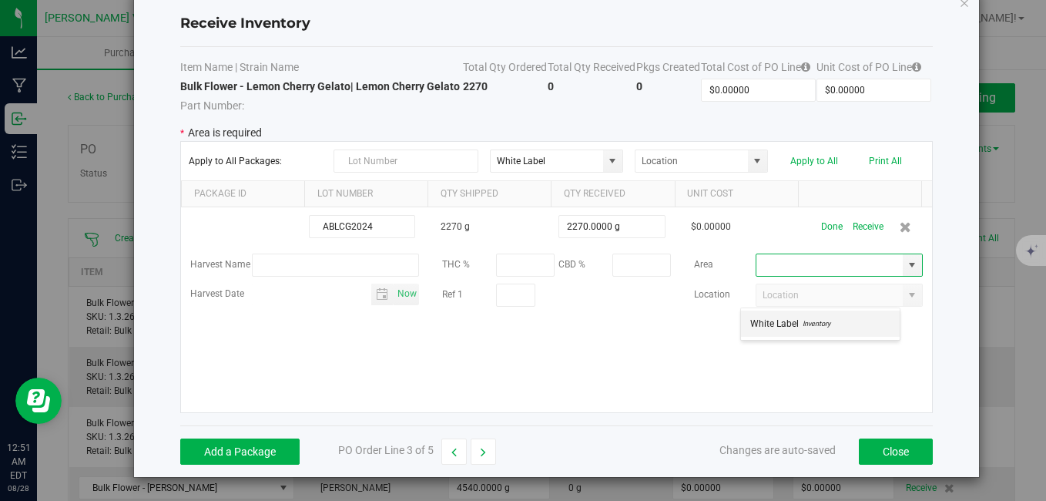
click at [787, 324] on span "White Label" at bounding box center [774, 323] width 49 height 23
type input "White Label"
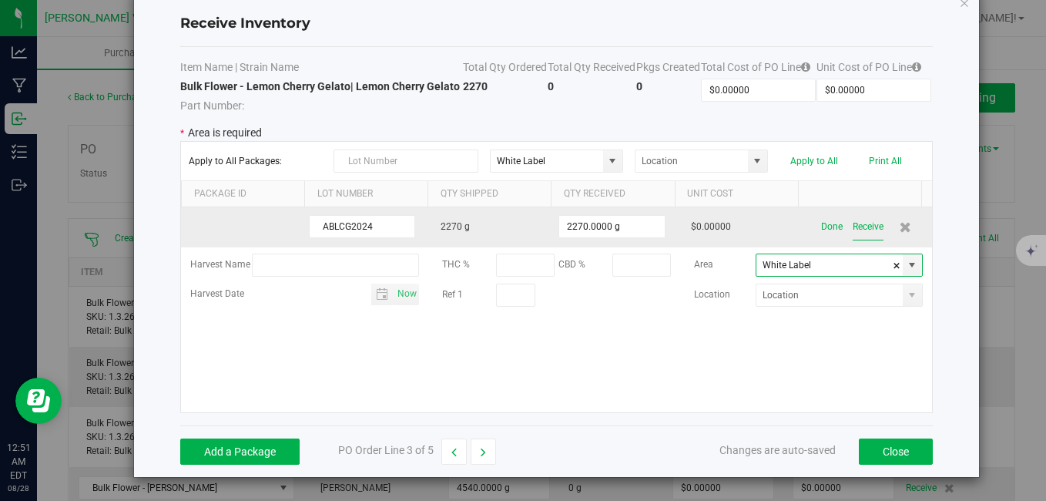
click at [853, 240] on button "Receive" at bounding box center [868, 226] width 31 height 27
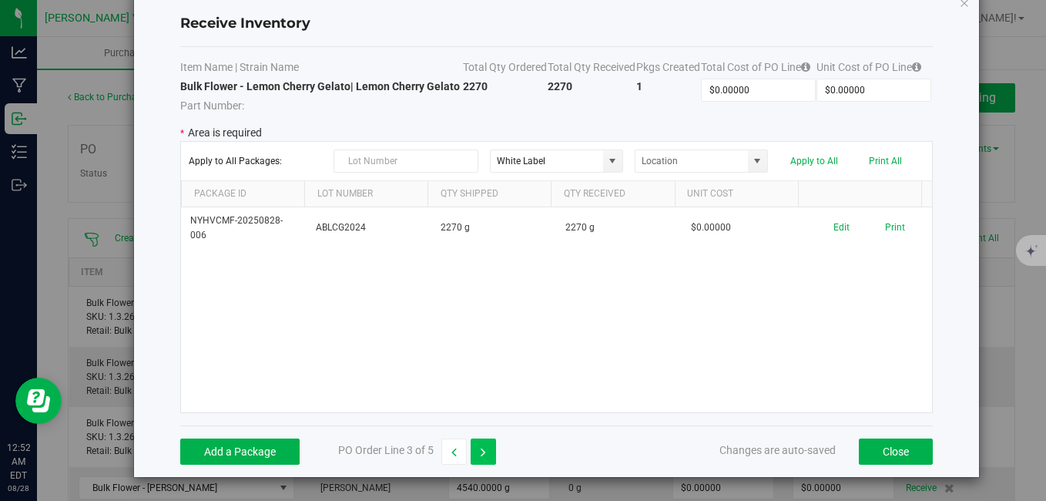
click at [421, 355] on div "NYHVCMF-20250828-006 ABLCG2024 2270 g 2270 g $0.00000 Edit Print" at bounding box center [556, 309] width 750 height 205
click at [481, 465] on button "button" at bounding box center [483, 451] width 25 height 26
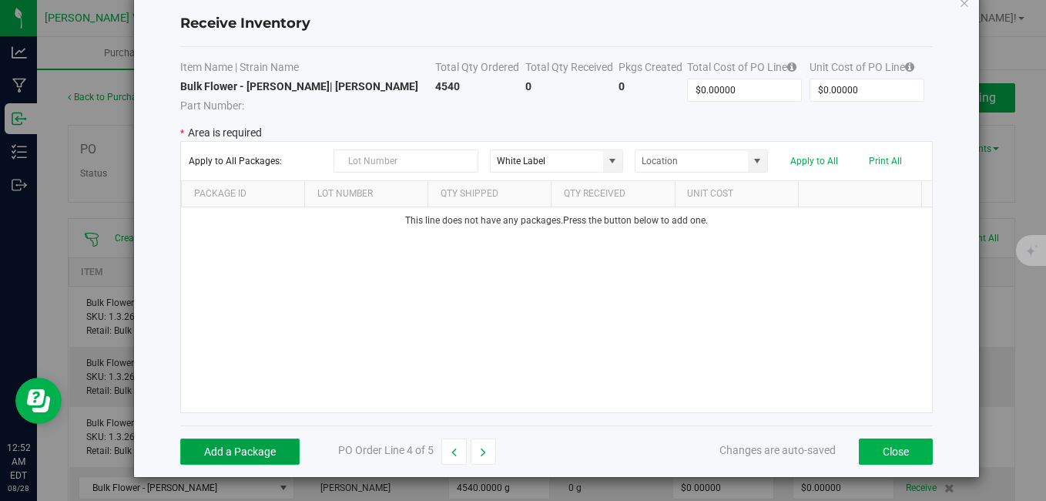
click at [224, 445] on button "Add a Package" at bounding box center [239, 451] width 119 height 26
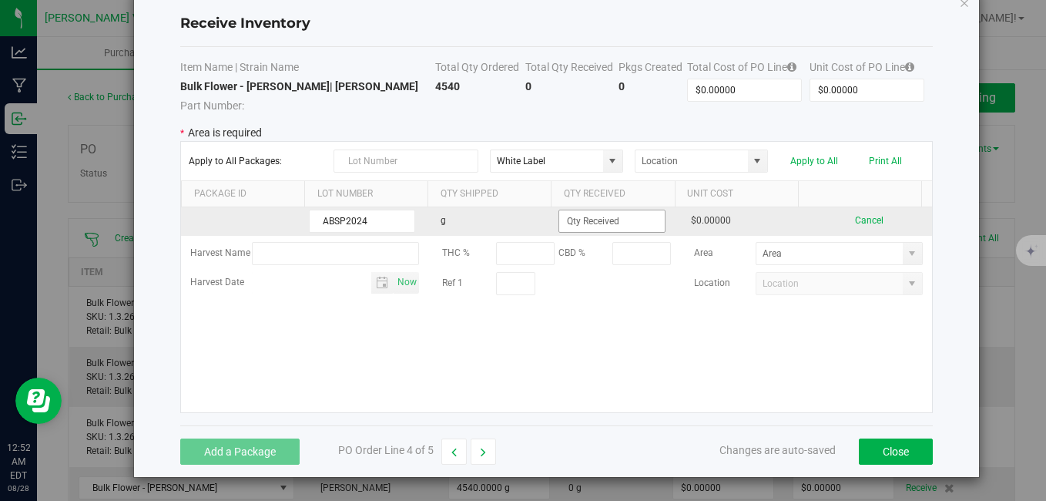
type input "ABSP2024"
click at [611, 221] on input at bounding box center [611, 221] width 105 height 22
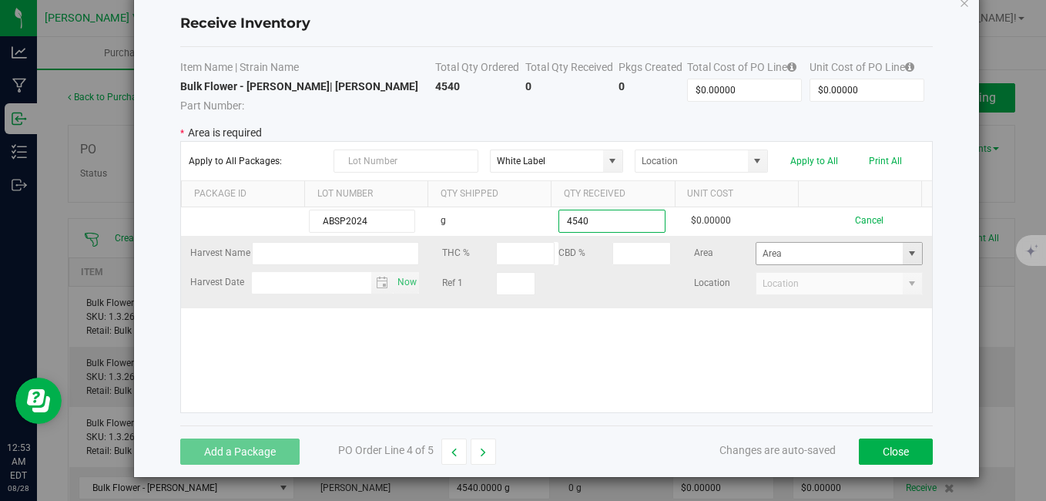
click at [906, 256] on span at bounding box center [912, 253] width 12 height 12
type input "4540.0000 g"
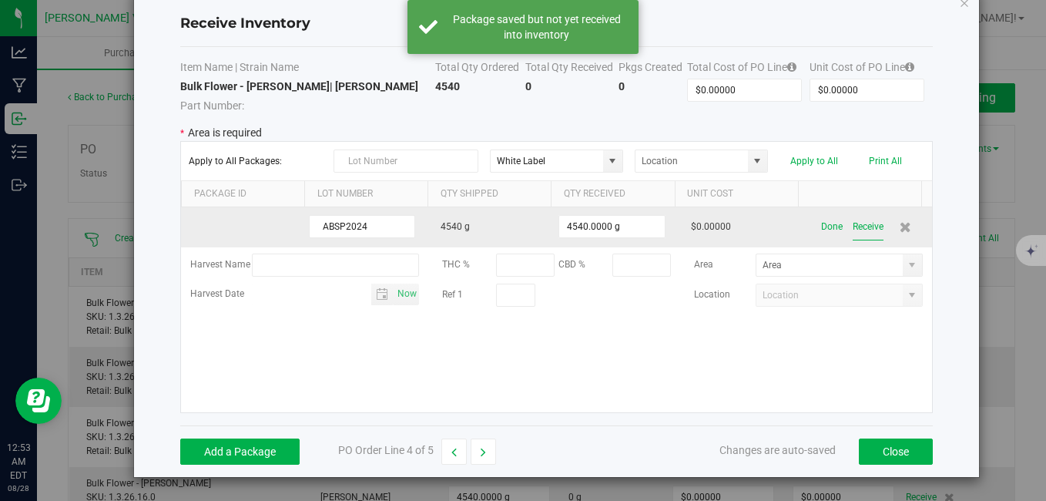
click at [858, 236] on button "Receive" at bounding box center [868, 226] width 31 height 27
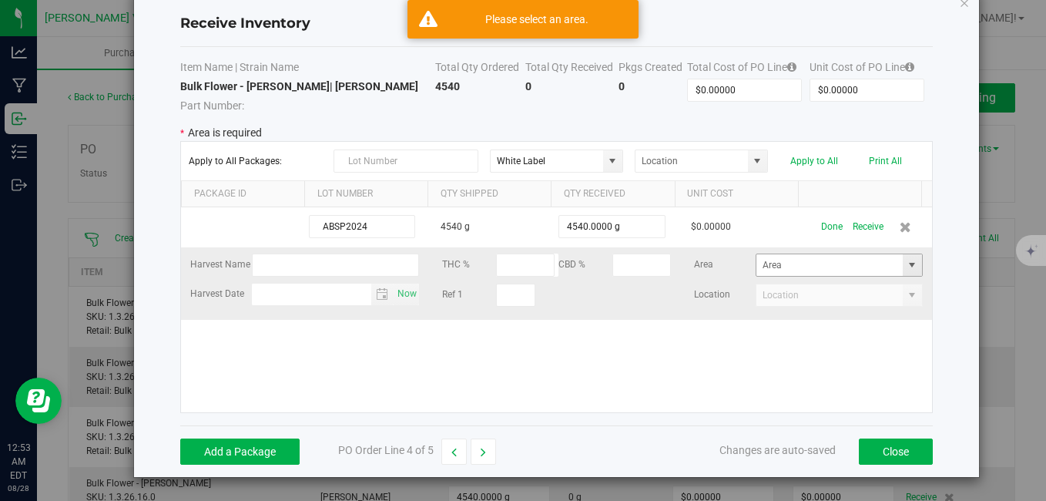
click at [906, 267] on span at bounding box center [912, 265] width 12 height 12
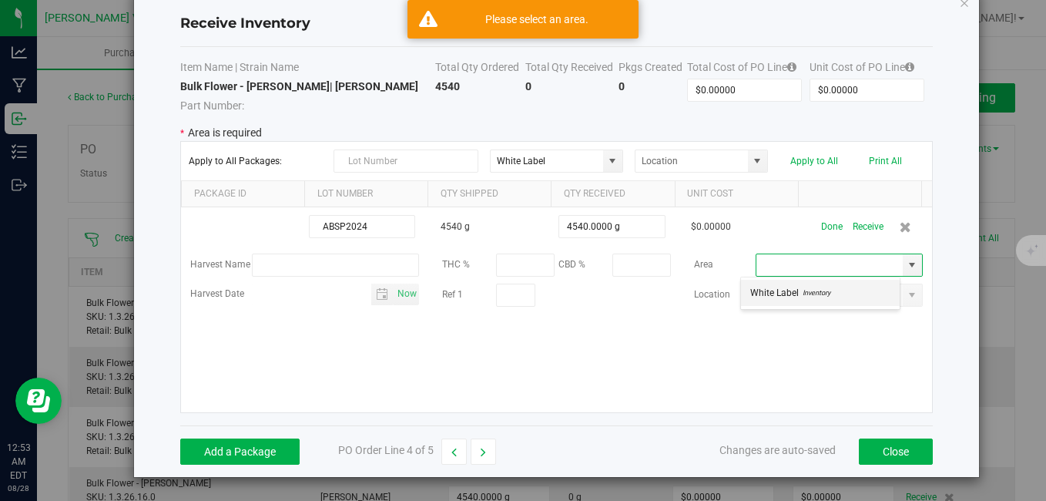
click at [817, 297] on span "Inventory" at bounding box center [815, 292] width 32 height 23
type input "White Label"
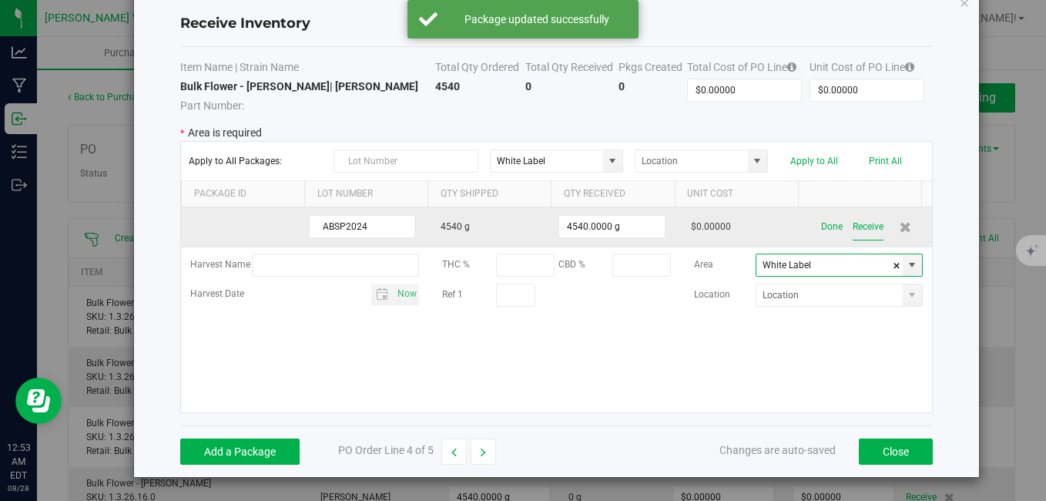
click at [854, 223] on button "Receive" at bounding box center [868, 226] width 31 height 27
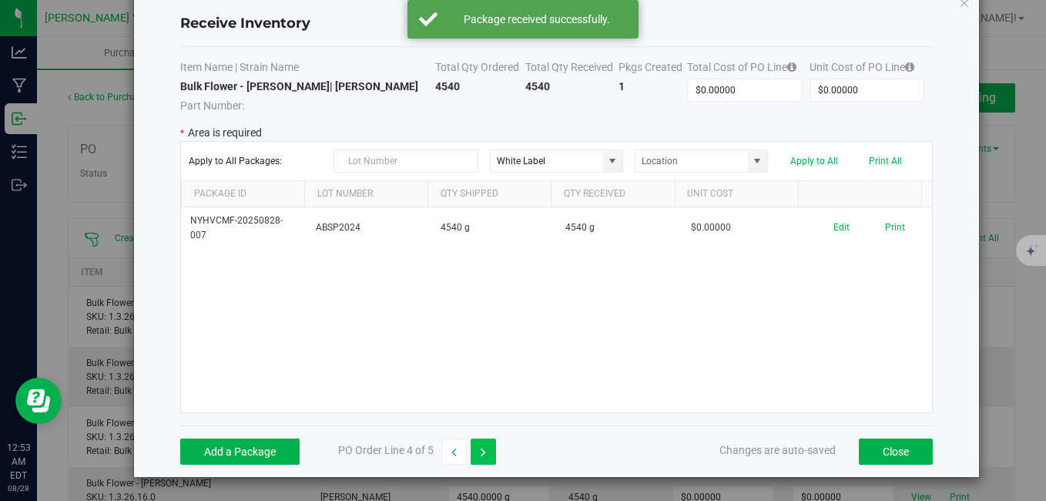
click at [481, 449] on icon "button" at bounding box center [483, 452] width 5 height 11
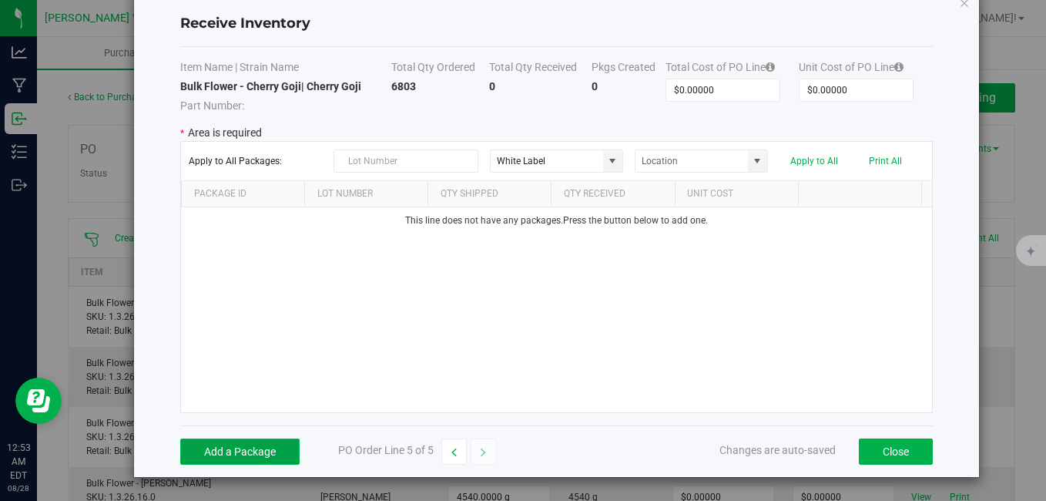
click at [253, 445] on button "Add a Package" at bounding box center [239, 451] width 119 height 26
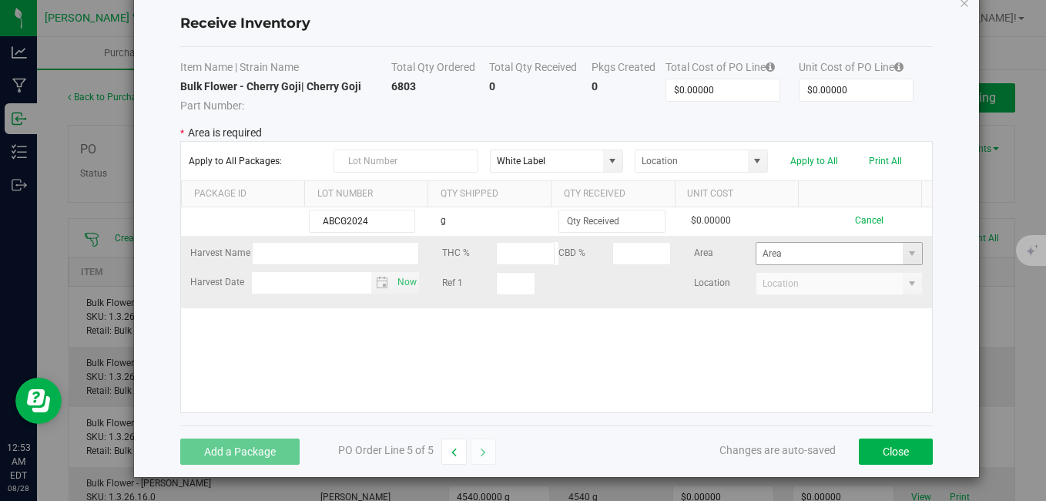
click at [903, 256] on span at bounding box center [912, 254] width 19 height 22
type input "ABCG2024"
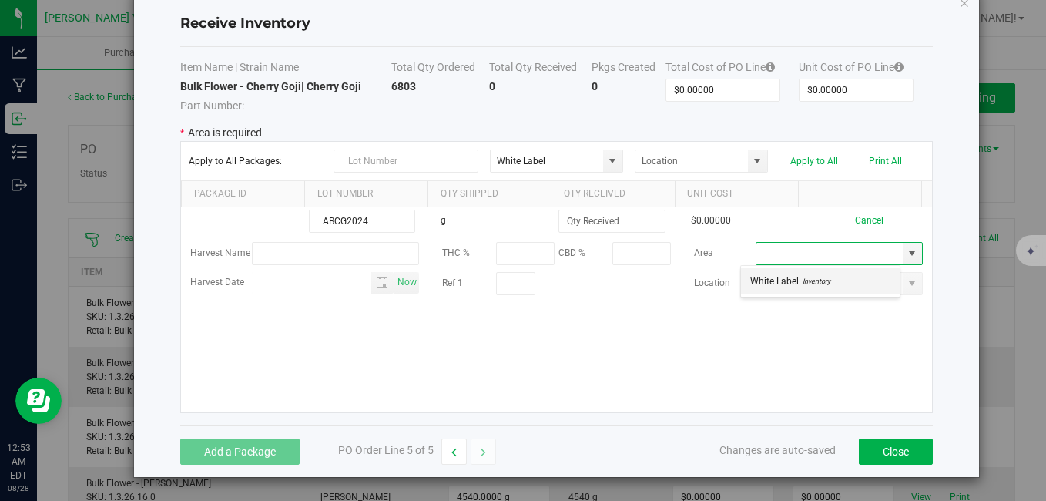
click at [814, 280] on span "Inventory" at bounding box center [815, 281] width 32 height 23
type input "White Label"
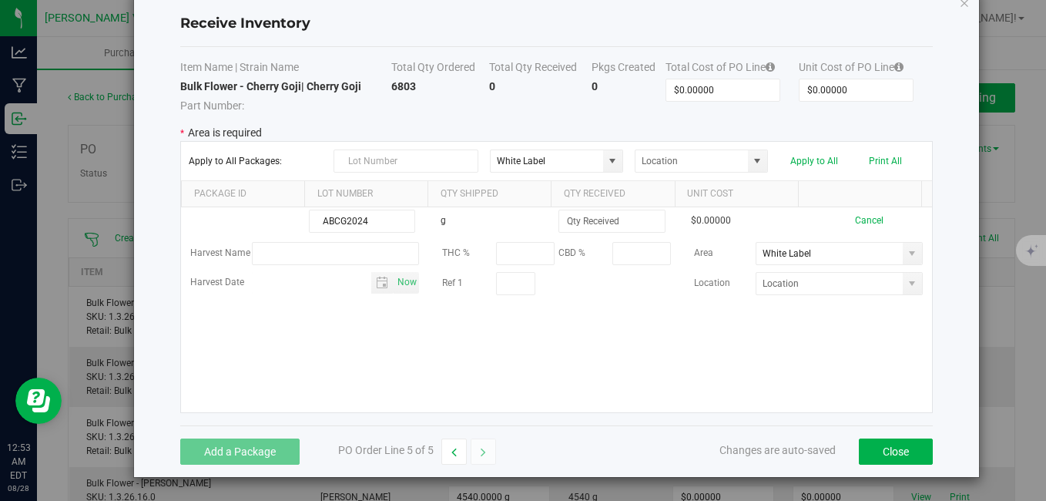
drag, startPoint x: 807, startPoint y: 388, endPoint x: 620, endPoint y: 350, distance: 191.1
click at [620, 350] on div "ABCG2024 g $0.00000 Cancel Harvest Name THC % CBD % Area White Label Harvest Da…" at bounding box center [556, 309] width 750 height 205
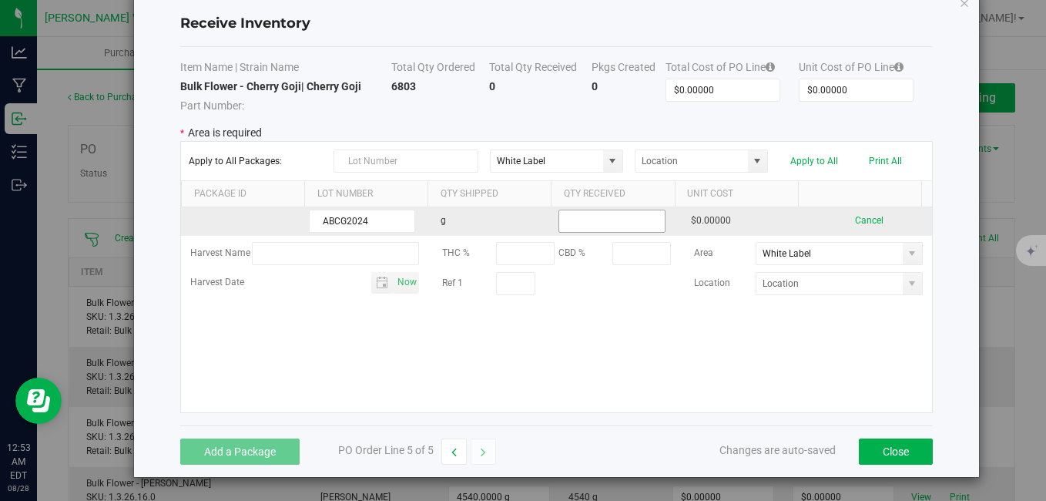
click at [593, 214] on input at bounding box center [611, 221] width 105 height 22
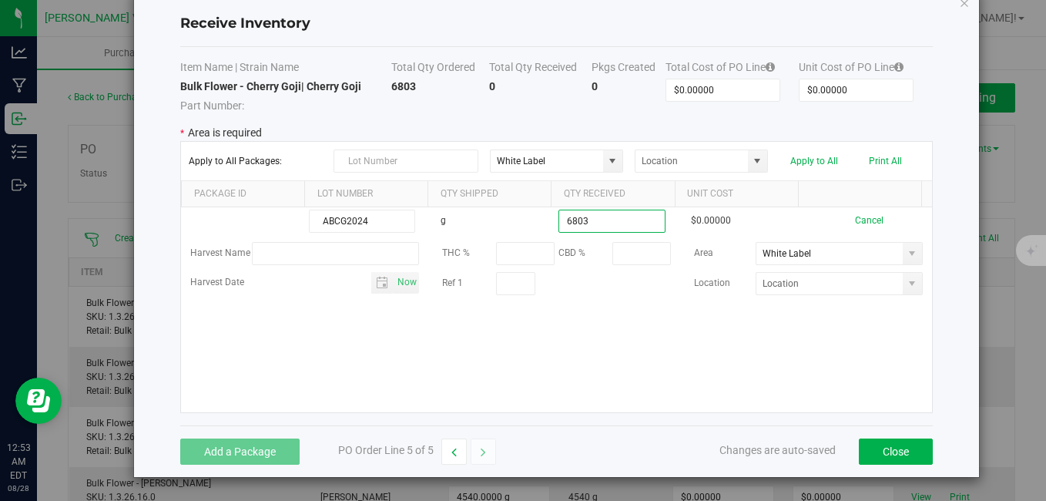
type input "6803.0000 g"
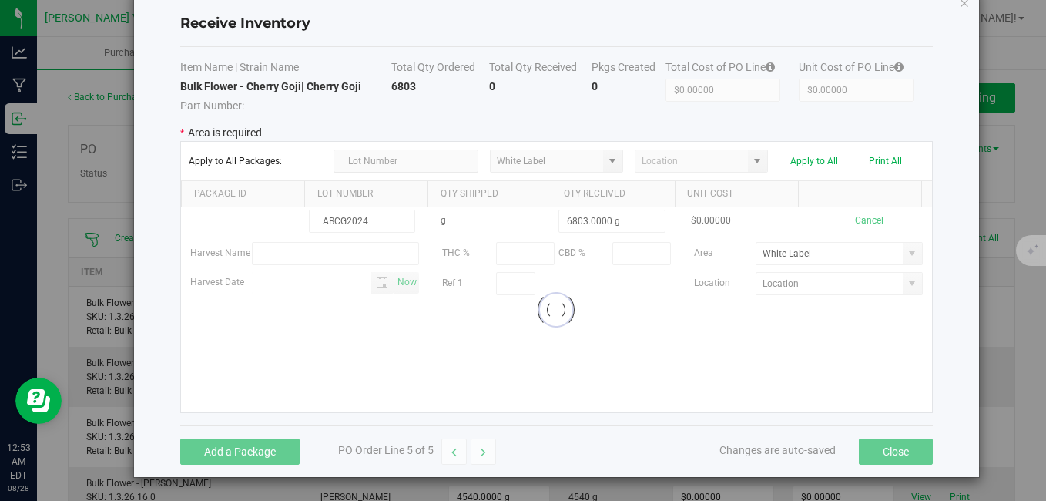
click at [588, 347] on kendo-grid-list "ABCG2024 g 6803.0000 g $0.00000 Cancel Harvest Name THC % CBD % Area White Labe…" at bounding box center [556, 309] width 750 height 205
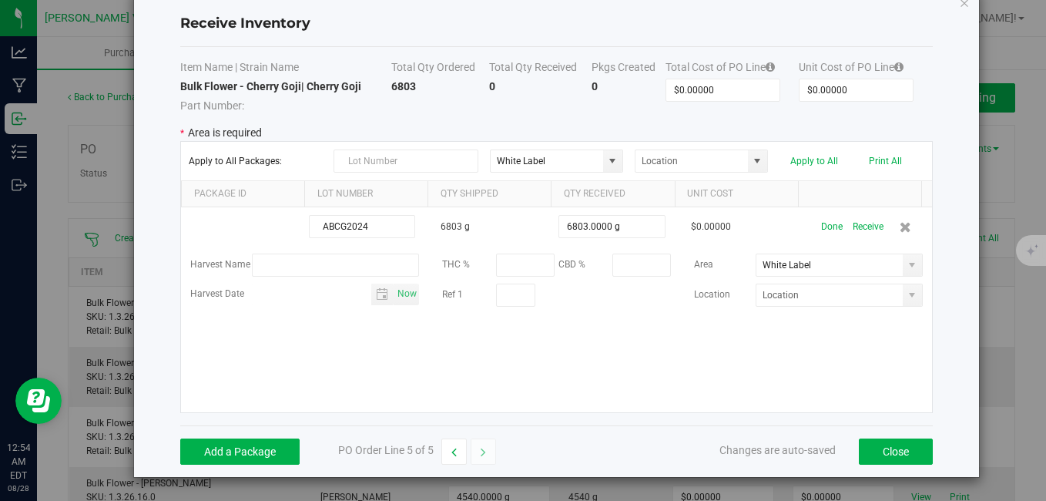
click at [794, 390] on div "ABCG2024 6803 g 6803.0000 g $0.00000 Done Receive Harvest Name THC % CBD % Area…" at bounding box center [556, 309] width 750 height 205
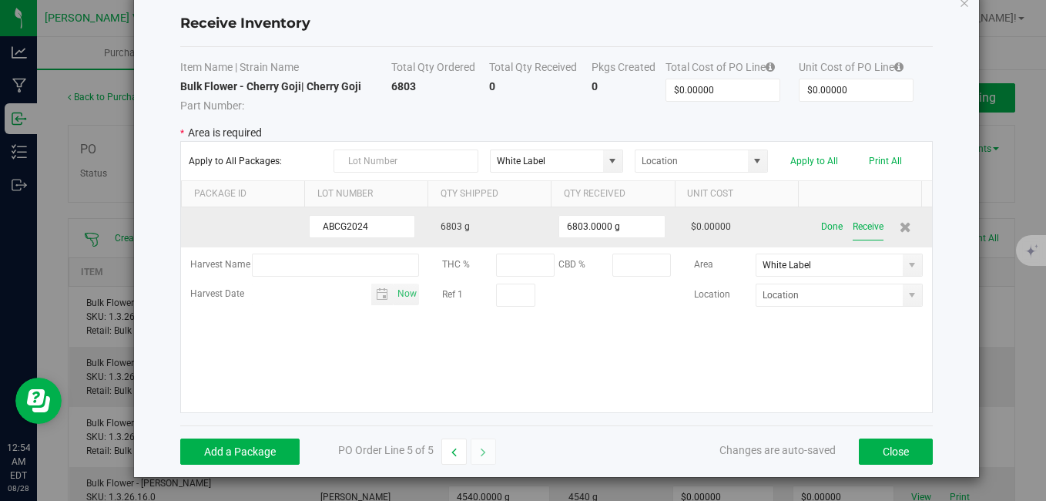
click at [853, 228] on button "Receive" at bounding box center [868, 226] width 31 height 27
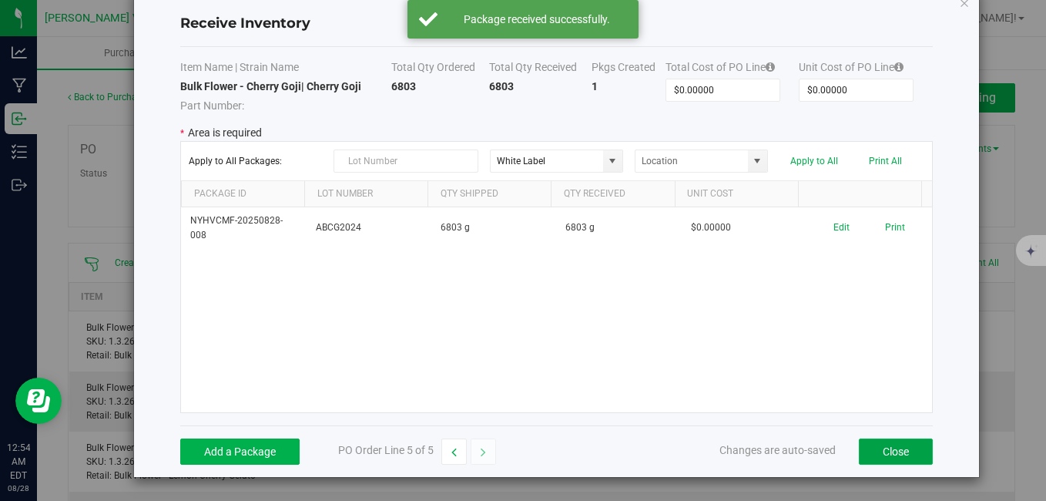
click at [880, 445] on button "Close" at bounding box center [896, 451] width 74 height 26
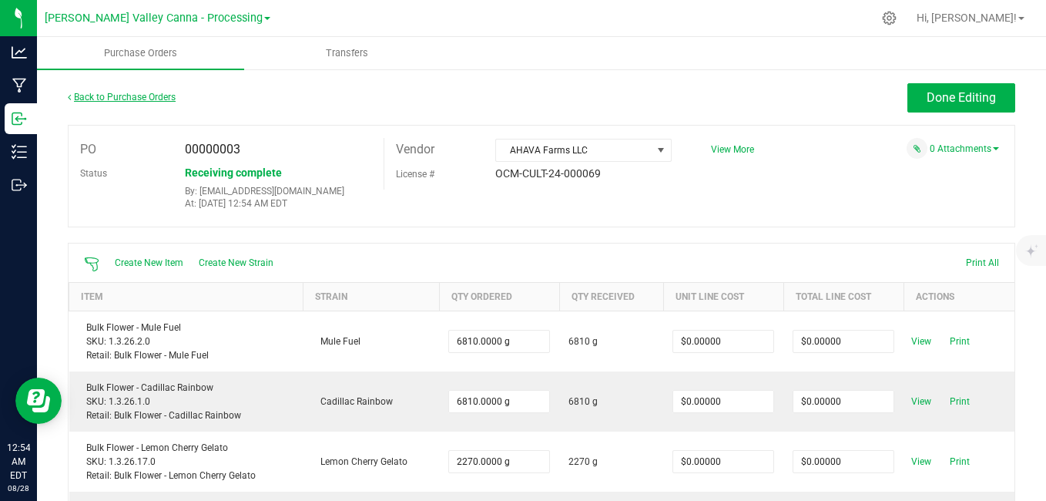
click at [134, 96] on link "Back to Purchase Orders" at bounding box center [122, 97] width 108 height 11
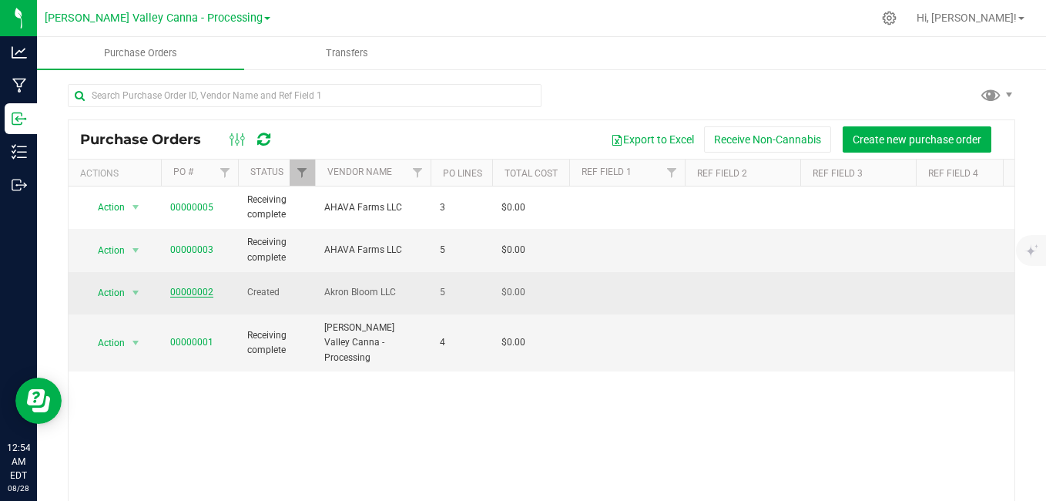
click at [197, 287] on link "00000002" at bounding box center [191, 292] width 43 height 11
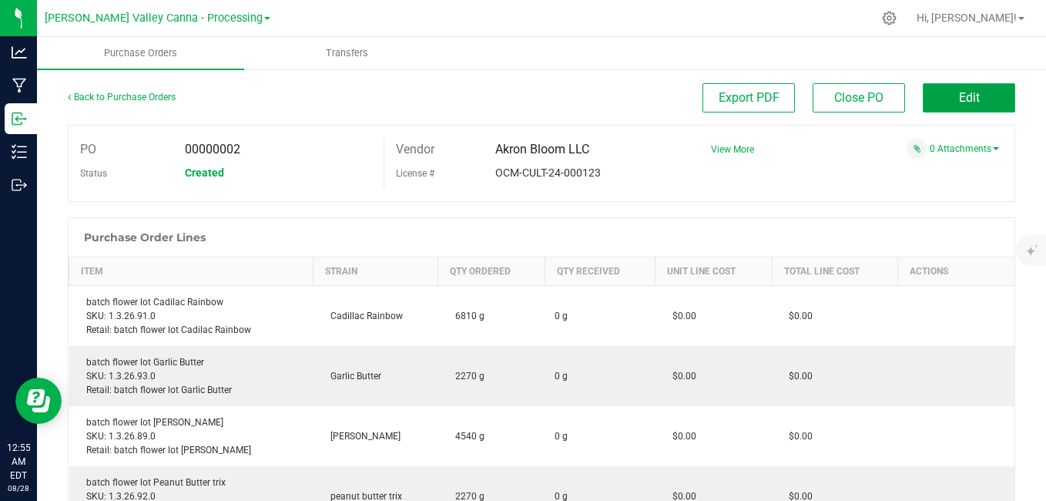
click at [959, 100] on span "Edit" at bounding box center [969, 97] width 21 height 15
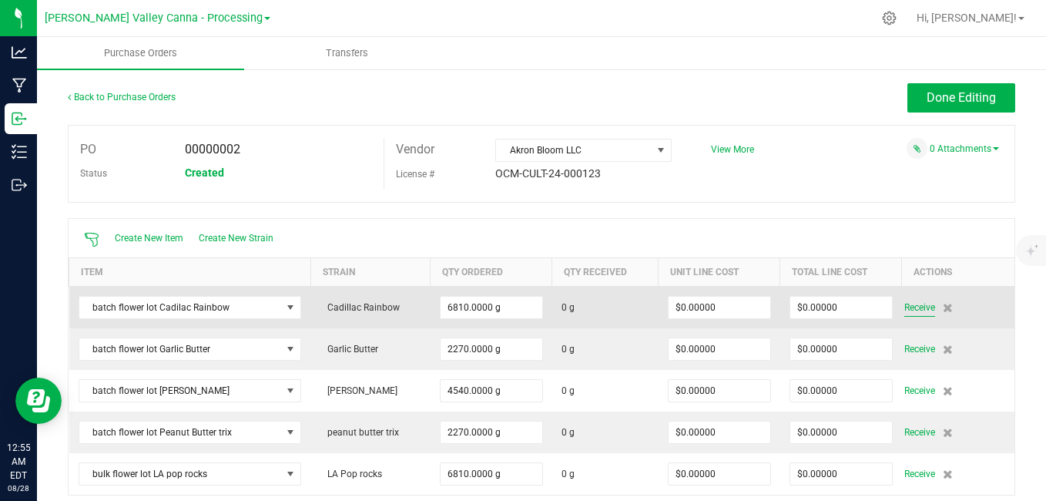
click at [911, 310] on span "Receive" at bounding box center [919, 307] width 31 height 18
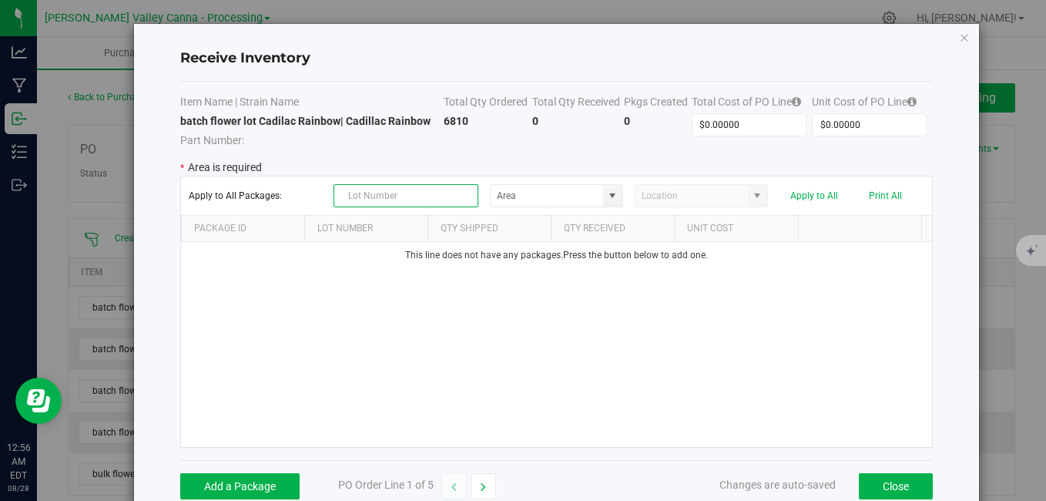
click at [449, 193] on input "text" at bounding box center [406, 195] width 145 height 23
click at [221, 492] on button "Add a Package" at bounding box center [239, 486] width 119 height 26
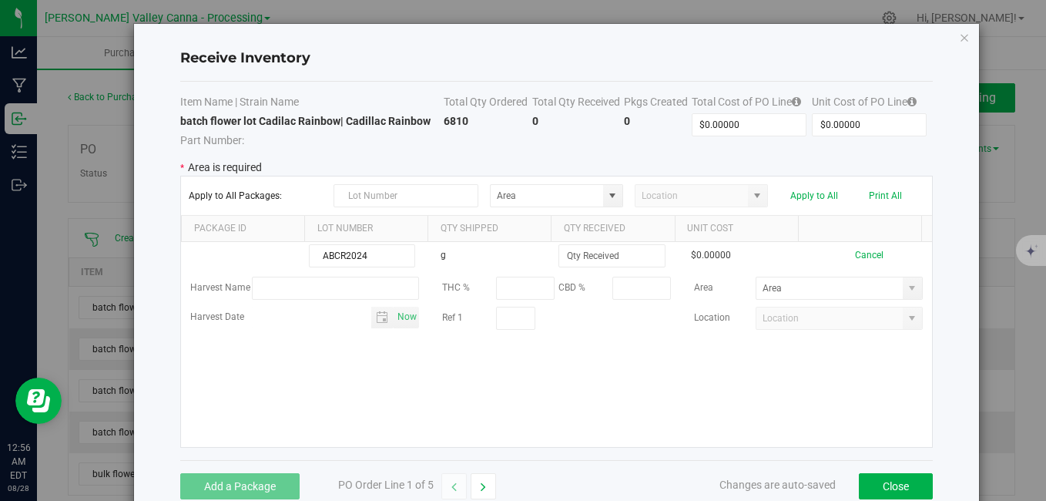
type input "ABCR2024"
click at [662, 348] on div "ABCR2024 g $0.00000 Cancel Harvest Name THC % CBD % Area Harvest Date Now Ref 1…" at bounding box center [556, 344] width 750 height 205
drag, startPoint x: 662, startPoint y: 348, endPoint x: 669, endPoint y: 419, distance: 71.2
click at [669, 419] on div "ABCR2024 g $0.00000 Cancel Harvest Name THC % CBD % Area Harvest Date Now Ref 1…" at bounding box center [556, 344] width 750 height 205
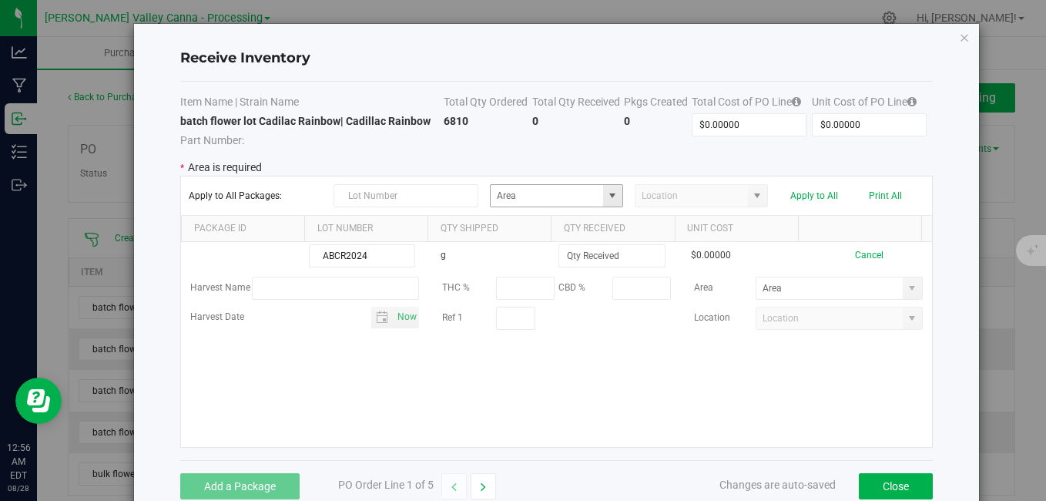
click at [608, 198] on span at bounding box center [612, 196] width 12 height 12
click at [557, 227] on span "Inventory" at bounding box center [560, 223] width 32 height 23
type input "White Label"
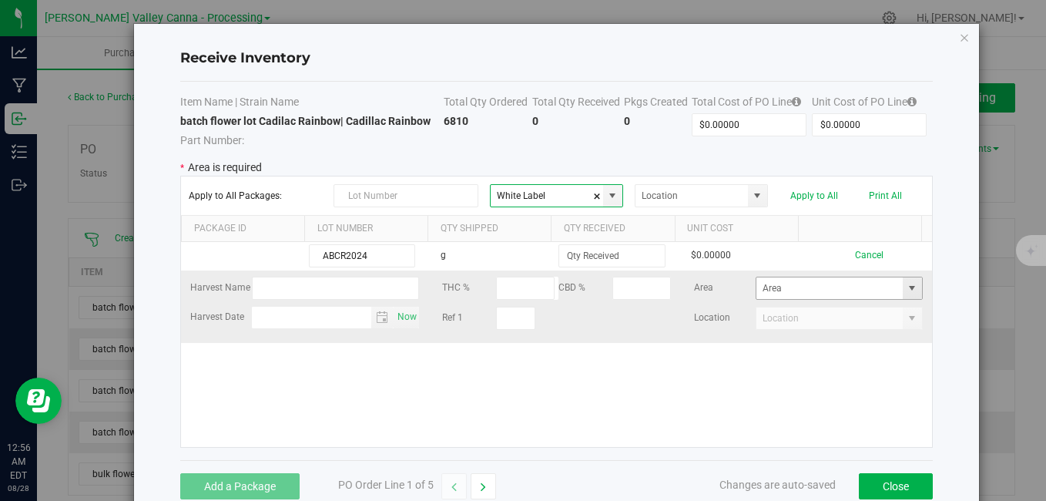
click at [906, 282] on span at bounding box center [912, 288] width 12 height 12
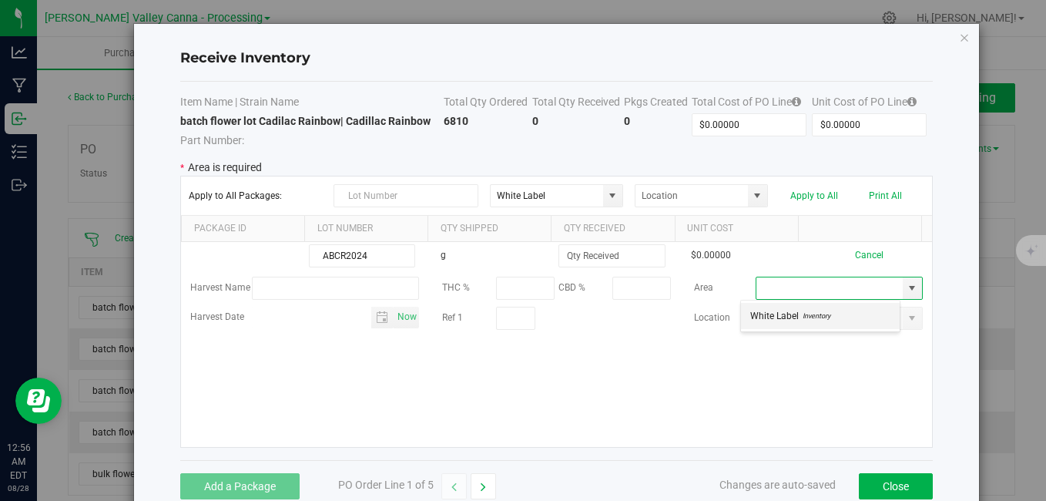
click at [813, 309] on span "Inventory" at bounding box center [815, 315] width 32 height 23
type input "White Label"
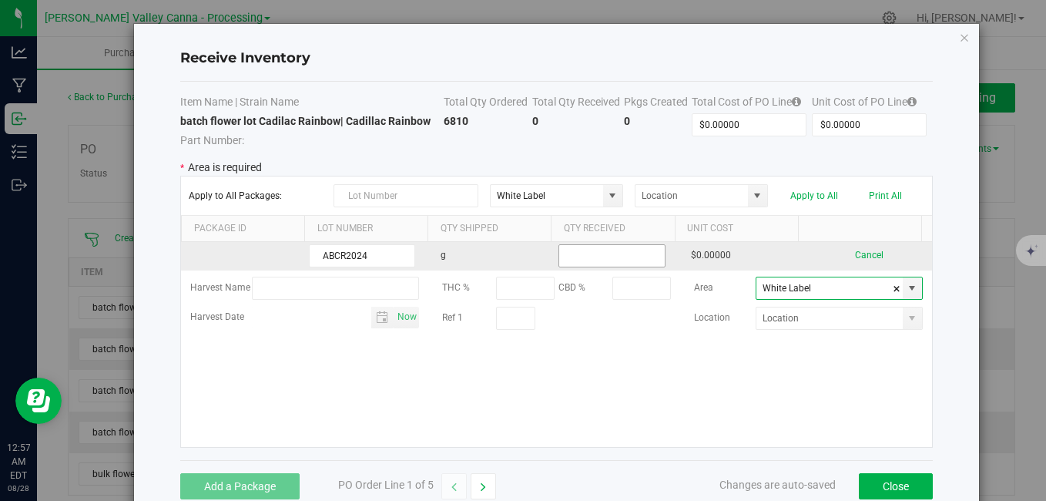
click at [590, 254] on input at bounding box center [611, 256] width 105 height 22
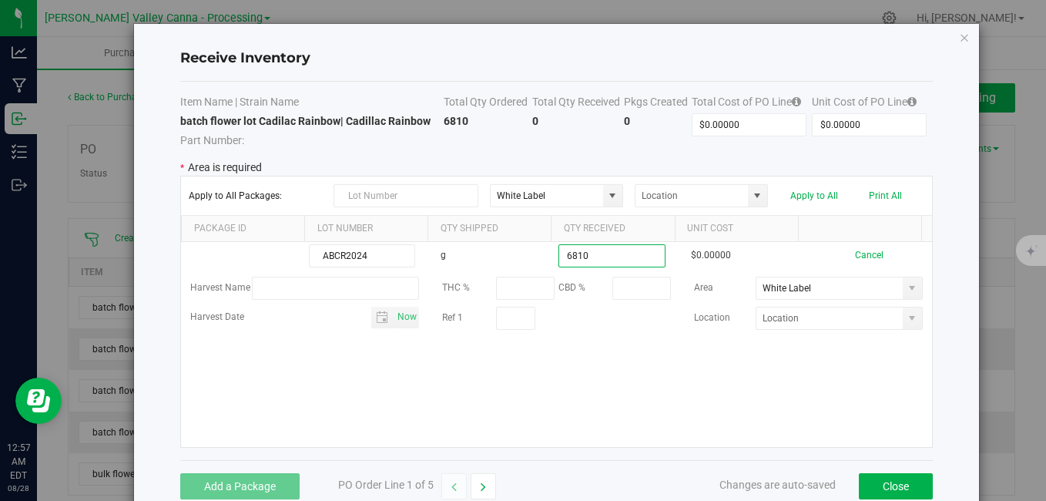
type input "6810.0000 g"
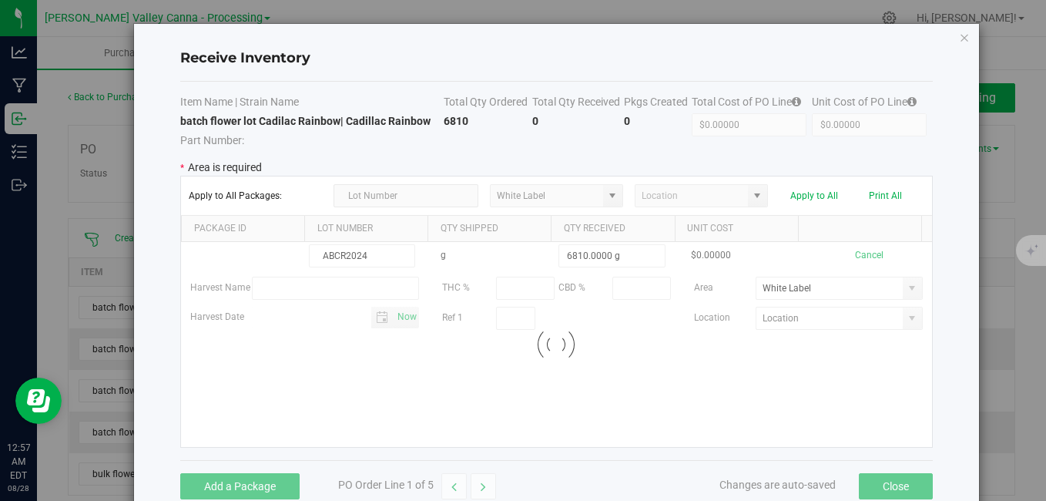
click at [643, 396] on kendo-grid-list "ABCR2024 g 6810.0000 g $0.00000 Cancel Harvest Name THC % CBD % Area White Labe…" at bounding box center [556, 344] width 750 height 205
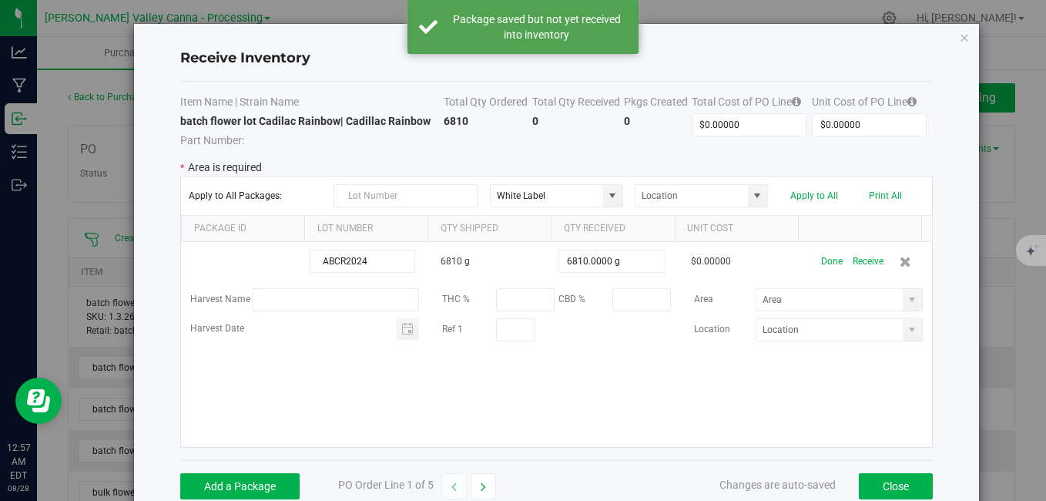
type input "White Label"
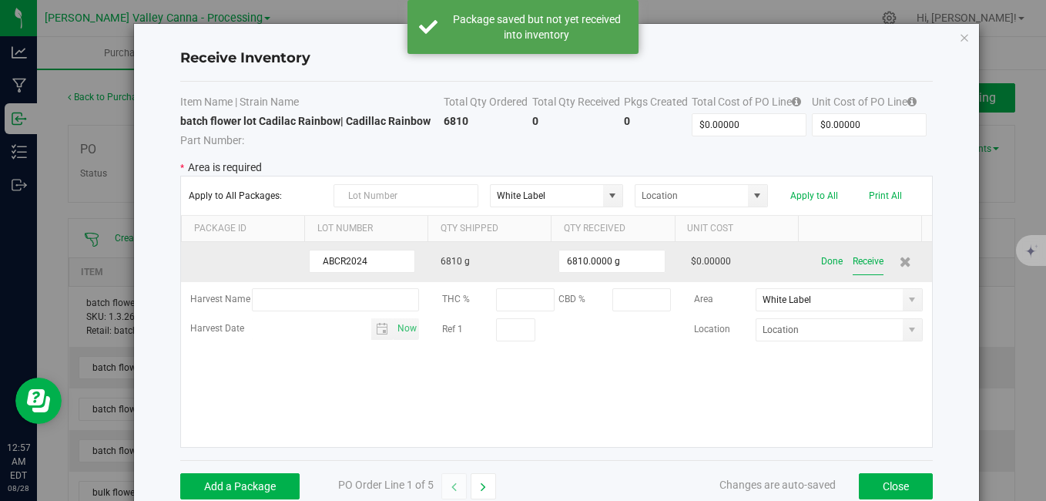
click at [853, 262] on button "Receive" at bounding box center [868, 261] width 31 height 27
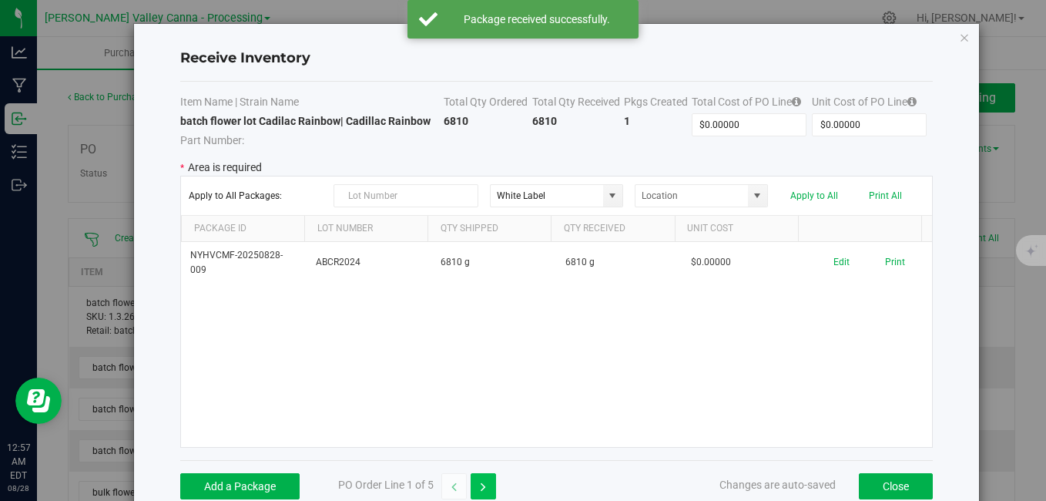
click at [485, 493] on button "button" at bounding box center [483, 486] width 25 height 26
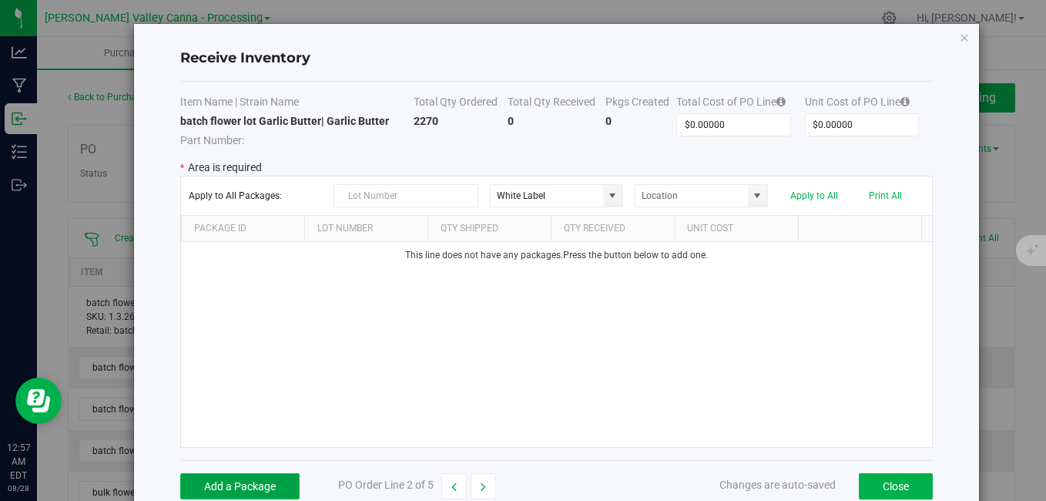
click at [279, 486] on button "Add a Package" at bounding box center [239, 486] width 119 height 26
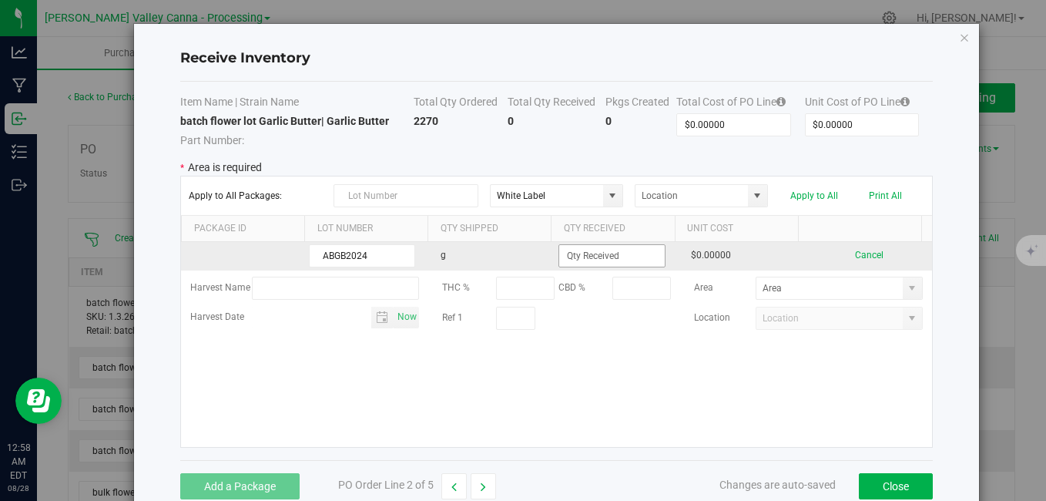
type input "ABGB2024"
click at [589, 254] on input at bounding box center [611, 256] width 105 height 22
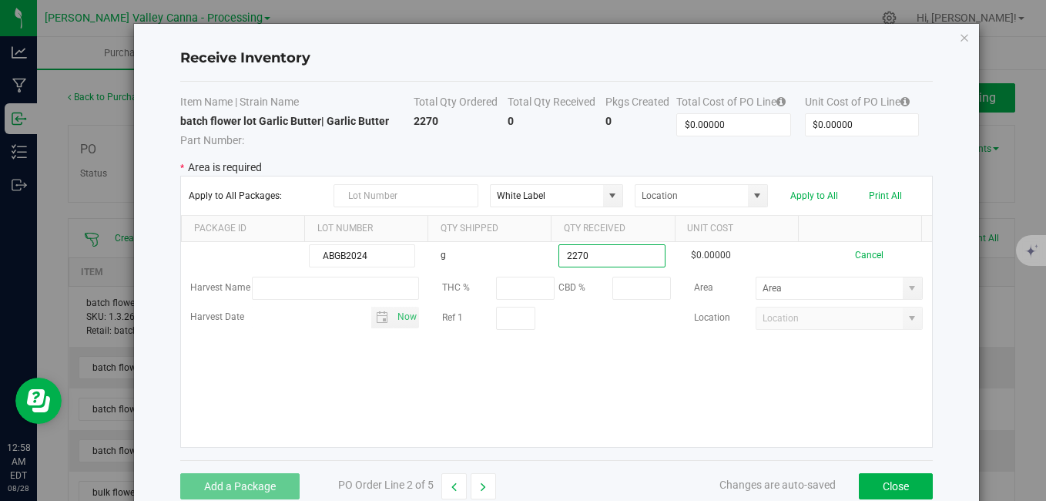
type input "2270.0000 g"
click at [438, 424] on kendo-grid-list "ABGB2024 g 2270.0000 g $0.00000 Cancel Harvest Name THC % CBD % Area Harvest Da…" at bounding box center [556, 344] width 750 height 205
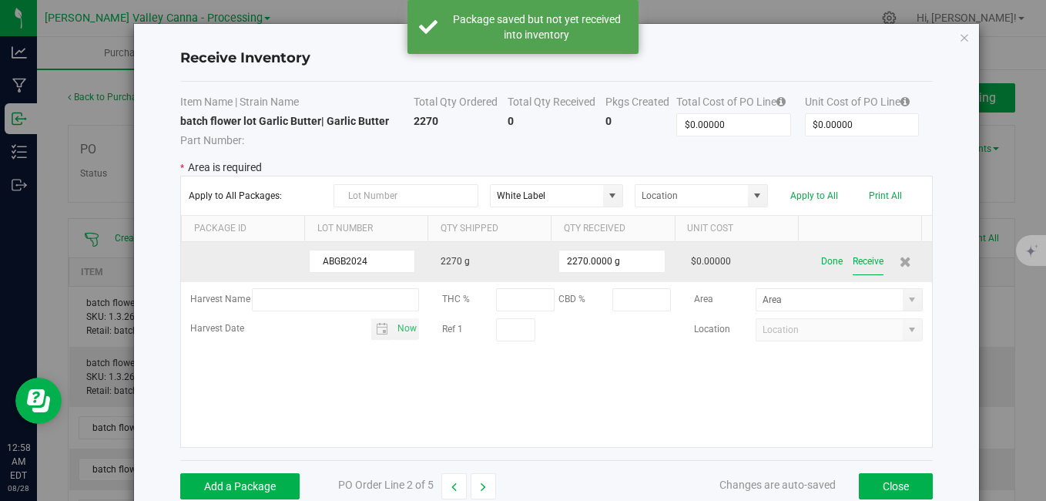
click at [858, 258] on button "Receive" at bounding box center [868, 261] width 31 height 27
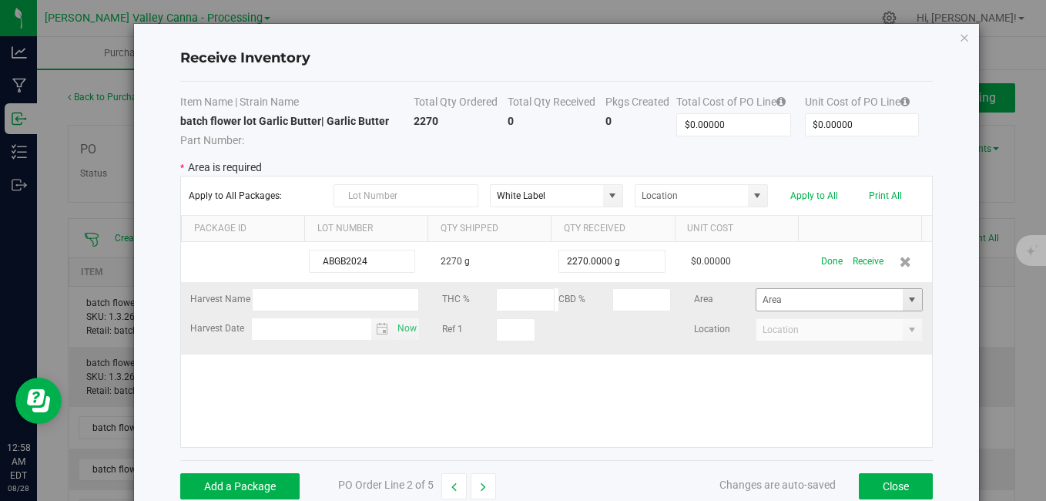
click at [906, 294] on span at bounding box center [912, 300] width 12 height 12
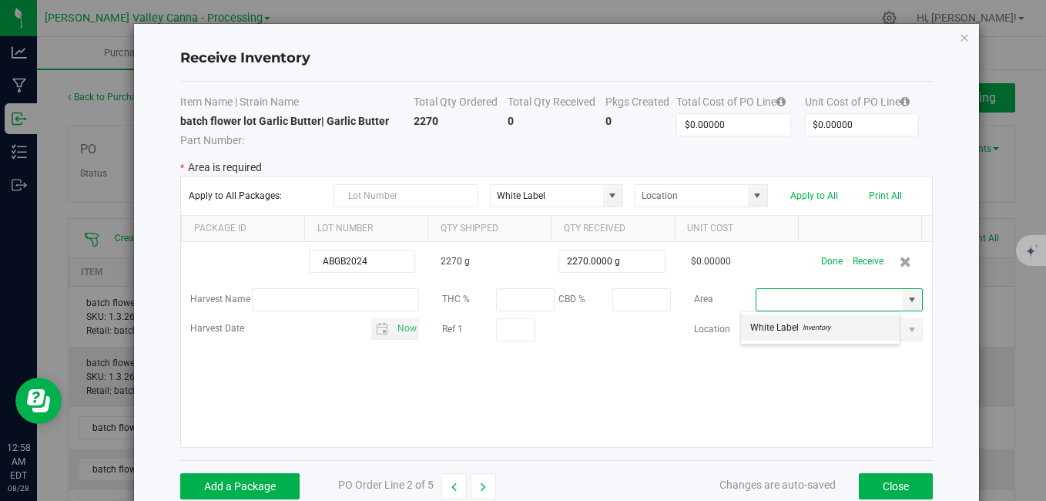
click at [842, 333] on li "White Label Inventory" at bounding box center [820, 327] width 159 height 26
type input "White Label"
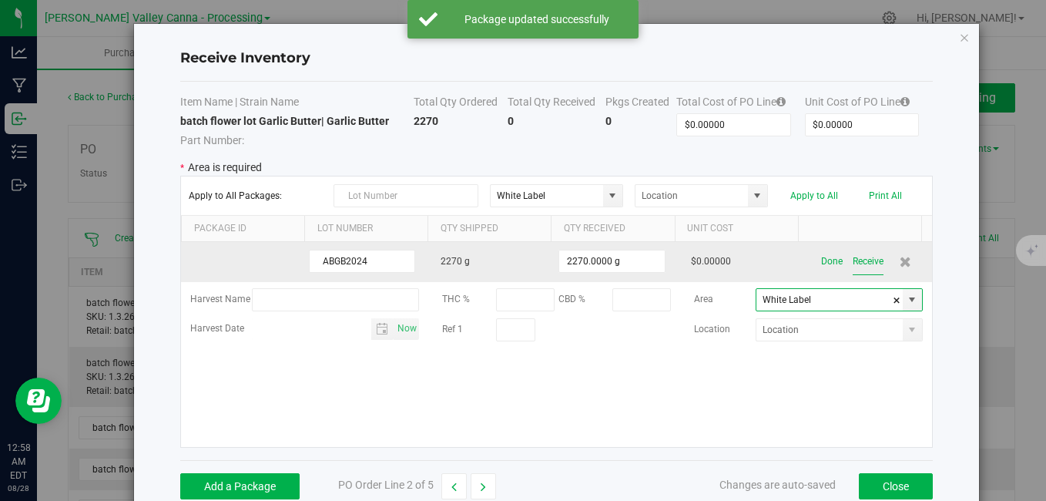
click at [853, 259] on button "Receive" at bounding box center [868, 261] width 31 height 27
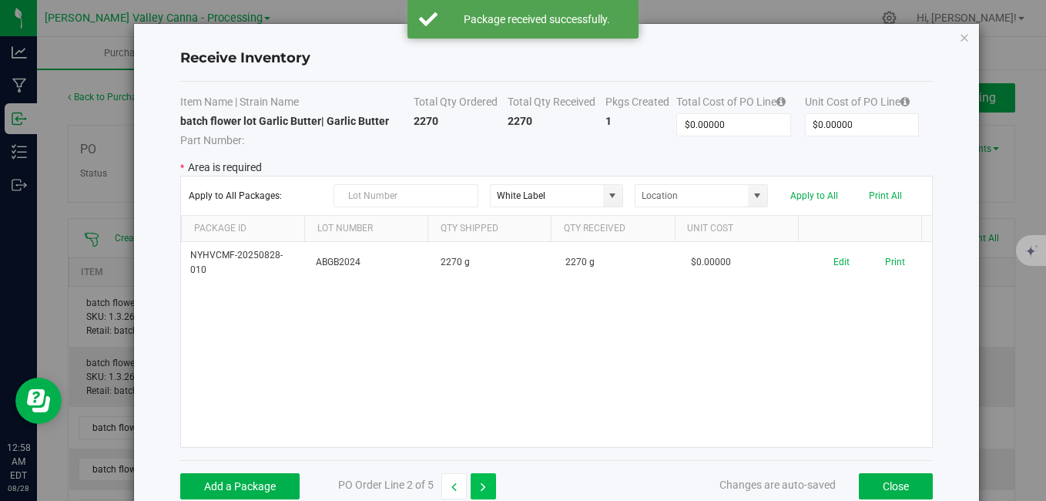
click at [485, 490] on icon "button" at bounding box center [483, 487] width 5 height 11
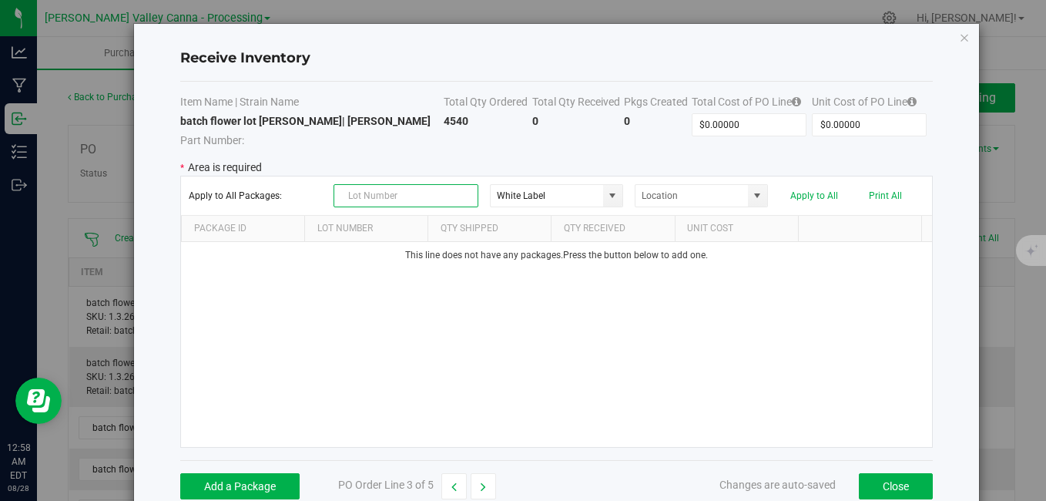
click at [376, 198] on input "text" at bounding box center [406, 195] width 145 height 23
click at [213, 489] on button "Add a Package" at bounding box center [239, 486] width 119 height 26
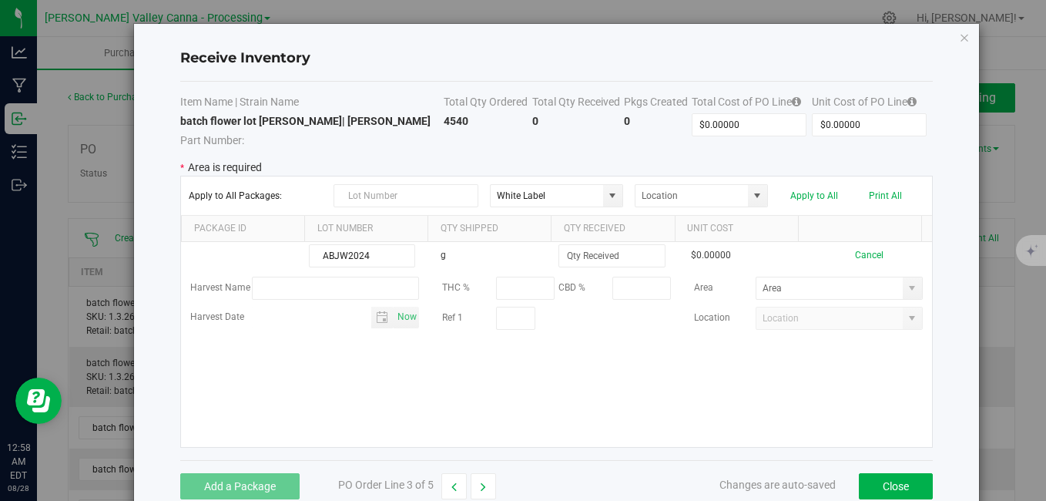
type input "ABJW2024"
drag, startPoint x: 530, startPoint y: 218, endPoint x: 525, endPoint y: 232, distance: 14.9
click at [530, 226] on th "Qty Shipped" at bounding box center [489, 229] width 123 height 26
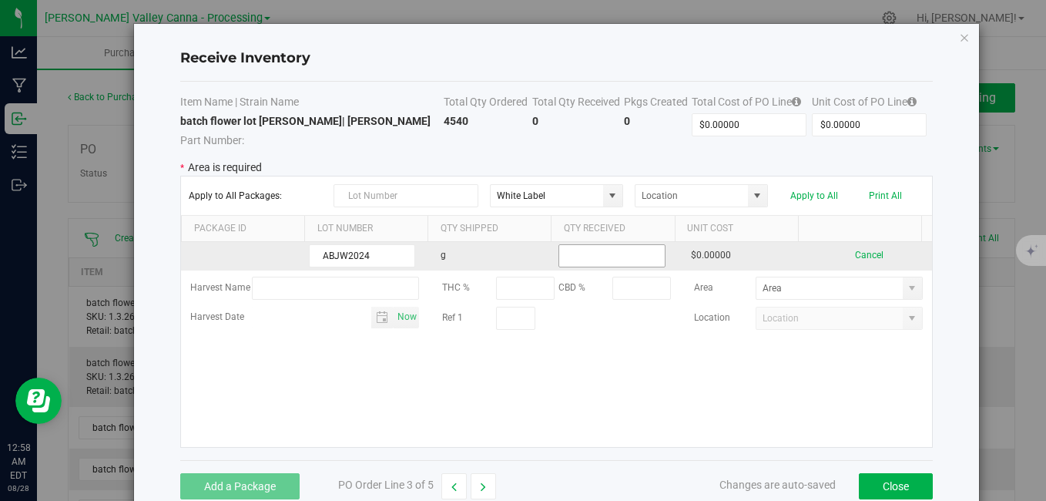
click at [566, 256] on input at bounding box center [611, 256] width 105 height 22
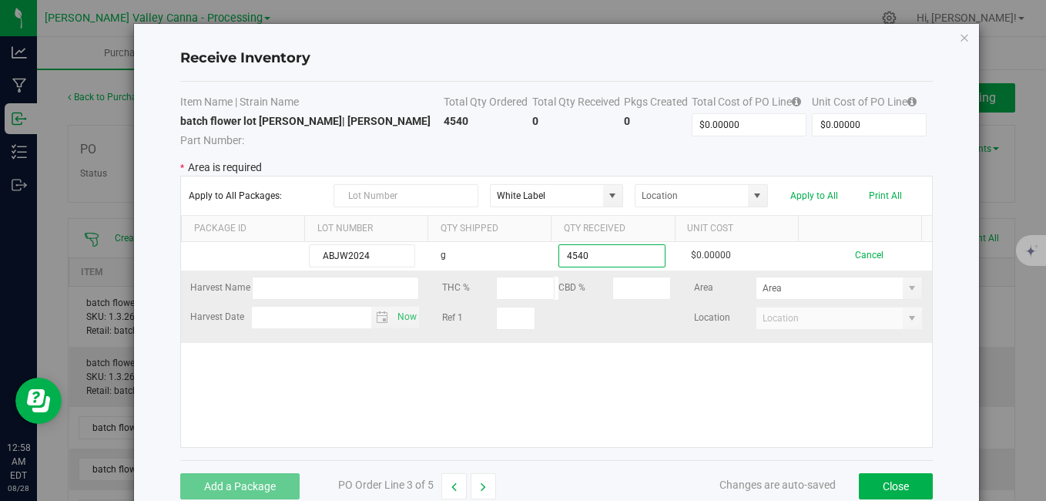
type input "4540.0000 g"
click at [834, 303] on kendo-grid-list "ABJW2024 g 4540.0000 g $0.00000 Cancel Harvest Name THC % CBD % Area Harvest Da…" at bounding box center [556, 344] width 750 height 205
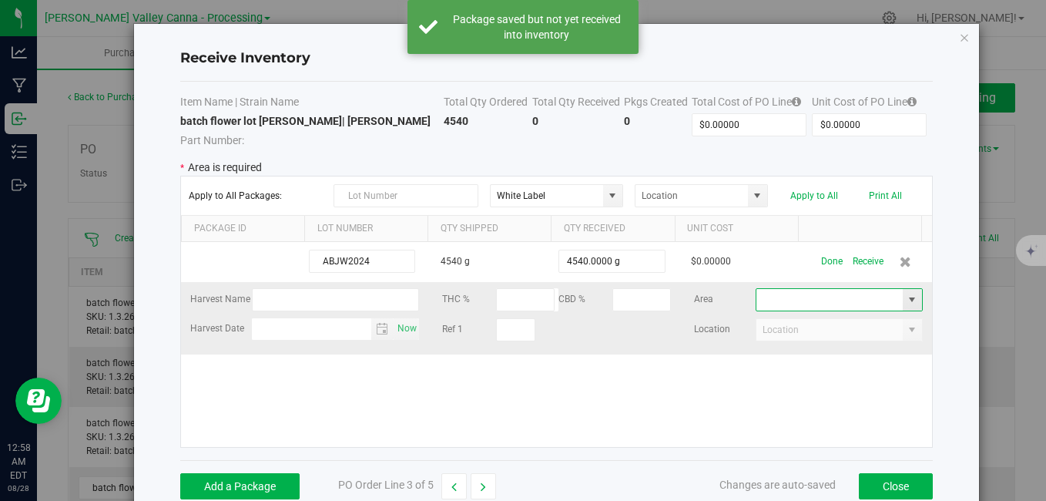
drag, startPoint x: 834, startPoint y: 303, endPoint x: 822, endPoint y: 294, distance: 15.4
click at [822, 294] on input at bounding box center [830, 300] width 146 height 22
click at [906, 297] on span at bounding box center [912, 300] width 12 height 12
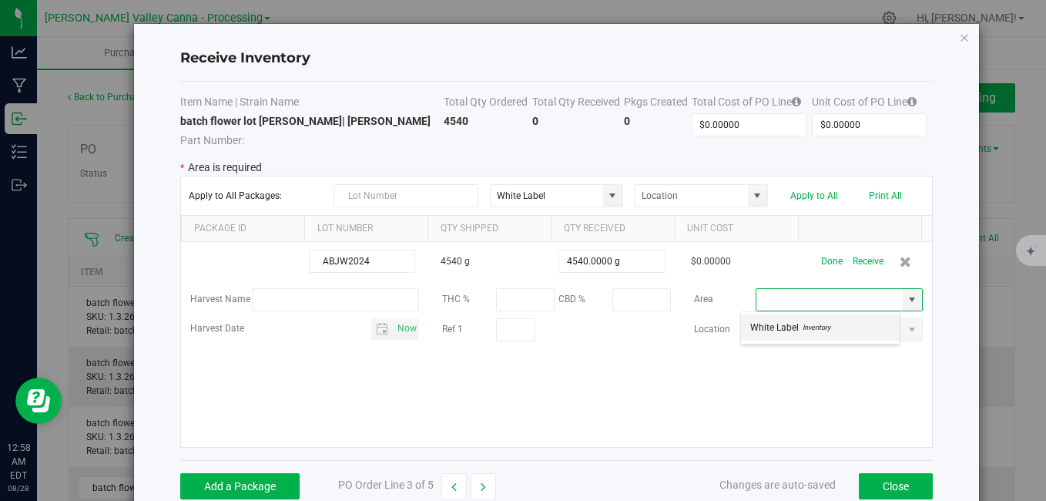
click at [867, 328] on li "White Label Inventory" at bounding box center [820, 327] width 159 height 26
type input "White Label"
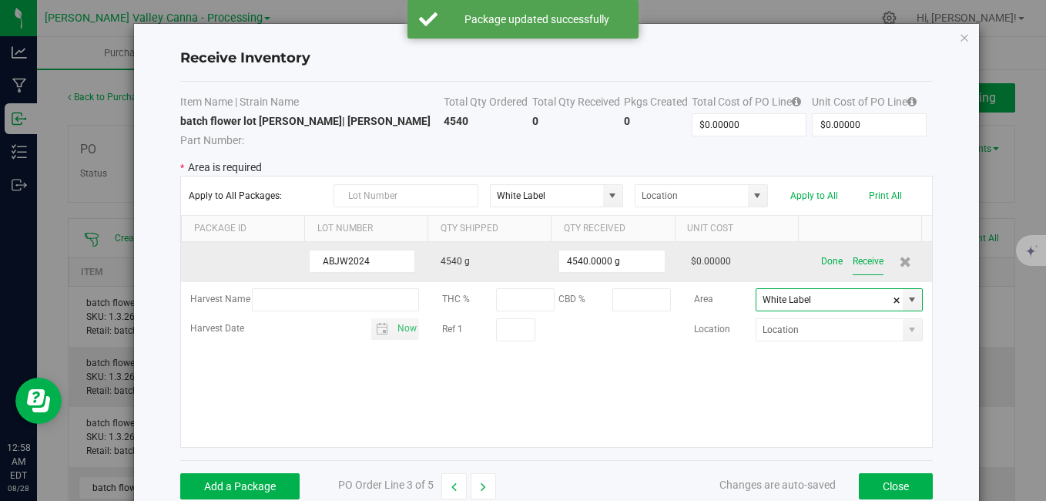
click at [854, 260] on button "Receive" at bounding box center [868, 261] width 31 height 27
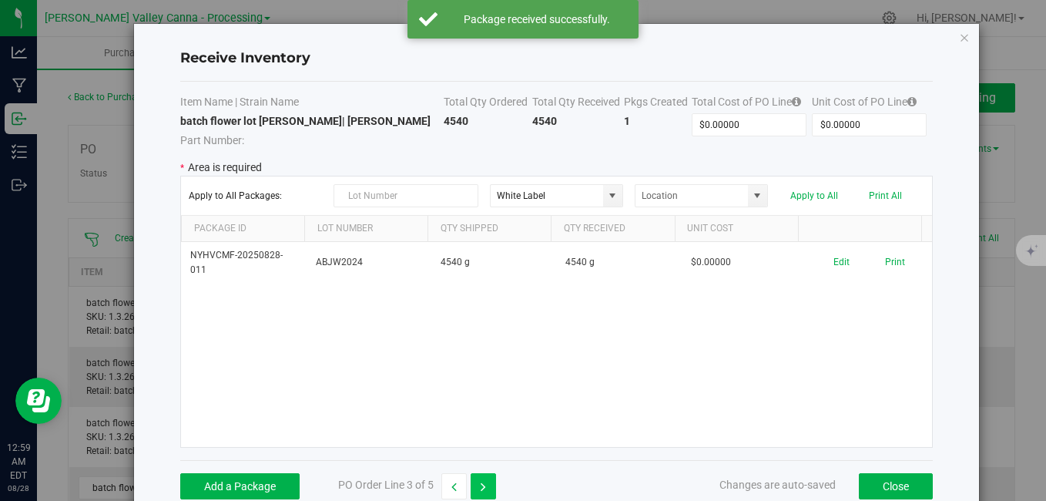
click at [493, 485] on button "button" at bounding box center [483, 486] width 25 height 26
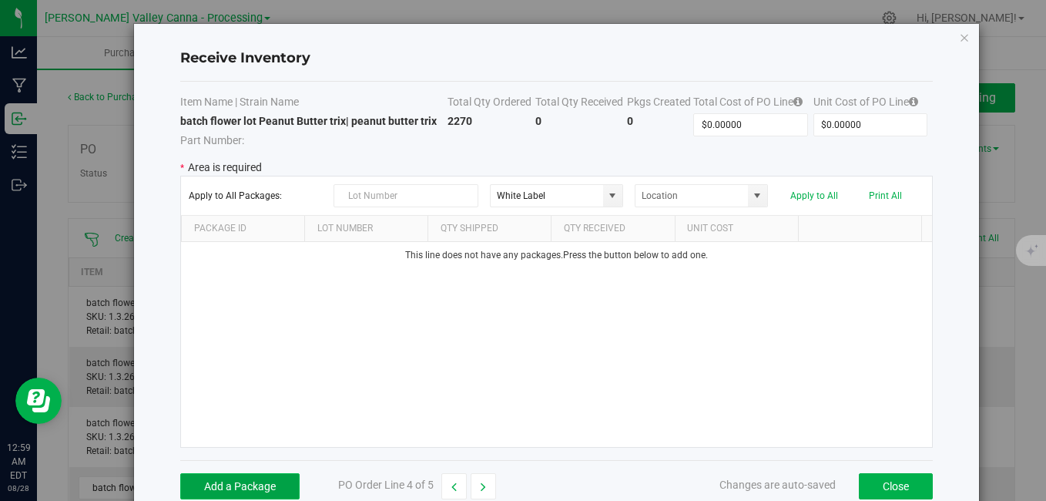
click at [205, 475] on button "Add a Package" at bounding box center [239, 486] width 119 height 26
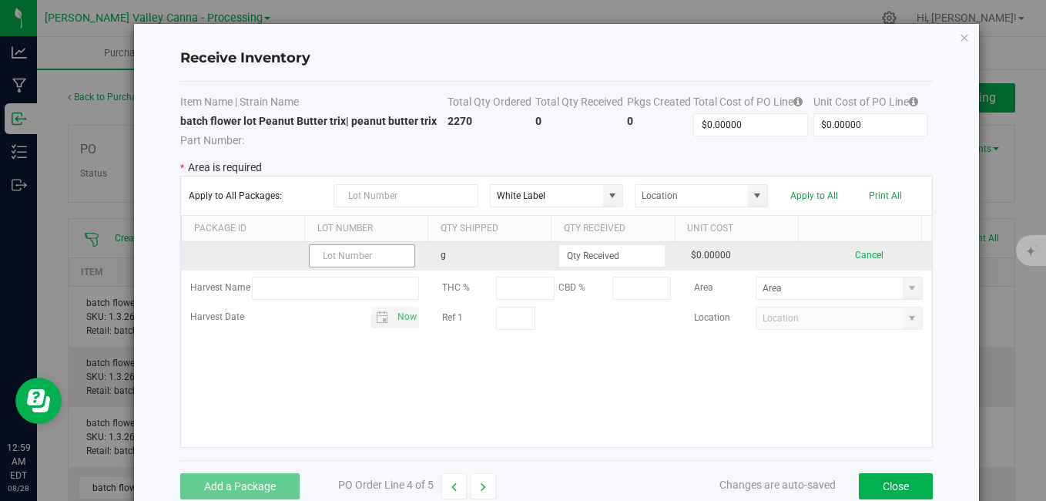
click at [321, 256] on input "text" at bounding box center [362, 255] width 106 height 23
type input "ABPRT2024"
click at [567, 253] on input at bounding box center [611, 256] width 105 height 22
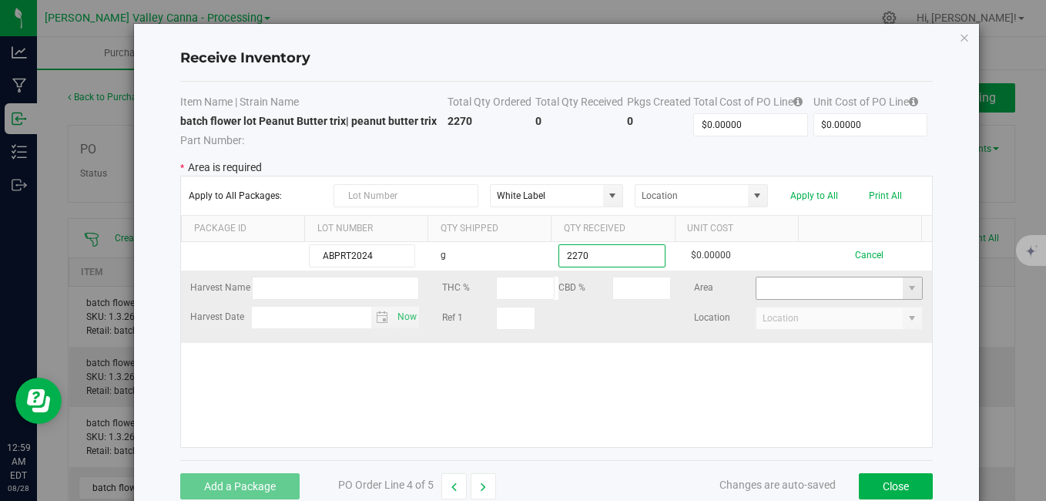
click at [764, 291] on kendo-grid-list "ABPRT2024 g 2270 $0.00000 Cancel Harvest Name THC % CBD % Area Harvest Date Now…" at bounding box center [556, 344] width 750 height 205
type input "2270.0000 g"
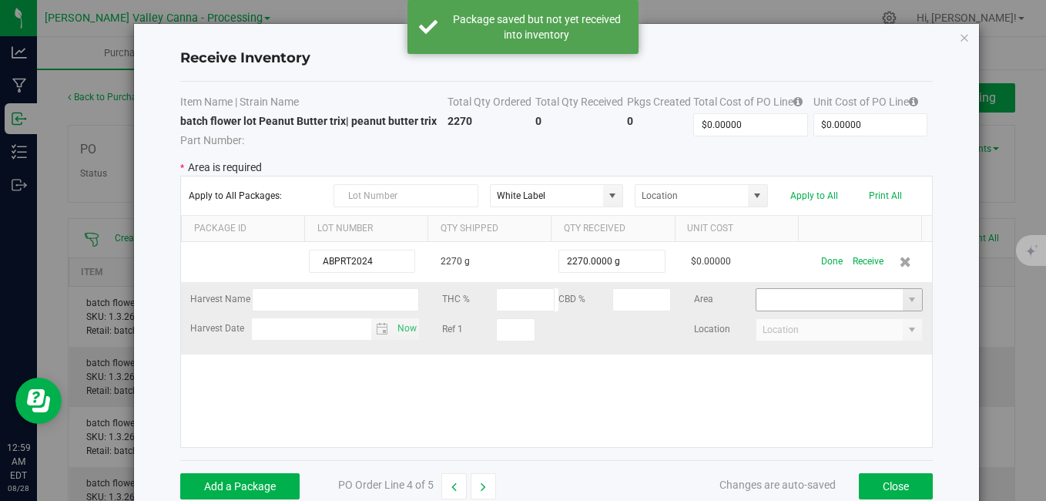
click at [766, 300] on input at bounding box center [830, 300] width 146 height 22
click at [903, 298] on span at bounding box center [912, 300] width 19 height 22
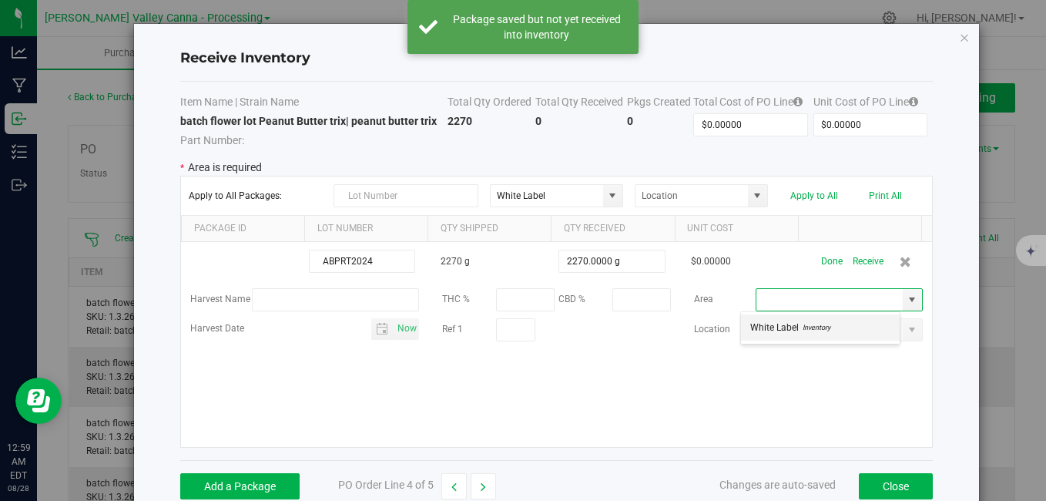
click at [839, 326] on li "White Label Inventory" at bounding box center [820, 327] width 159 height 26
type input "White Label"
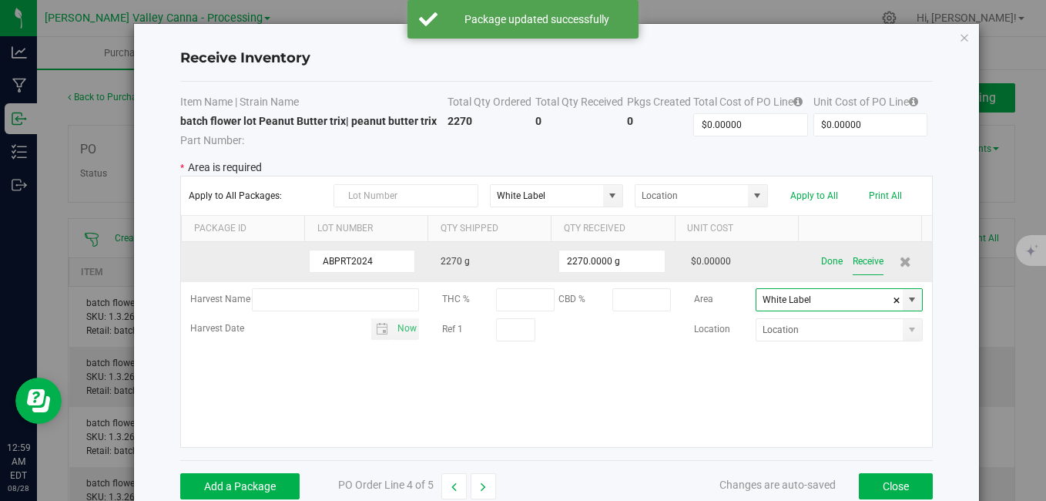
click at [853, 262] on button "Receive" at bounding box center [868, 261] width 31 height 27
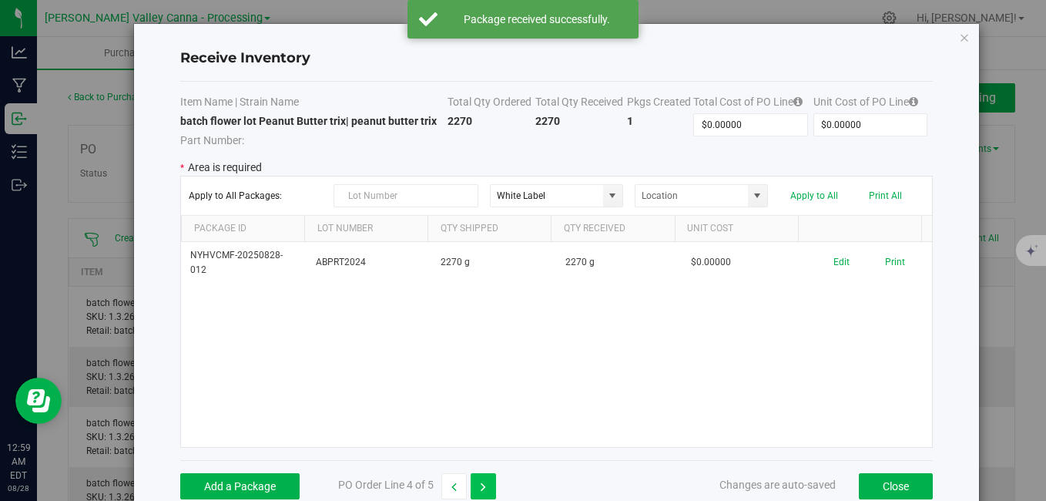
click at [486, 482] on button "button" at bounding box center [483, 486] width 25 height 26
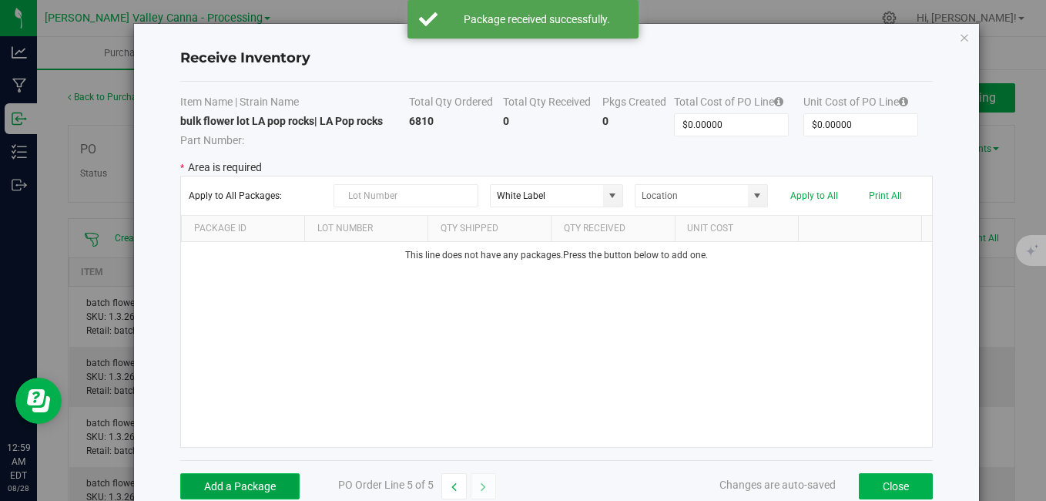
click at [280, 476] on button "Add a Package" at bounding box center [239, 486] width 119 height 26
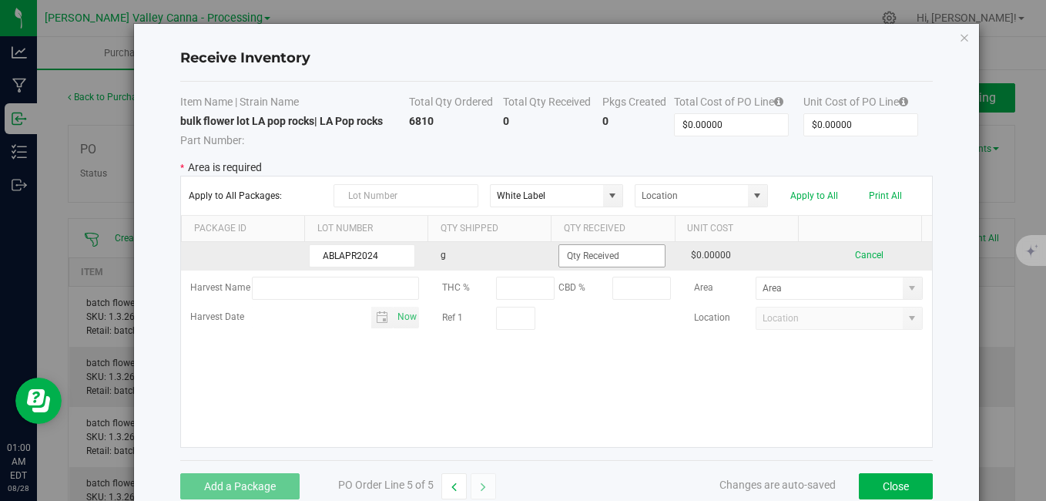
type input "ABLAPR2024"
click at [569, 253] on input at bounding box center [611, 256] width 105 height 22
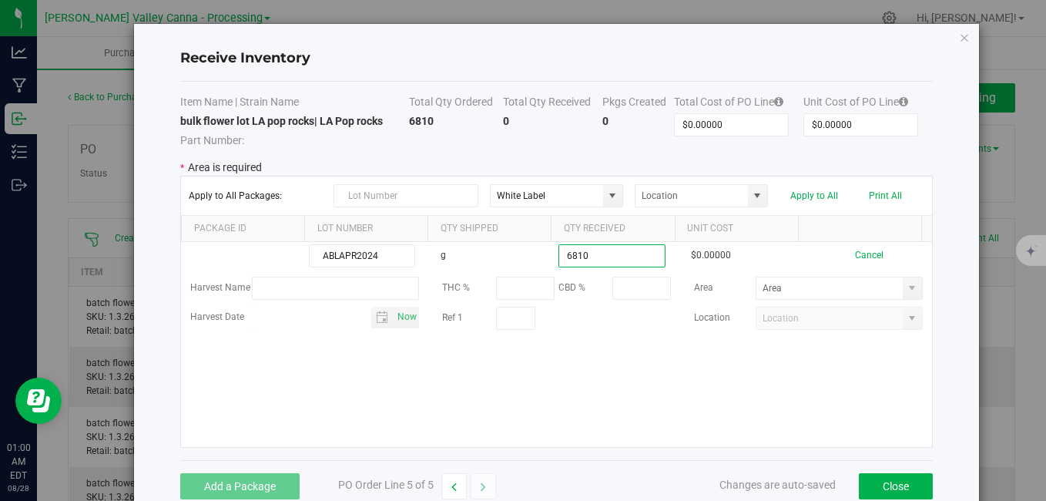
type input "6810.0000 g"
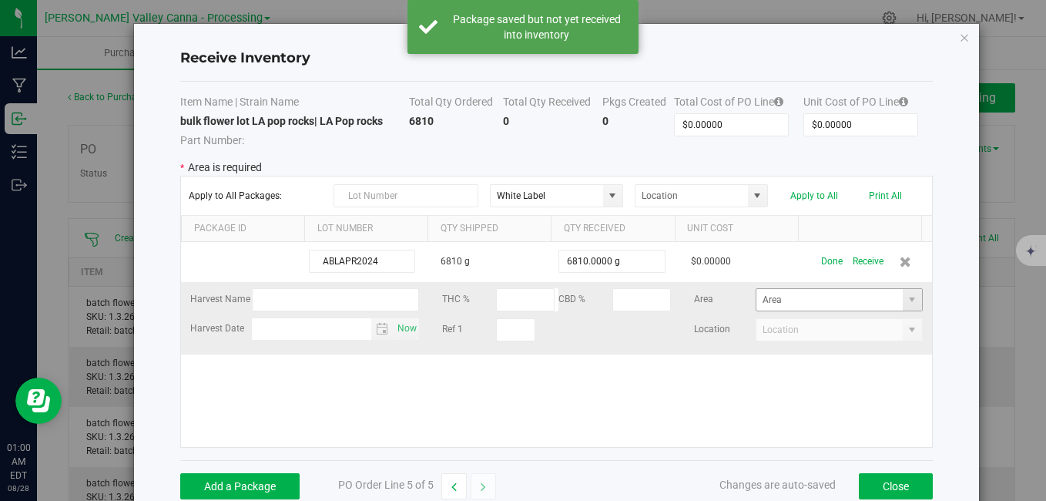
drag, startPoint x: 639, startPoint y: 402, endPoint x: 896, endPoint y: 306, distance: 274.0
drag, startPoint x: 896, startPoint y: 306, endPoint x: 766, endPoint y: 300, distance: 130.3
click at [766, 300] on input at bounding box center [830, 300] width 146 height 22
click at [767, 301] on input at bounding box center [830, 300] width 146 height 22
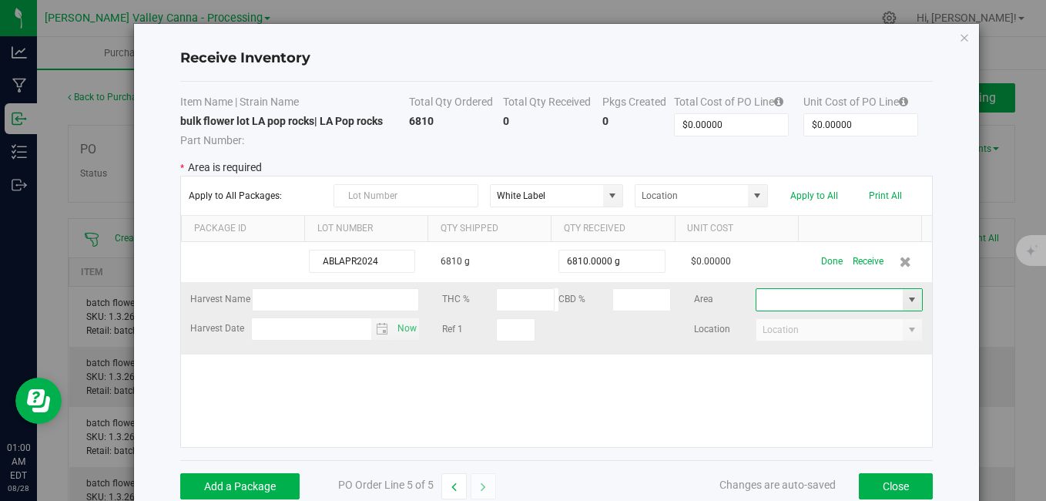
click at [906, 303] on span at bounding box center [912, 300] width 12 height 12
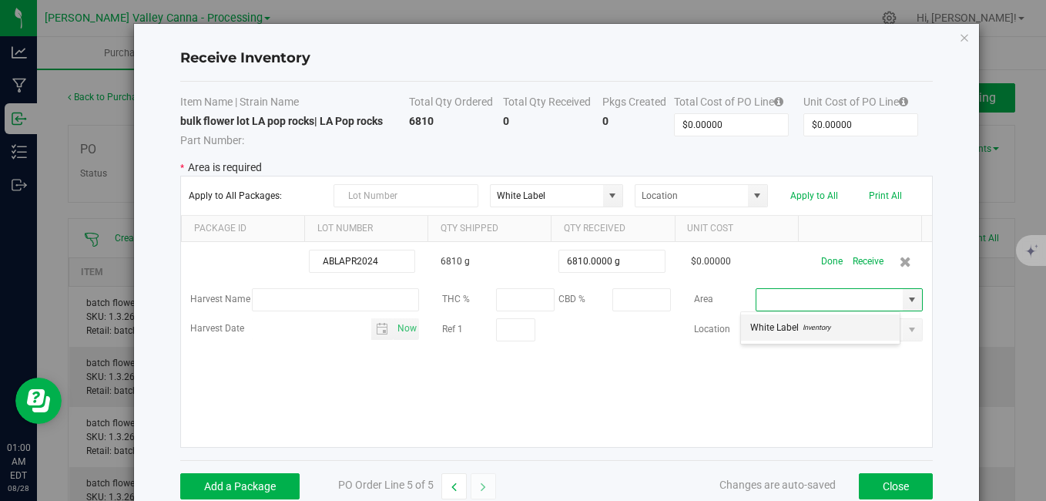
drag, startPoint x: 870, startPoint y: 330, endPoint x: 766, endPoint y: 330, distance: 104.0
click at [766, 330] on span "White Label" at bounding box center [774, 327] width 49 height 23
type input "White Label"
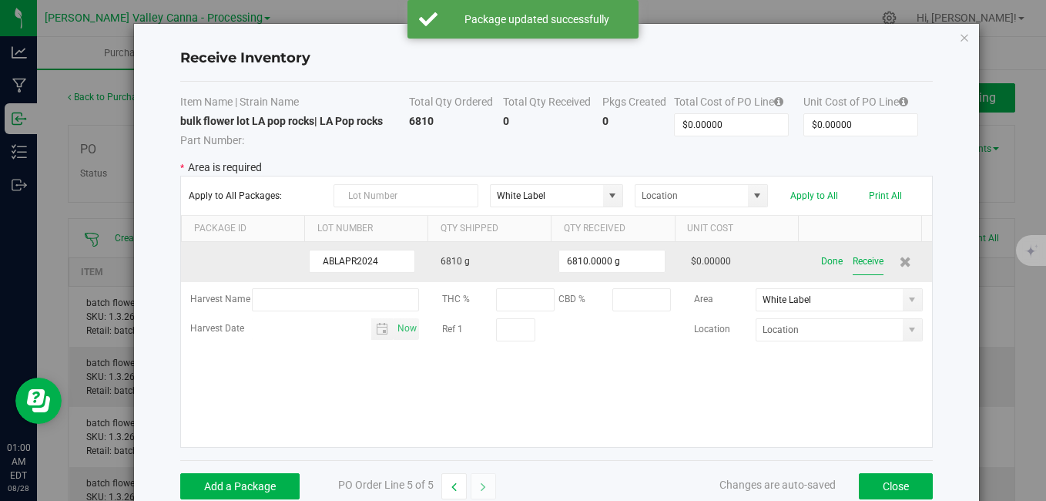
click at [853, 261] on button "Receive" at bounding box center [868, 261] width 31 height 27
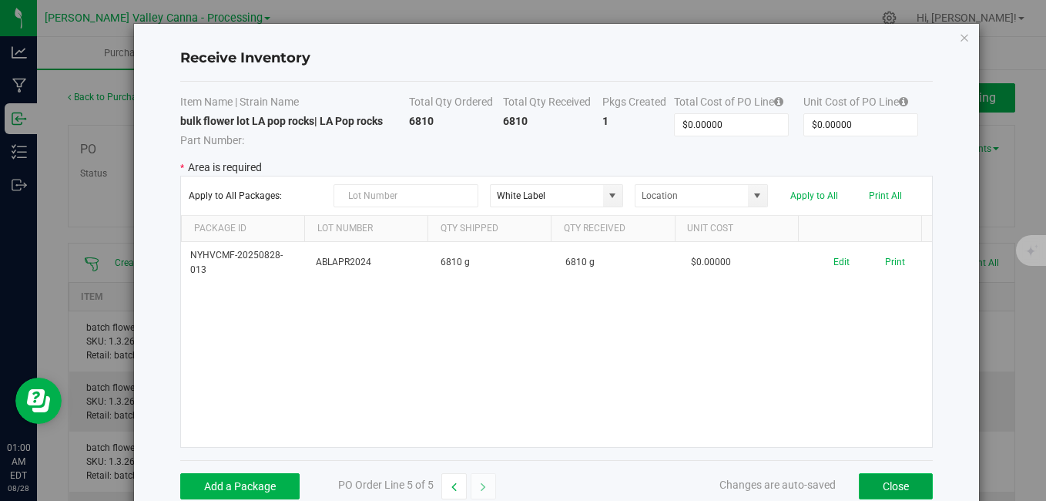
click at [896, 485] on button "Close" at bounding box center [896, 486] width 74 height 26
click at [901, 485] on td "View Print" at bounding box center [957, 461] width 113 height 60
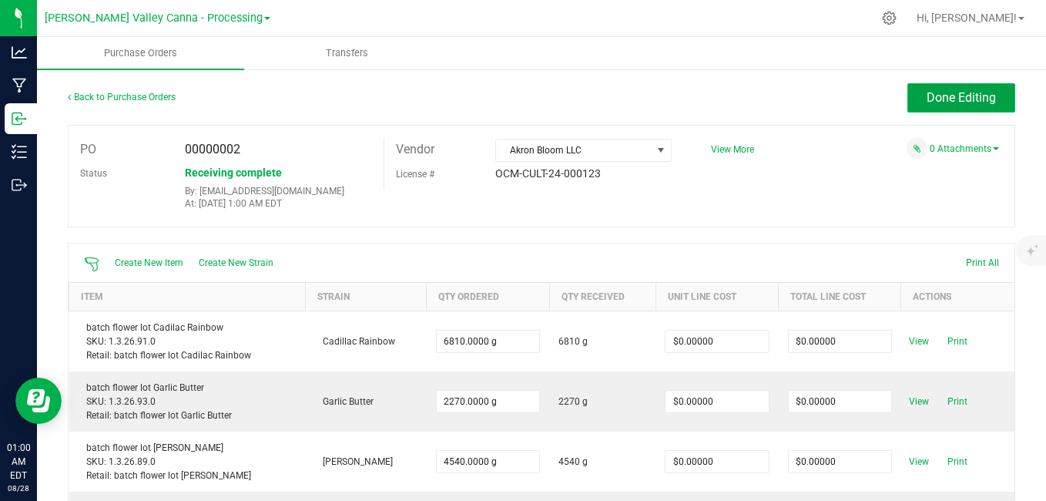
click at [971, 110] on button "Done Editing" at bounding box center [962, 97] width 108 height 29
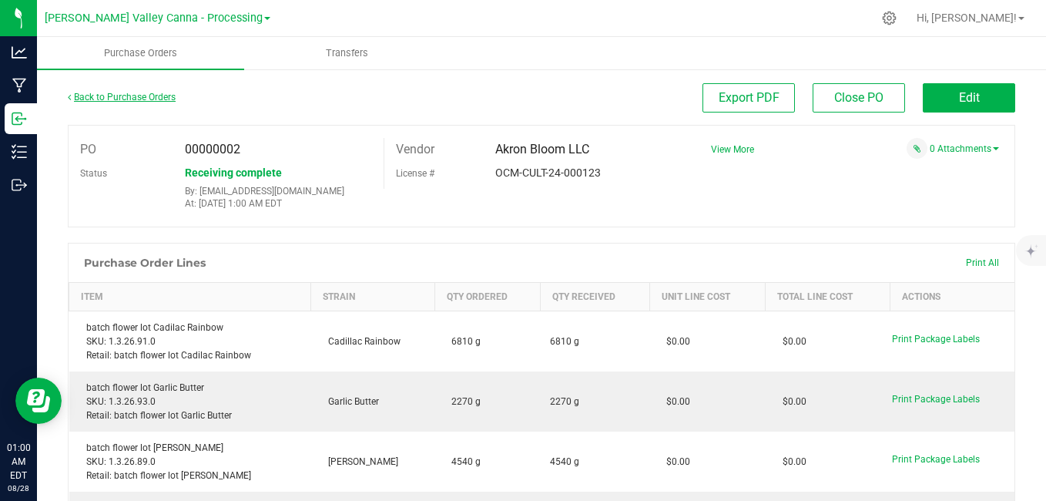
click at [130, 94] on link "Back to Purchase Orders" at bounding box center [122, 97] width 108 height 11
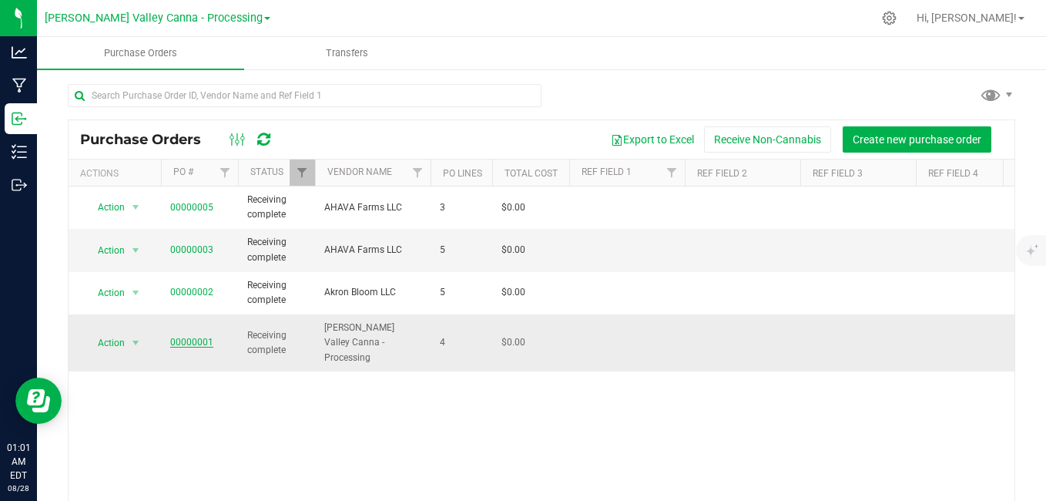
click at [197, 337] on link "00000001" at bounding box center [191, 342] width 43 height 11
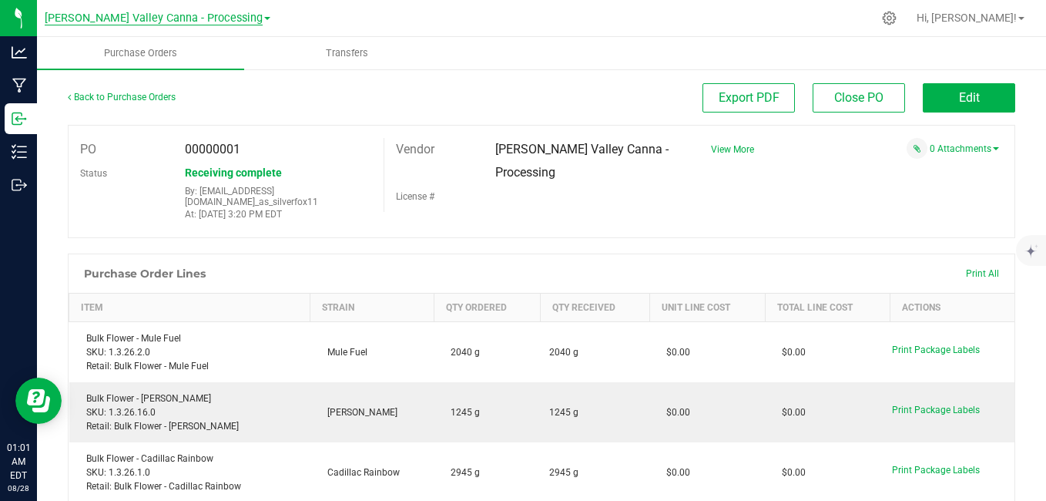
click at [177, 22] on span "[PERSON_NAME] Valley Canna - Processing" at bounding box center [154, 19] width 218 height 14
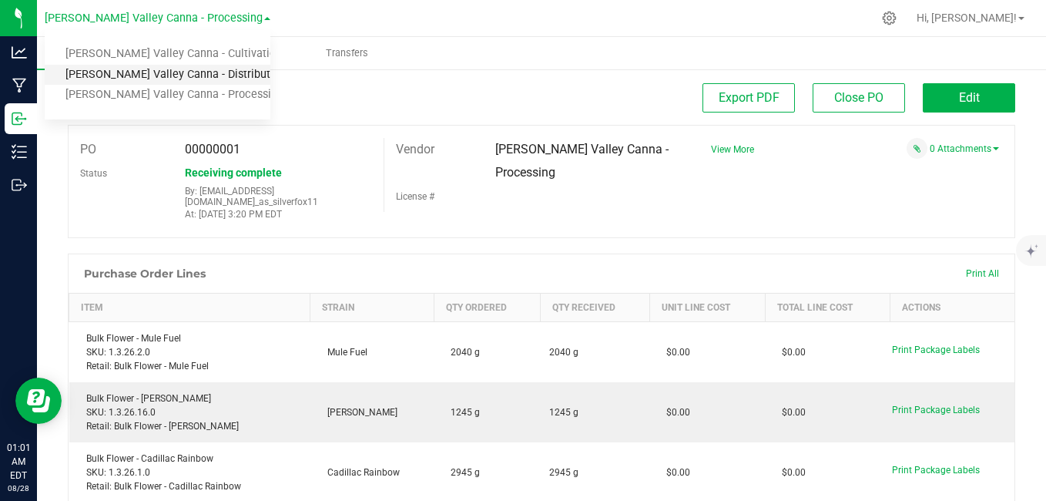
click at [180, 74] on link "[PERSON_NAME] Valley Canna - Distribution" at bounding box center [158, 75] width 226 height 21
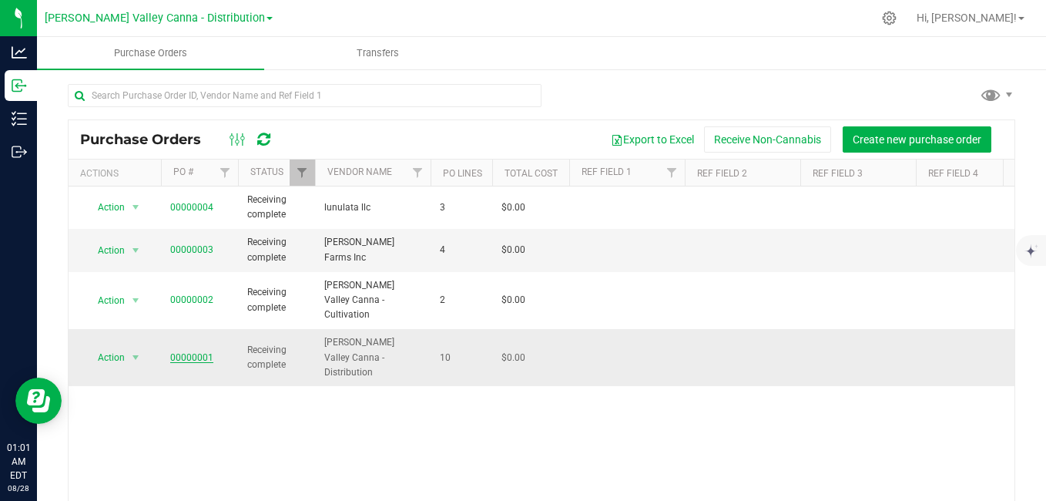
click at [196, 352] on link "00000001" at bounding box center [191, 357] width 43 height 11
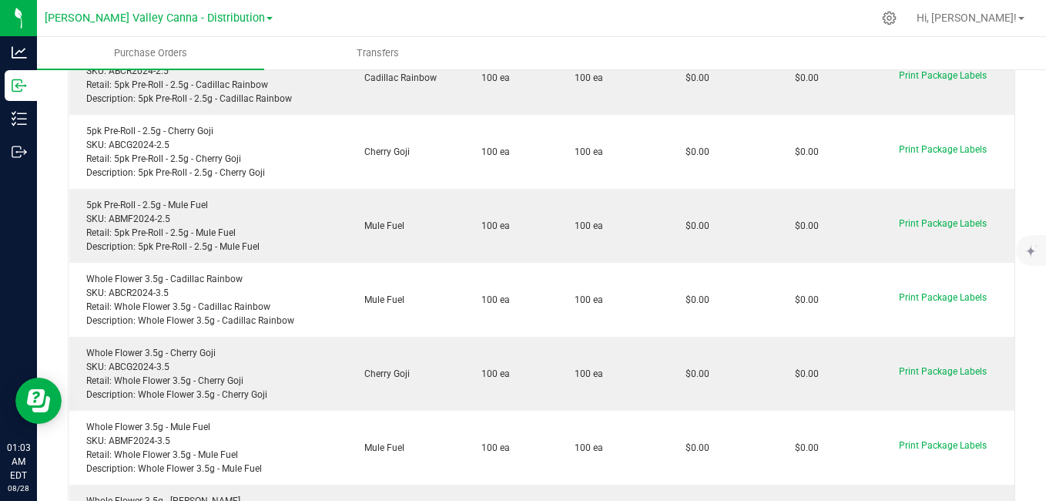
scroll to position [490, 0]
